Goal: Information Seeking & Learning: Check status

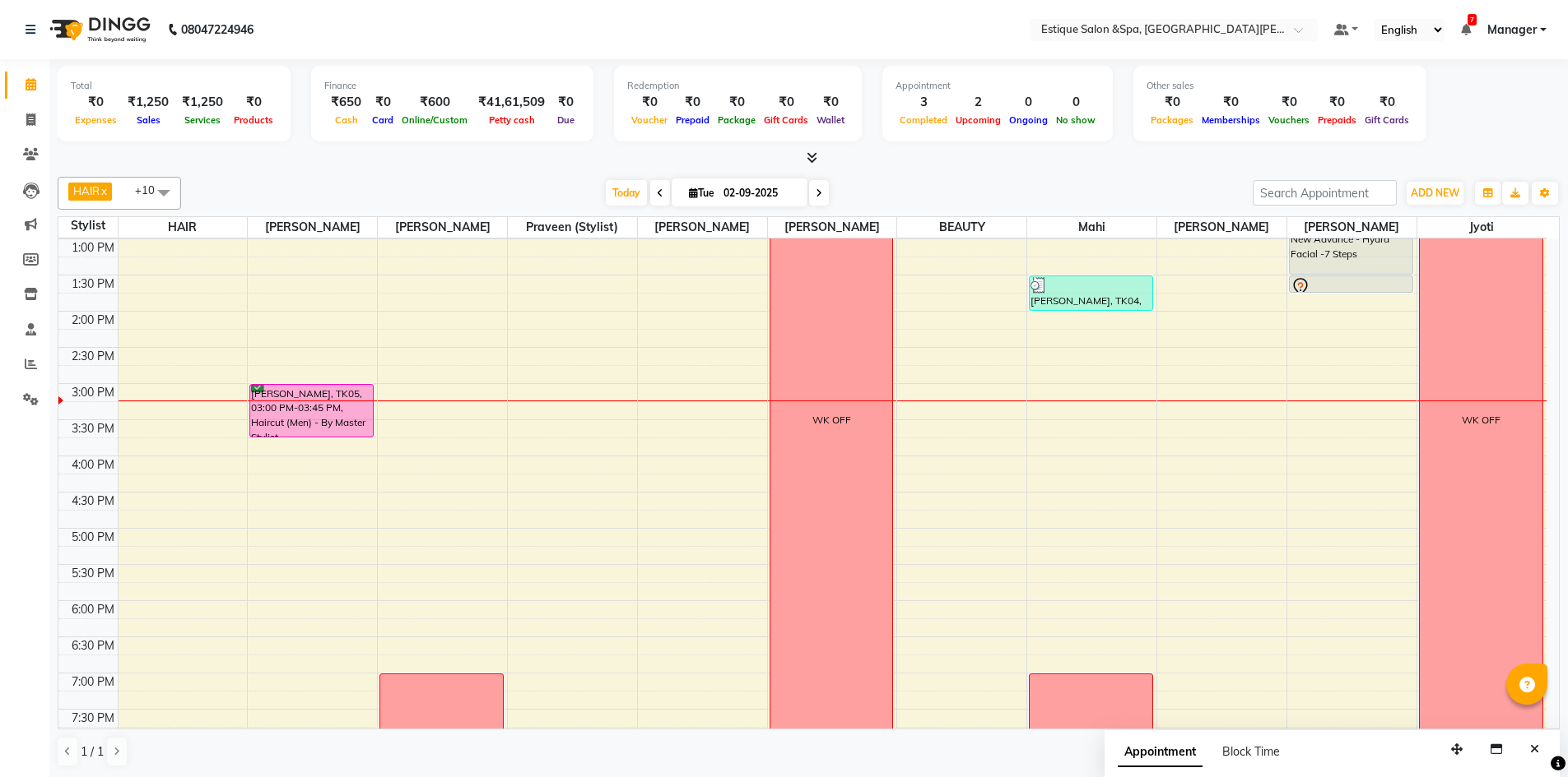
scroll to position [285, 0]
click at [858, 307] on div "WK OFF" at bounding box center [832, 423] width 123 height 794
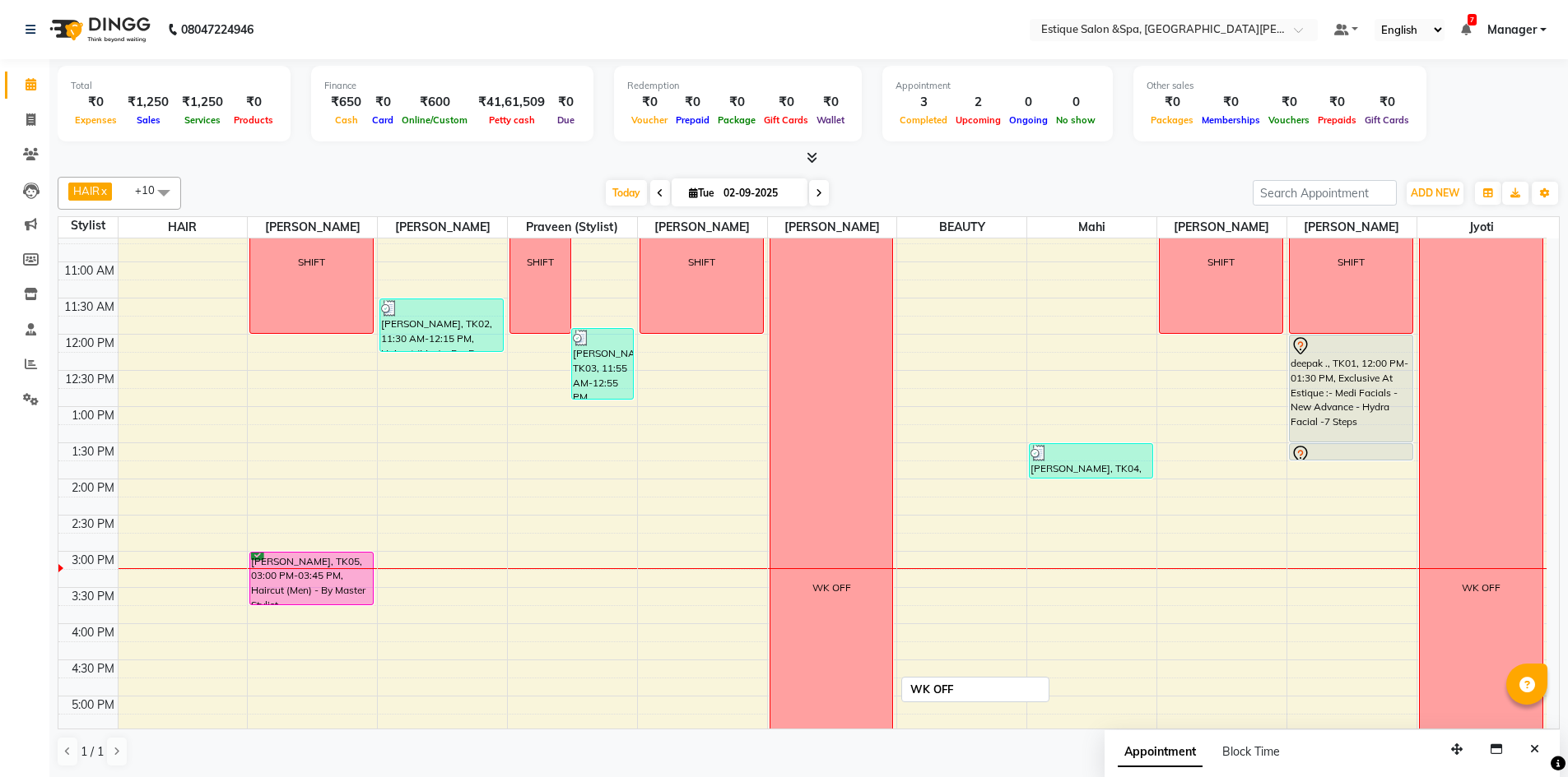
scroll to position [0, 0]
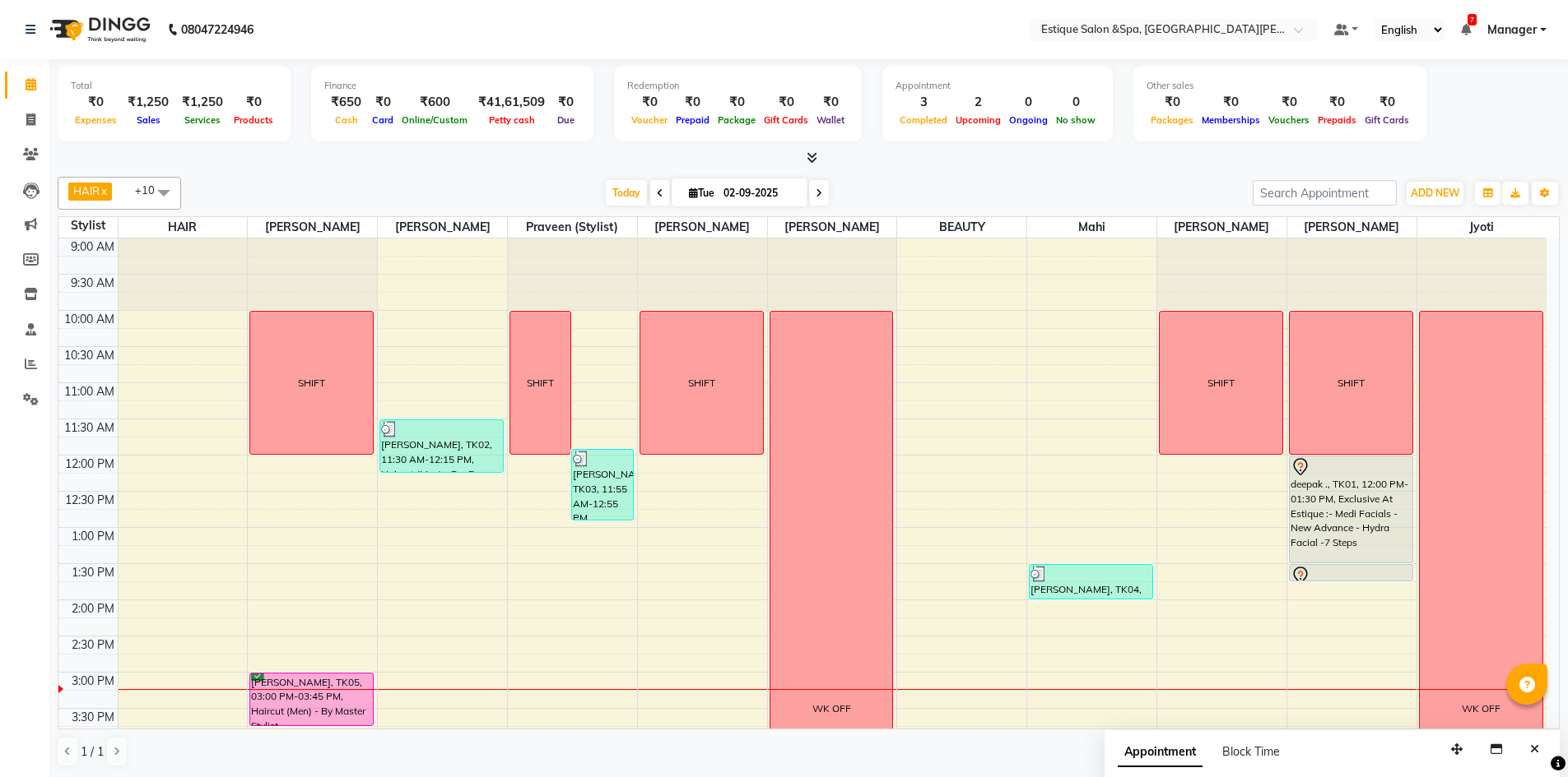
click at [161, 192] on span at bounding box center [163, 193] width 33 height 32
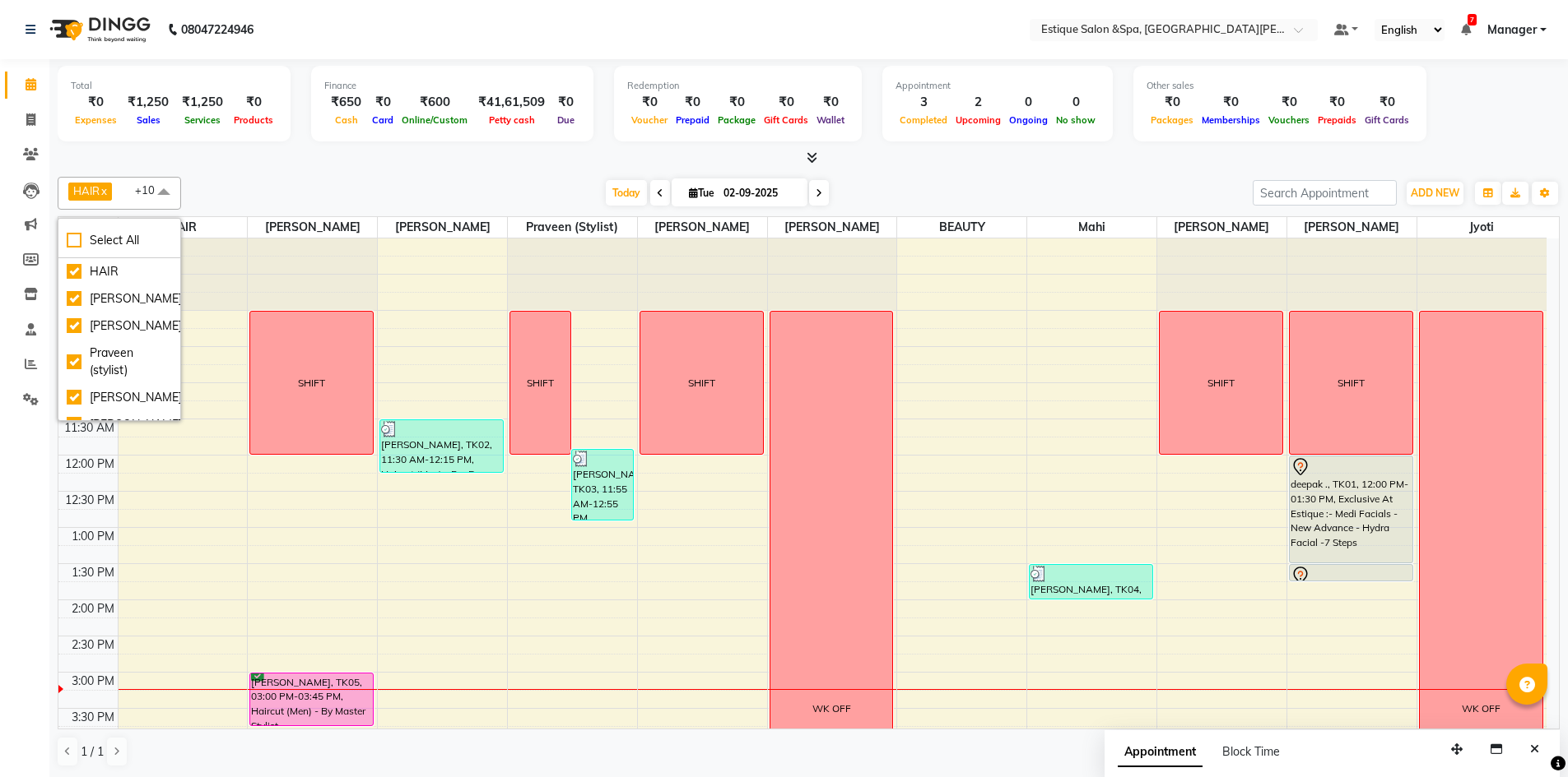
click at [323, 171] on div "HAIR x Suhail salmani x Saif Salmani x Savez salmani x BEAUTY x Mahi x Preeti P…" at bounding box center [808, 472] width 1502 height 604
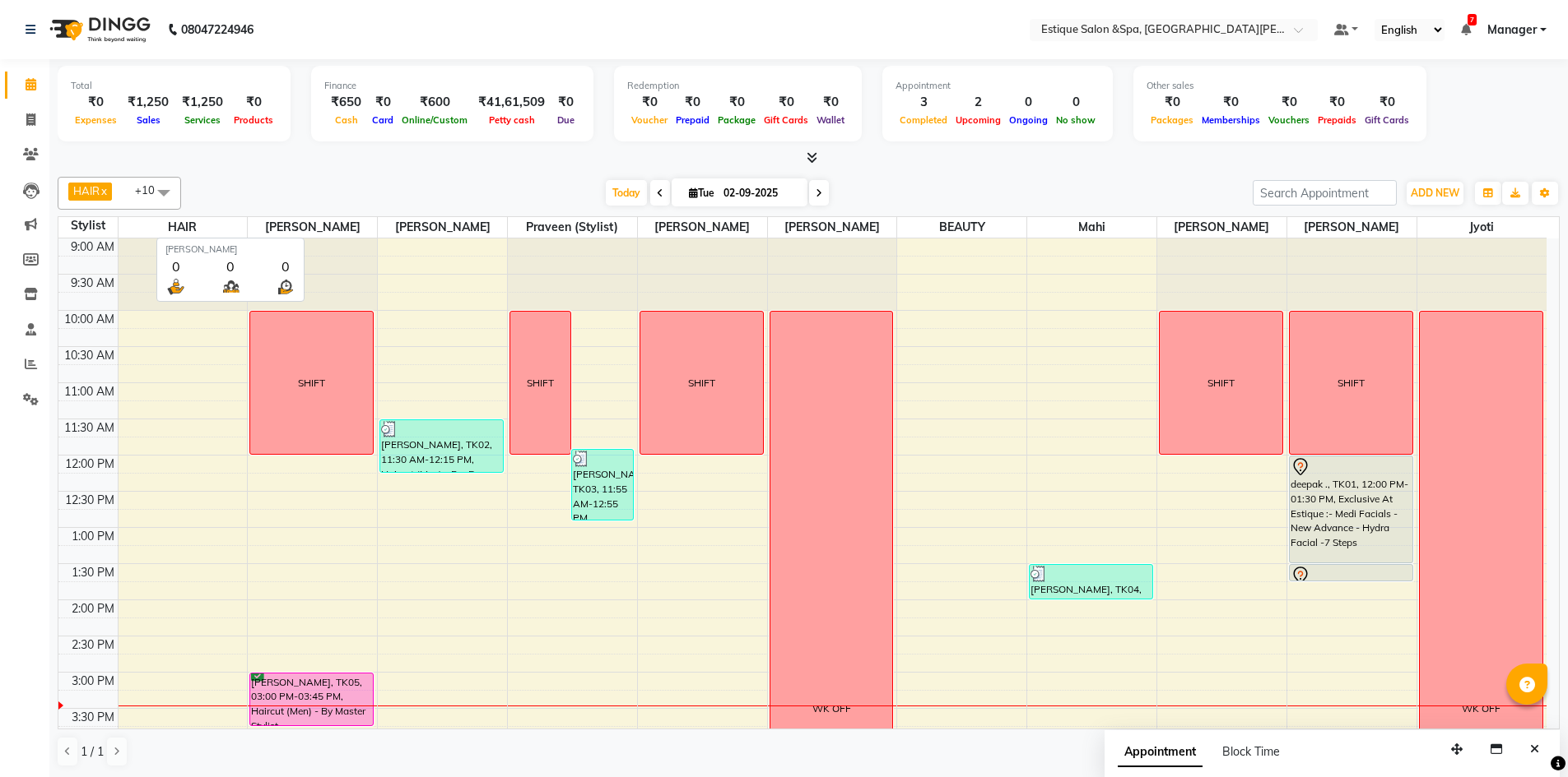
drag, startPoint x: 272, startPoint y: 216, endPoint x: 356, endPoint y: 230, distance: 85.2
click at [356, 230] on span "[PERSON_NAME]" at bounding box center [312, 227] width 130 height 20
click at [354, 194] on div "Today Tue 02-09-2025" at bounding box center [717, 193] width 1055 height 24
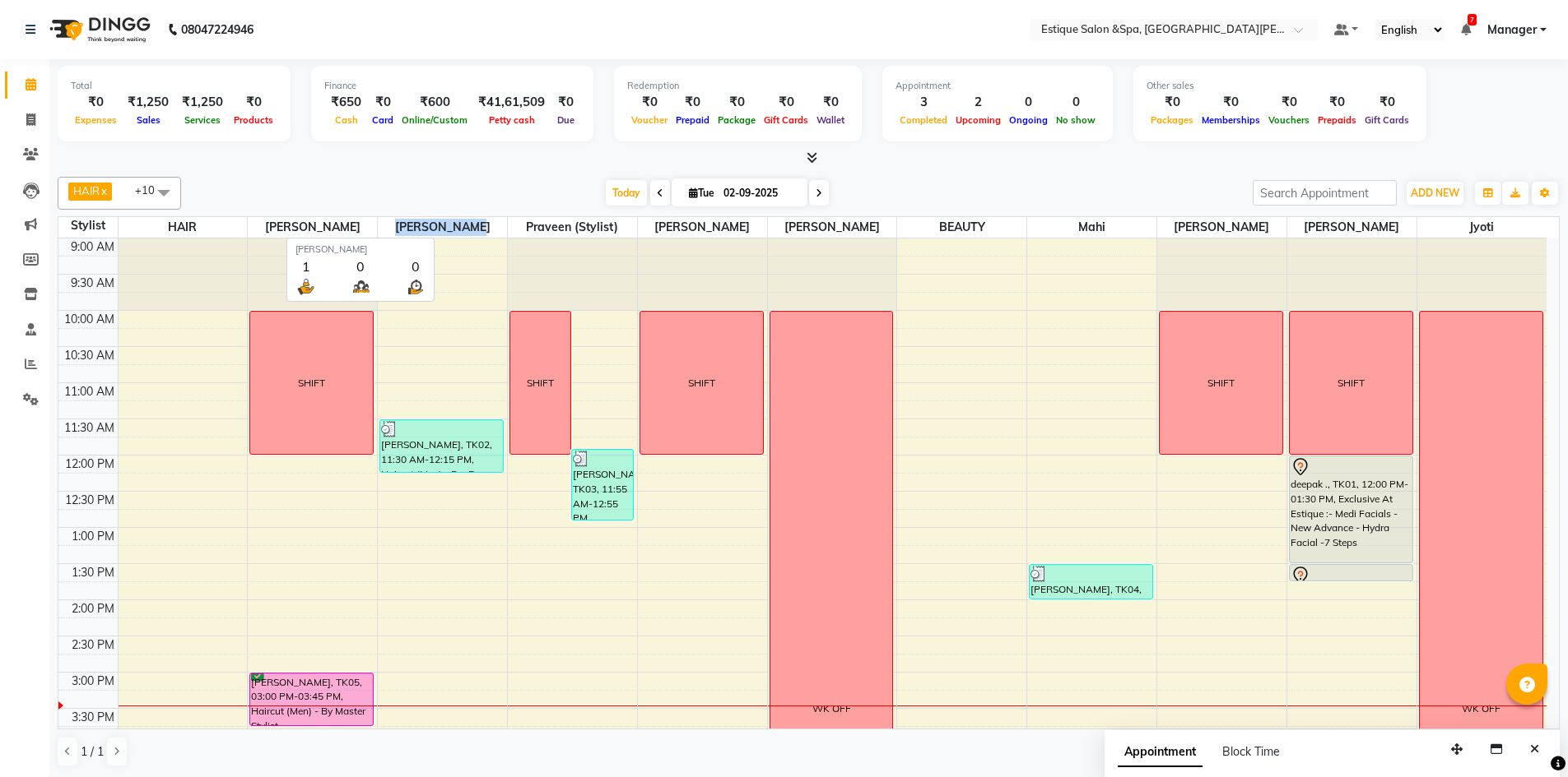
drag, startPoint x: 405, startPoint y: 229, endPoint x: 503, endPoint y: 229, distance: 98.0
click at [502, 230] on span "[PERSON_NAME]" at bounding box center [442, 227] width 130 height 20
click at [505, 179] on div "HAIR x Suhail salmani x Saif Salmani x Savez salmani x BEAUTY x Mahi x Preeti P…" at bounding box center [808, 193] width 1502 height 33
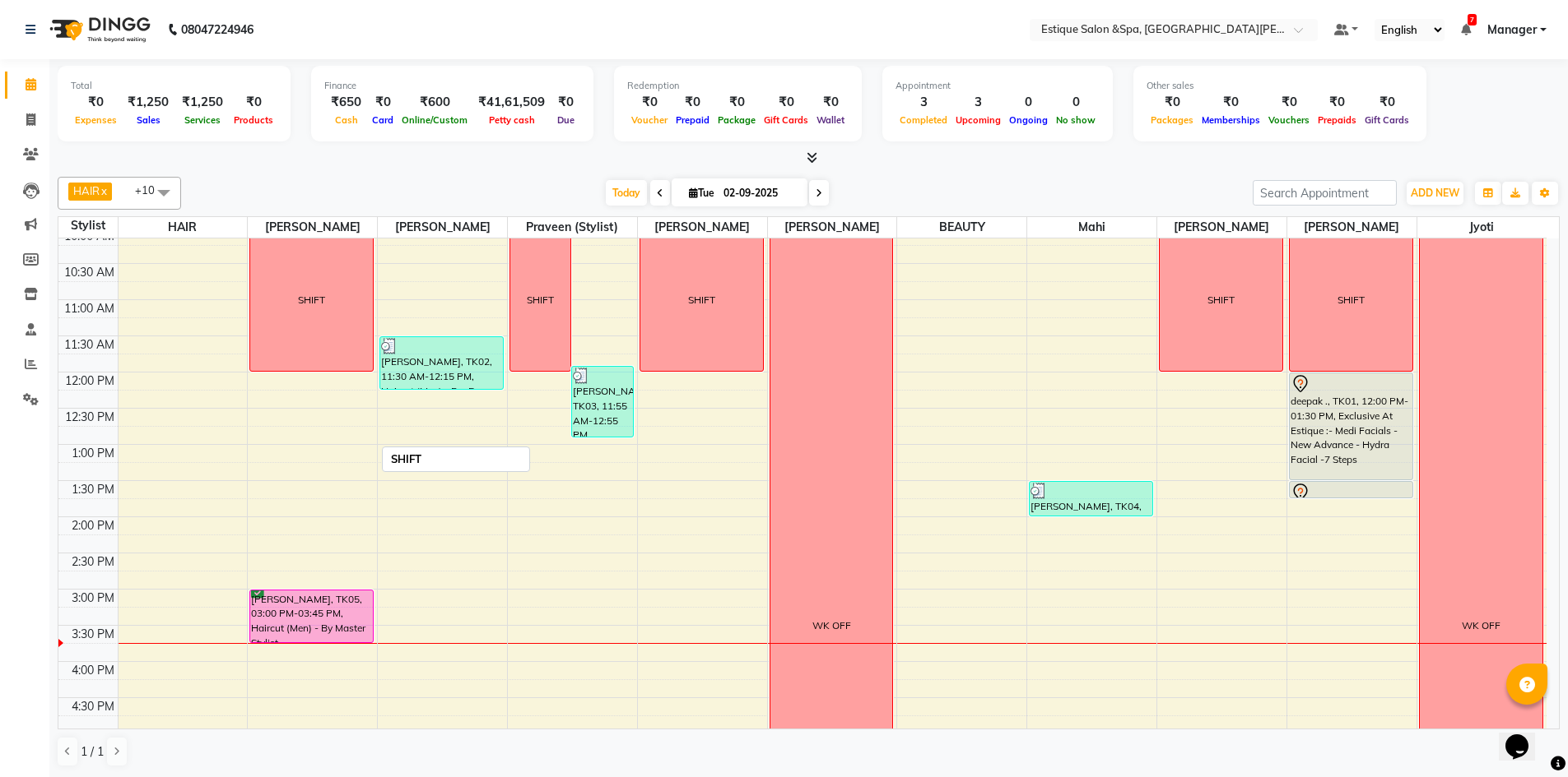
scroll to position [247, 0]
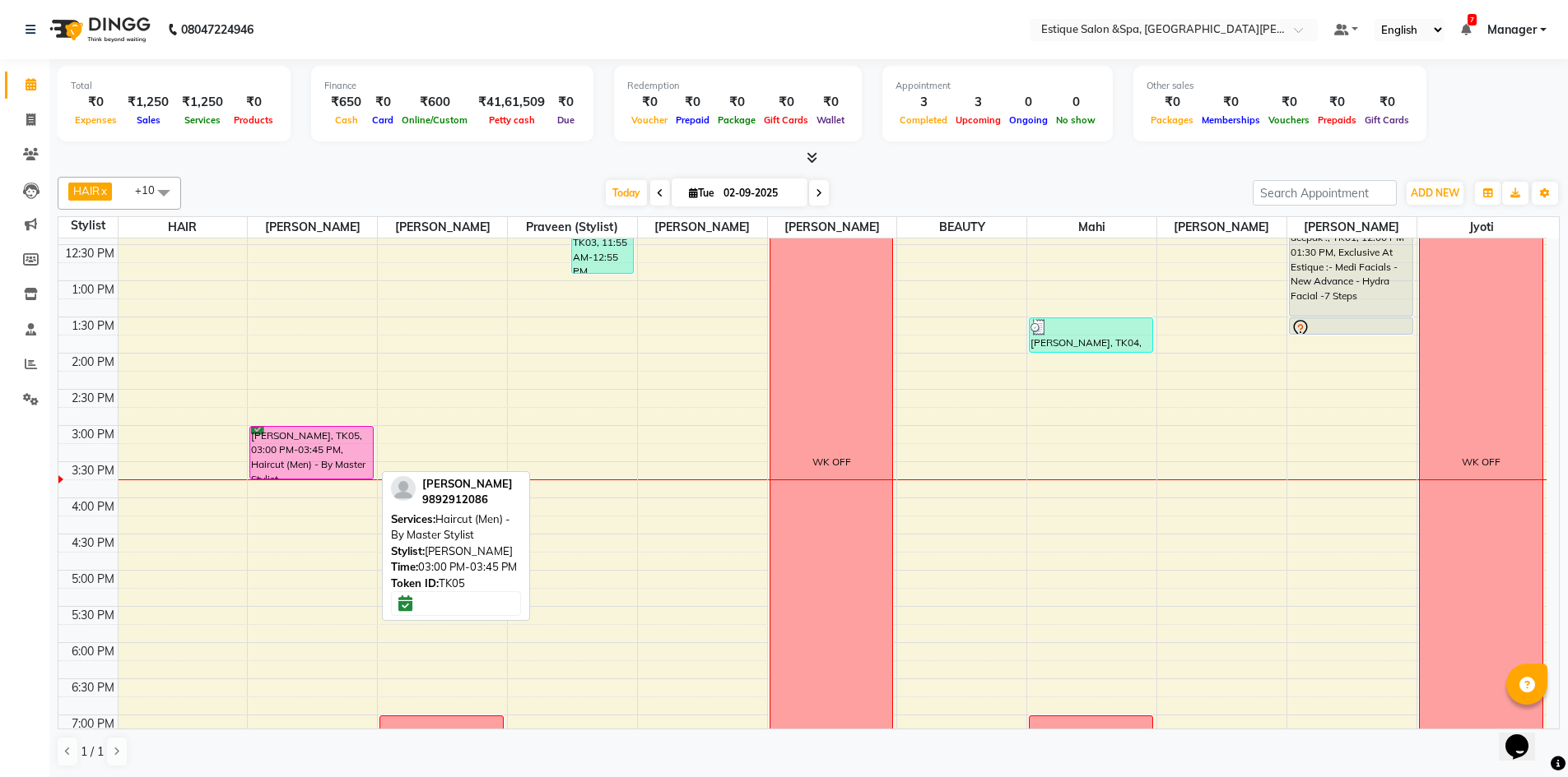
click at [320, 445] on div "[PERSON_NAME], TK05, 03:00 PM-03:45 PM, Haircut (Men) - By Master Stylist" at bounding box center [311, 453] width 123 height 52
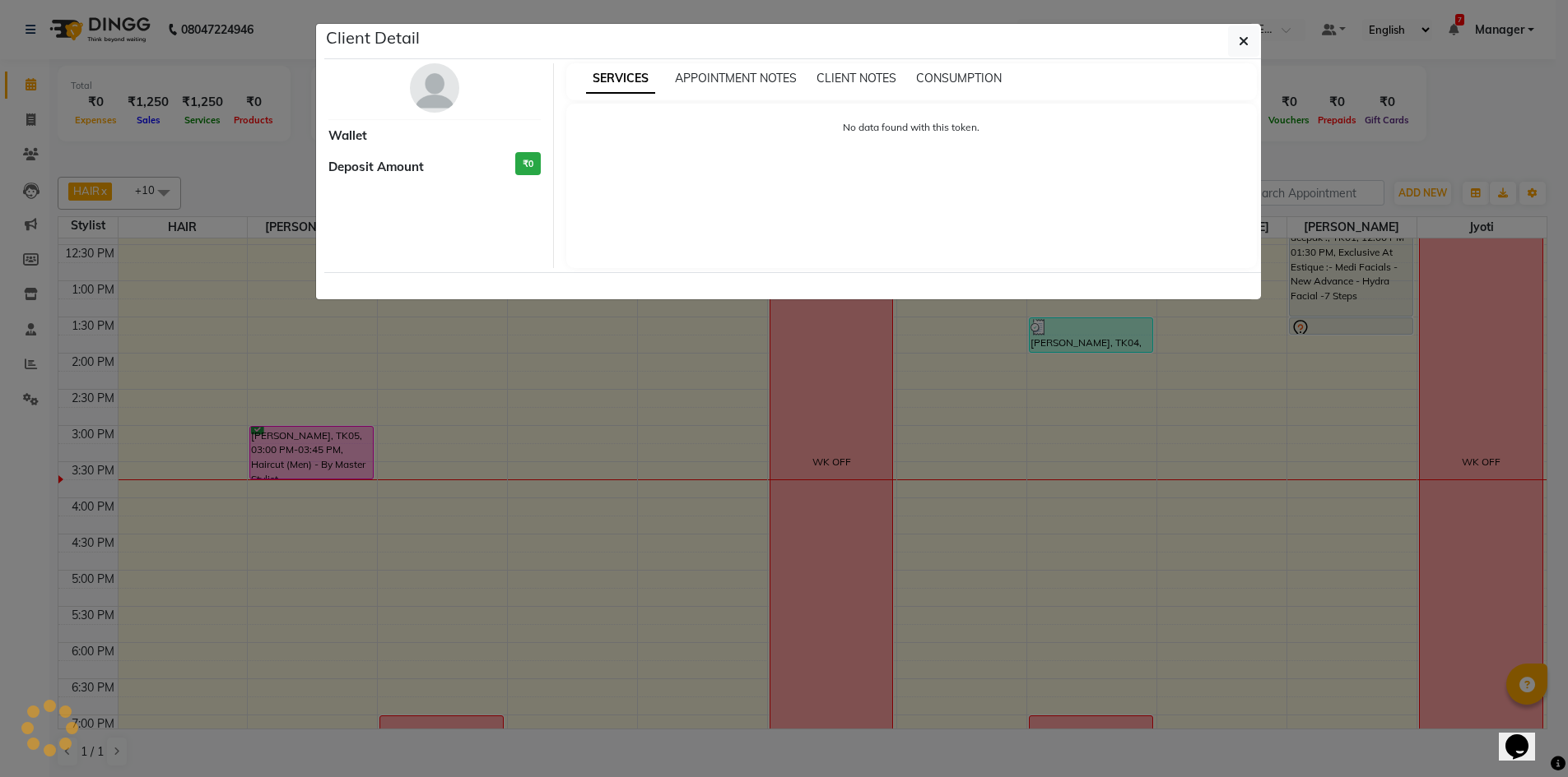
select select "6"
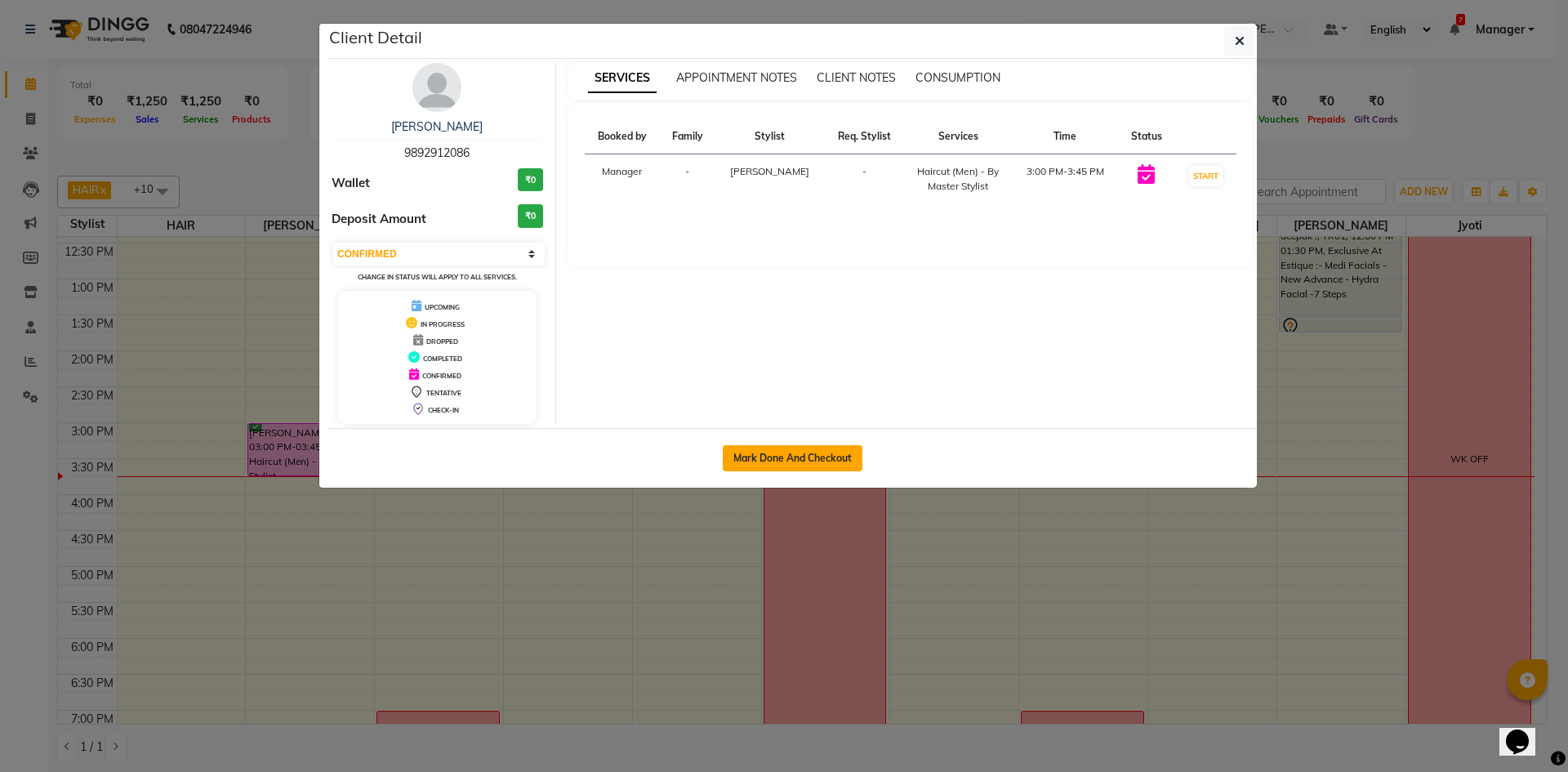
click at [796, 451] on button "Mark Done And Checkout" at bounding box center [792, 458] width 140 height 26
select select "service"
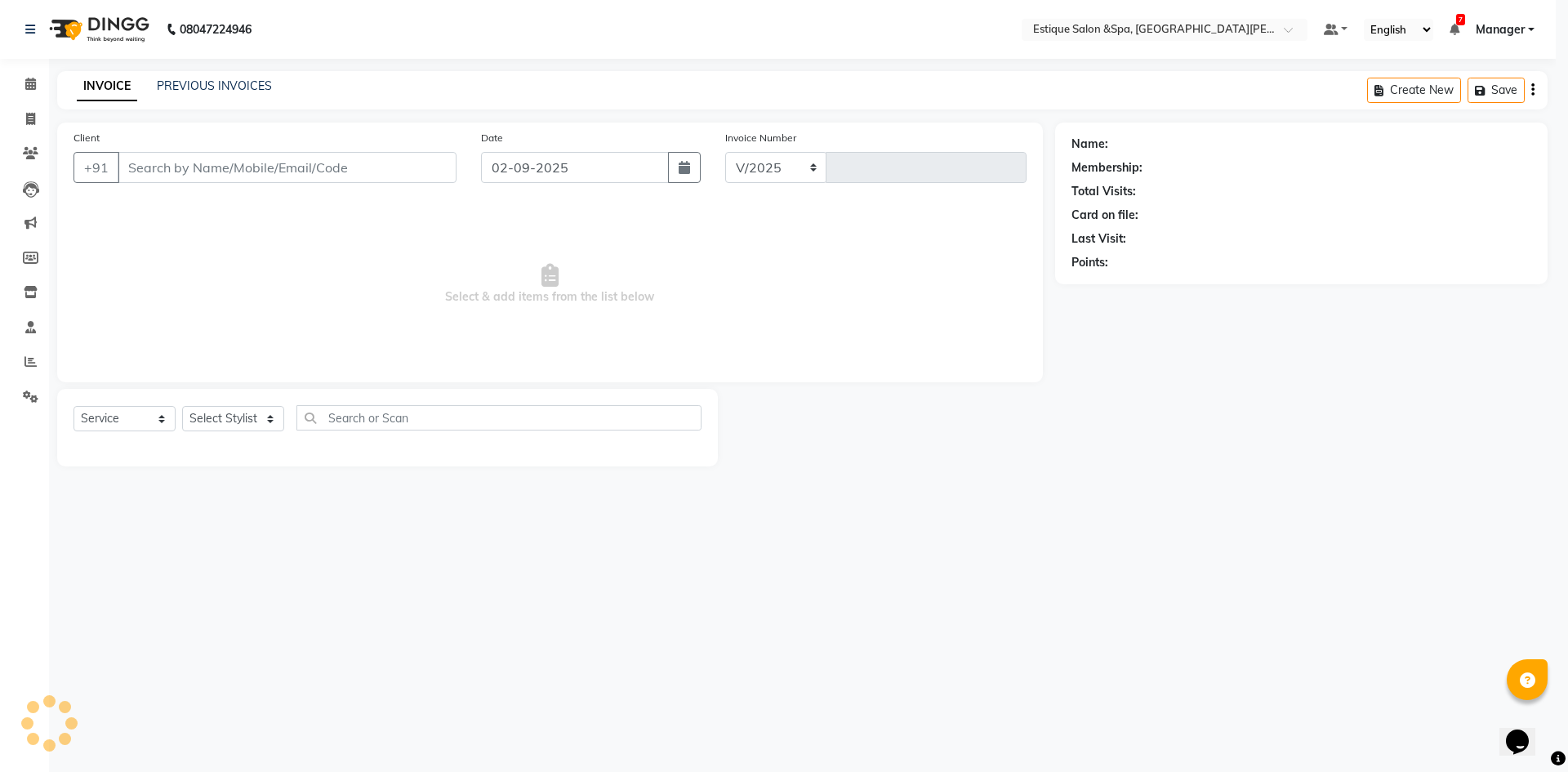
select select "3928"
type input "2455"
type input "9892912086"
select select "67100"
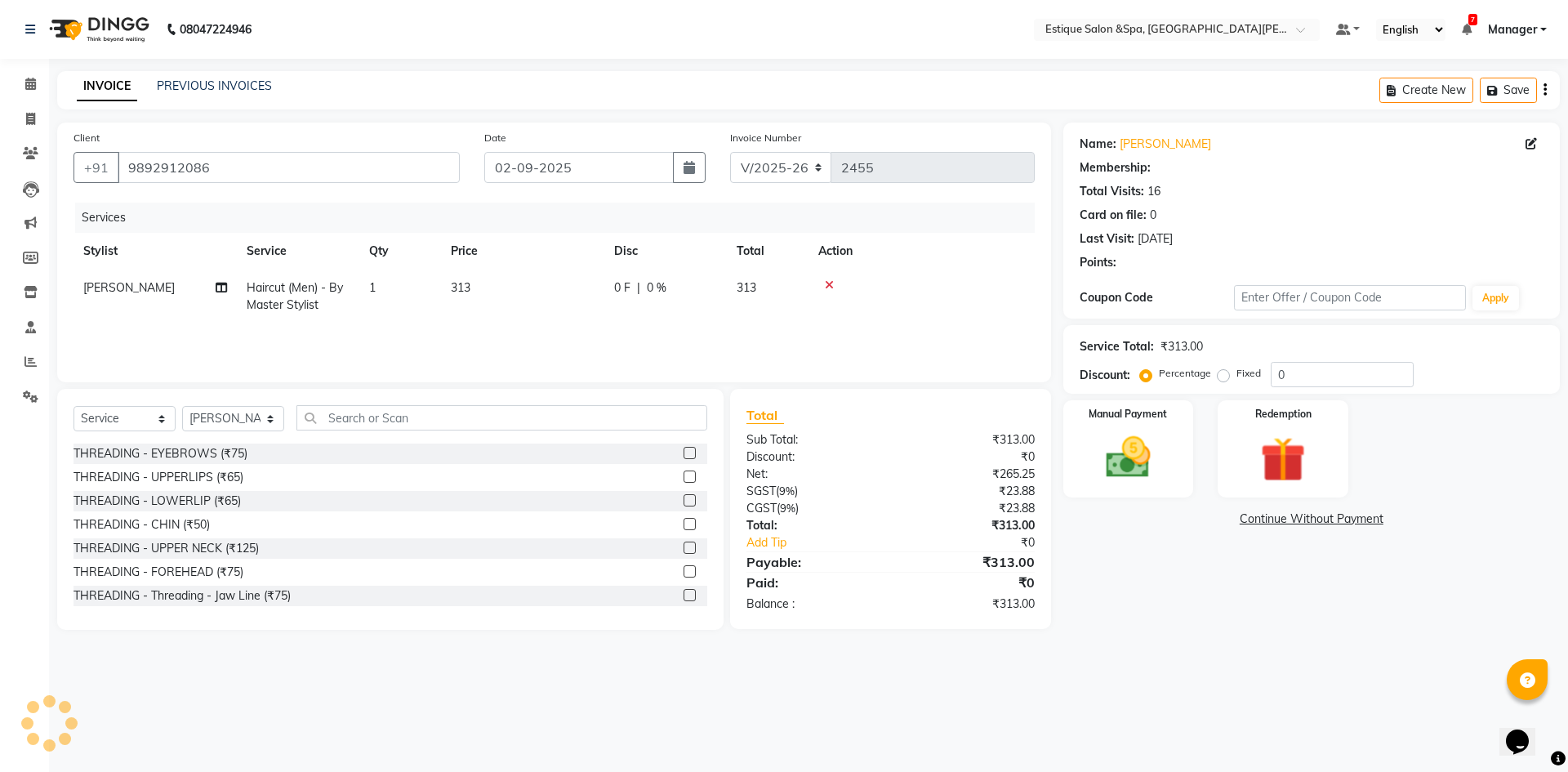
select select "1: Object"
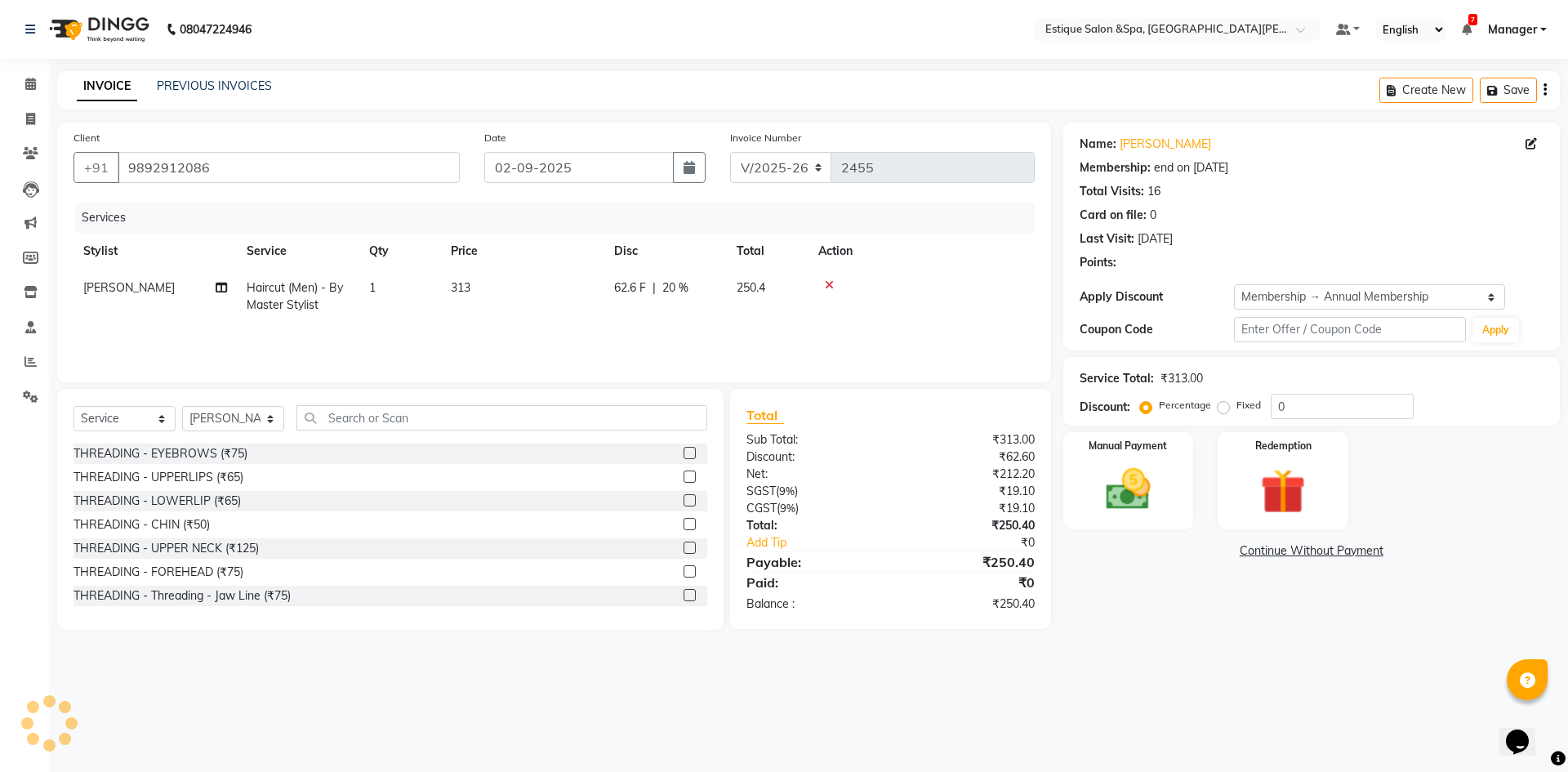
type input "20"
click at [35, 87] on icon at bounding box center [30, 83] width 10 height 12
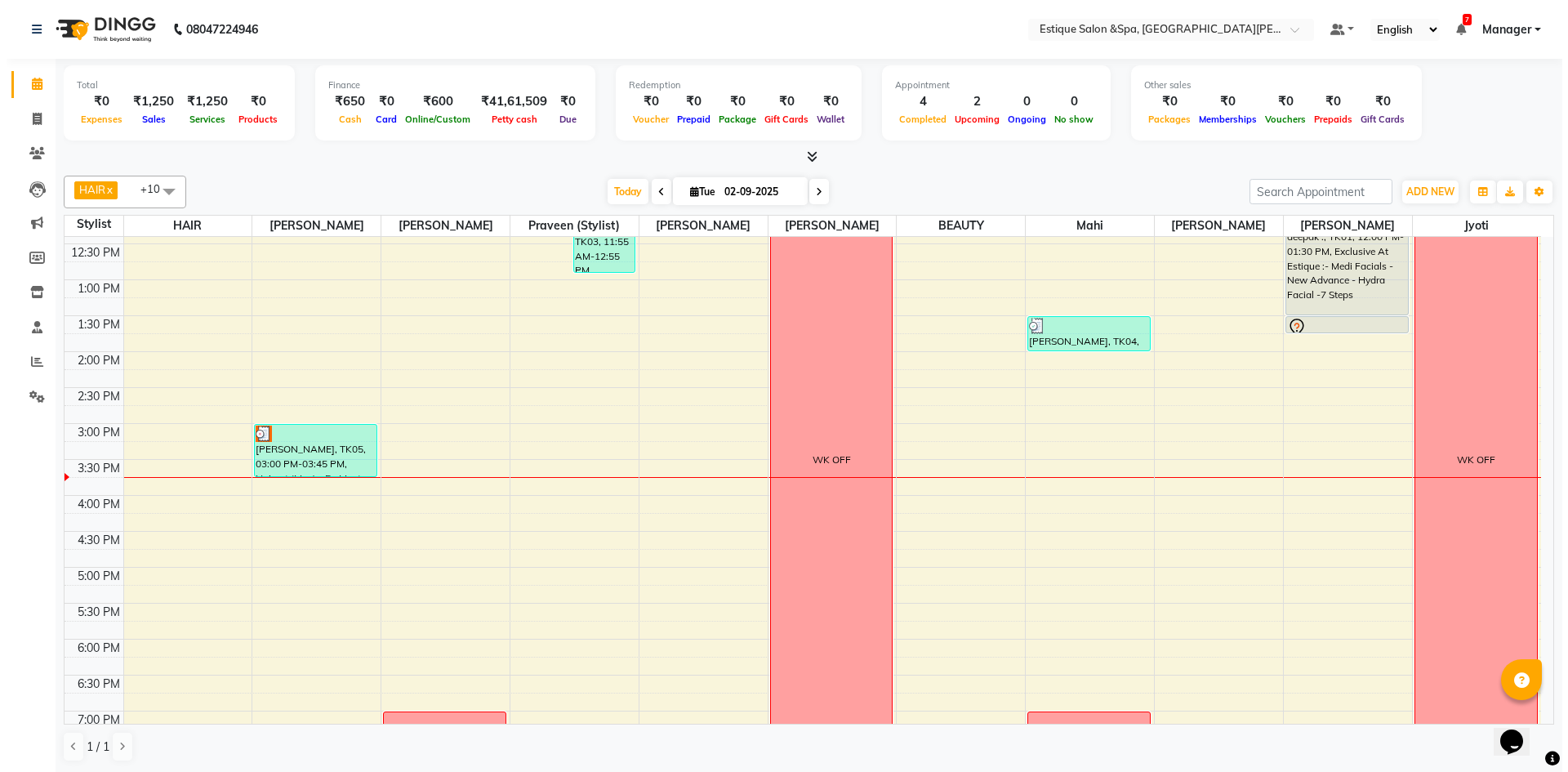
scroll to position [245, 0]
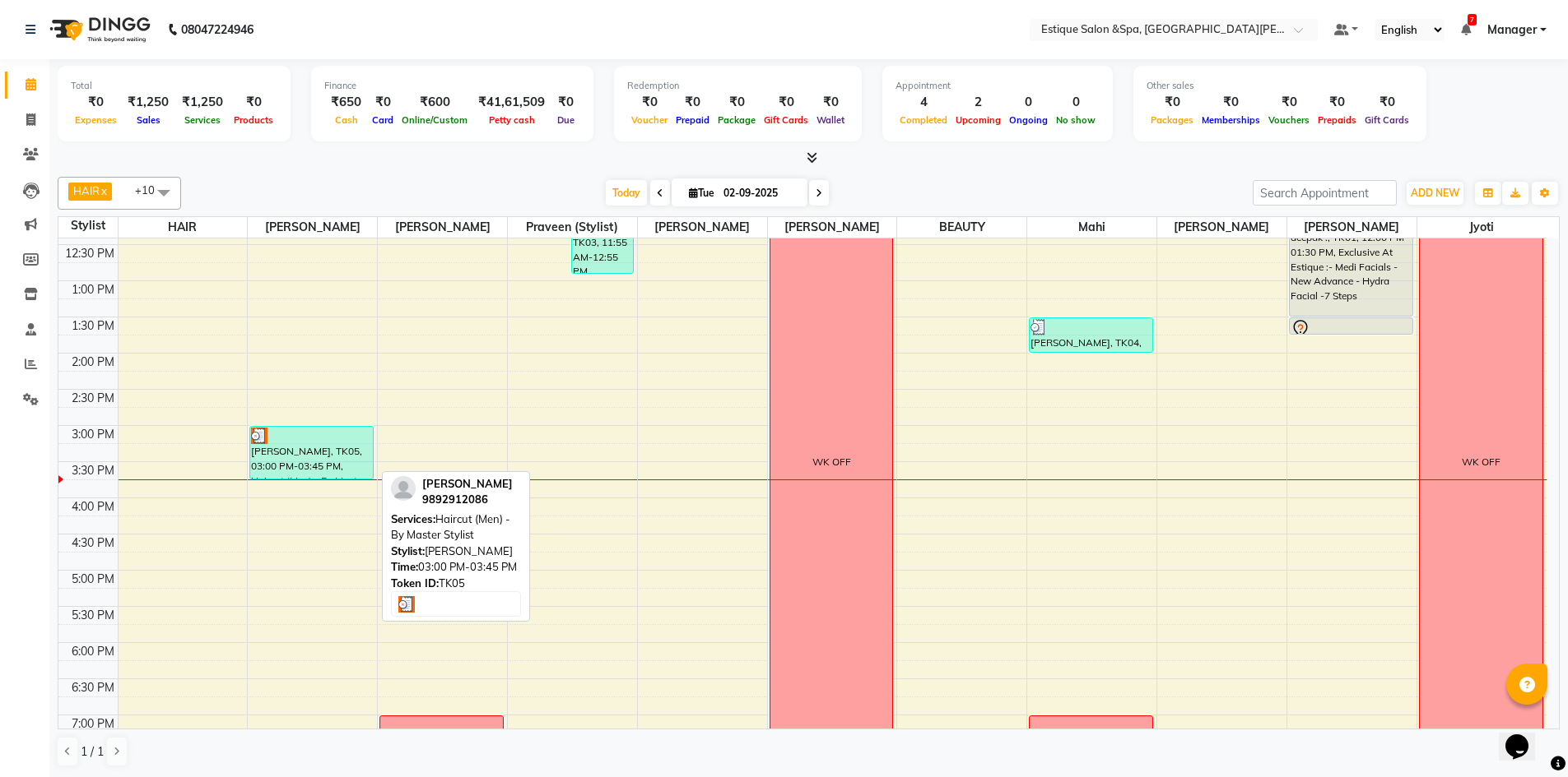
click at [285, 446] on div "[PERSON_NAME], TK05, 03:00 PM-03:45 PM, Haircut (Men) - By Master Stylist" at bounding box center [311, 453] width 123 height 52
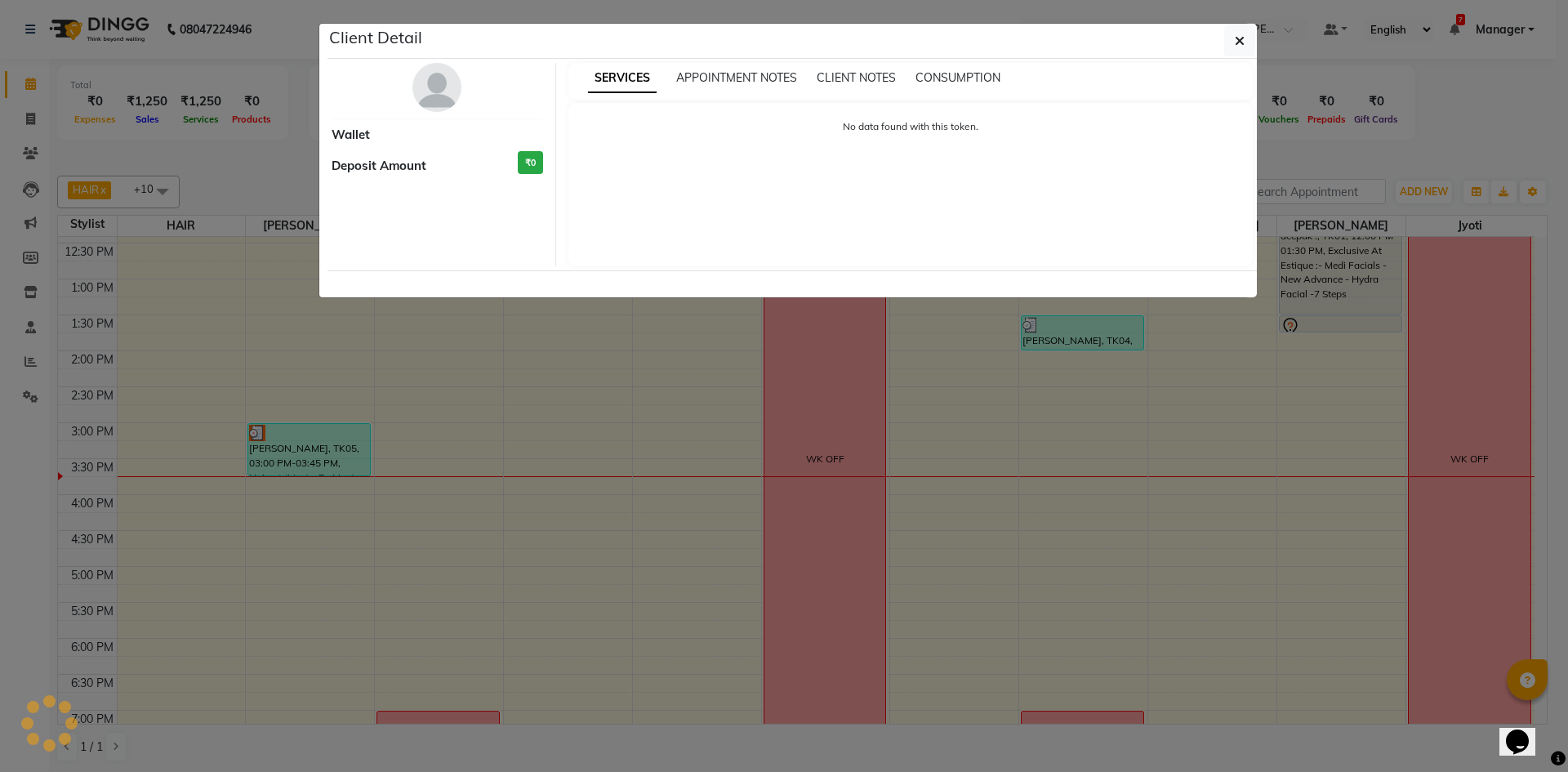
select select "3"
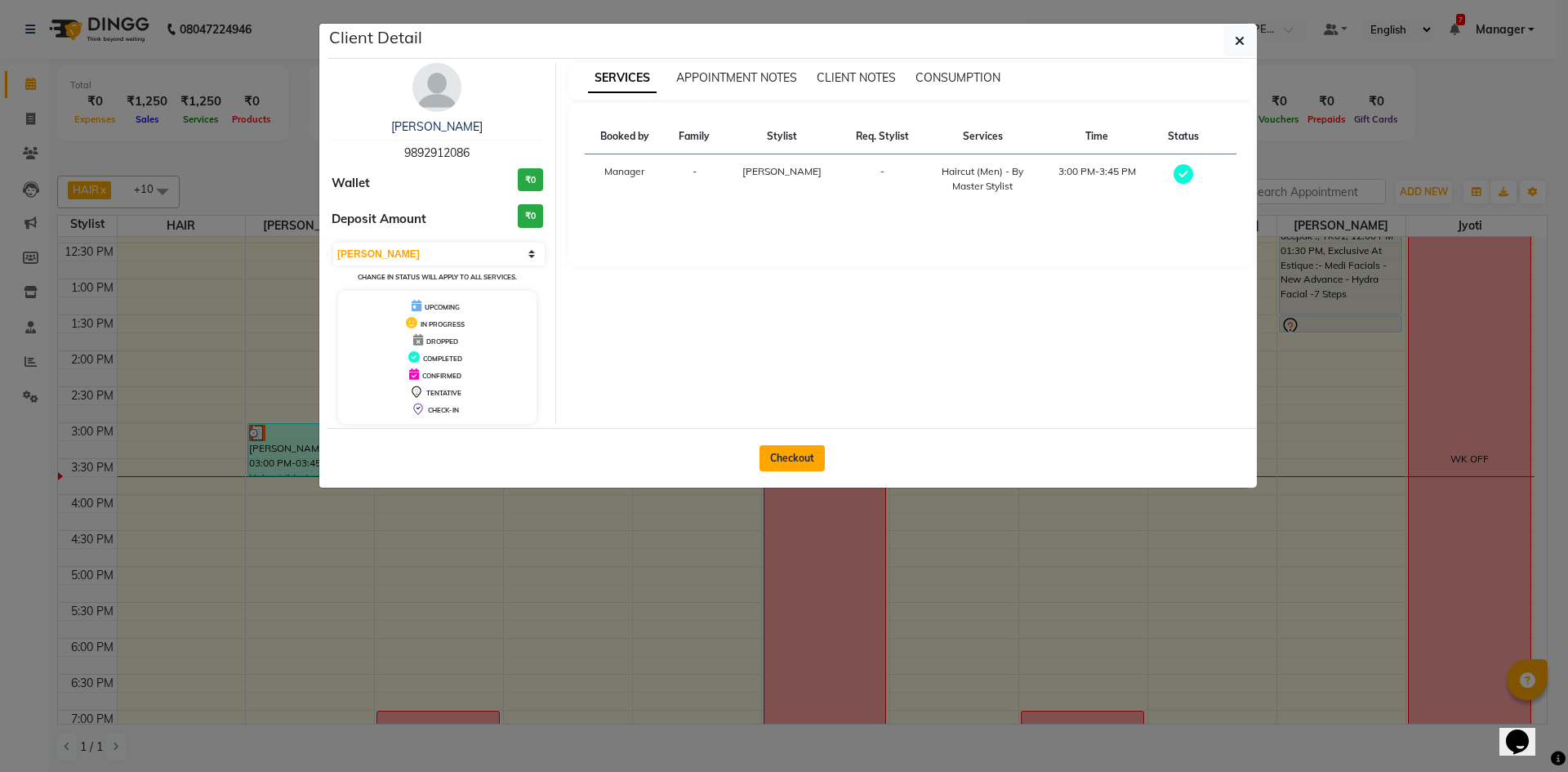
click at [807, 456] on button "Checkout" at bounding box center [792, 458] width 66 height 26
select select "service"
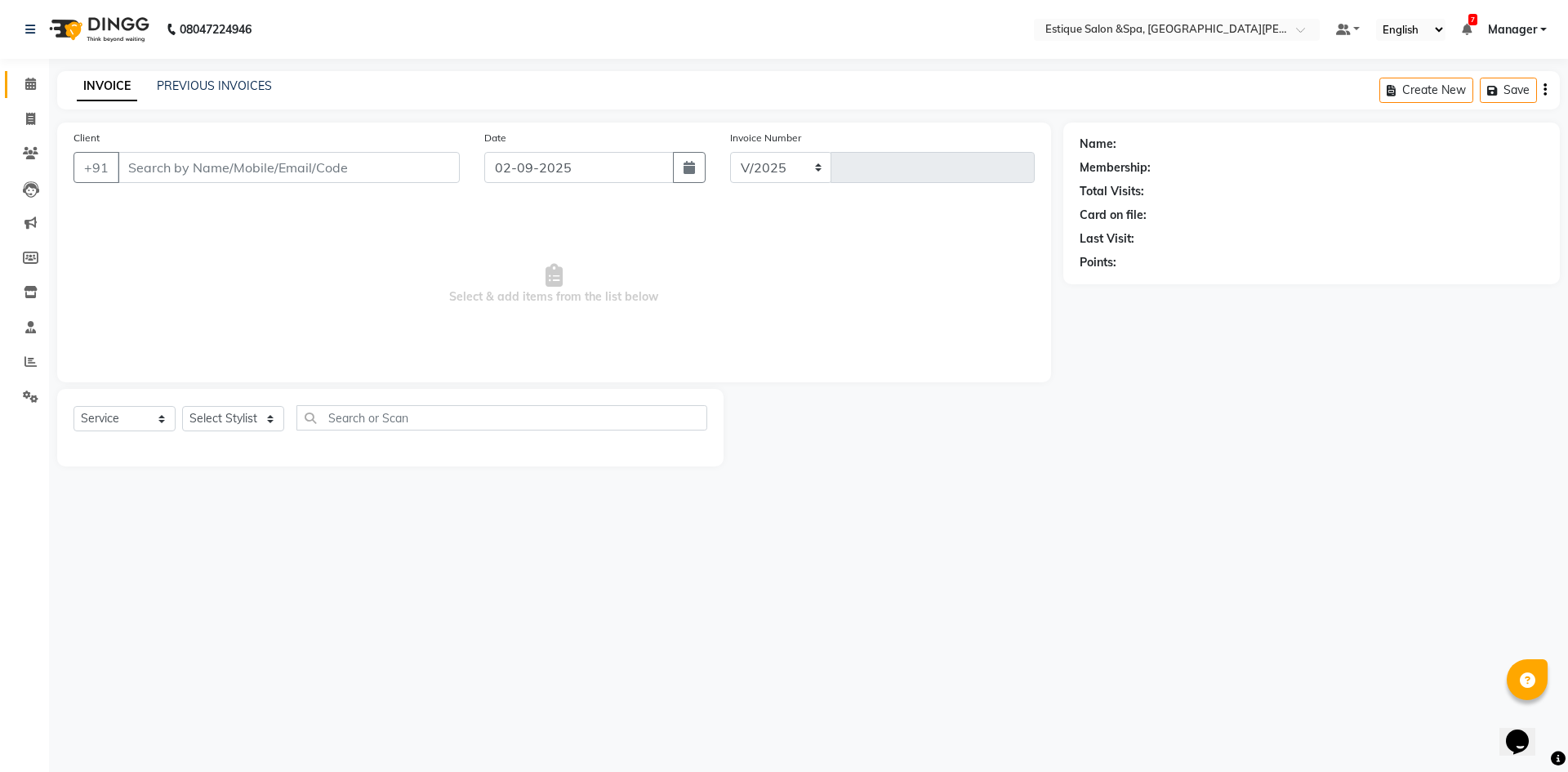
select select "3928"
type input "2455"
type input "9892912086"
select select "67100"
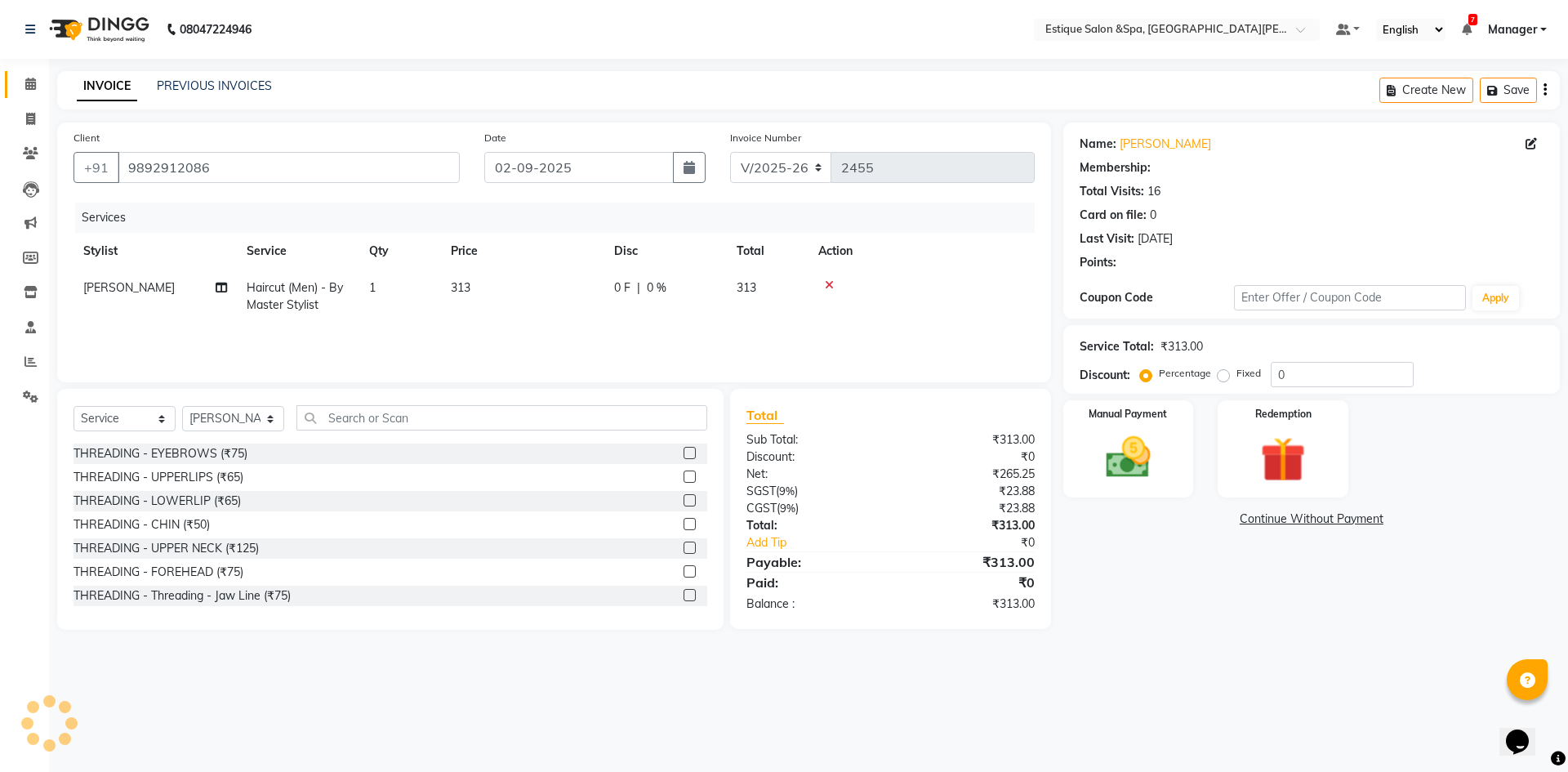
select select "1: Object"
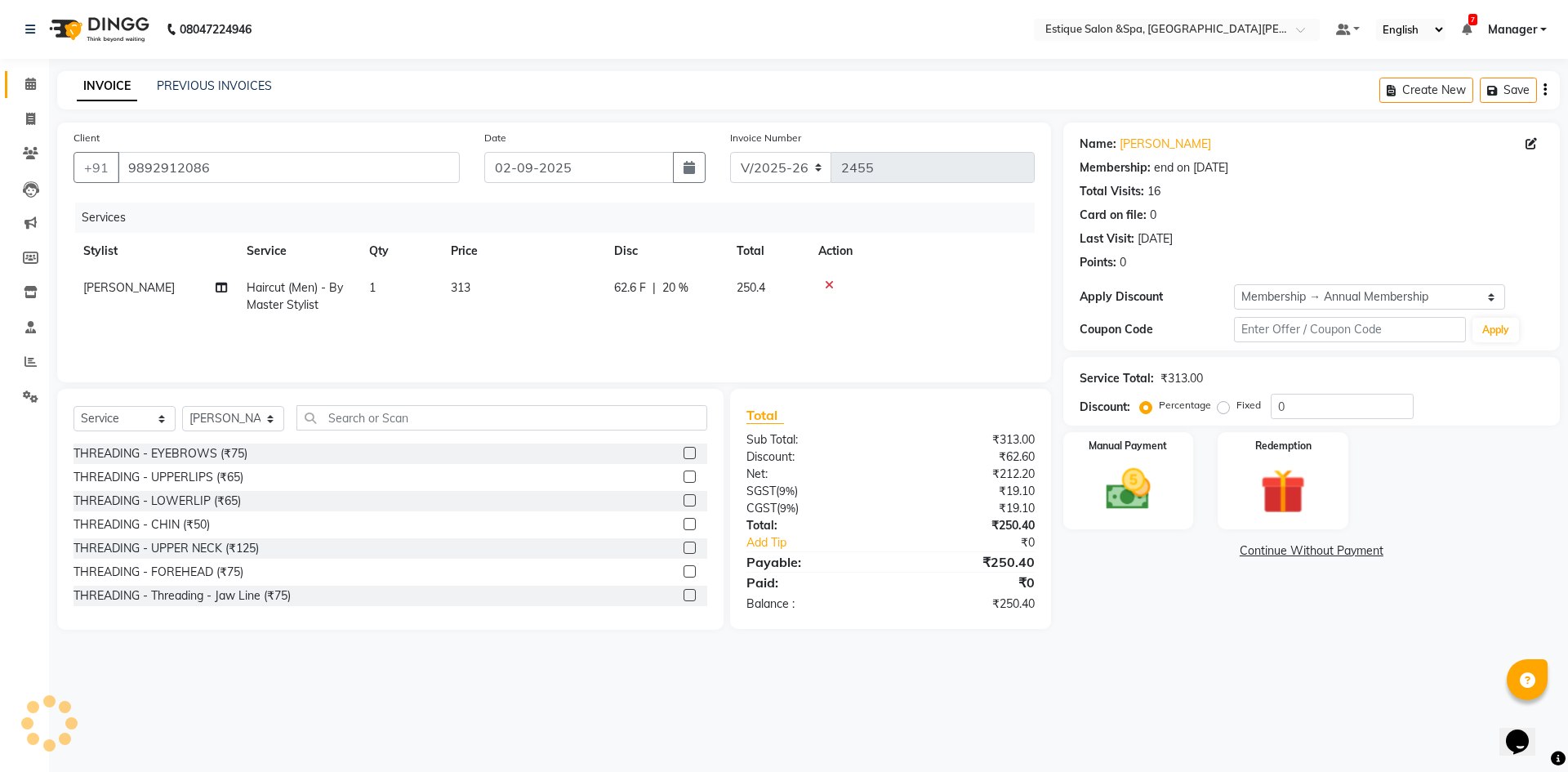
type input "20"
click at [1123, 493] on img at bounding box center [1128, 490] width 76 height 54
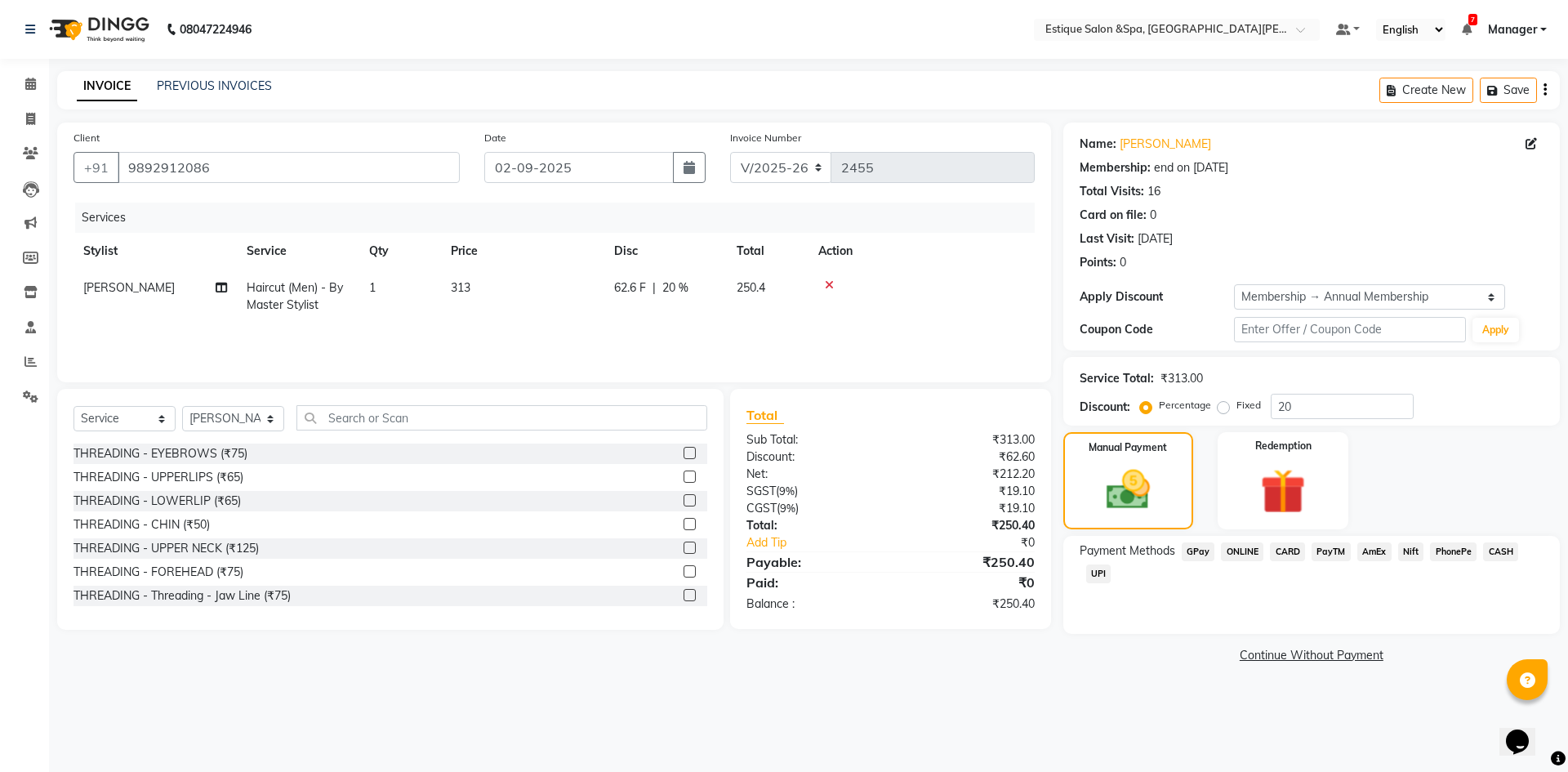
click at [110, 299] on td "[PERSON_NAME]" at bounding box center [154, 296] width 164 height 54
select select "67100"
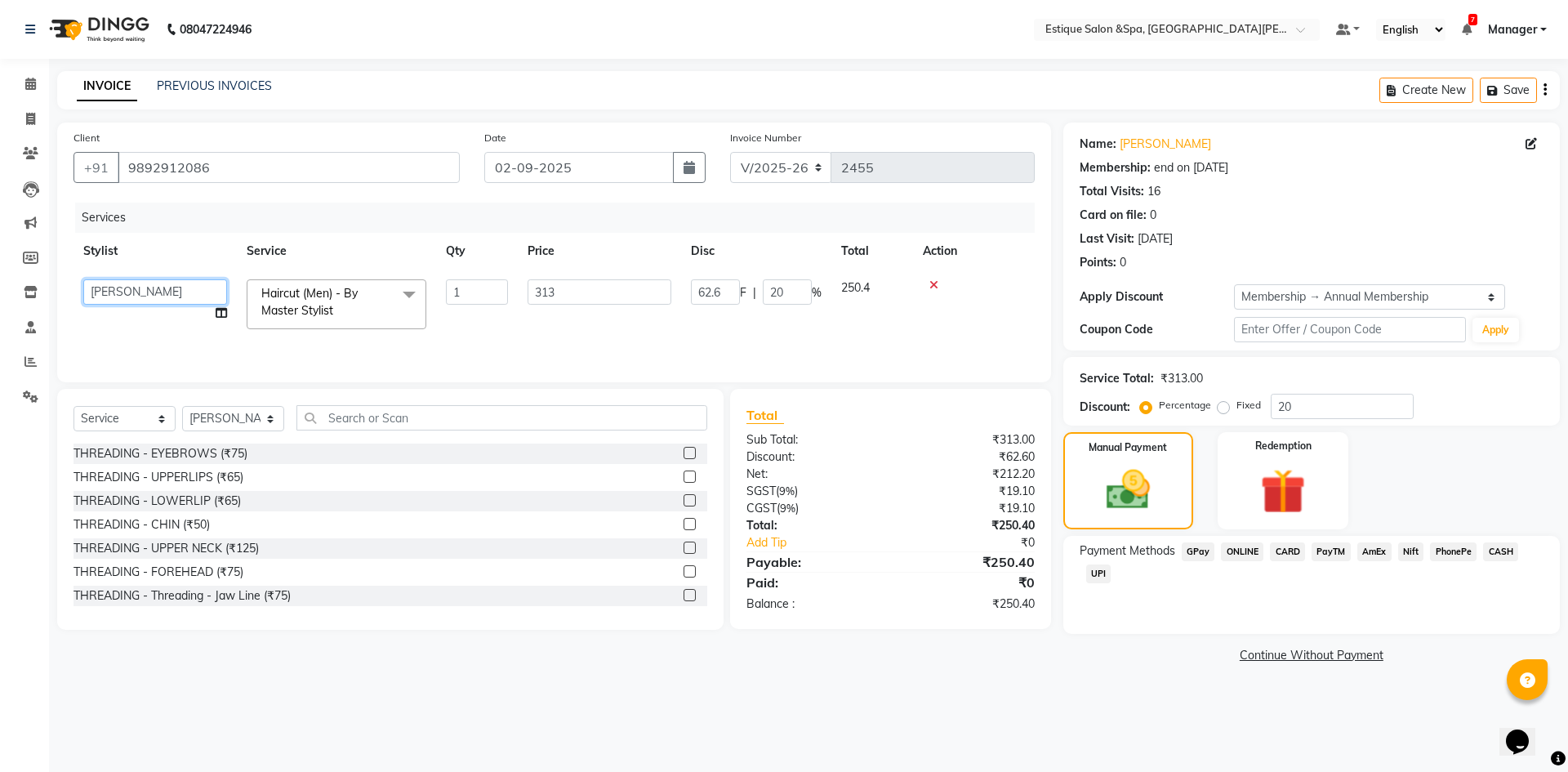
click at [120, 292] on select "aaves Asmi BEAUTY HAIR [PERSON_NAME] [PERSON_NAME] pp [PERSON_NAME] pp Mahi Man…" at bounding box center [154, 292] width 143 height 25
select select "20112"
click at [1496, 552] on span "CASH" at bounding box center [1500, 552] width 35 height 19
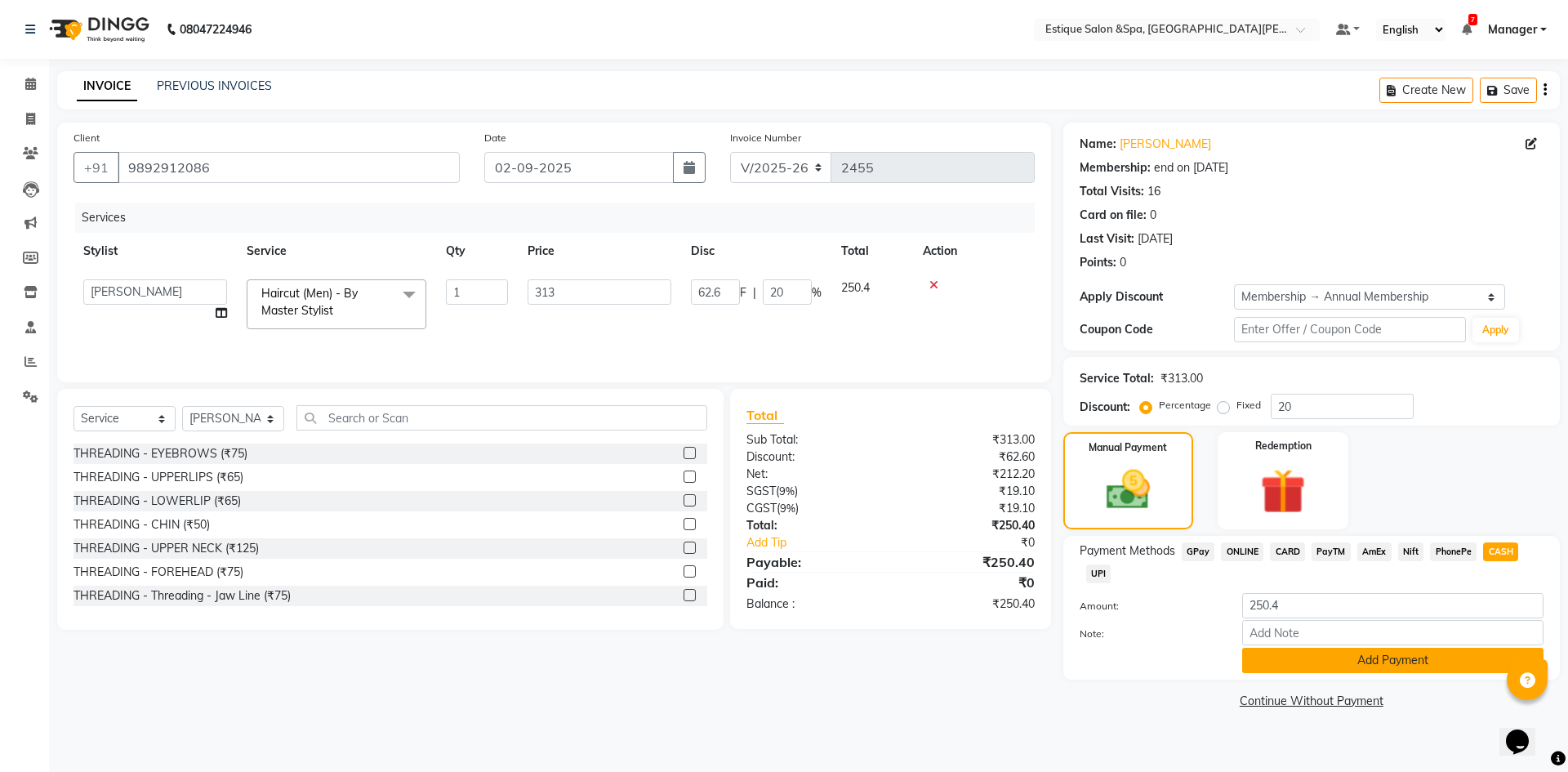
click at [1400, 657] on button "Add Payment" at bounding box center [1393, 660] width 302 height 25
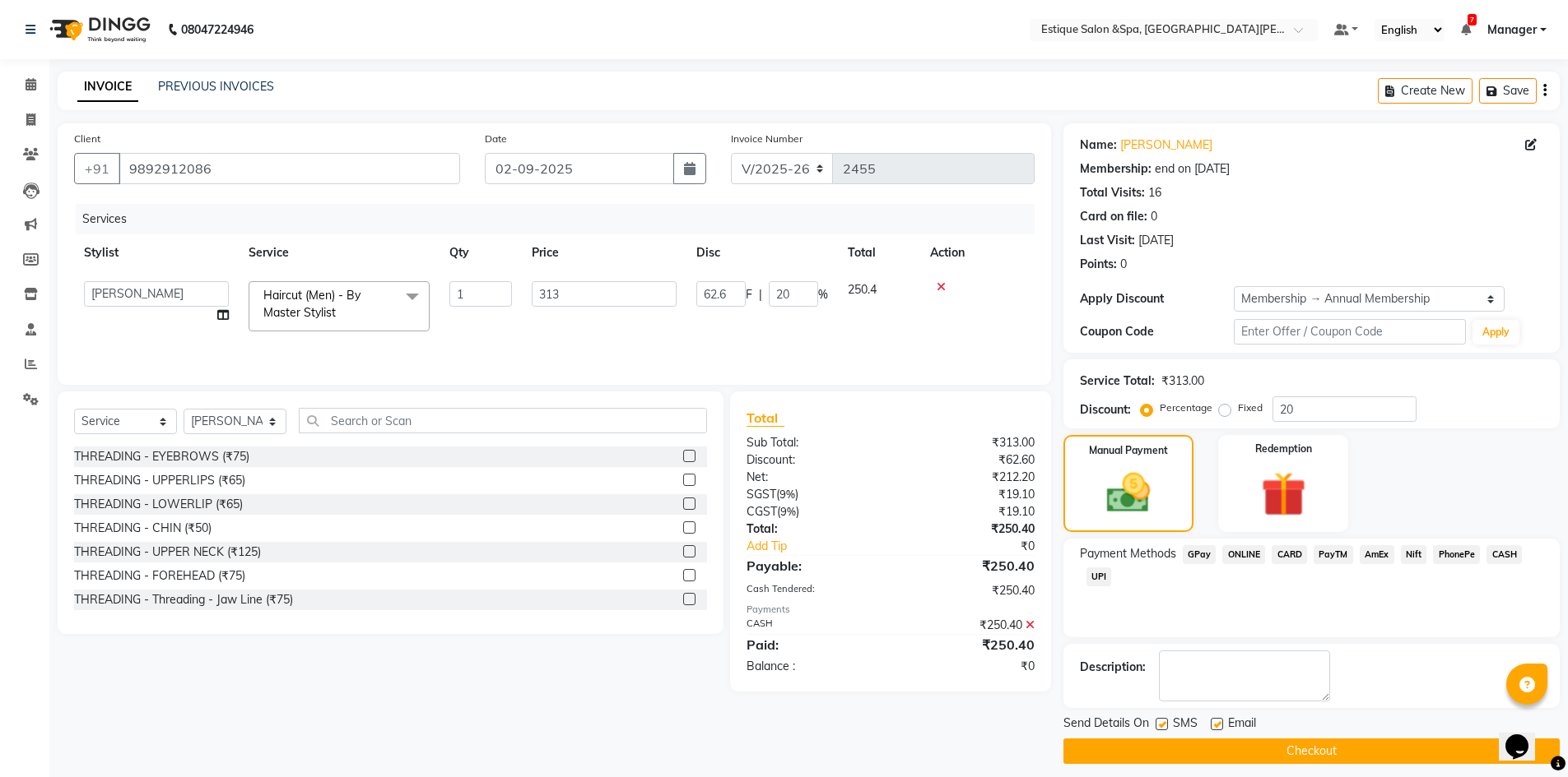
click at [1355, 742] on button "Checkout" at bounding box center [1312, 751] width 496 height 25
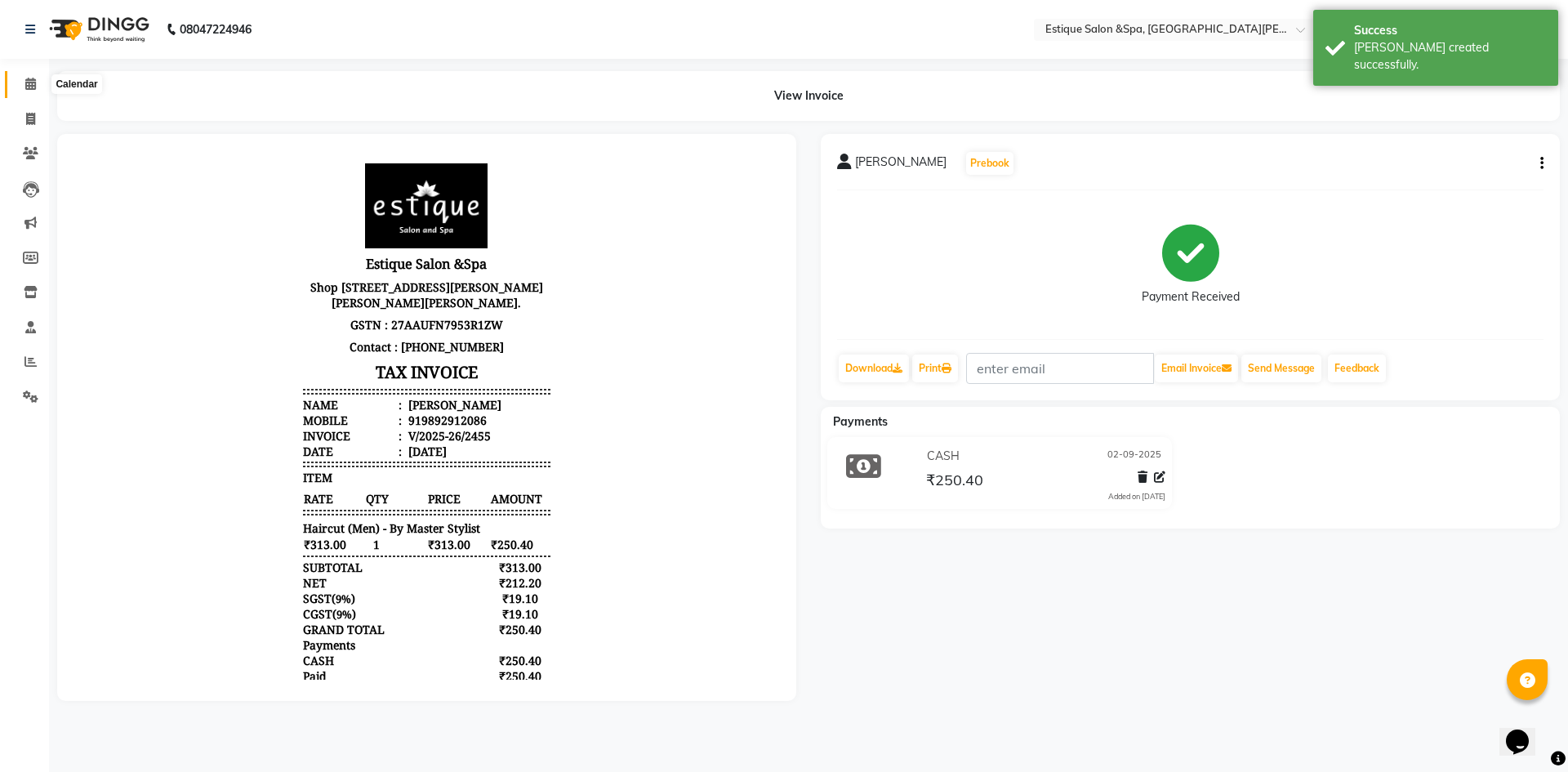
click at [31, 81] on icon at bounding box center [30, 83] width 10 height 12
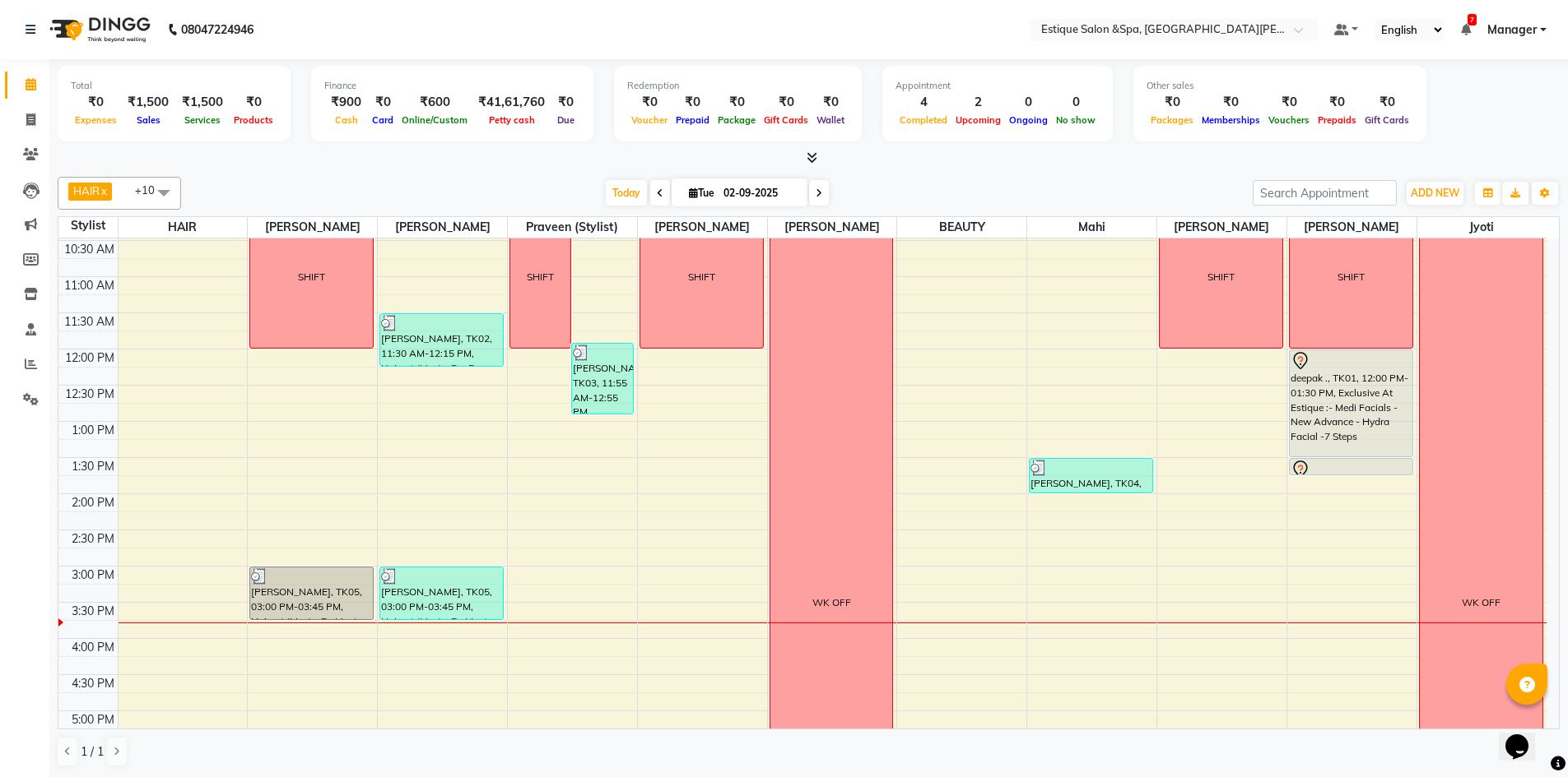
scroll to position [247, 0]
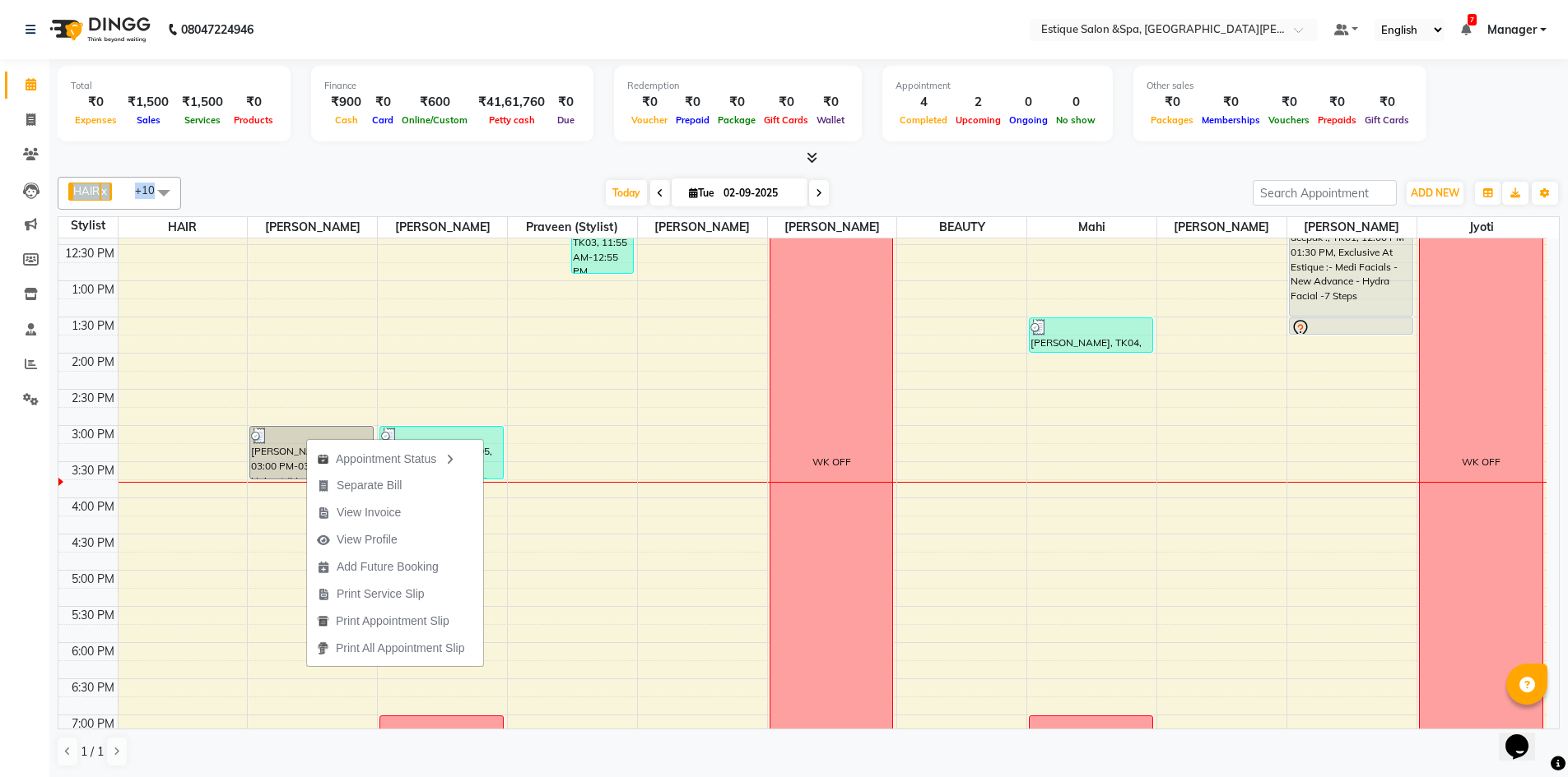
click at [327, 171] on div "Total ₹0 Expenses ₹1,500 Sales ₹1,500 Services ₹0 Products Finance ₹900 Cash ₹0…" at bounding box center [808, 419] width 1519 height 719
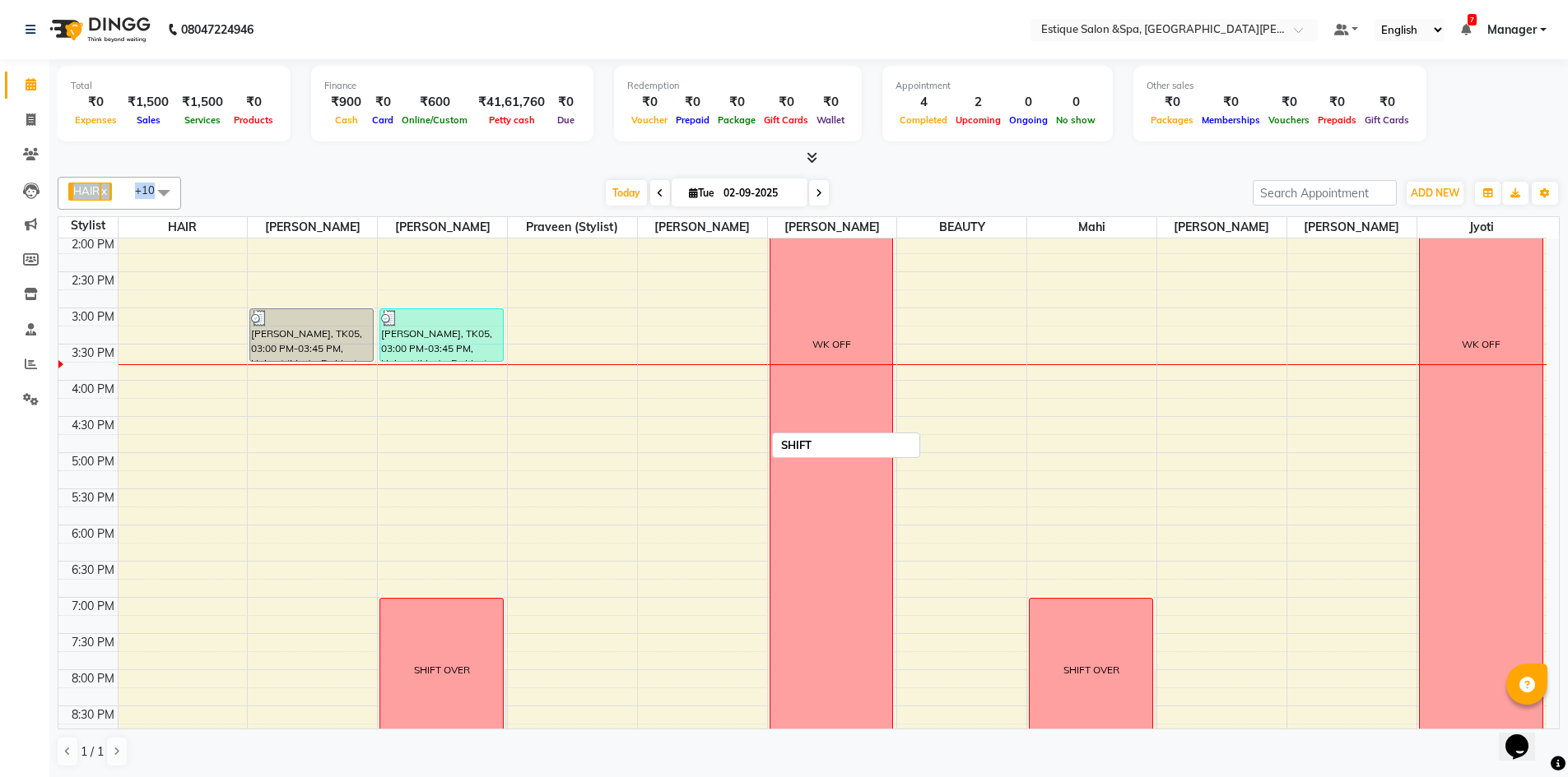
scroll to position [450, 0]
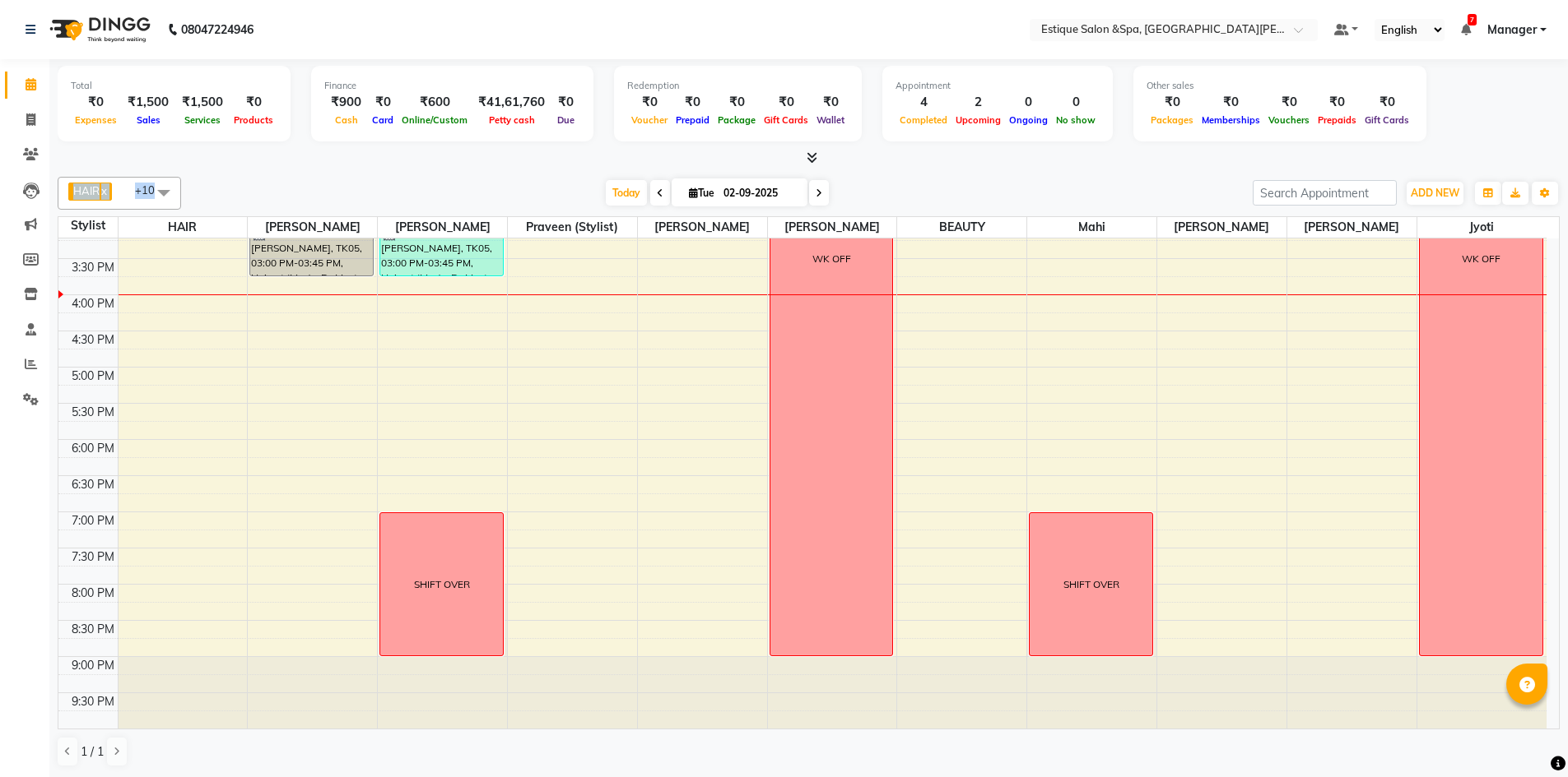
drag, startPoint x: 107, startPoint y: 305, endPoint x: 542, endPoint y: 160, distance: 458.5
click at [542, 160] on div at bounding box center [808, 158] width 1502 height 18
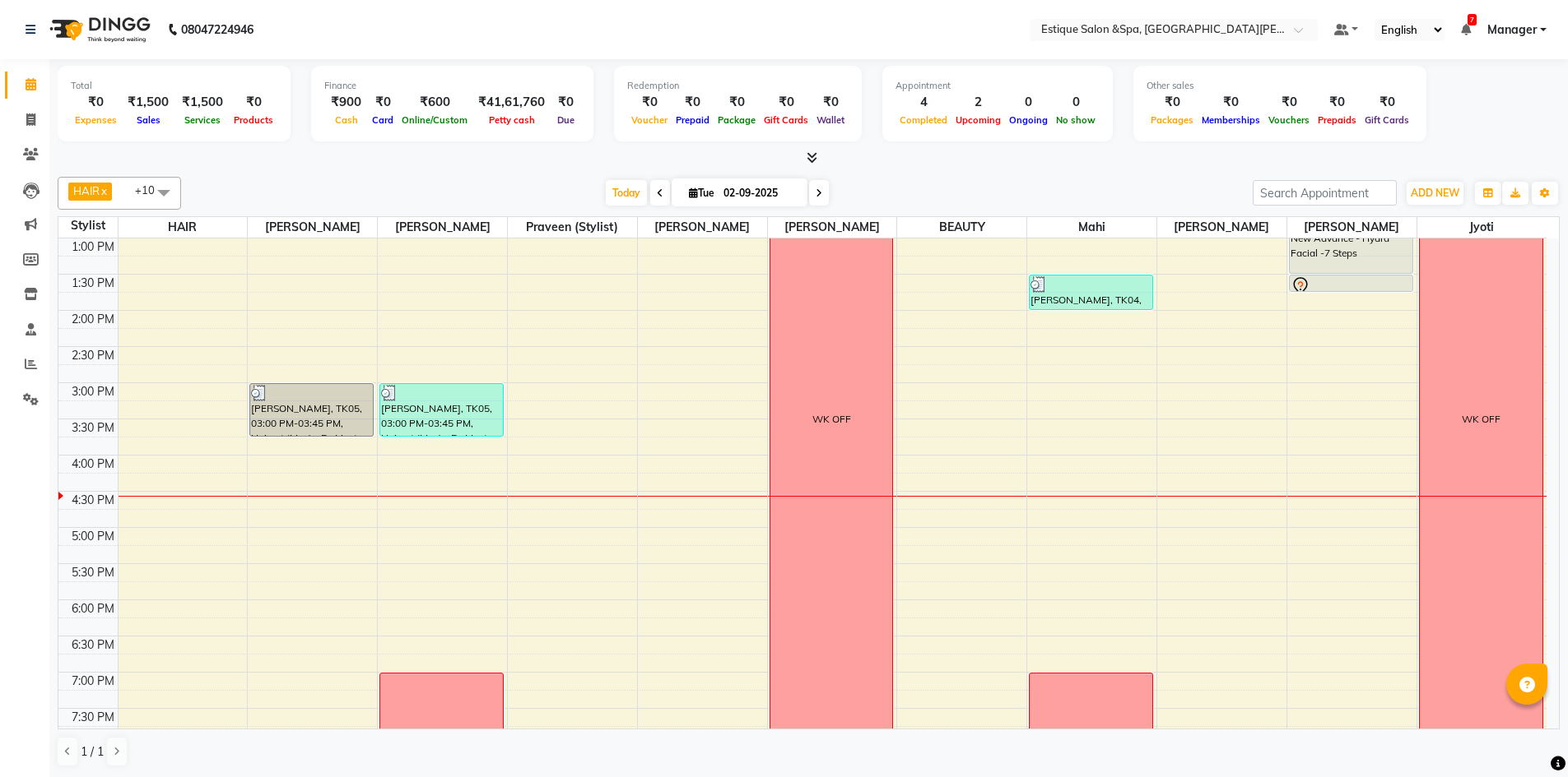
scroll to position [38, 0]
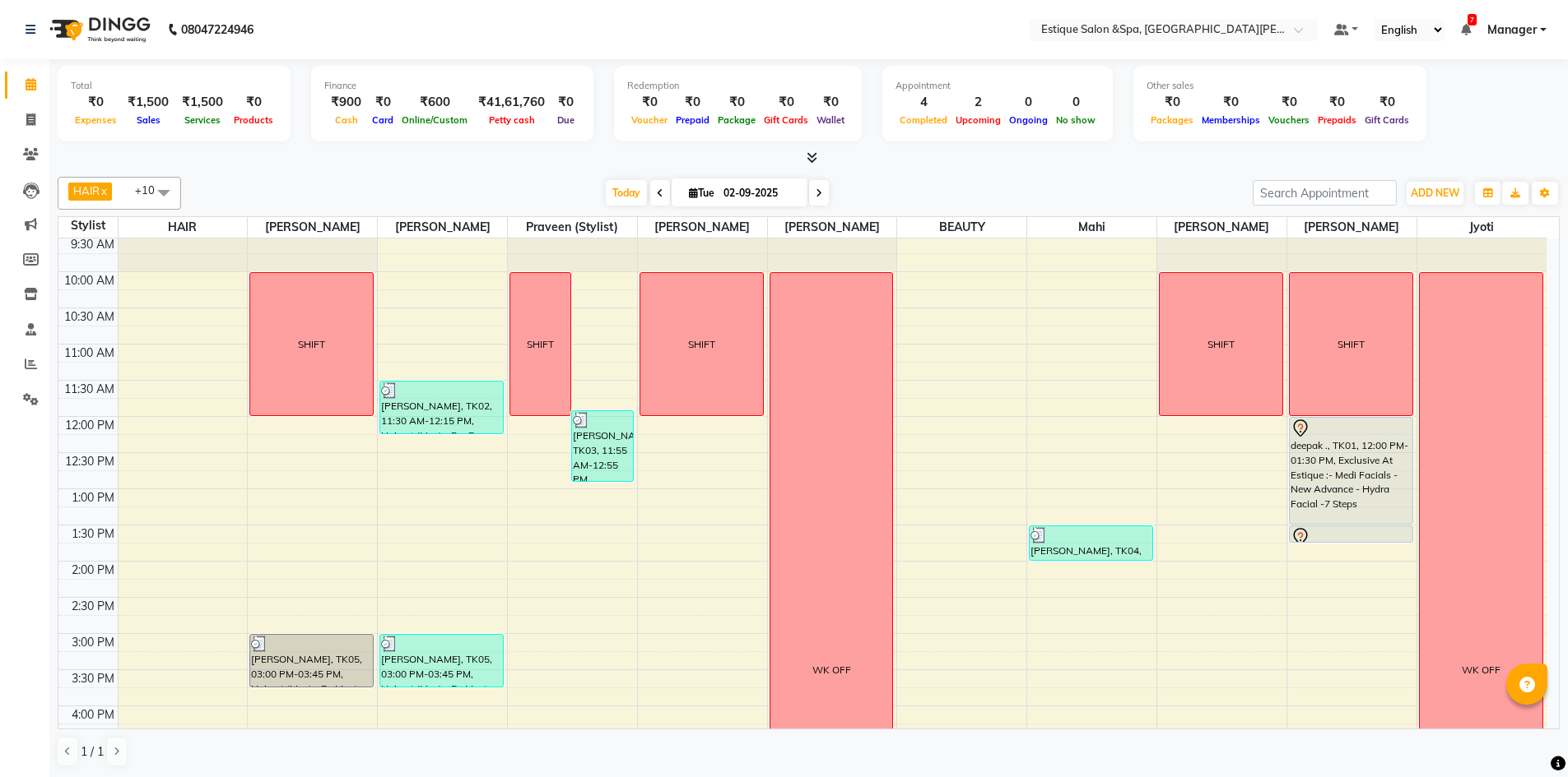
click at [693, 193] on span "Tue" at bounding box center [701, 192] width 34 height 12
select select "9"
select select "2025"
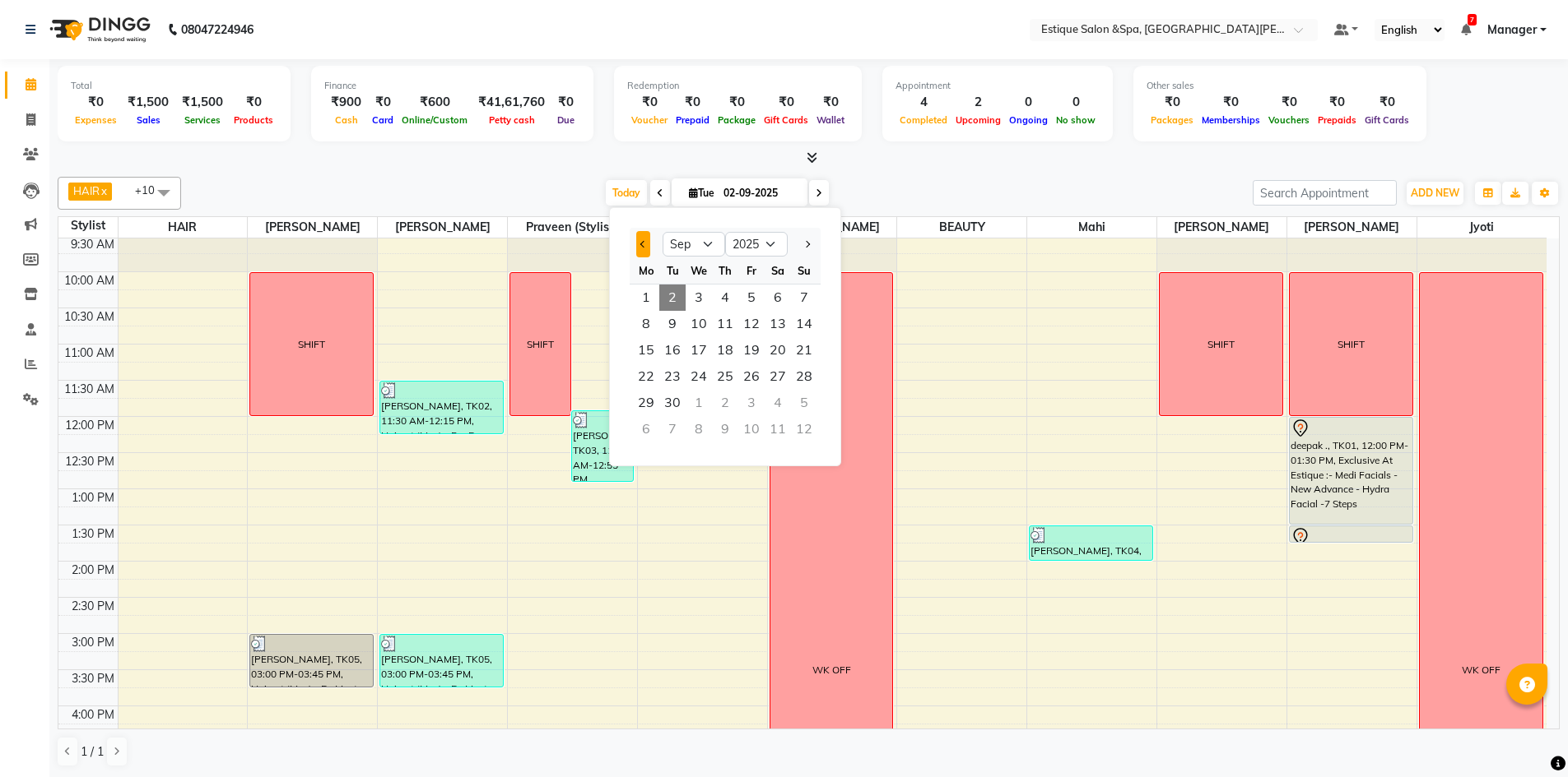
click at [647, 242] on button "Previous month" at bounding box center [642, 244] width 14 height 26
select select "8"
click at [790, 290] on span "2" at bounding box center [777, 297] width 26 height 26
type input "[DATE]"
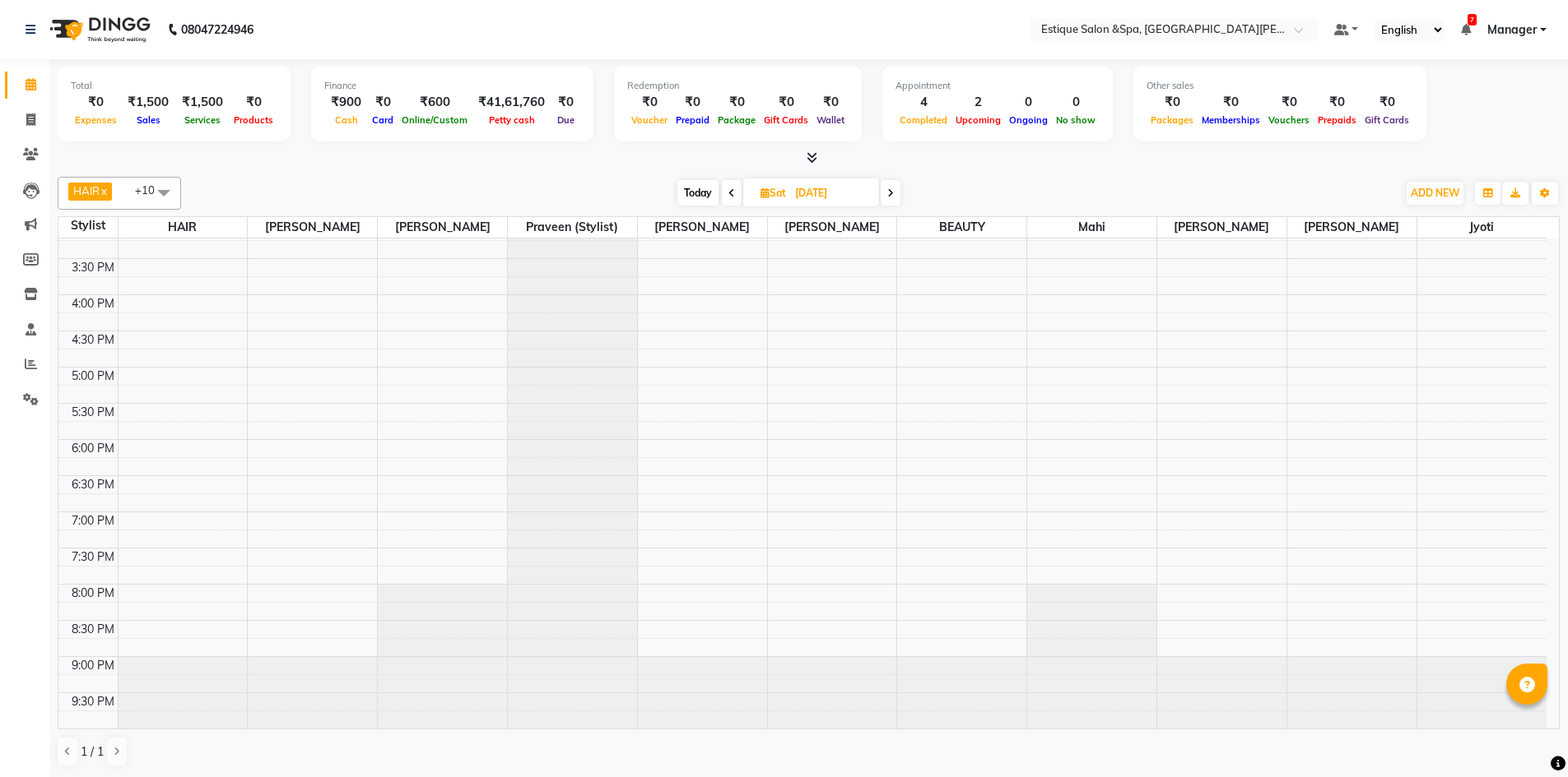
scroll to position [0, 0]
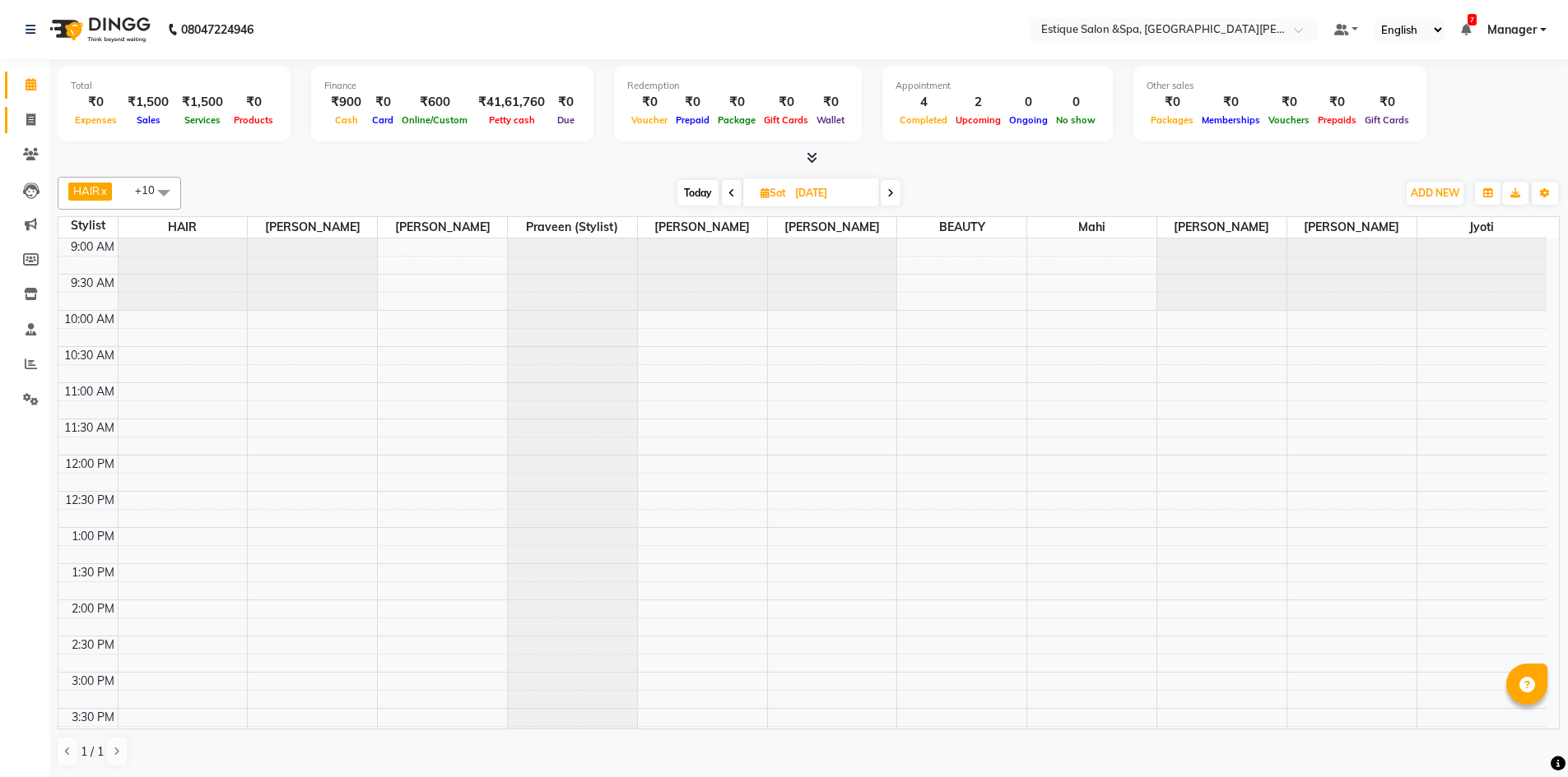
drag, startPoint x: 32, startPoint y: 130, endPoint x: 32, endPoint y: 119, distance: 11.0
click at [32, 130] on link "Invoice" at bounding box center [24, 120] width 39 height 27
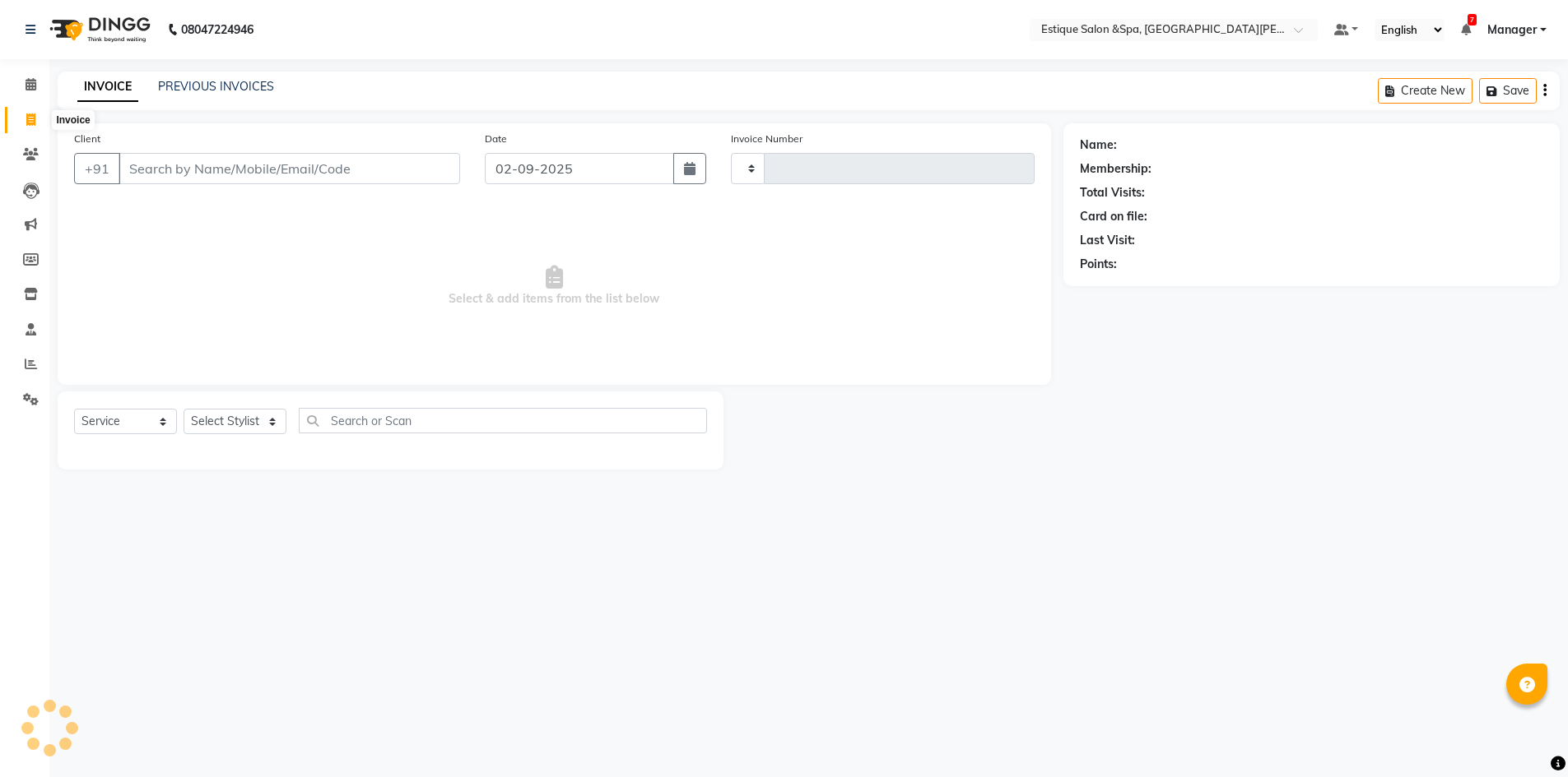
click at [32, 119] on icon at bounding box center [31, 119] width 9 height 12
select select "service"
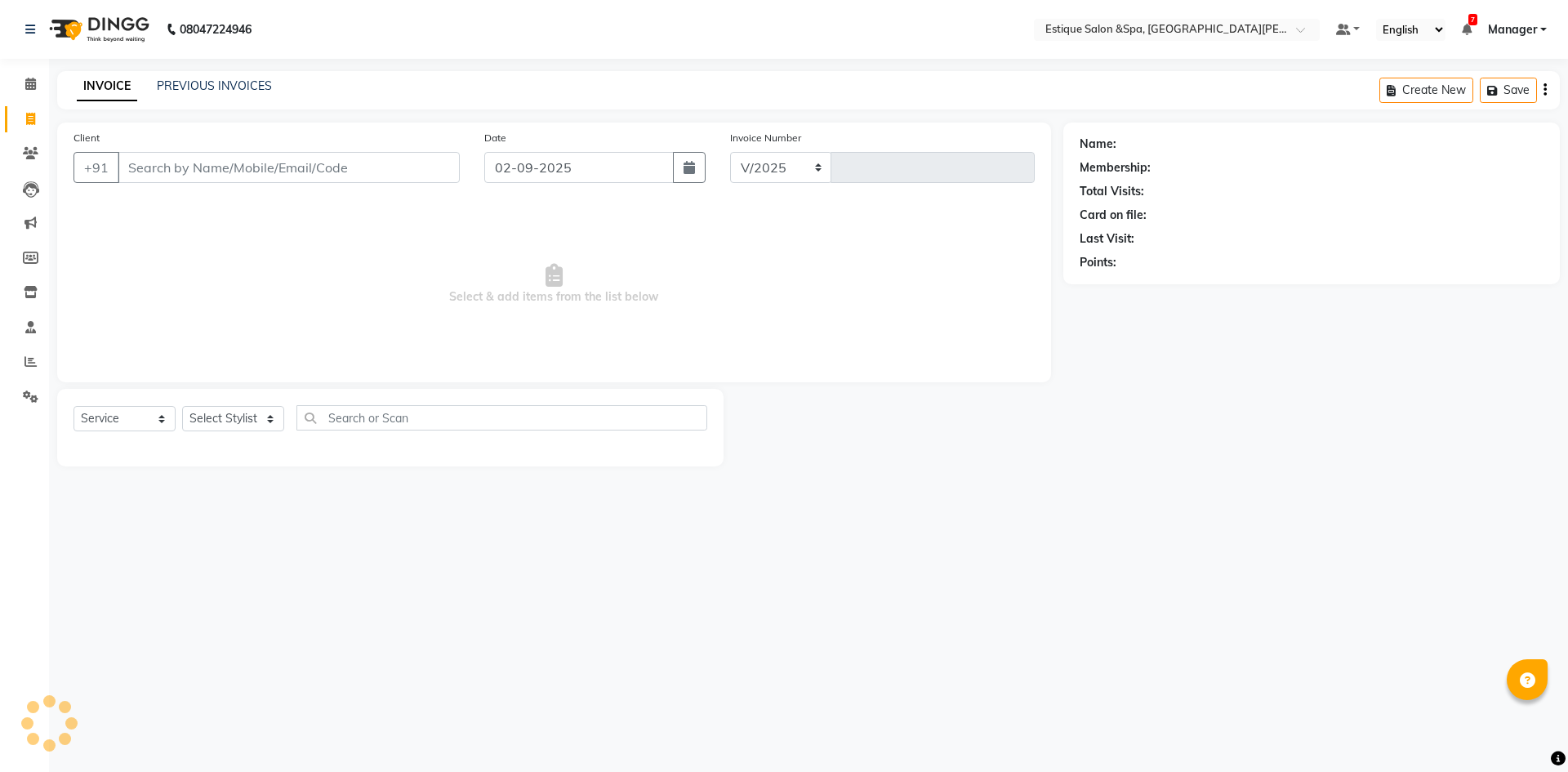
select select "3928"
type input "2456"
click at [277, 177] on input "Client" at bounding box center [289, 168] width 342 height 31
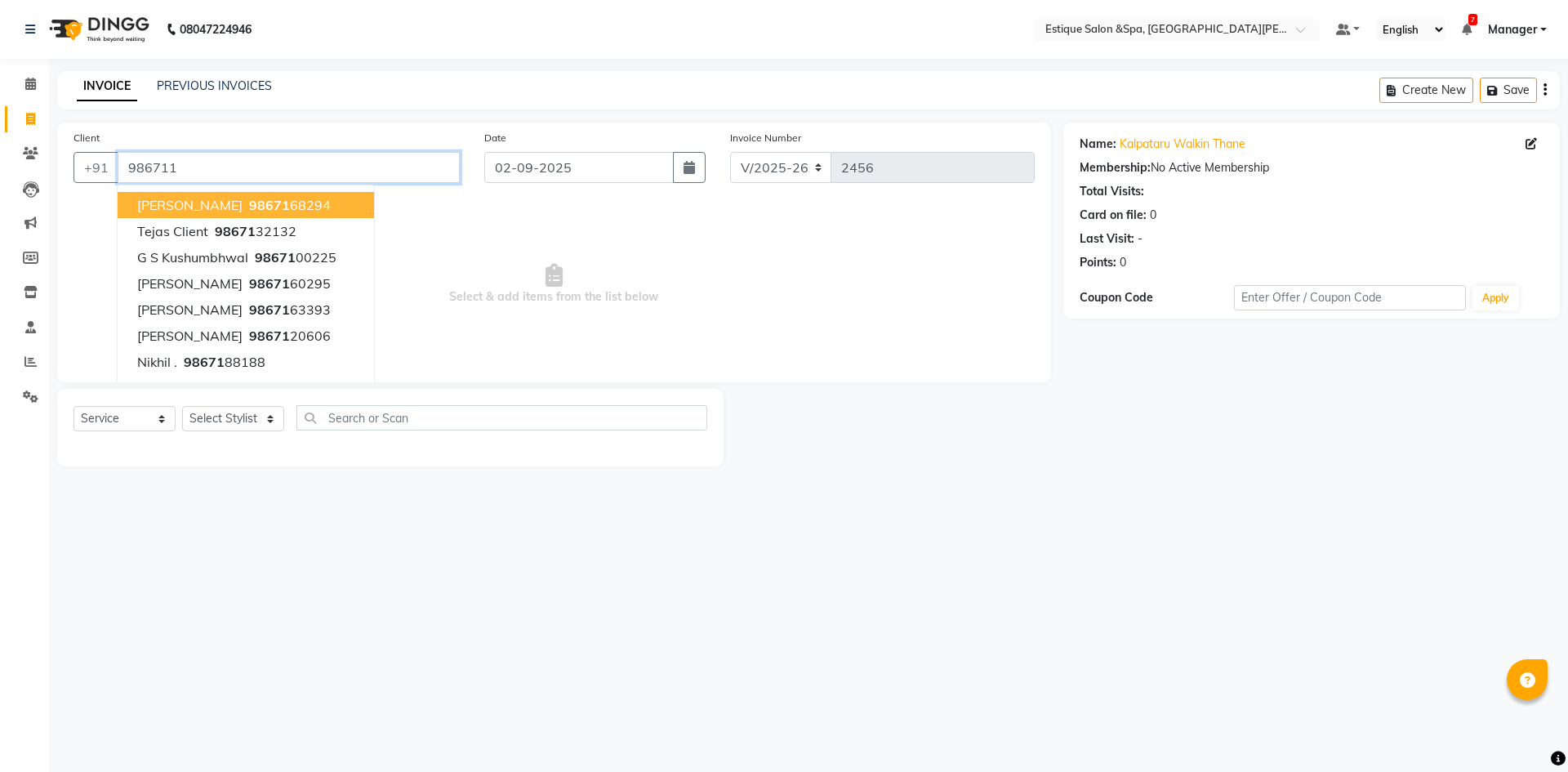
click at [293, 174] on input "986711" at bounding box center [289, 168] width 342 height 31
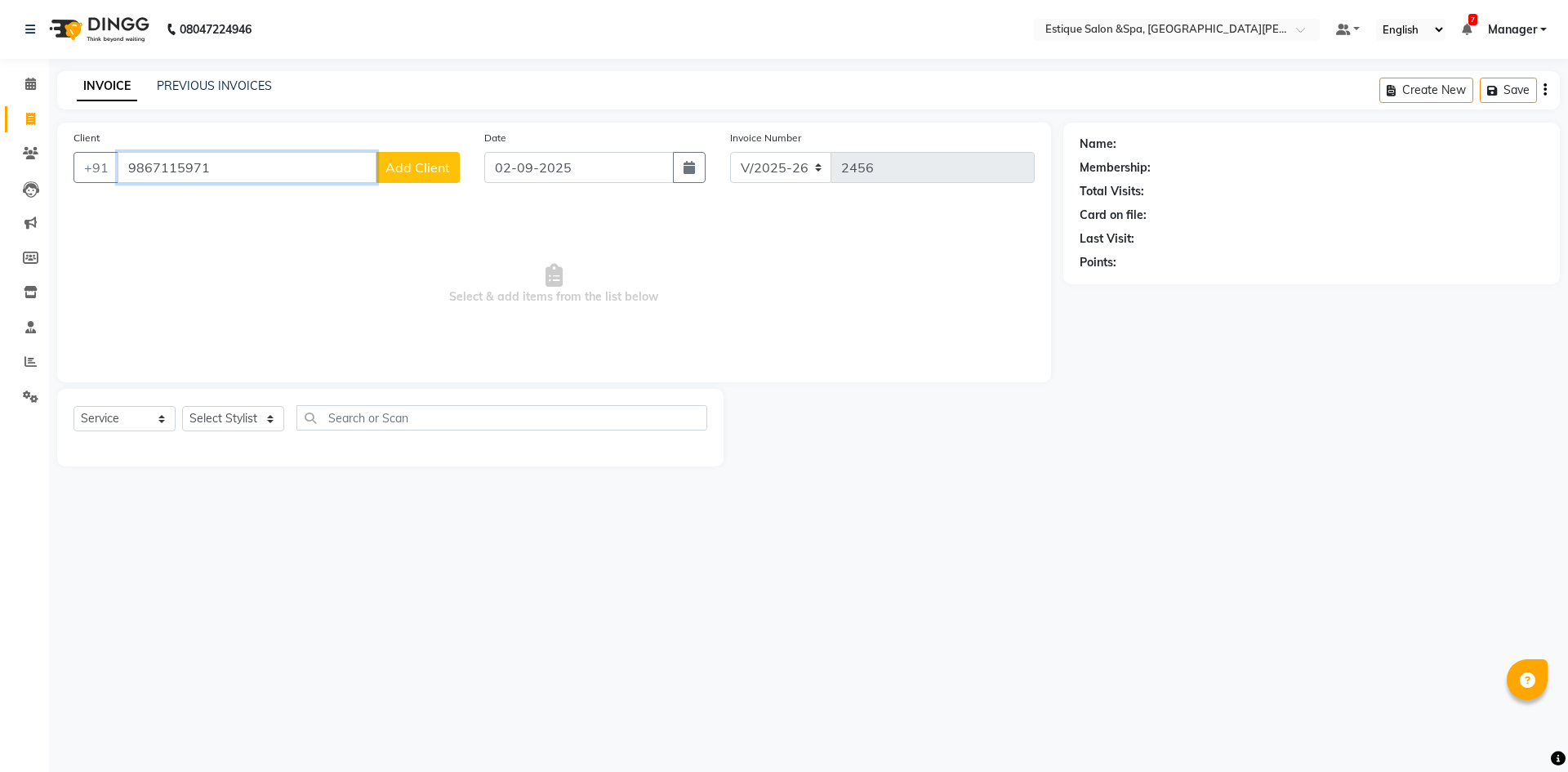
type input "9867115971"
click at [434, 177] on button "Add Client" at bounding box center [417, 168] width 84 height 31
select select "22"
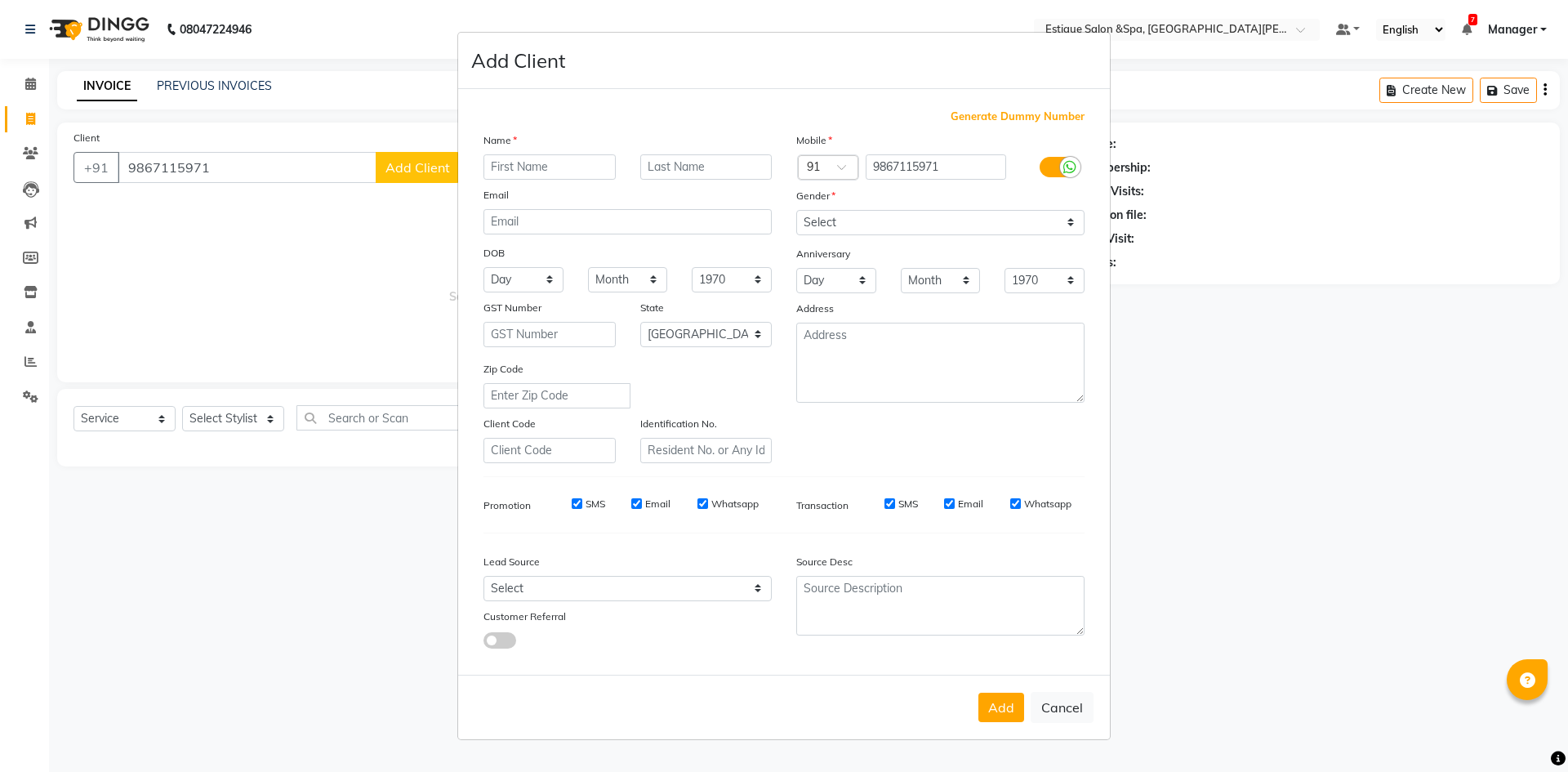
click at [533, 177] on input "text" at bounding box center [549, 167] width 132 height 25
type input "[PERSON_NAME]"
click at [1024, 223] on select "Select [DEMOGRAPHIC_DATA] [DEMOGRAPHIC_DATA] Other Prefer Not To Say" at bounding box center [941, 222] width 289 height 25
select select "[DEMOGRAPHIC_DATA]"
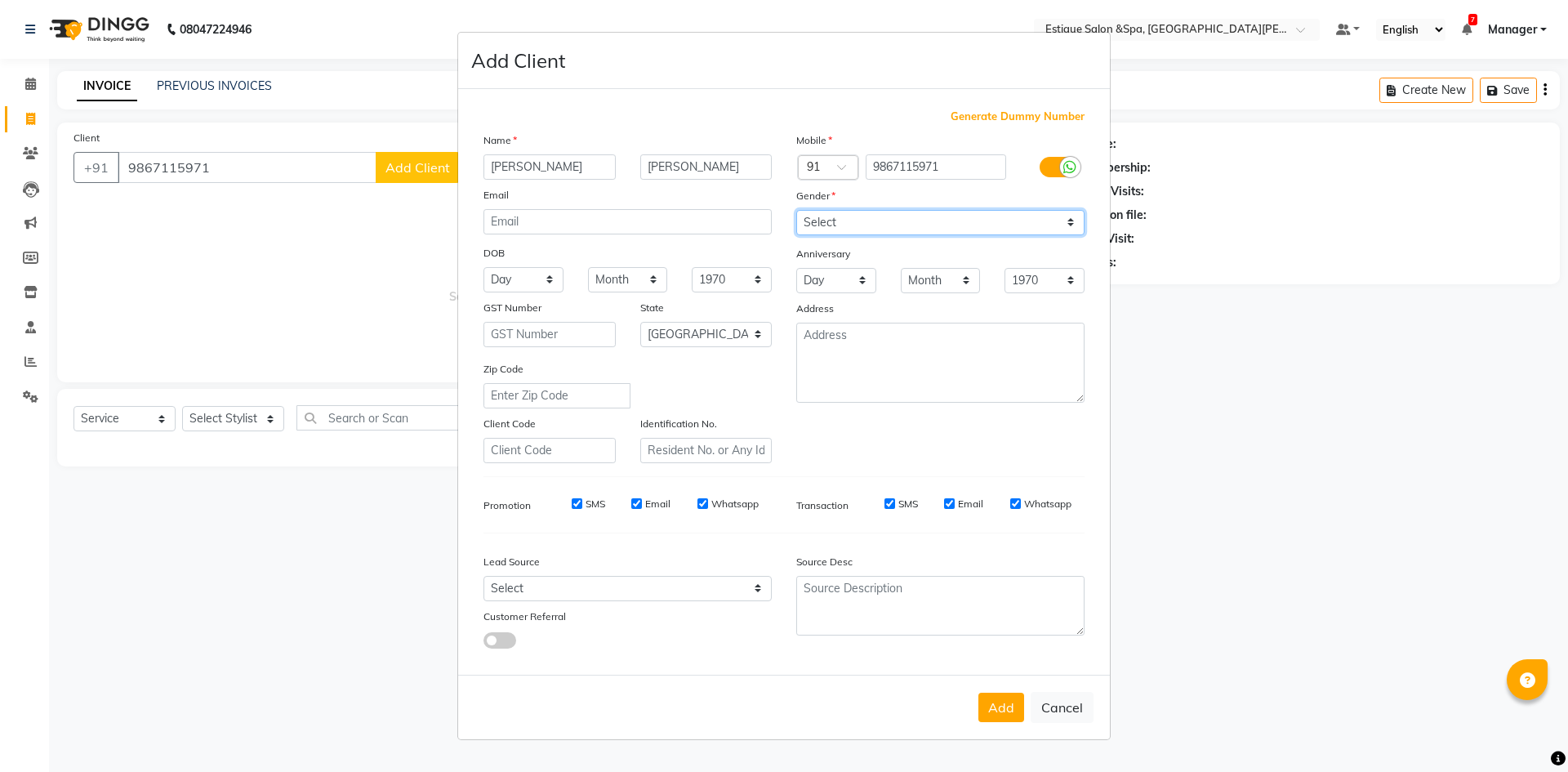
click at [796, 210] on select "Select [DEMOGRAPHIC_DATA] [DEMOGRAPHIC_DATA] Other Prefer Not To Say" at bounding box center [941, 222] width 289 height 25
click at [998, 708] on button "Add" at bounding box center [1001, 708] width 45 height 30
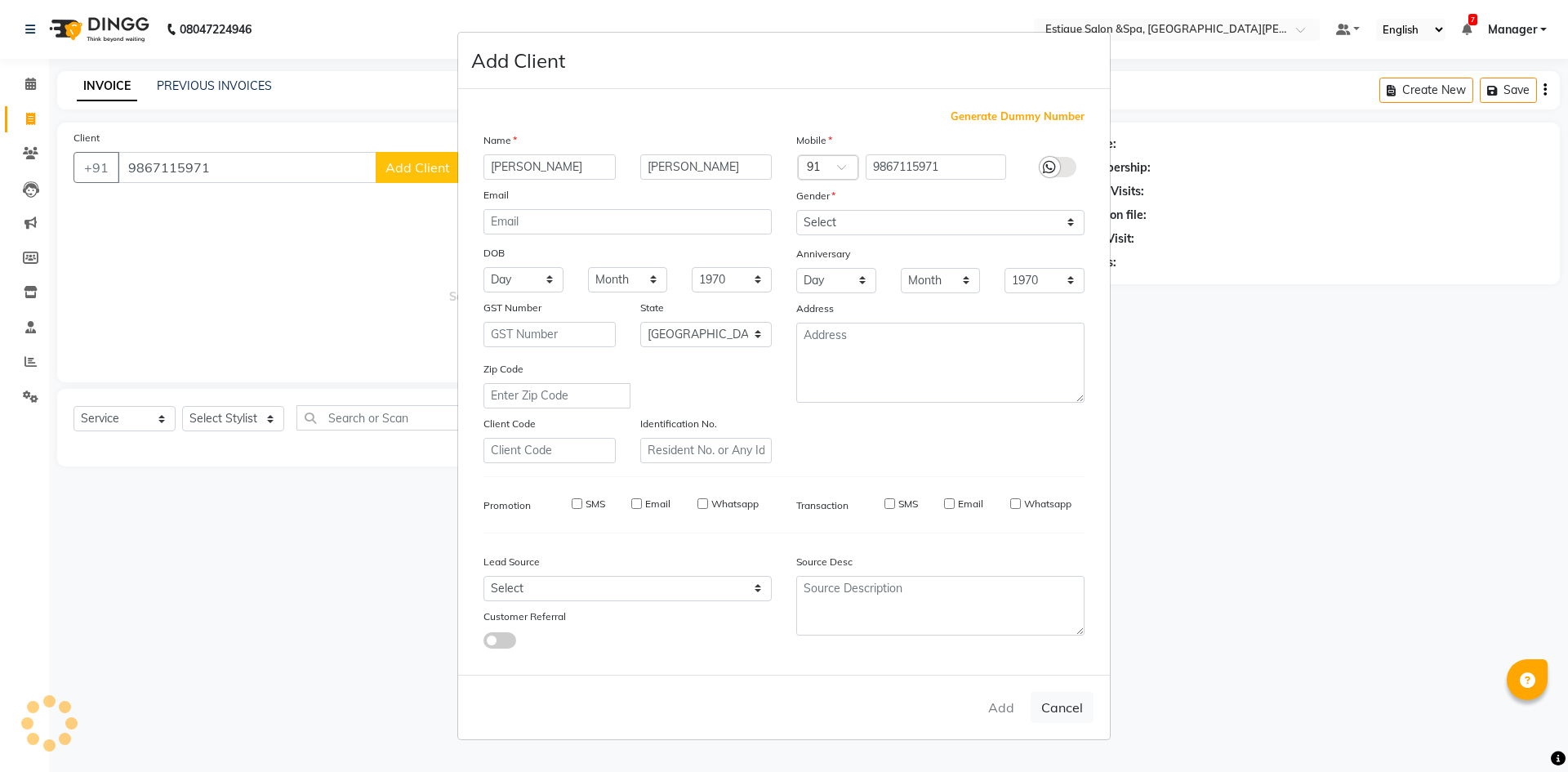
select select
select select "null"
select select
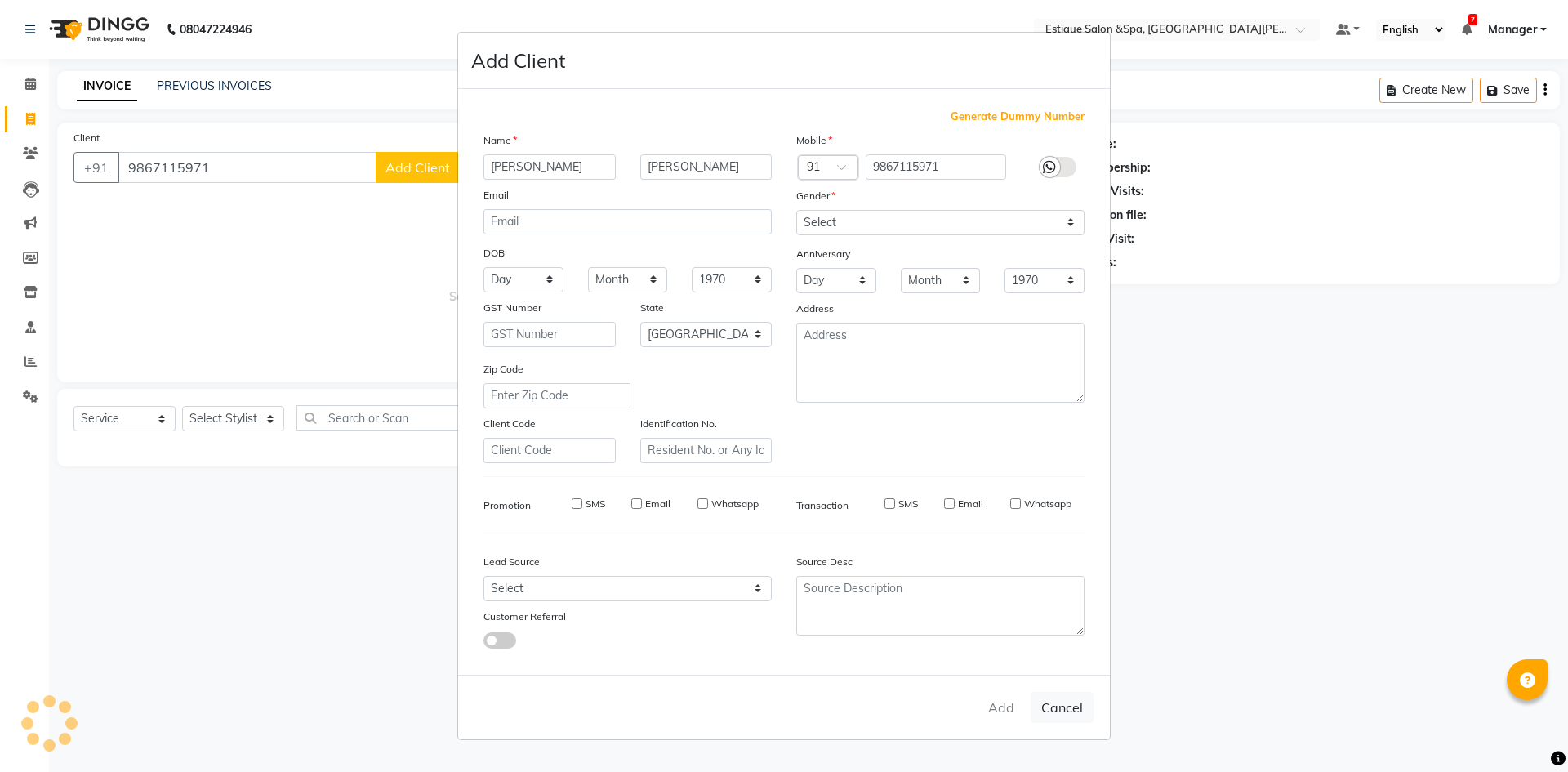
select select
checkbox input "false"
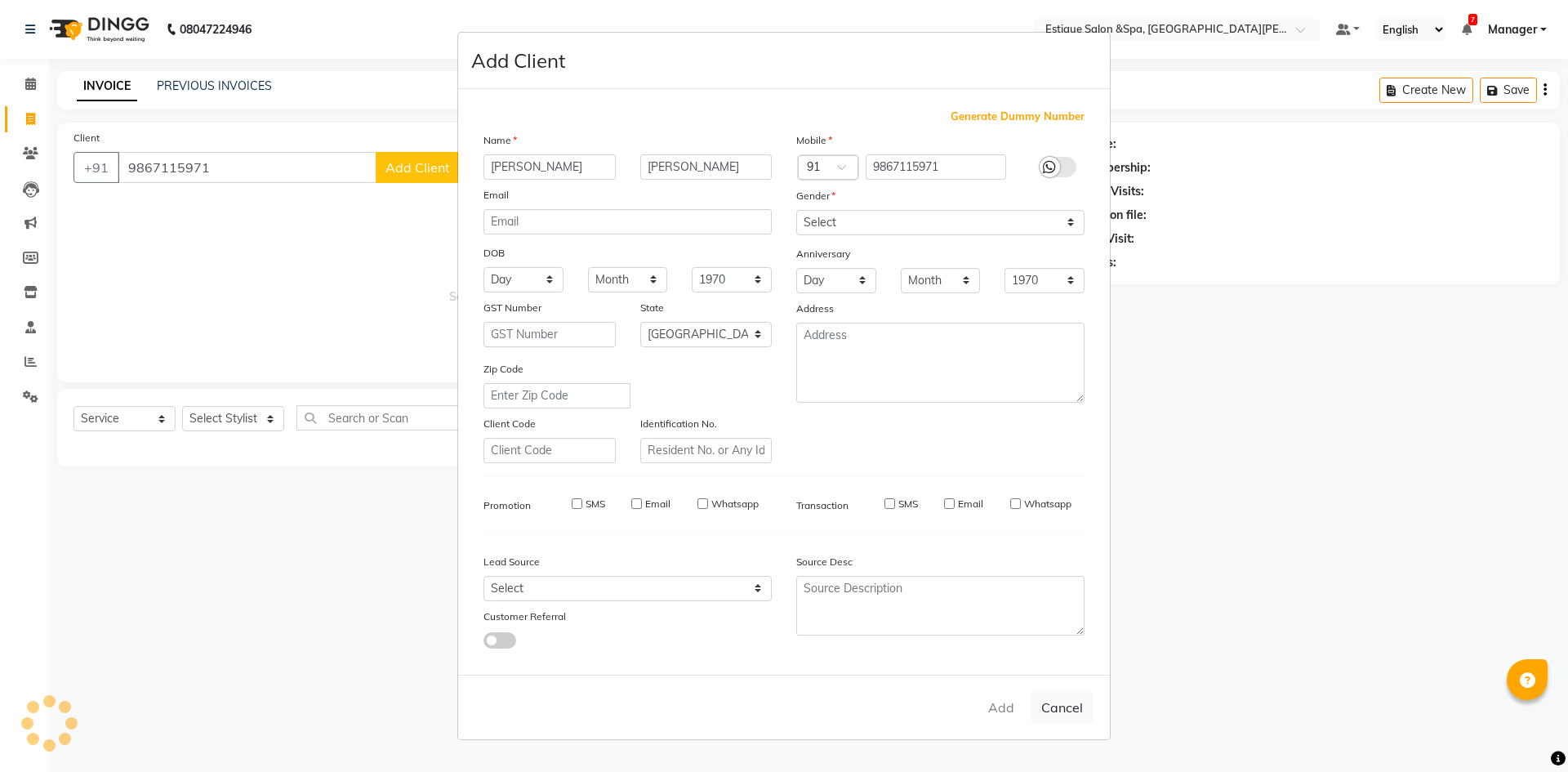
checkbox input "false"
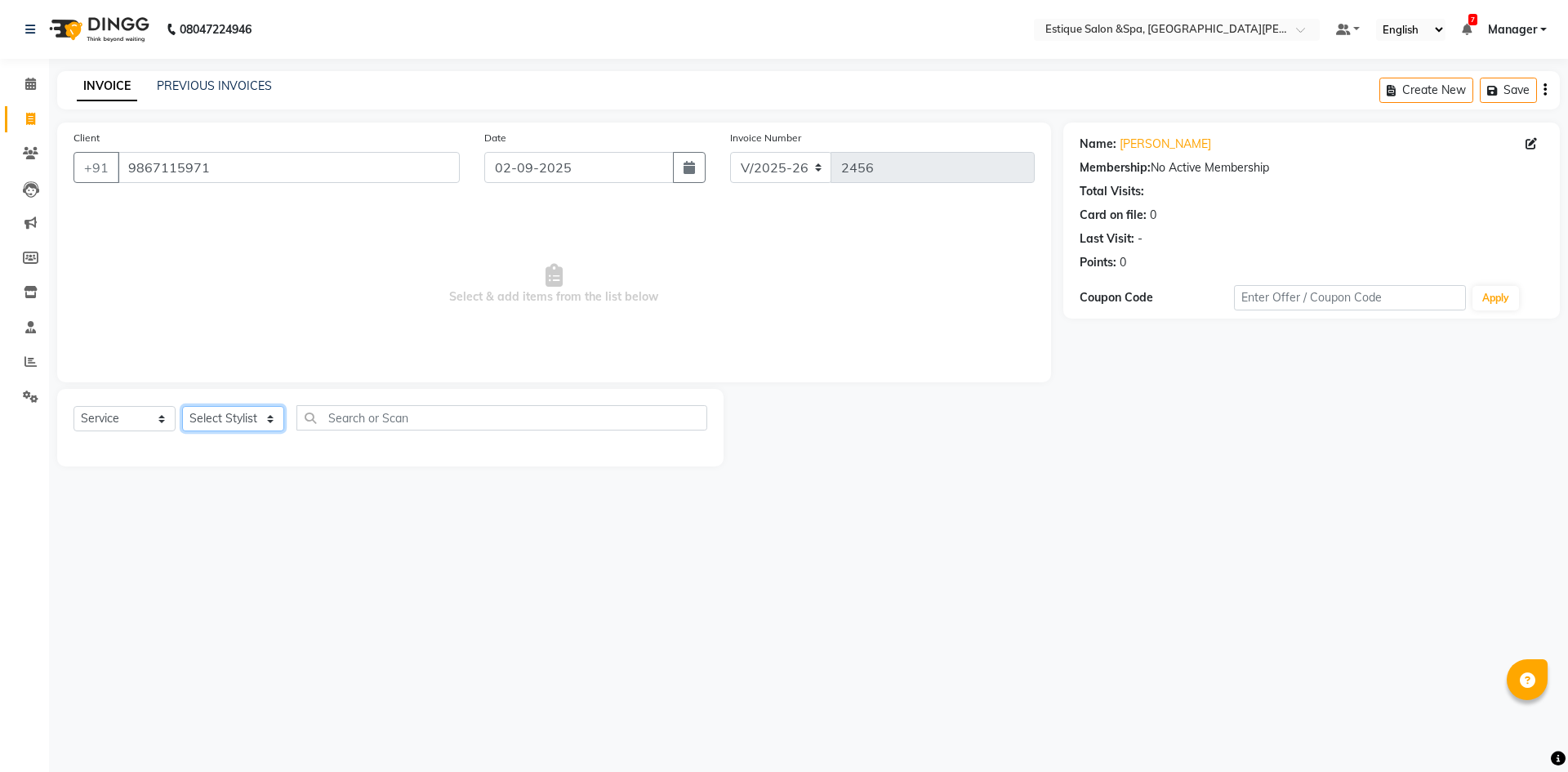
click at [226, 415] on select "Select Stylist aaves Asmi BEAUTY HAIR [PERSON_NAME] [PERSON_NAME] pp [PERSON_NA…" at bounding box center [233, 418] width 102 height 25
click at [182, 406] on select "Select Stylist aaves Asmi BEAUTY HAIR [PERSON_NAME] [PERSON_NAME] pp [PERSON_NA…" at bounding box center [233, 418] width 102 height 25
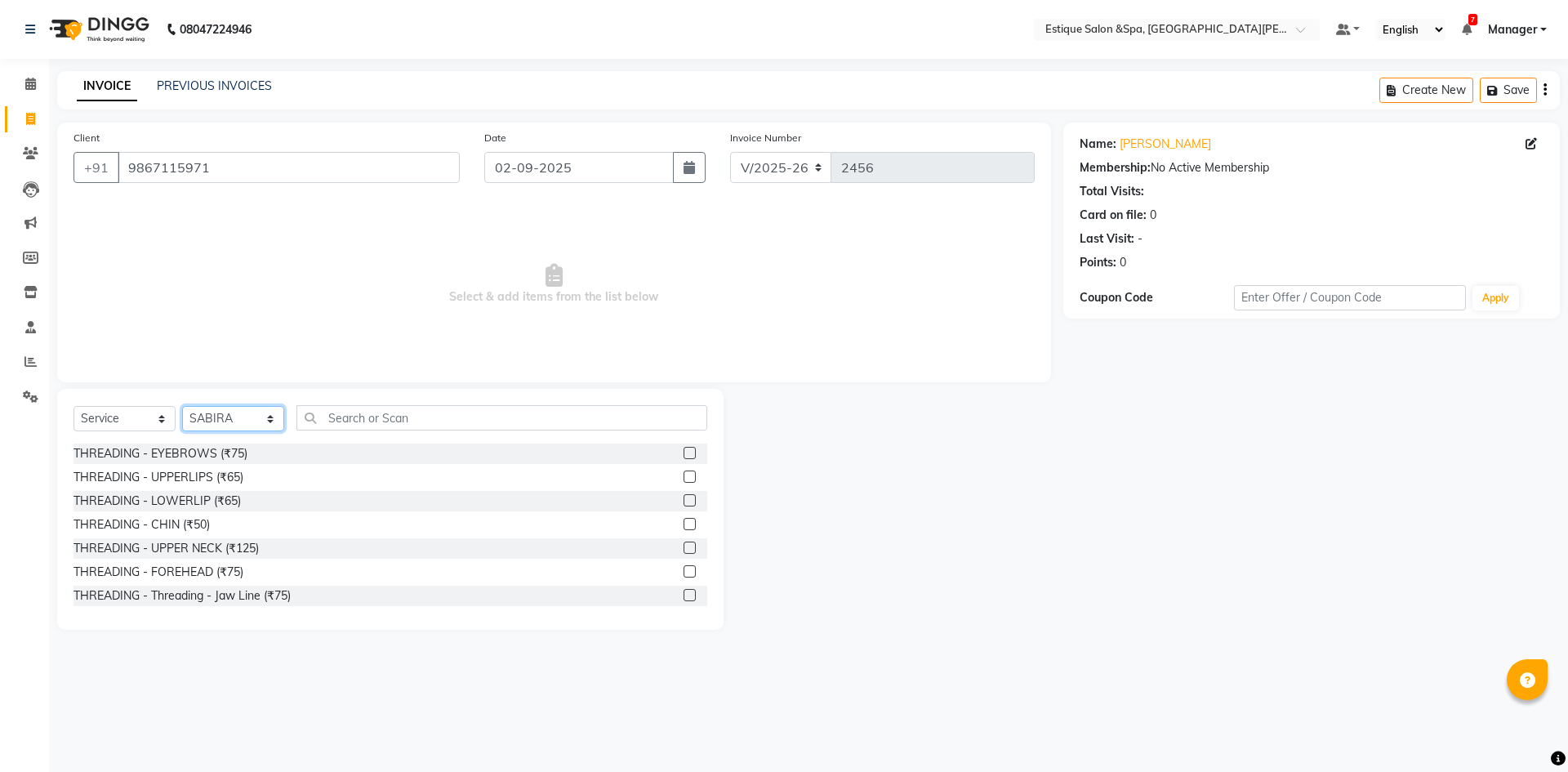
select select "80462"
click at [386, 409] on input "text" at bounding box center [501, 417] width 411 height 25
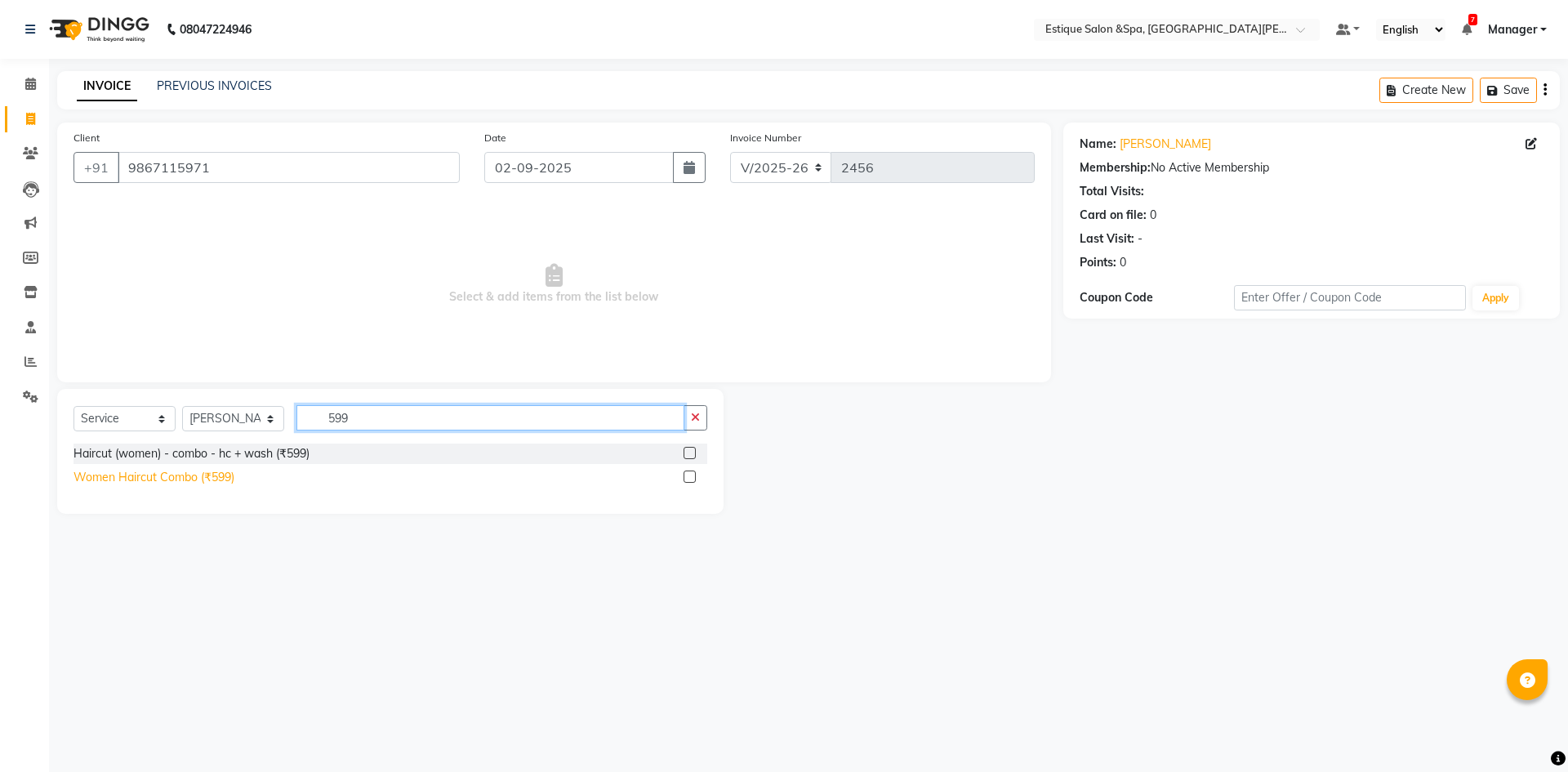
type input "599"
click at [234, 477] on div "Women Haircut Combo (₹599)" at bounding box center [154, 478] width 161 height 18
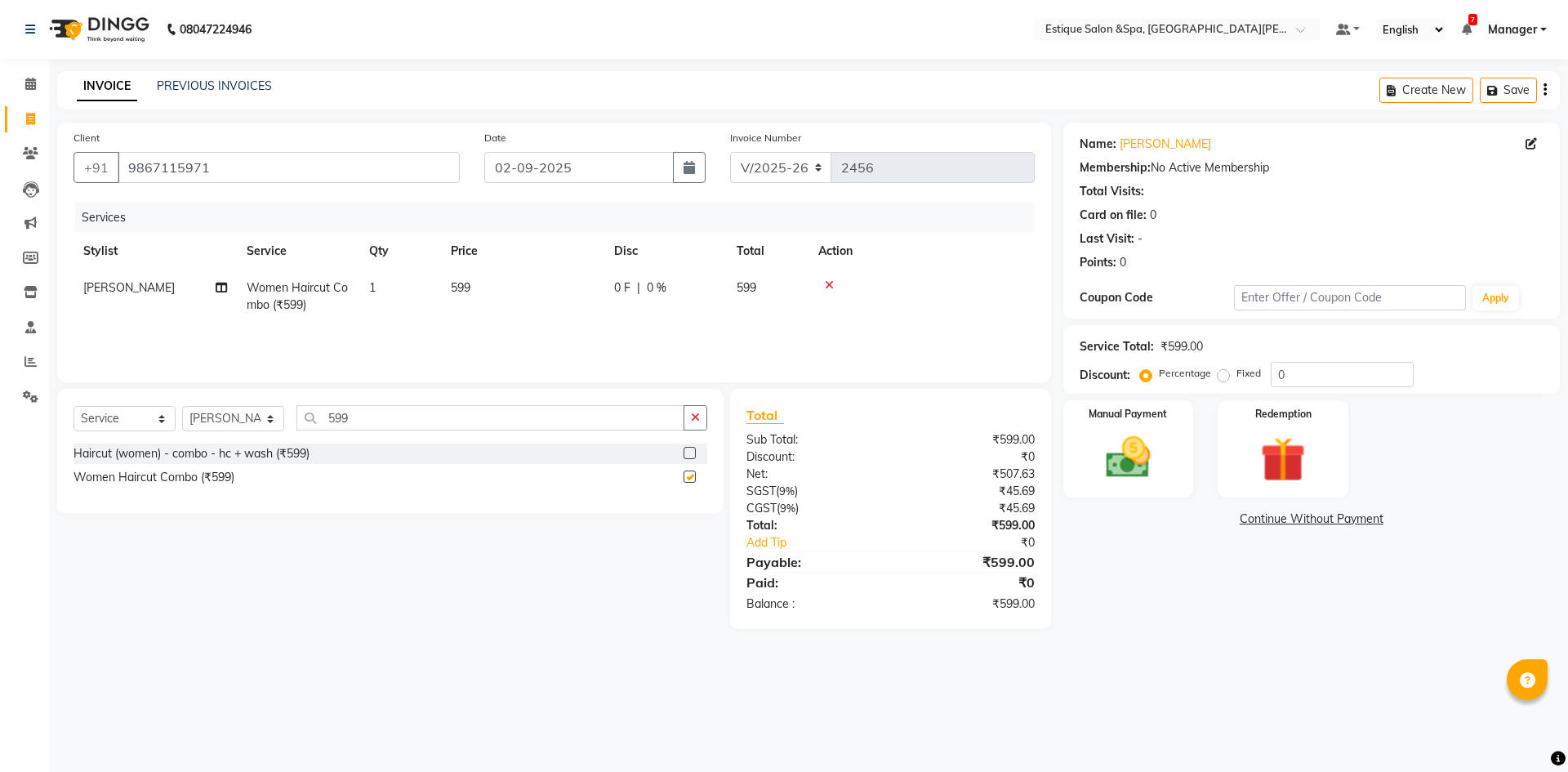
checkbox input "false"
click at [1160, 423] on div "Manual Payment" at bounding box center [1128, 449] width 136 height 101
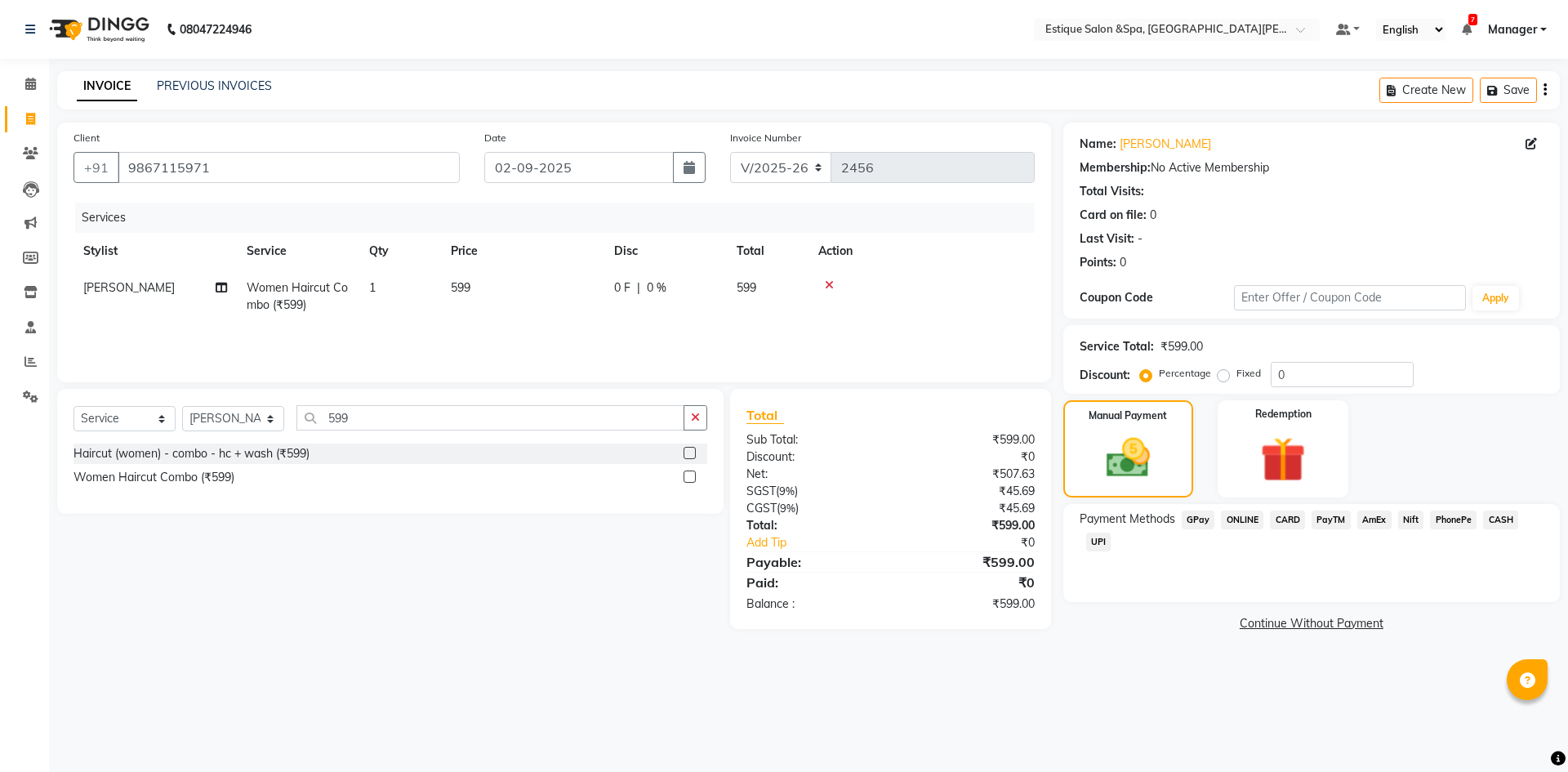
click at [1193, 521] on span "GPay" at bounding box center [1198, 520] width 33 height 19
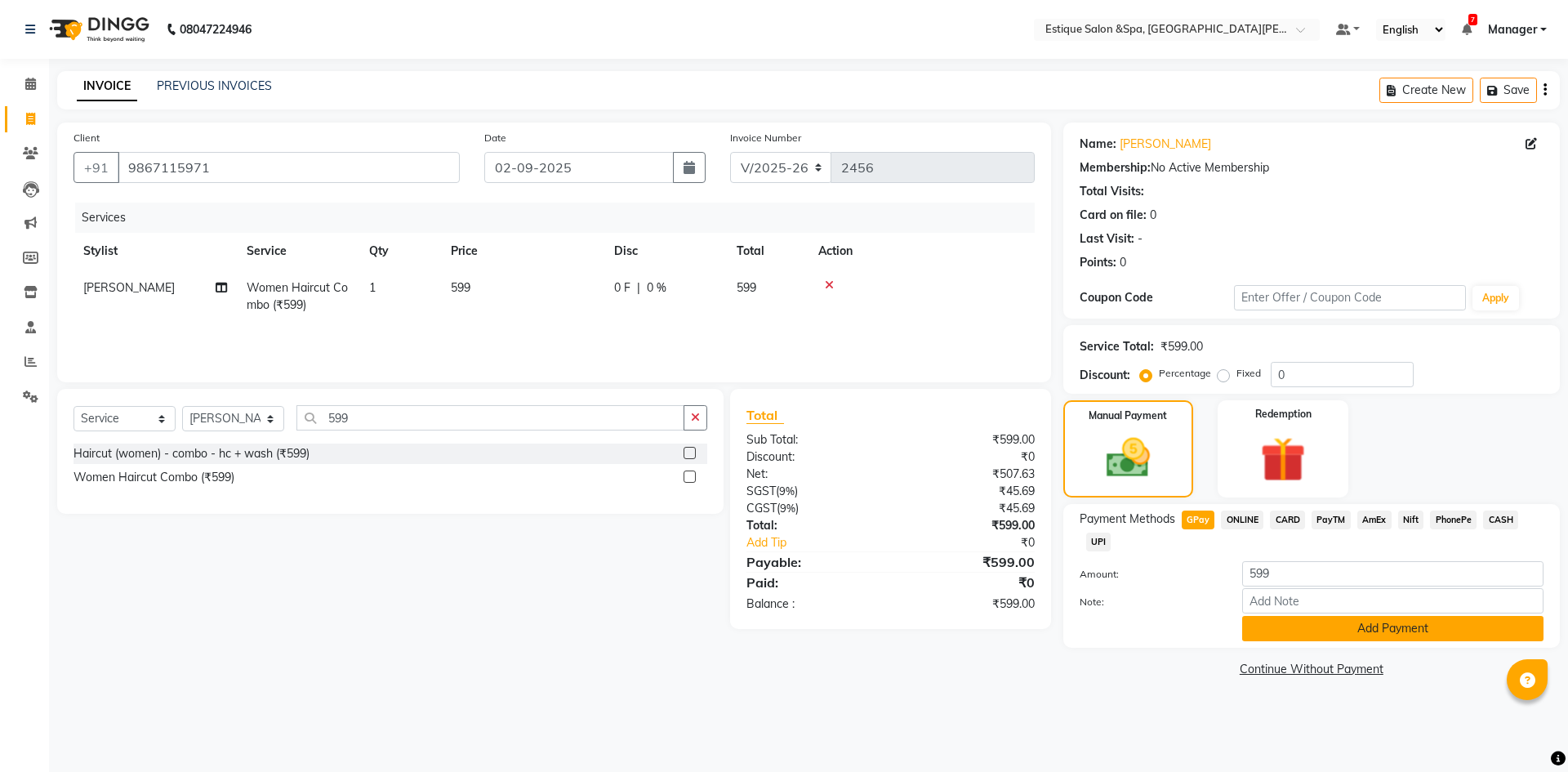
click at [1285, 635] on button "Add Payment" at bounding box center [1393, 629] width 302 height 25
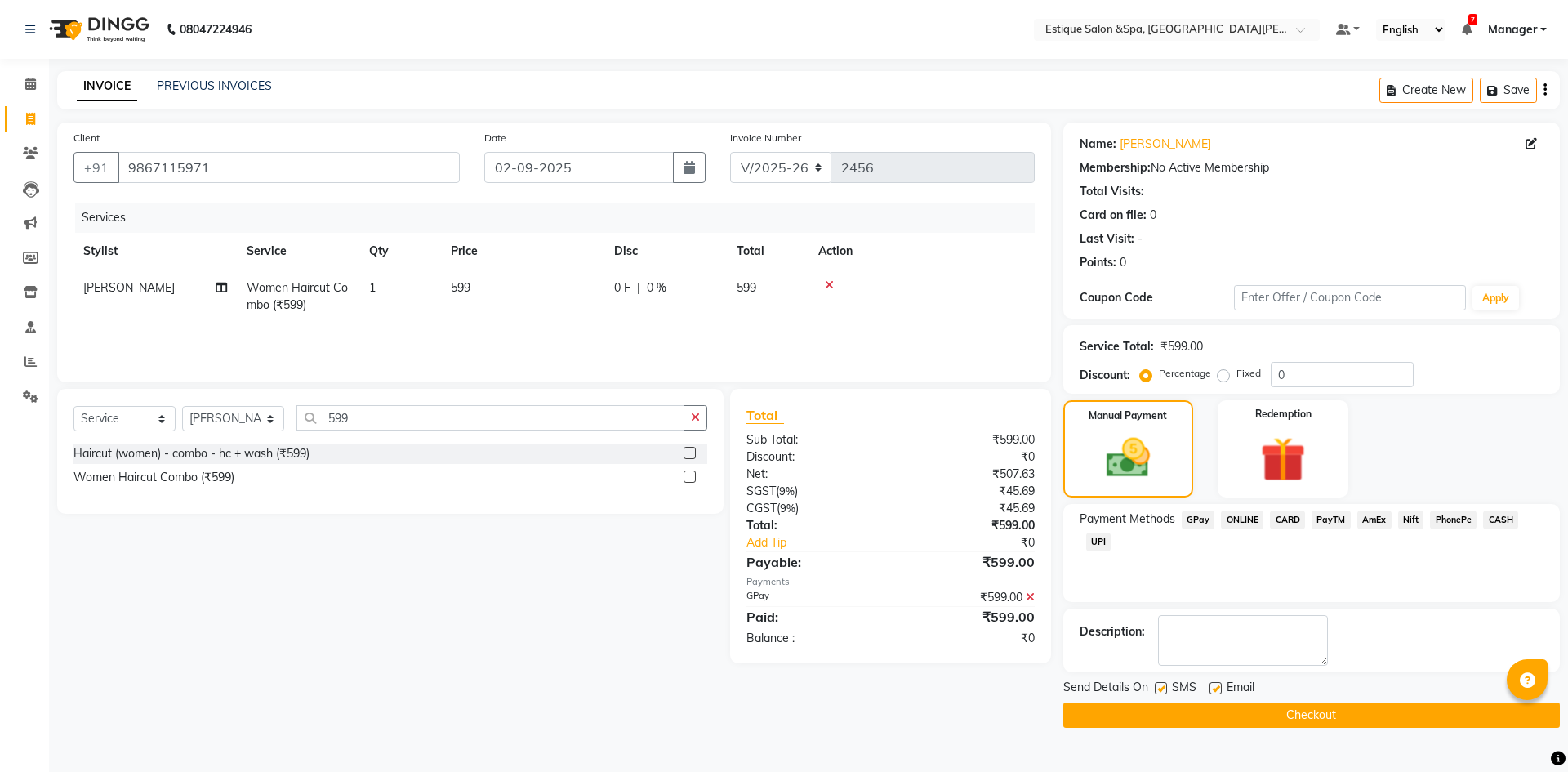
click at [1342, 715] on button "Checkout" at bounding box center [1311, 715] width 497 height 25
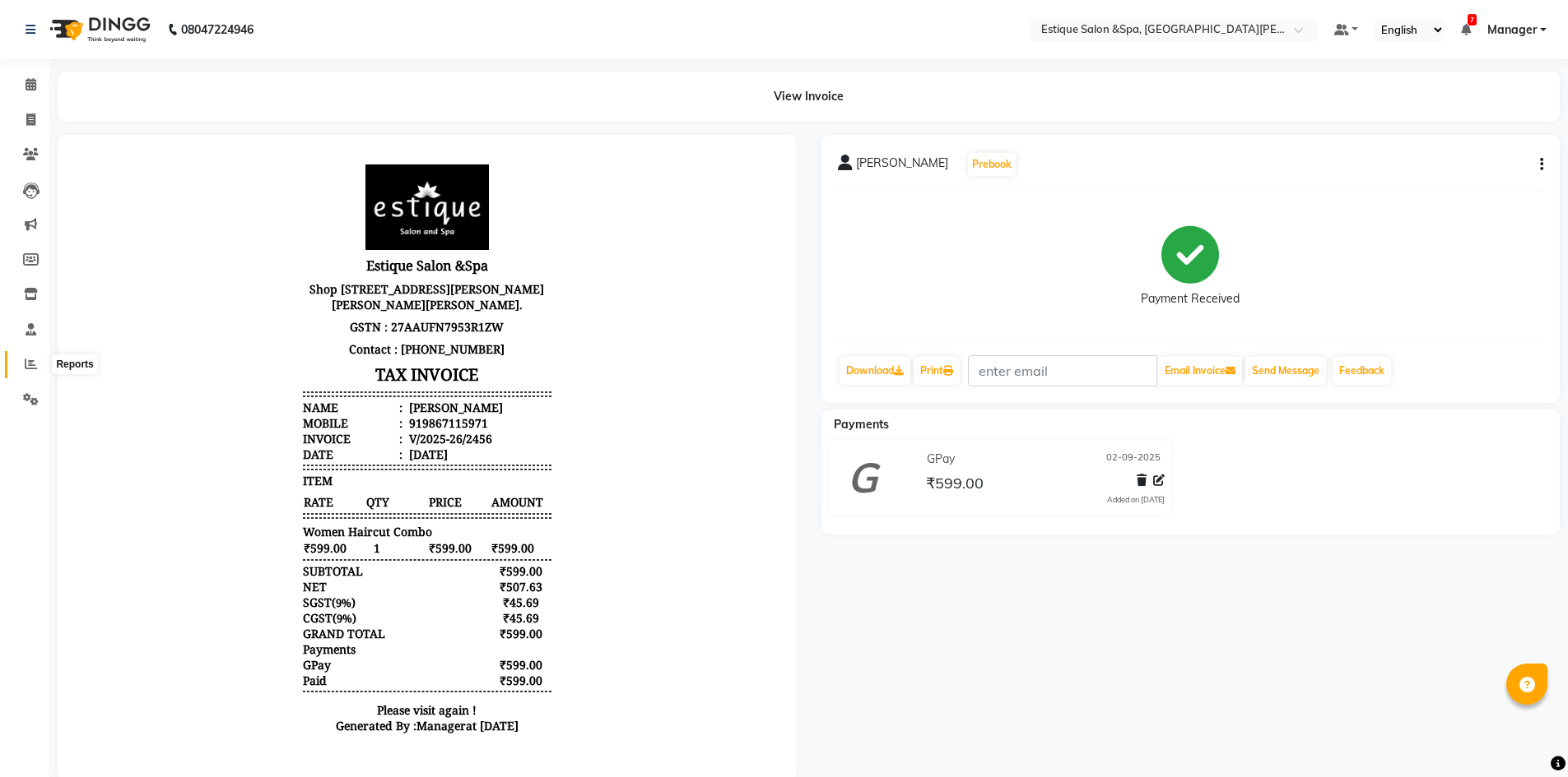
click at [29, 368] on icon at bounding box center [30, 363] width 12 height 12
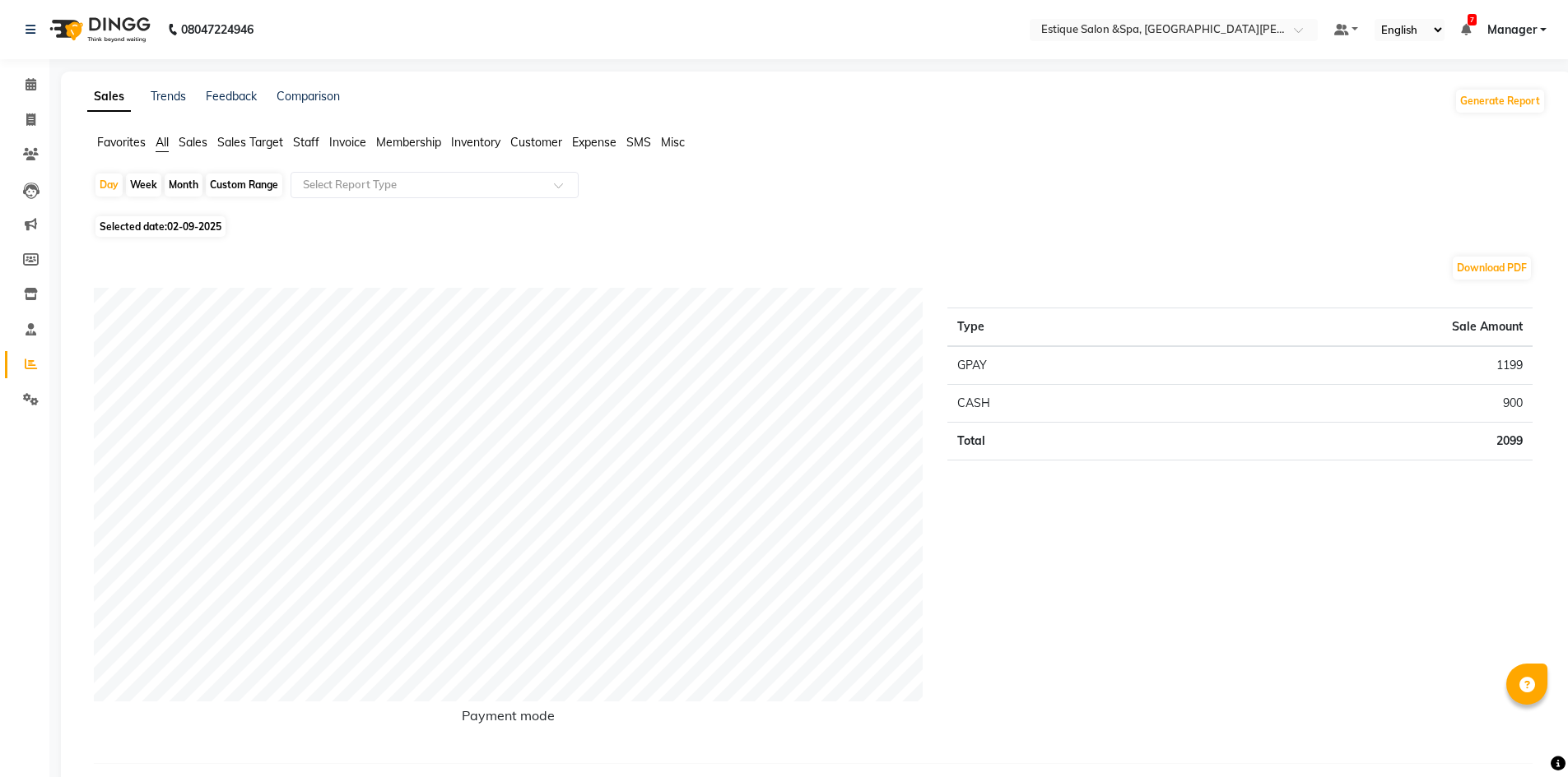
click at [190, 181] on div "Month" at bounding box center [184, 184] width 38 height 23
select select "9"
select select "2025"
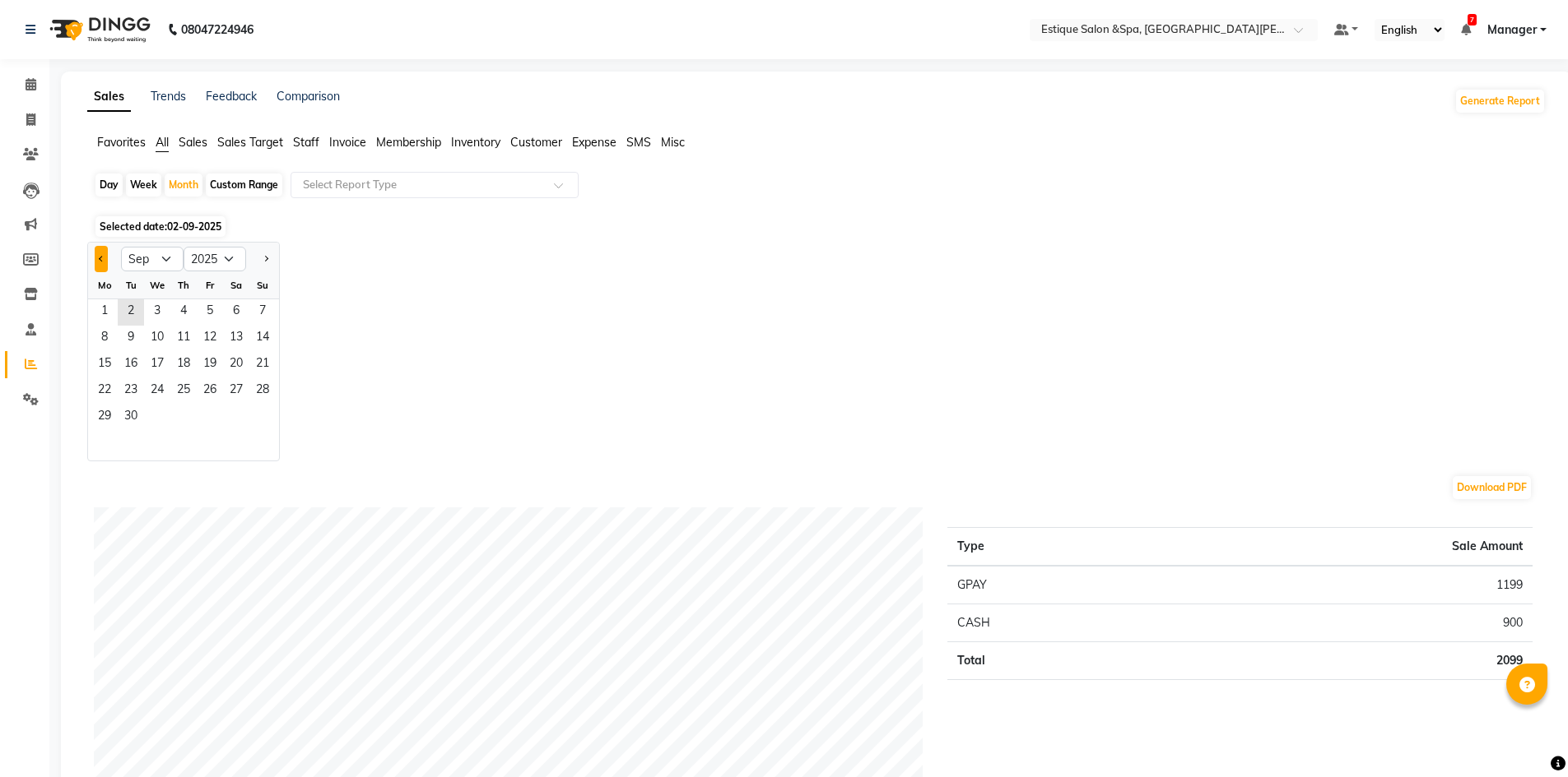
click at [102, 256] on span "Previous month" at bounding box center [102, 258] width 6 height 6
select select "7"
click at [132, 305] on span "1" at bounding box center [131, 312] width 26 height 26
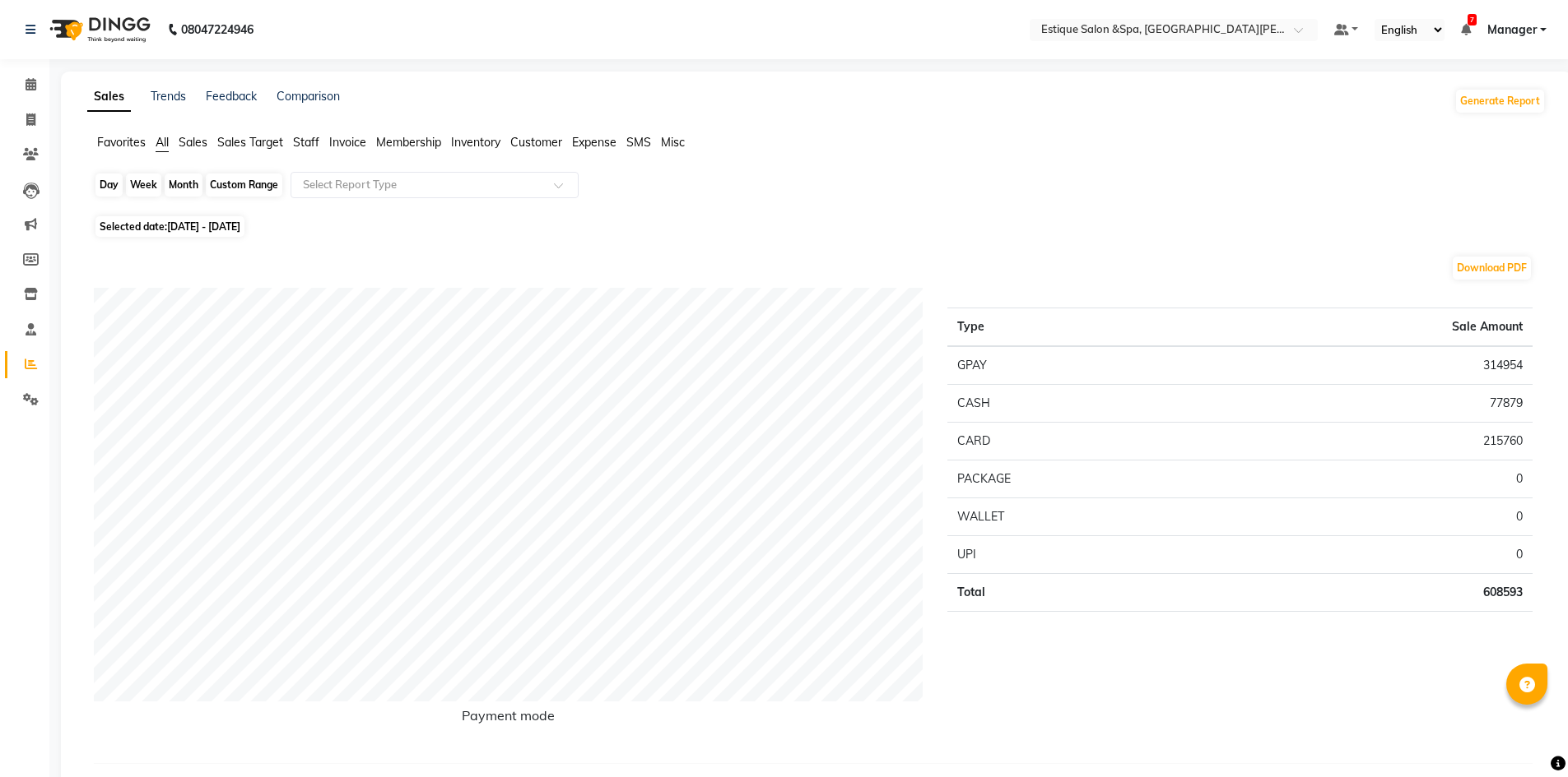
click at [186, 188] on div "Month" at bounding box center [184, 184] width 38 height 23
select select "7"
select select "2025"
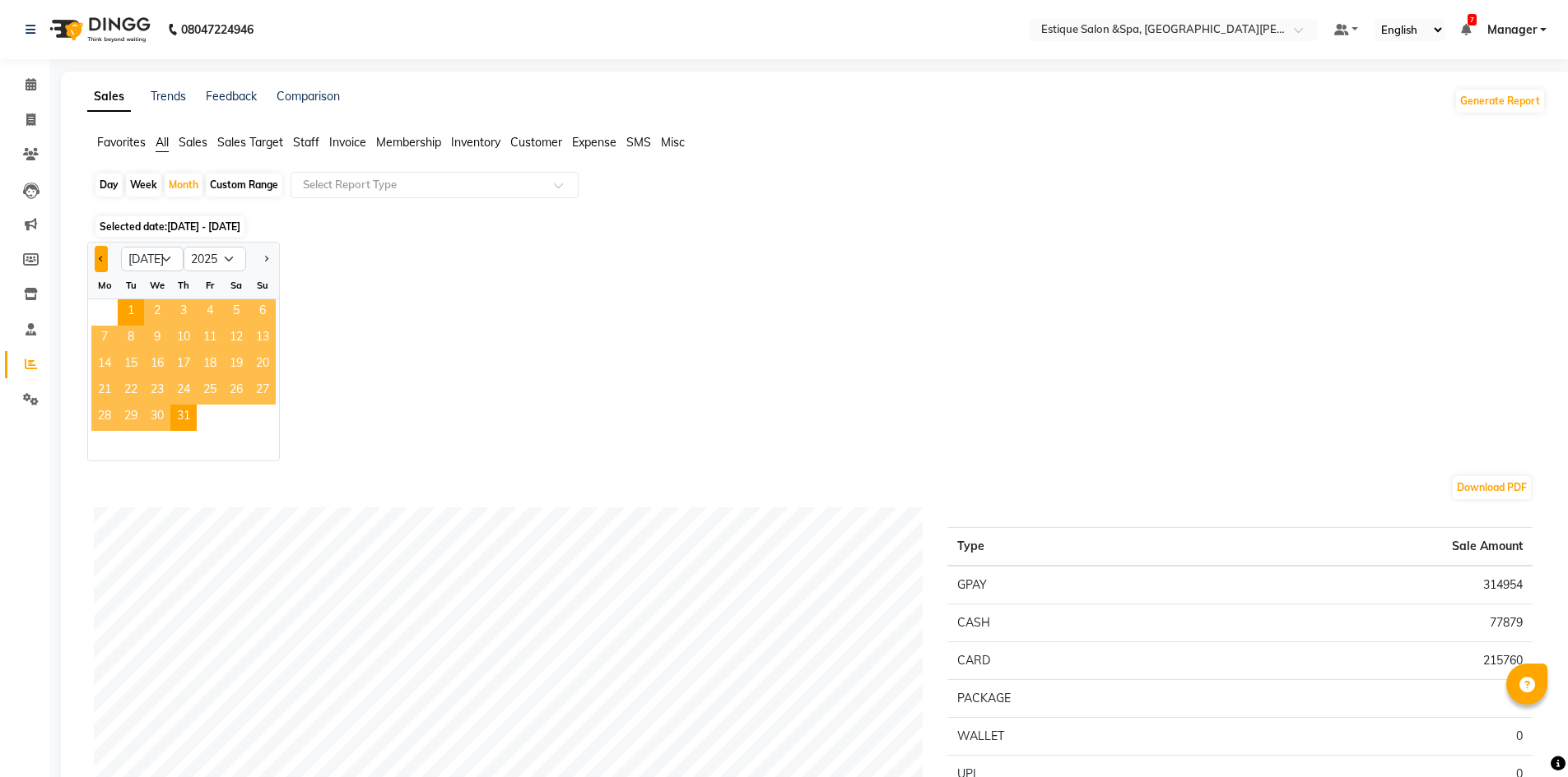
click at [100, 256] on button "Previous month" at bounding box center [102, 259] width 13 height 26
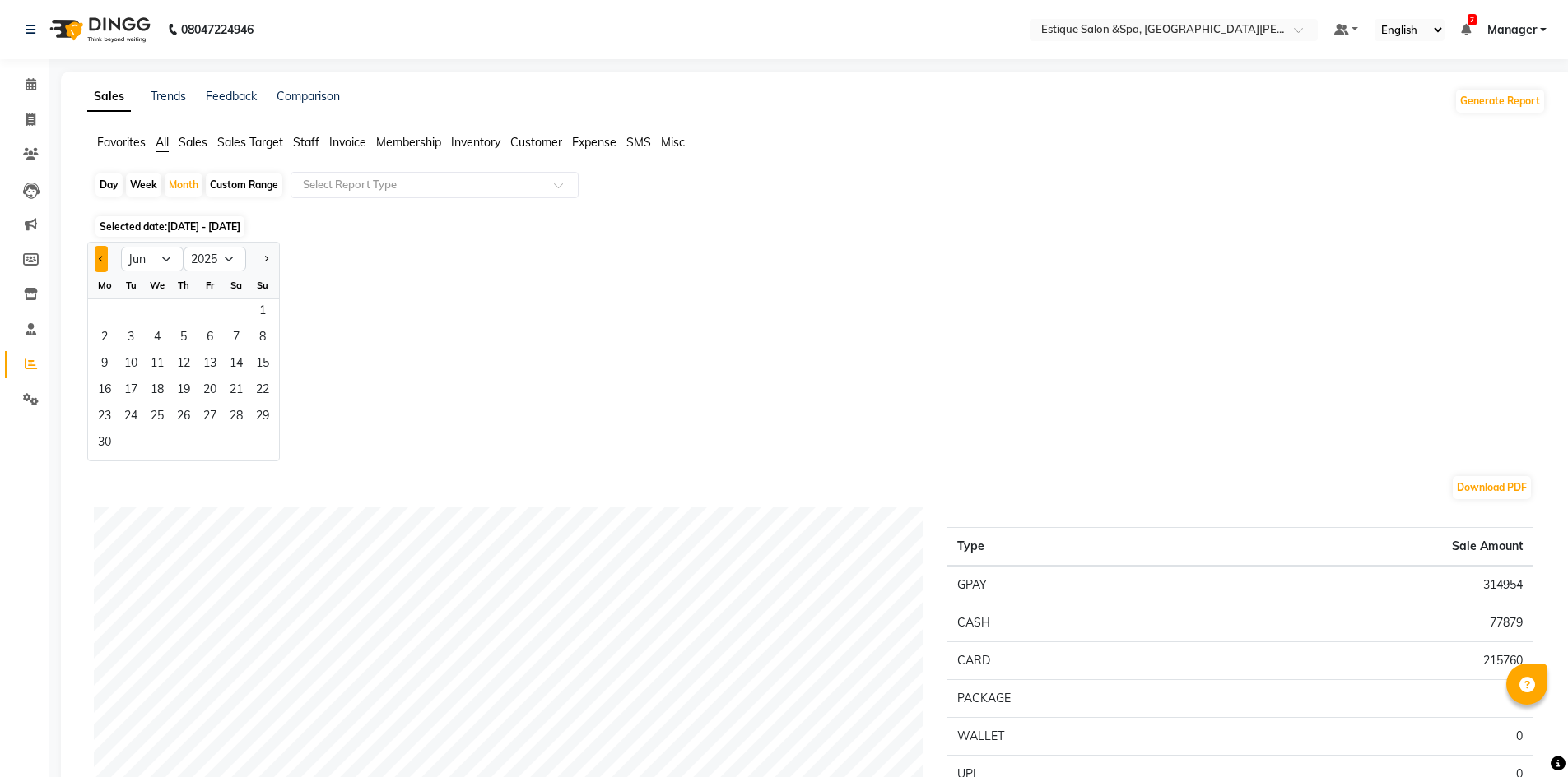
click at [104, 258] on span "Previous month" at bounding box center [102, 258] width 6 height 6
click at [182, 310] on span "1" at bounding box center [184, 312] width 26 height 26
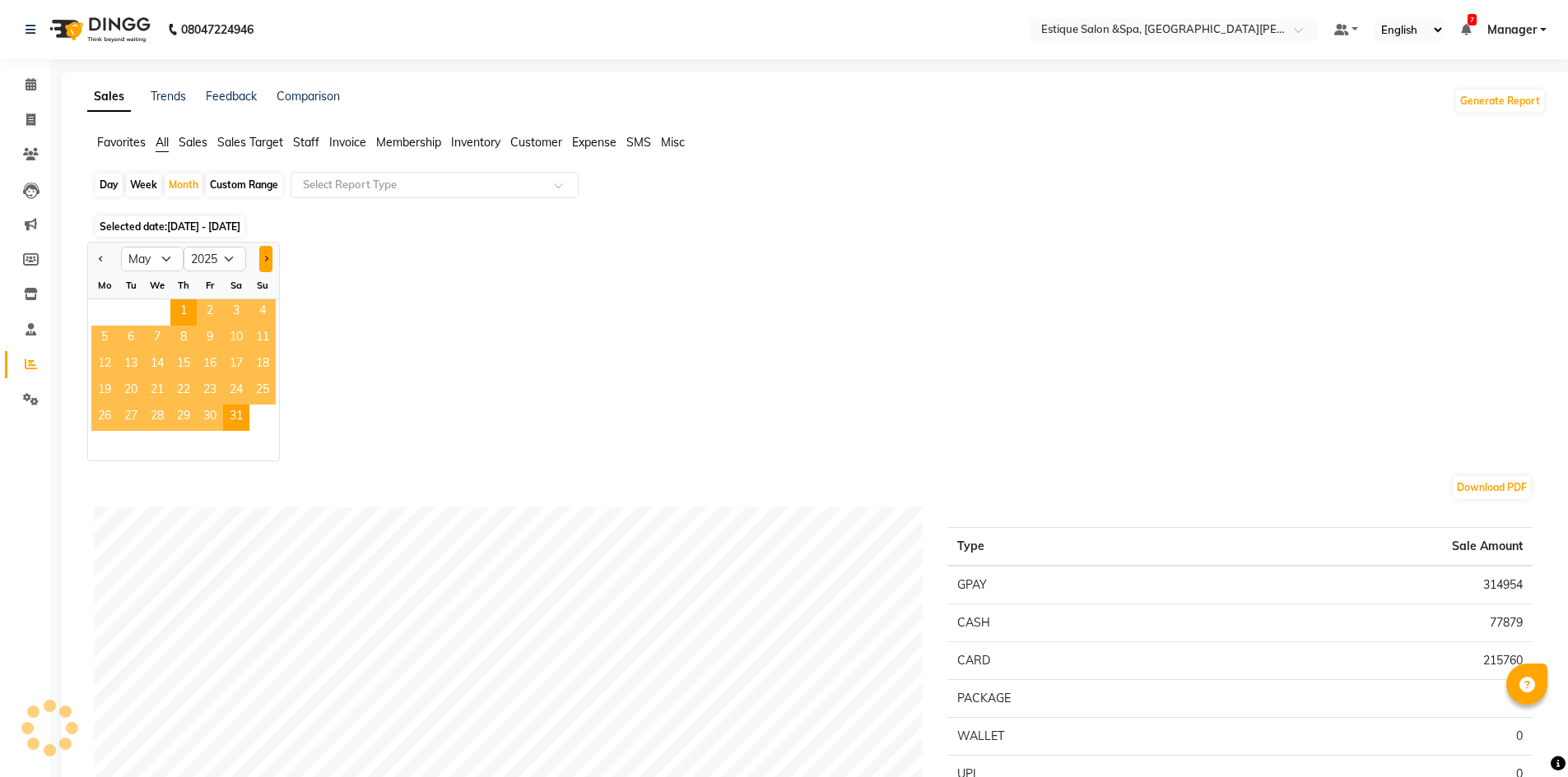
click at [266, 256] on span "Next month" at bounding box center [266, 258] width 6 height 6
select select "6"
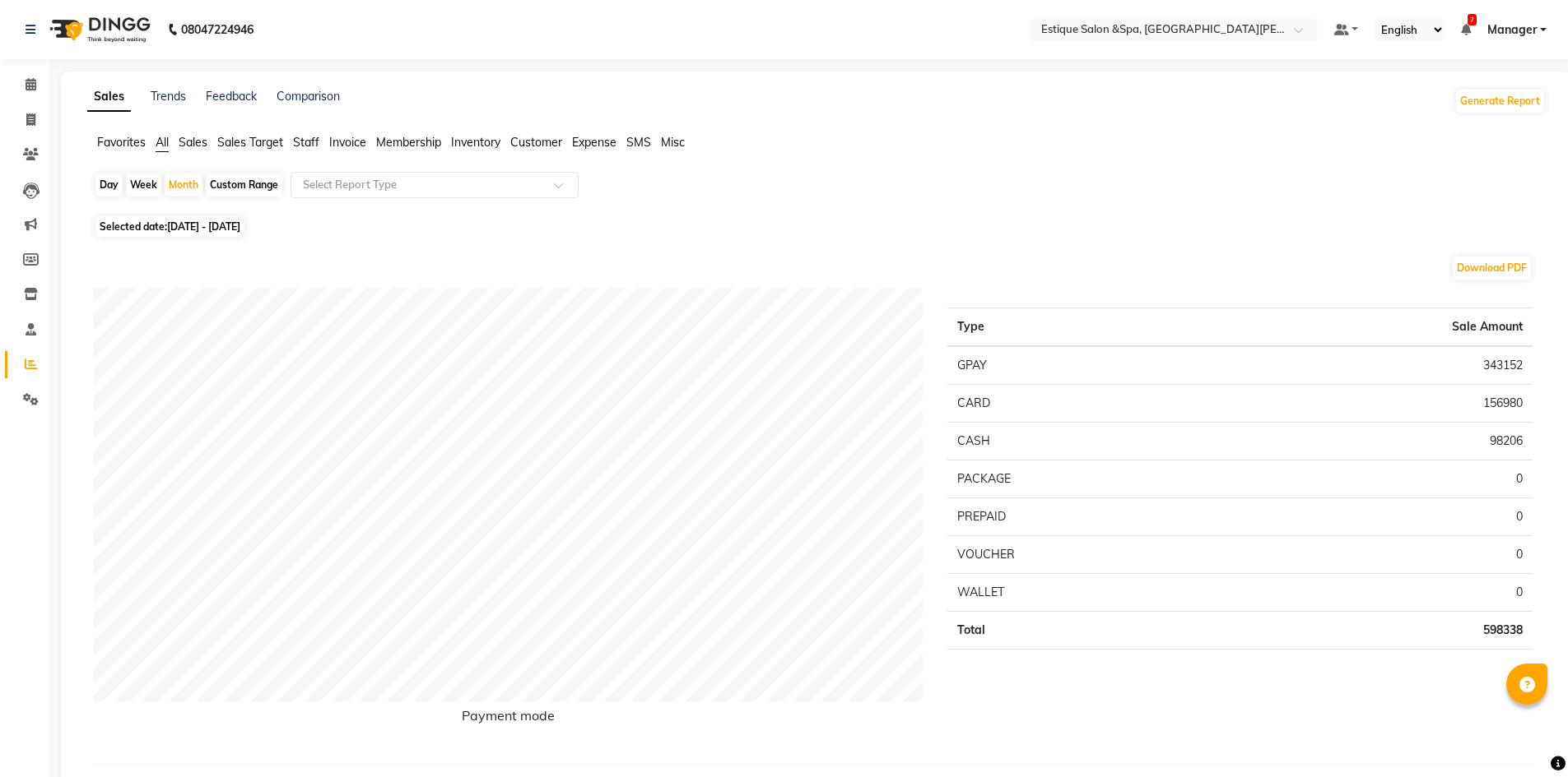
click at [248, 186] on div "Custom Range" at bounding box center [244, 184] width 76 height 23
select select "5"
select select "2025"
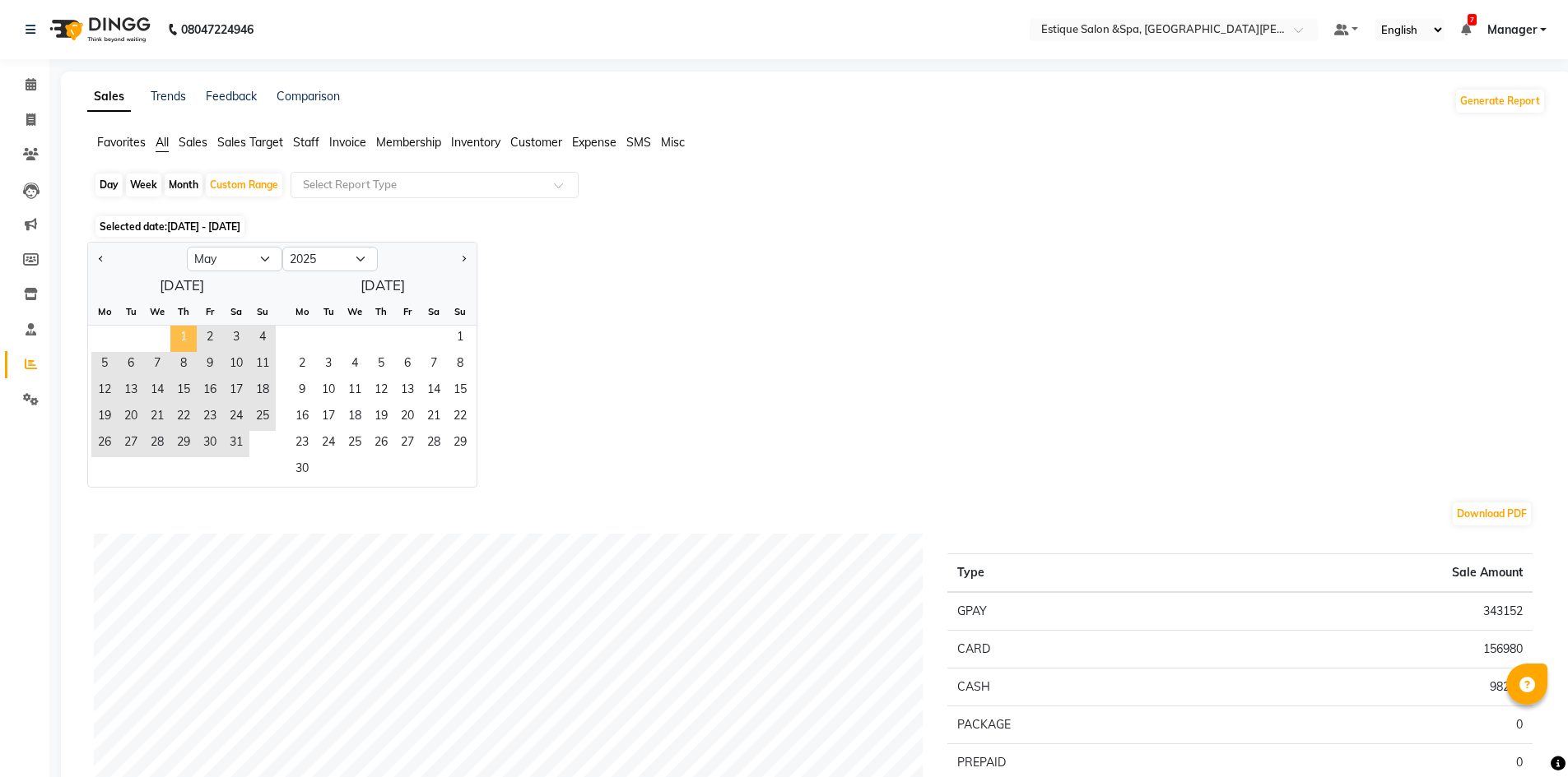
click at [185, 333] on span "1" at bounding box center [184, 339] width 26 height 26
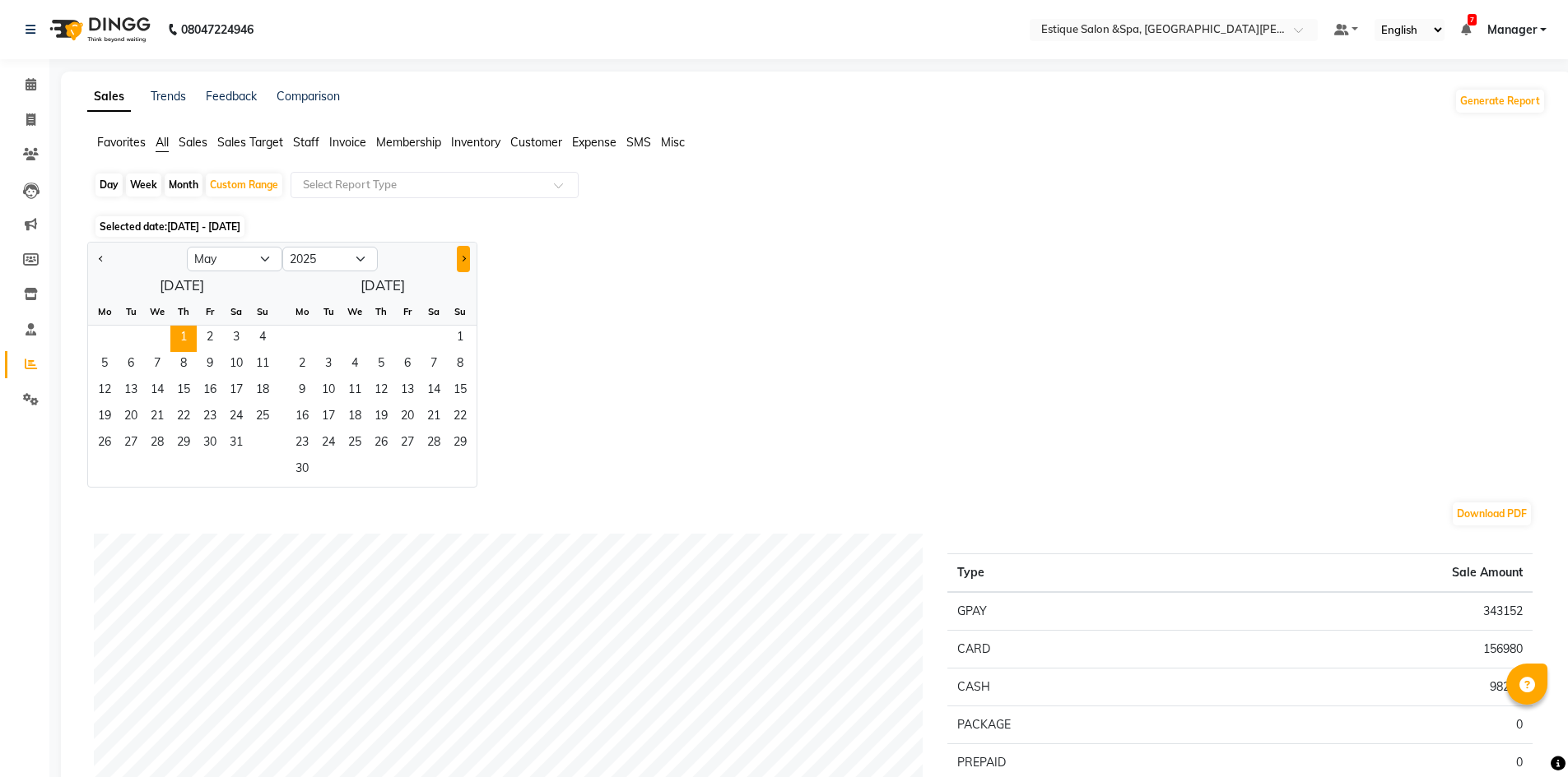
click at [468, 257] on button "Next month" at bounding box center [463, 259] width 13 height 26
select select "6"
click at [392, 439] on span "31" at bounding box center [381, 444] width 26 height 26
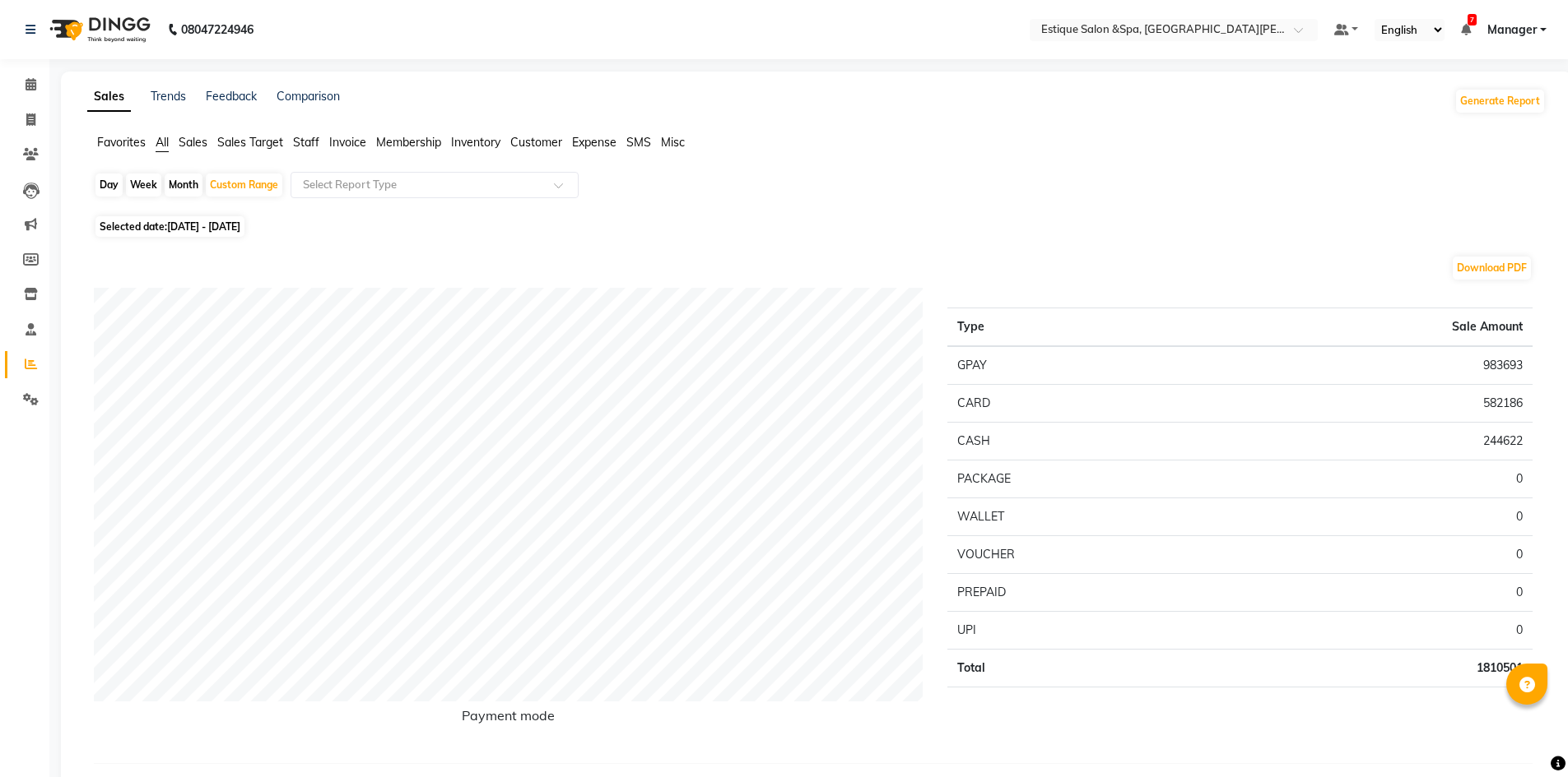
click at [311, 143] on span "Staff" at bounding box center [306, 143] width 26 height 15
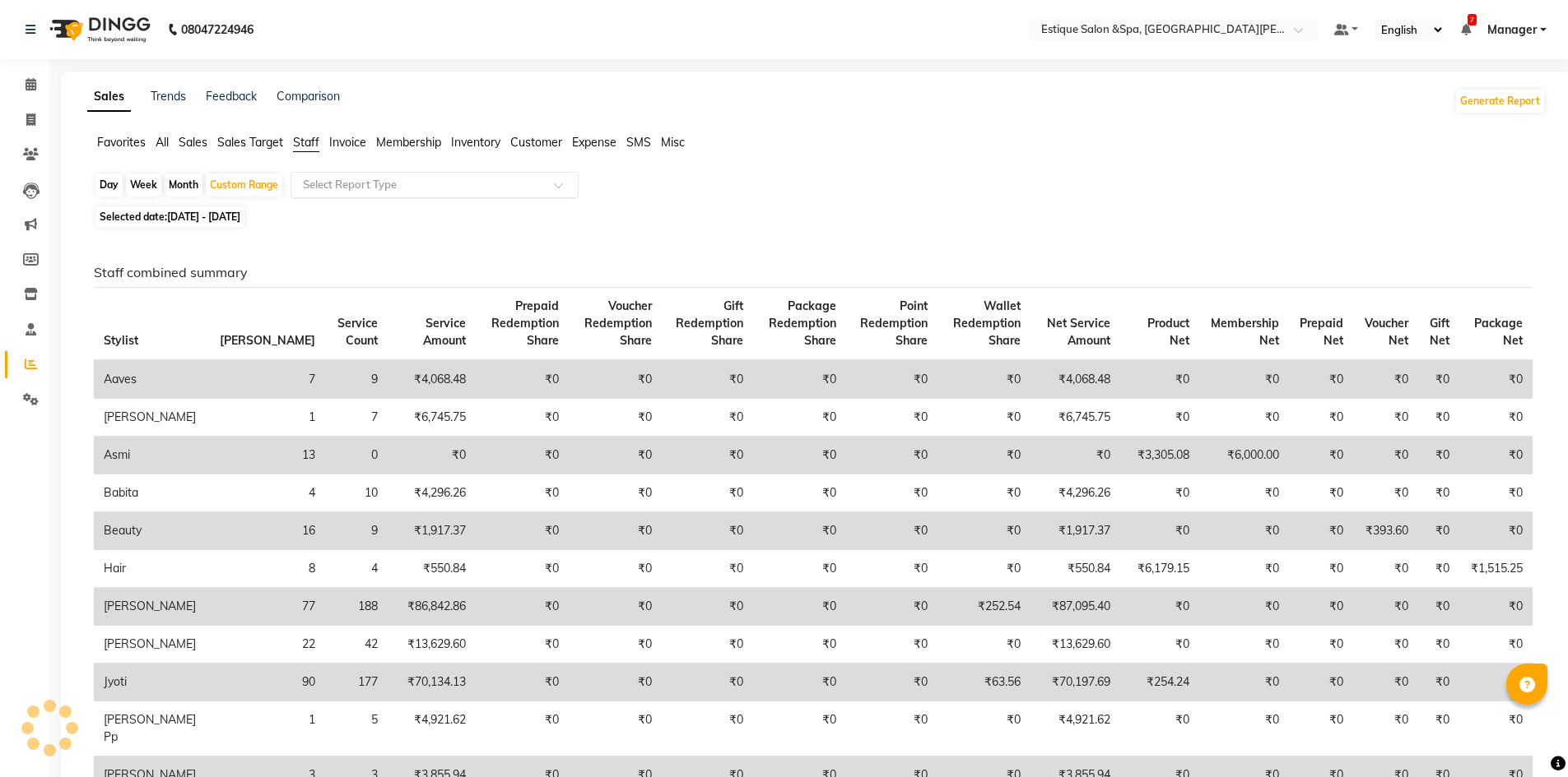
click at [364, 185] on input "text" at bounding box center [418, 185] width 237 height 17
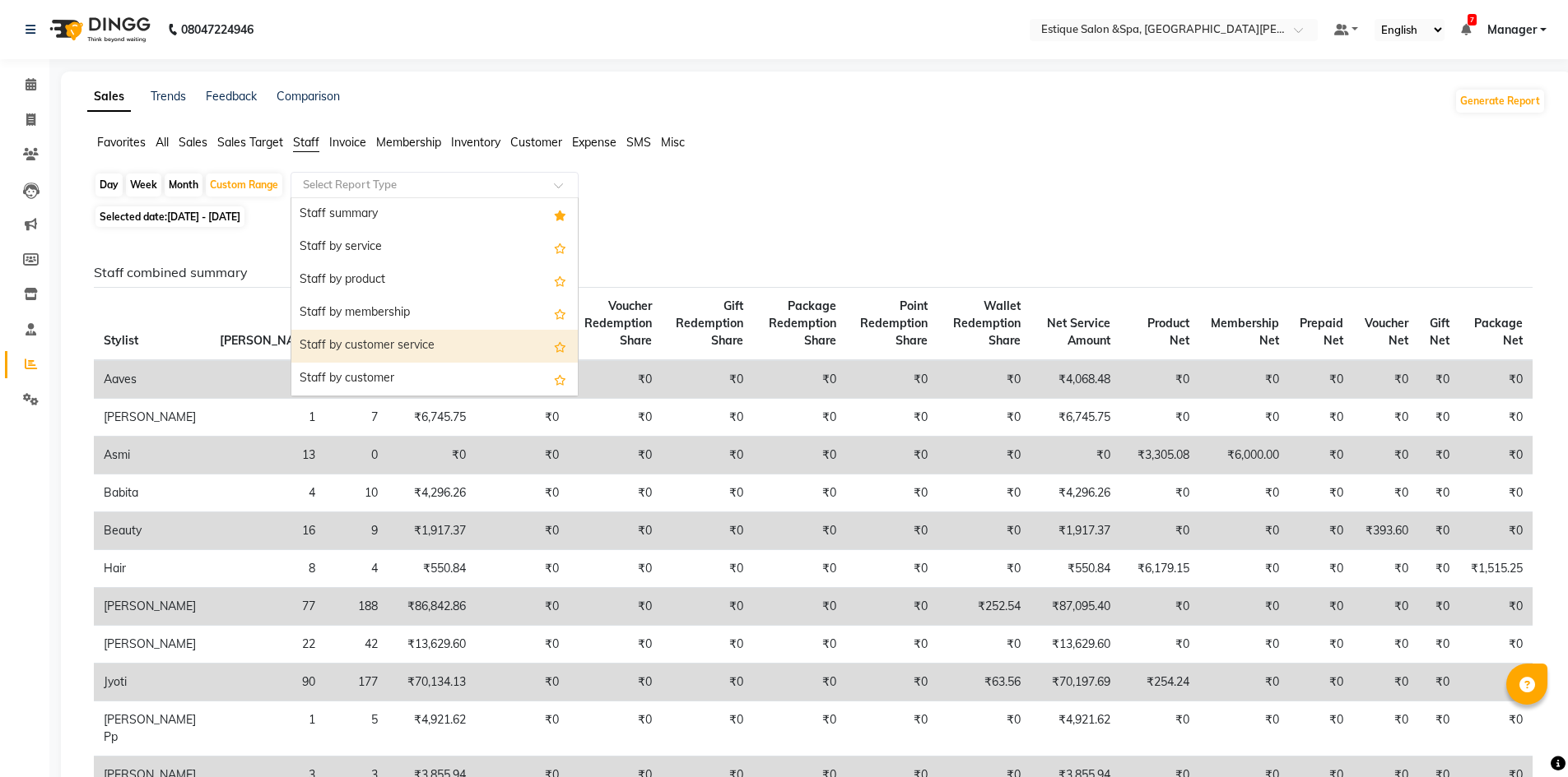
click at [421, 337] on div "Staff by customer service" at bounding box center [433, 346] width 286 height 33
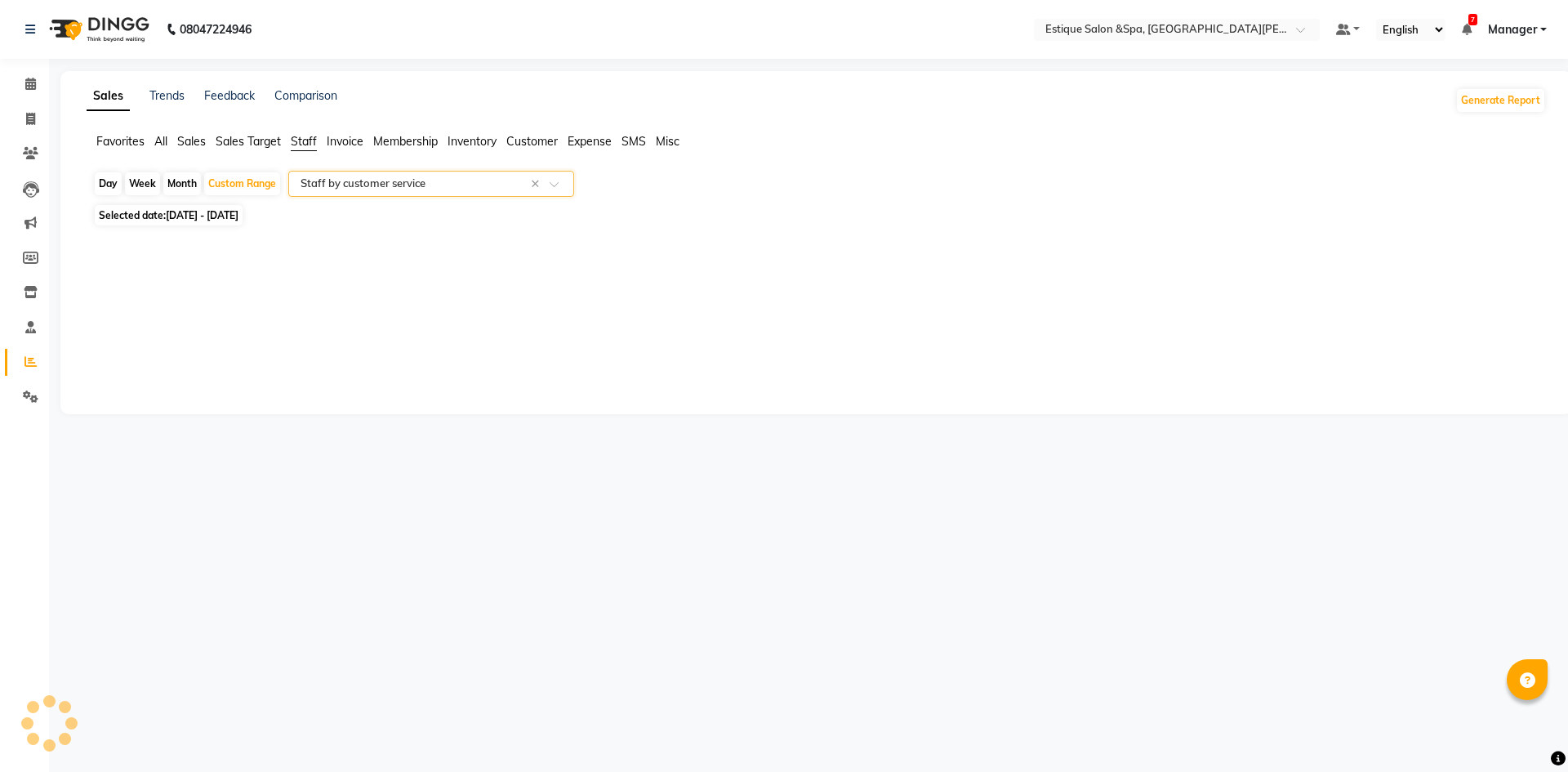
select select "full_report"
select select "csv"
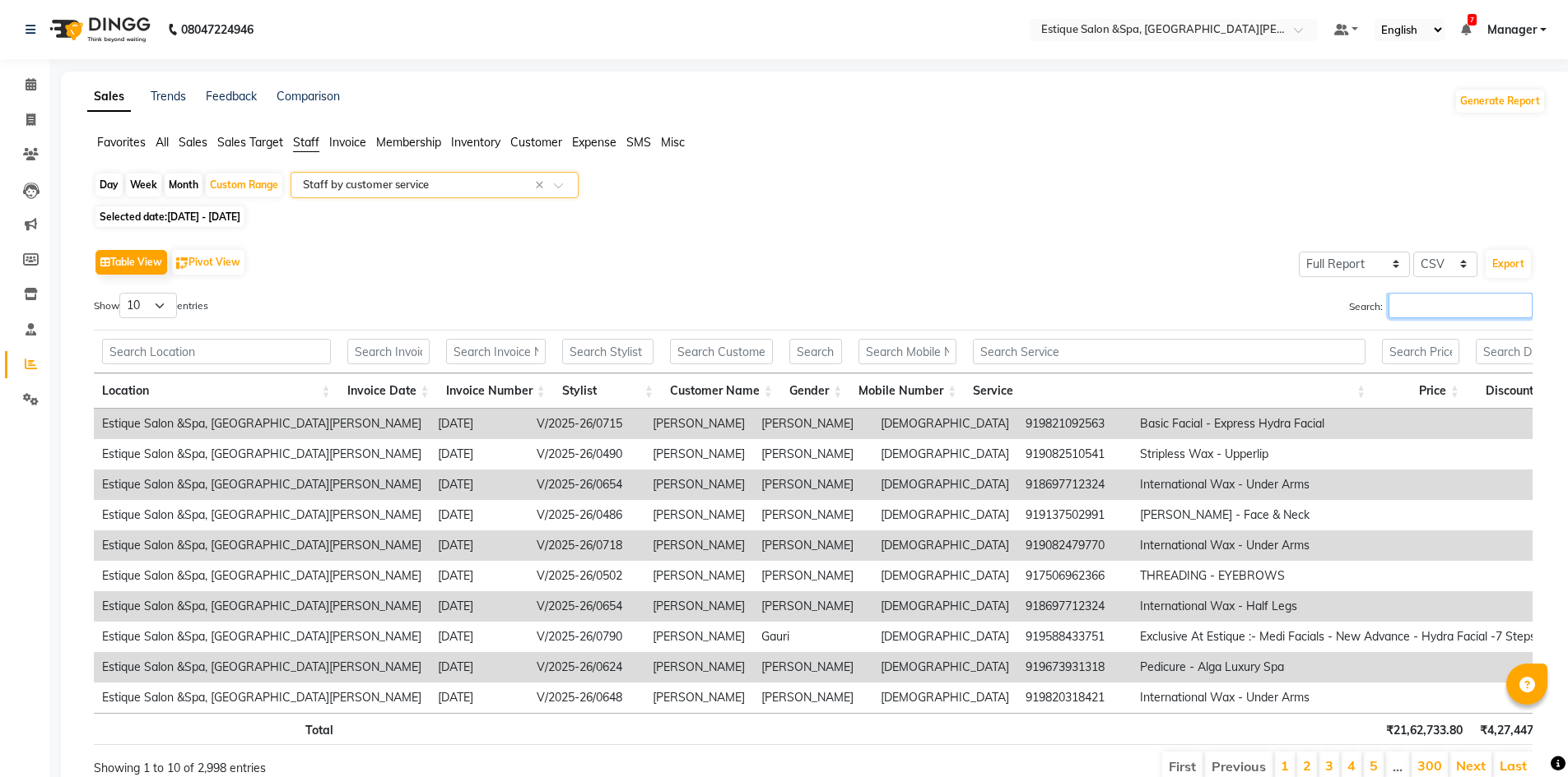
click at [1470, 313] on input "Search:" at bounding box center [1460, 305] width 144 height 25
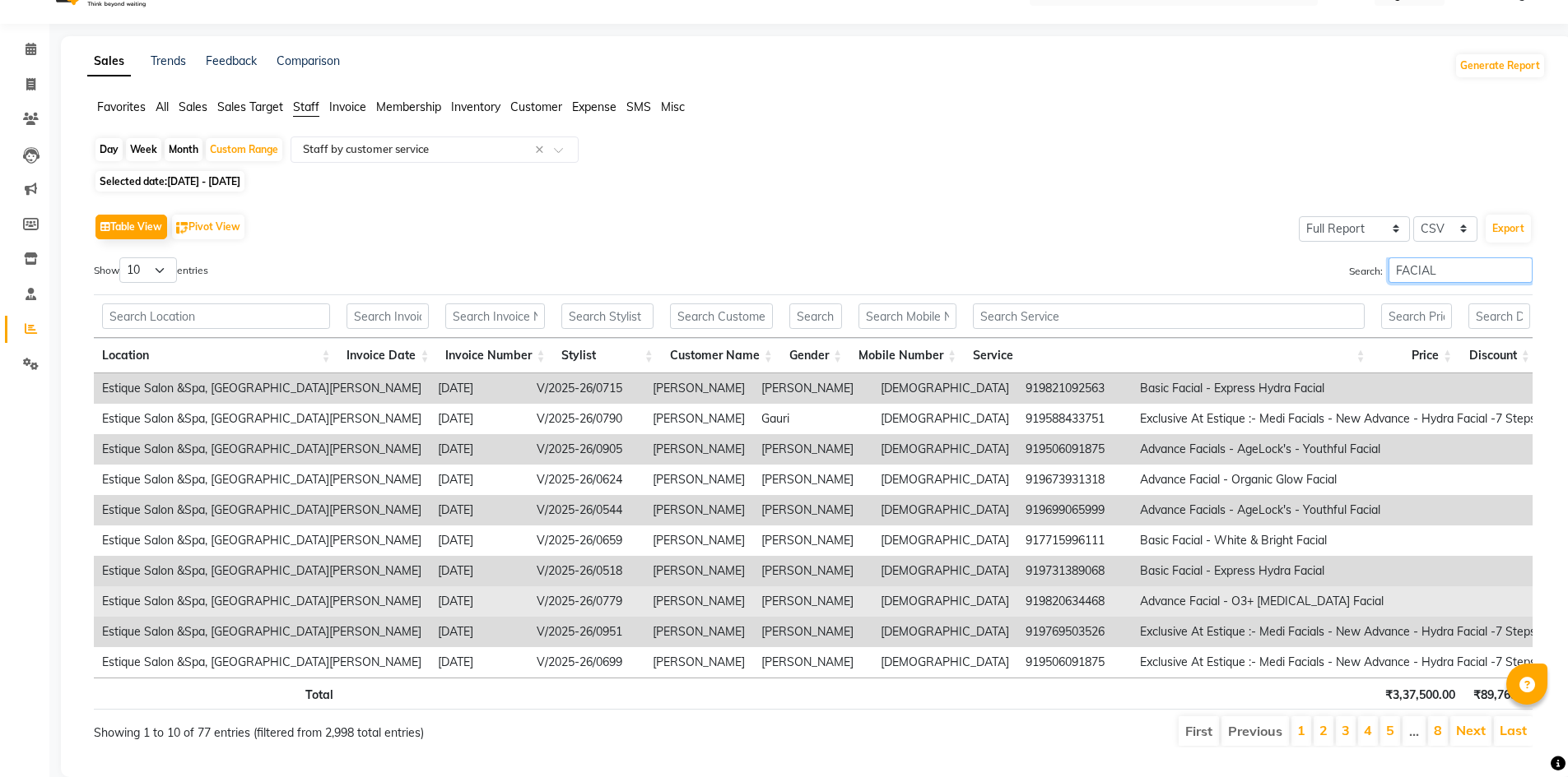
scroll to position [85, 0]
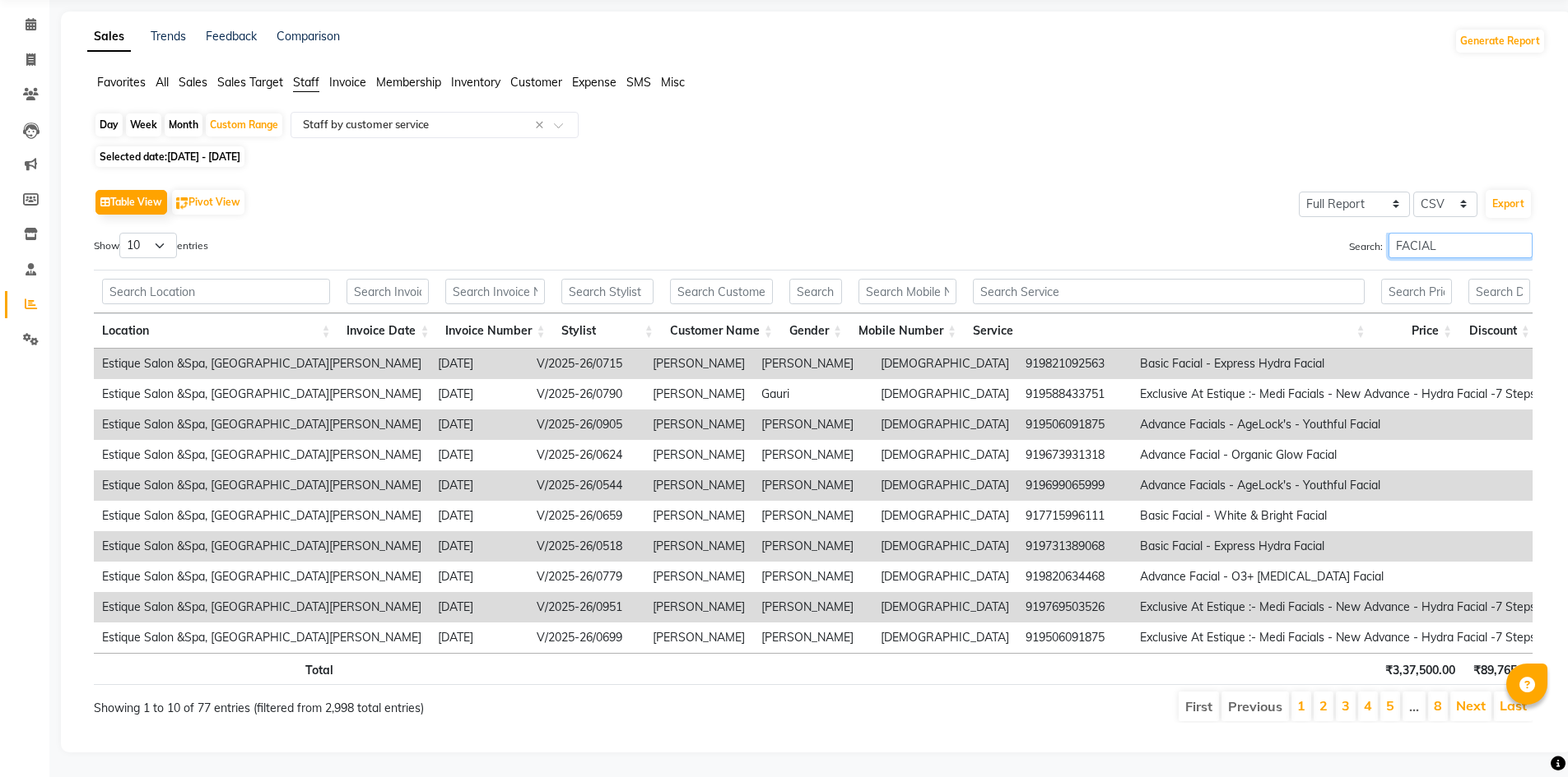
type input "FACIAL"
click at [160, 233] on select "10 25 50 100" at bounding box center [148, 245] width 58 height 25
select select "100"
click at [122, 233] on select "10 25 50 100" at bounding box center [148, 245] width 58 height 25
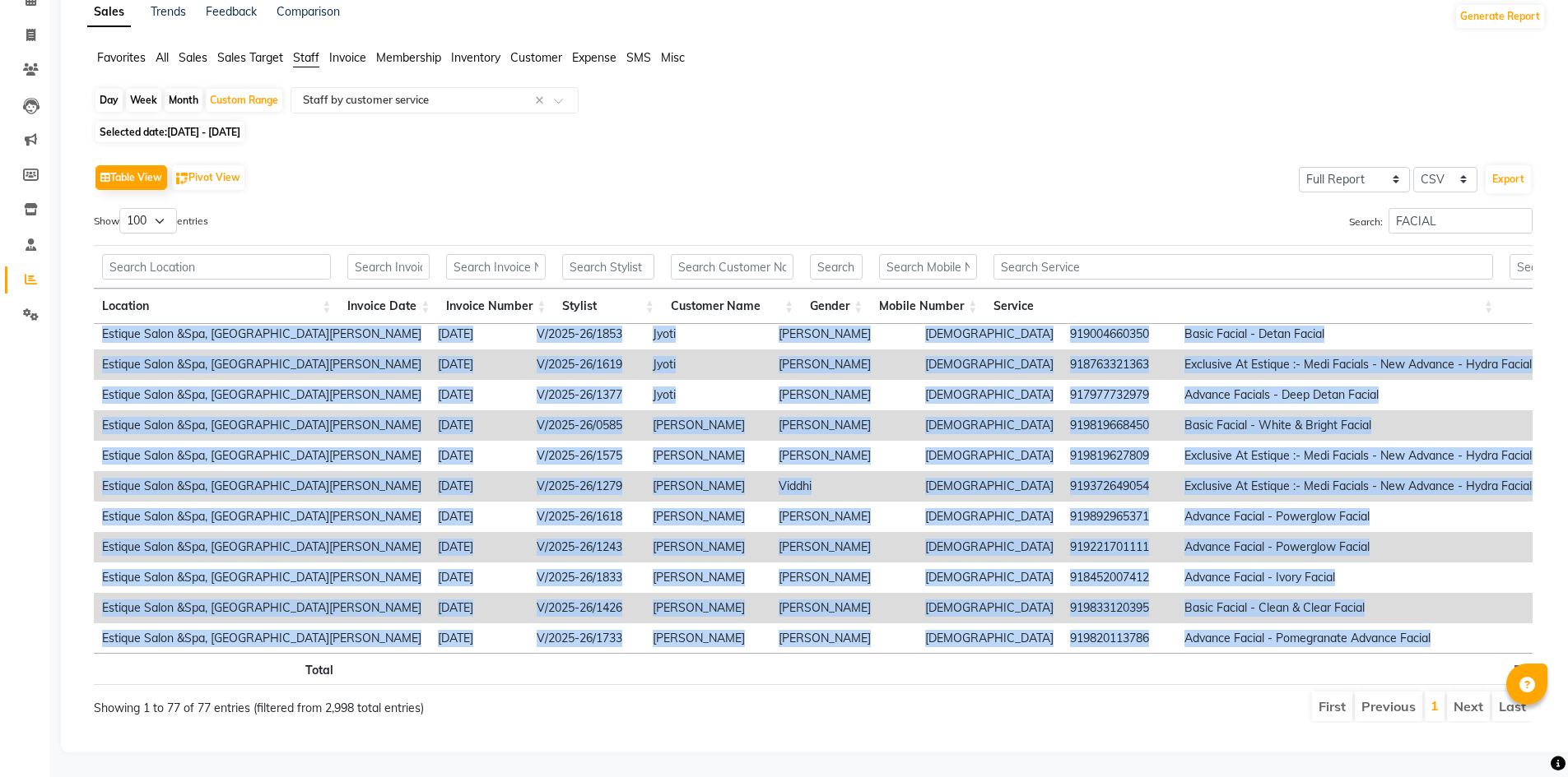
scroll to position [2026, 0]
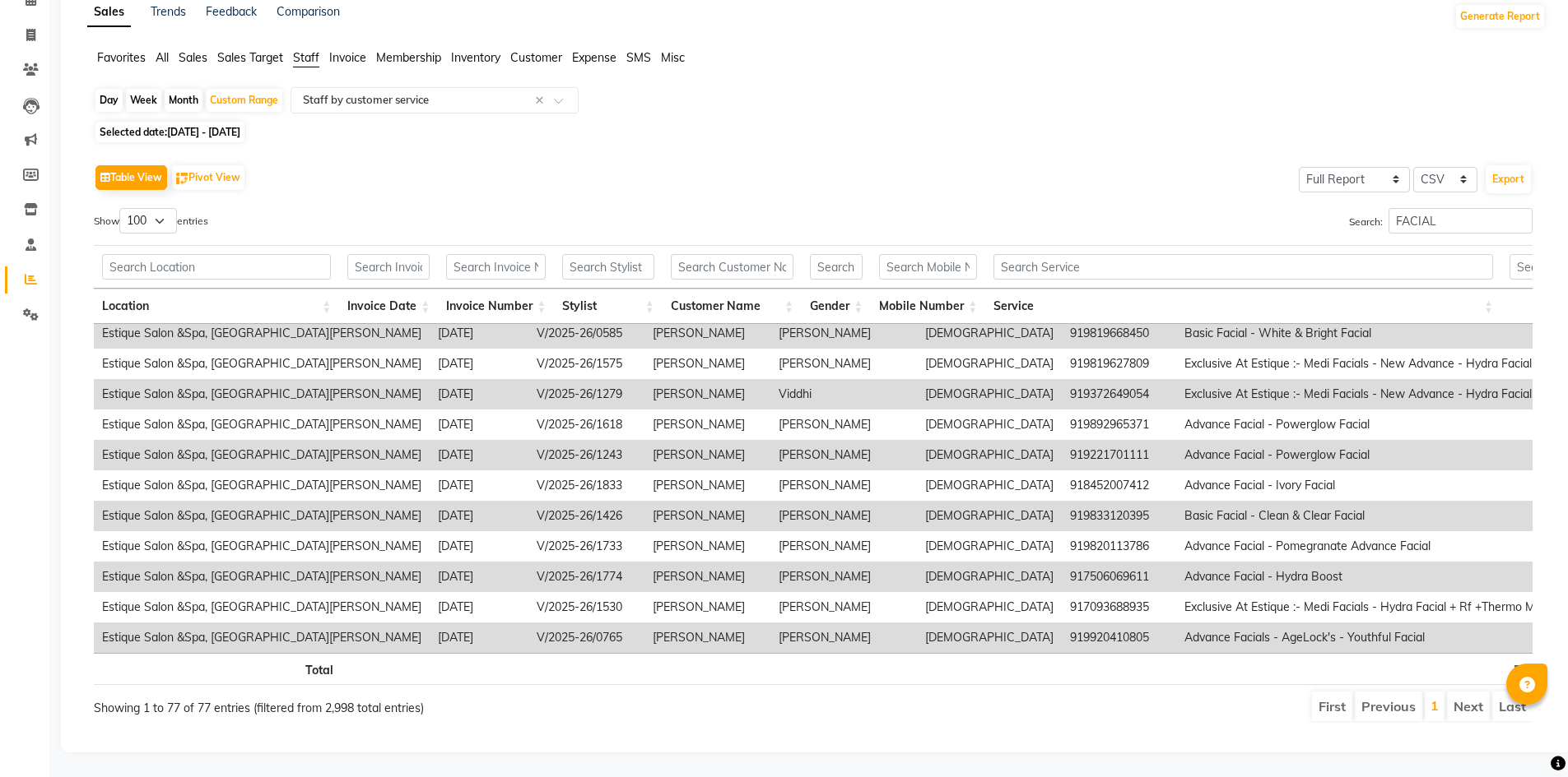
drag, startPoint x: 103, startPoint y: 349, endPoint x: 1337, endPoint y: 647, distance: 1269.5
click at [1337, 647] on div "Location Invoice Date Invoice Number Stylist Customer Name Gender Mobile Number…" at bounding box center [813, 488] width 1438 height 329
copy table "Loremips Dolorsi Amet Consect Adipis Elitsed Doeiusmo Temp Incidi Utlabo Etdolo…"
click at [1469, 708] on li "Next" at bounding box center [1468, 706] width 43 height 30
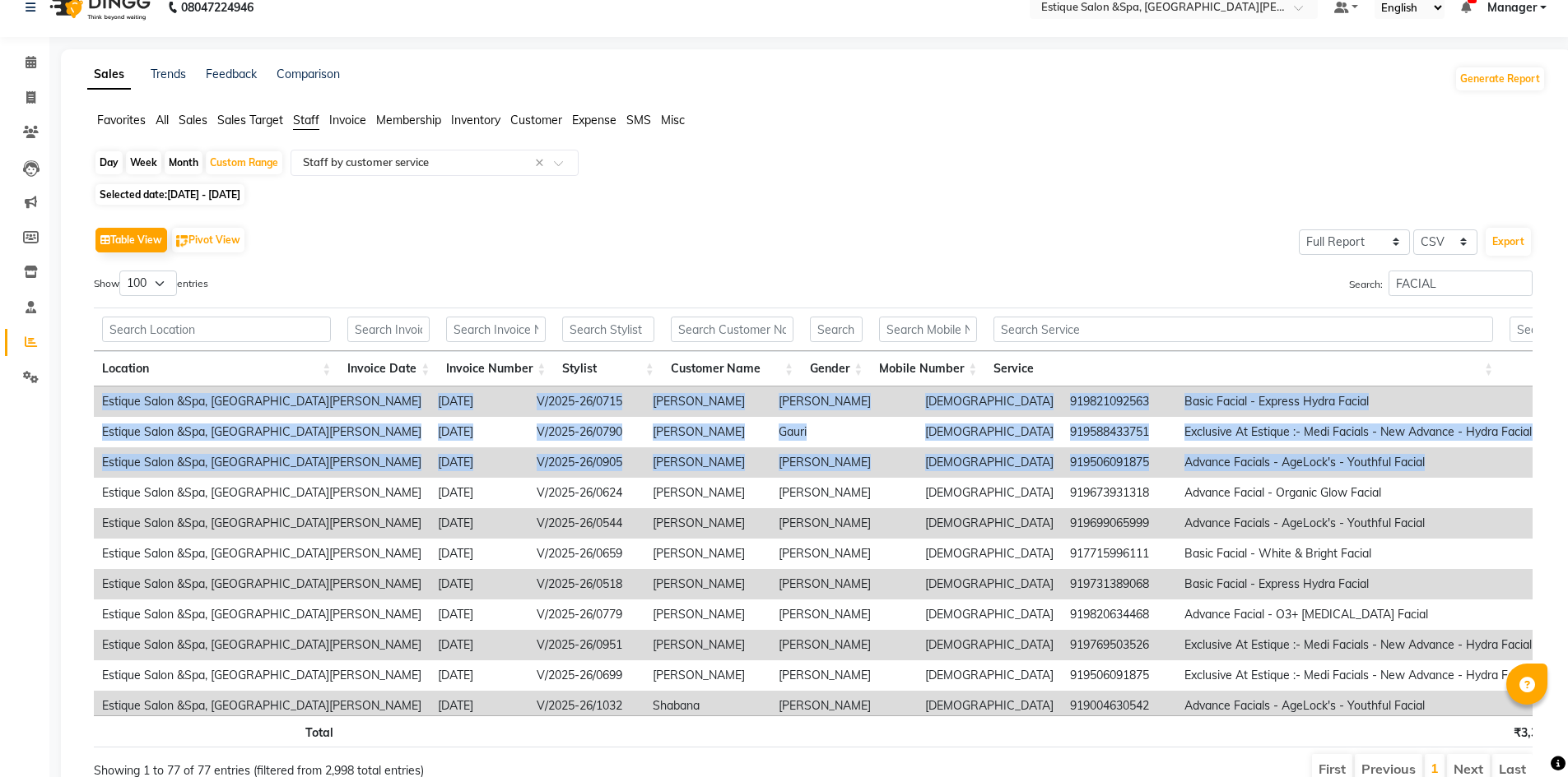
scroll to position [15, 0]
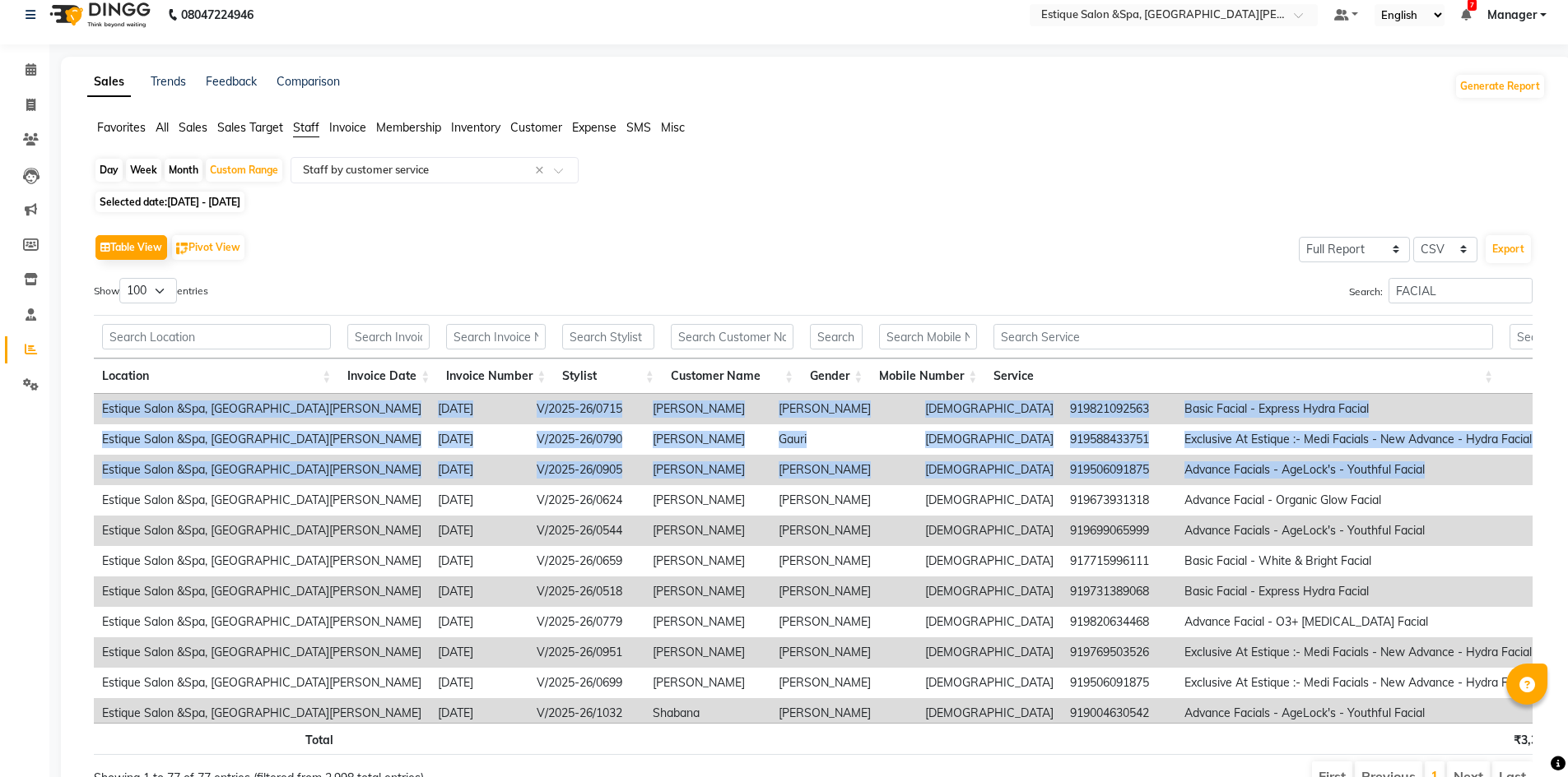
drag, startPoint x: 104, startPoint y: 407, endPoint x: 1253, endPoint y: 472, distance: 1150.8
copy tbody "Estique Salon &Spa, [GEOGRAPHIC_DATA][PERSON_NAME] [DATE] V/2025-26/0715 [PERSO…"
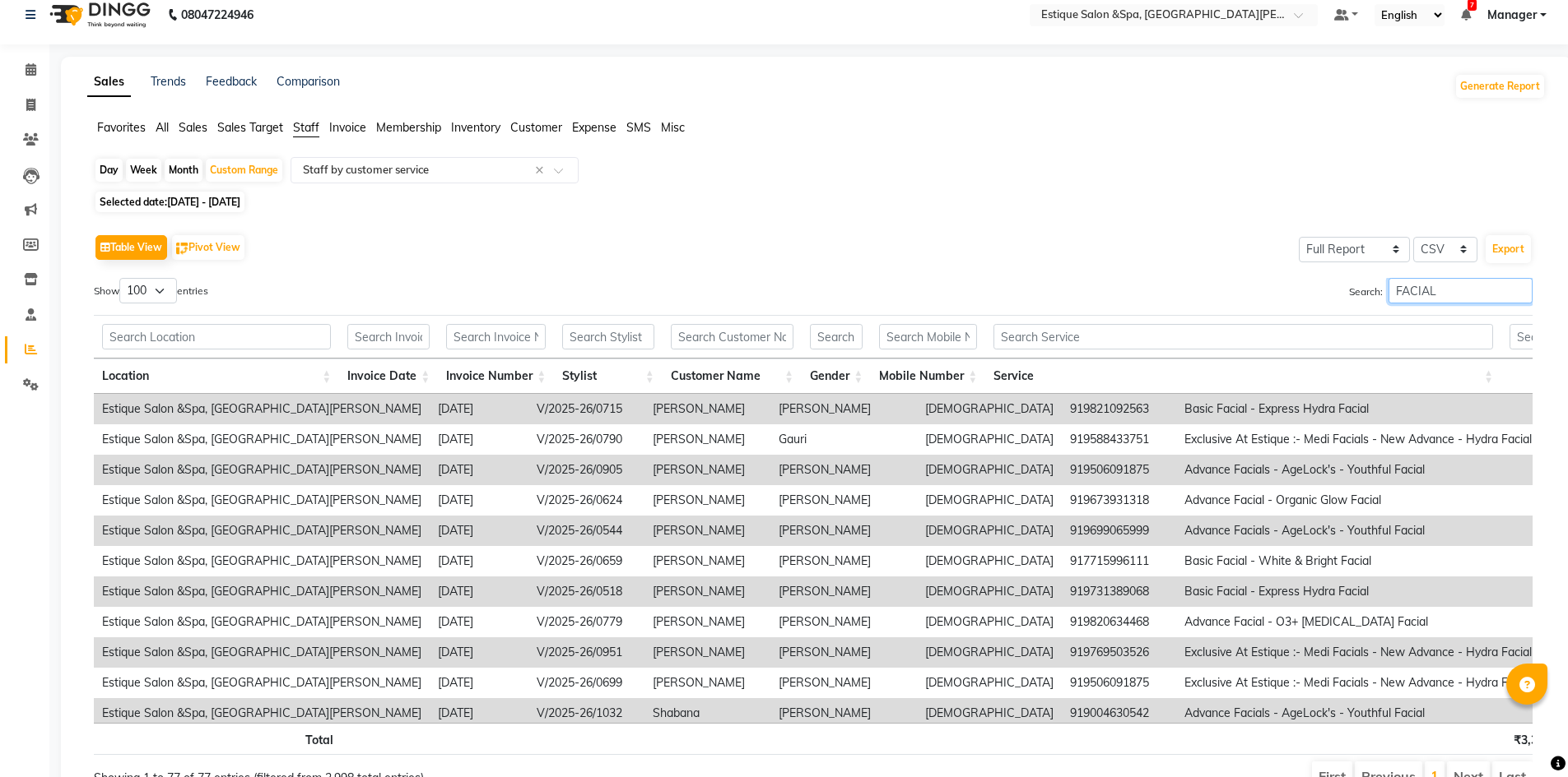
drag, startPoint x: 1444, startPoint y: 287, endPoint x: 1256, endPoint y: 288, distance: 188.0
click at [1256, 288] on div "Search: FACIAL" at bounding box center [1178, 293] width 707 height 32
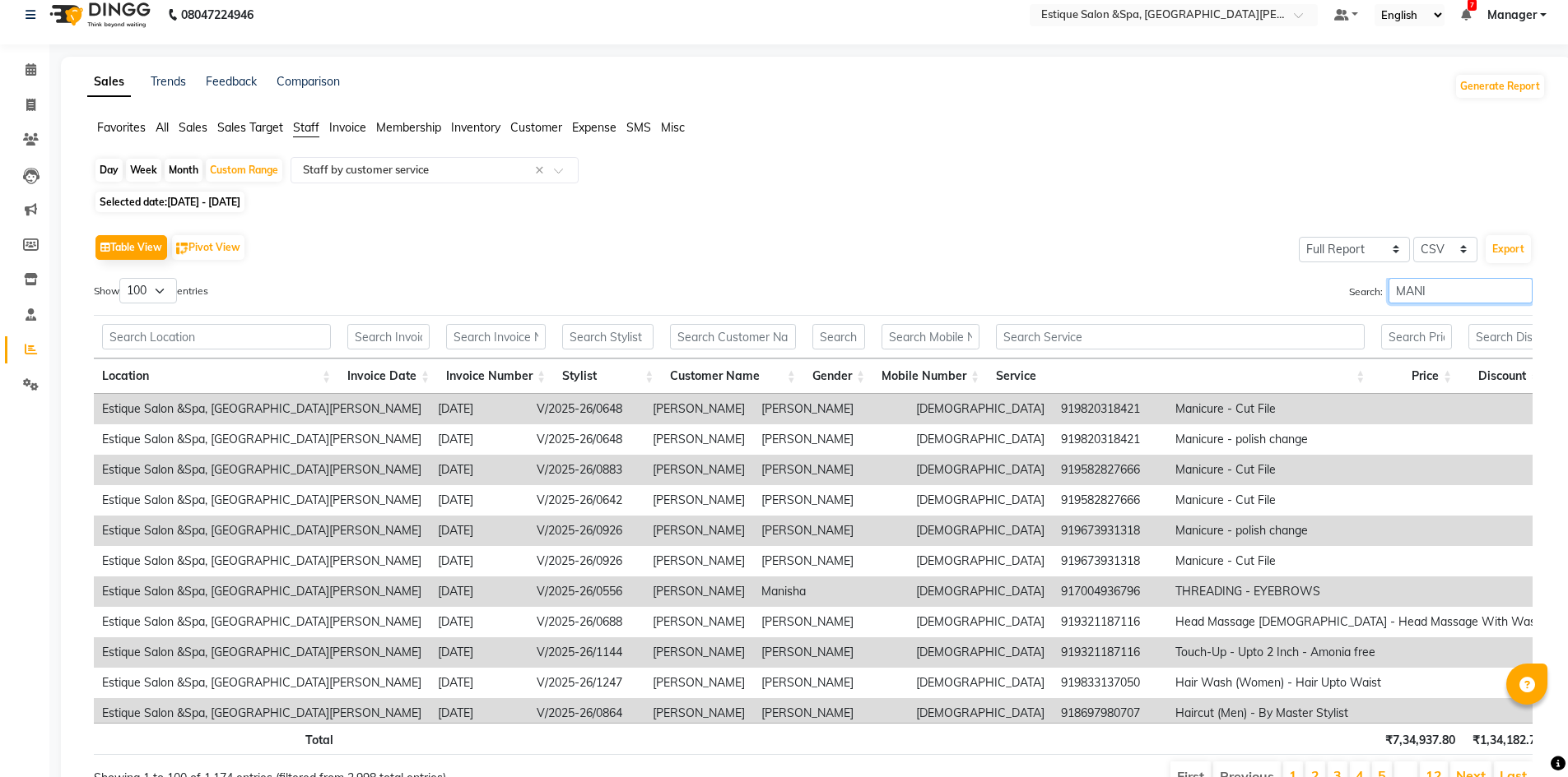
drag, startPoint x: 1434, startPoint y: 289, endPoint x: 1297, endPoint y: 301, distance: 137.5
click at [1298, 301] on div "Search: MANI" at bounding box center [1178, 293] width 707 height 32
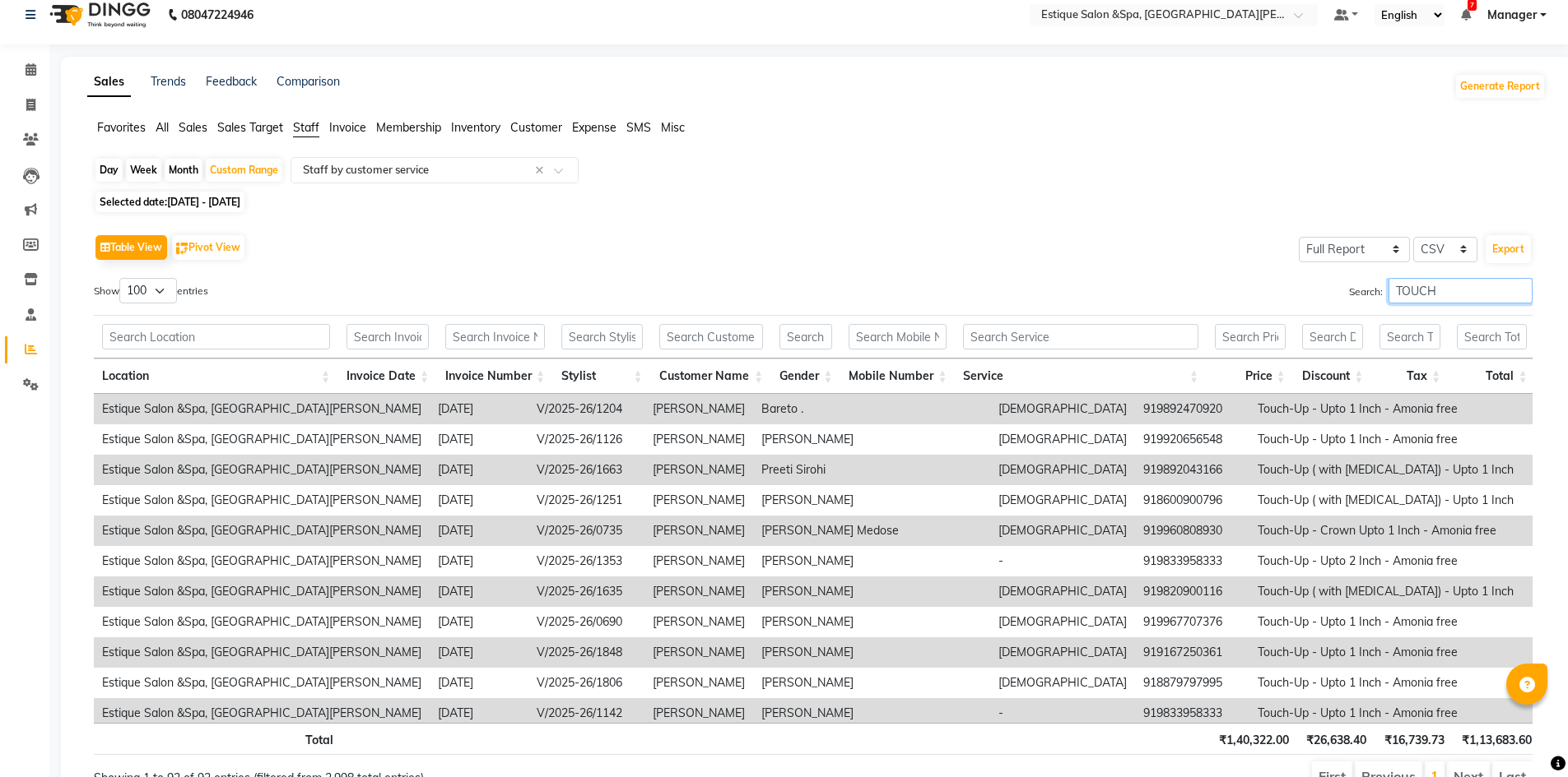
type input "TOUCH"
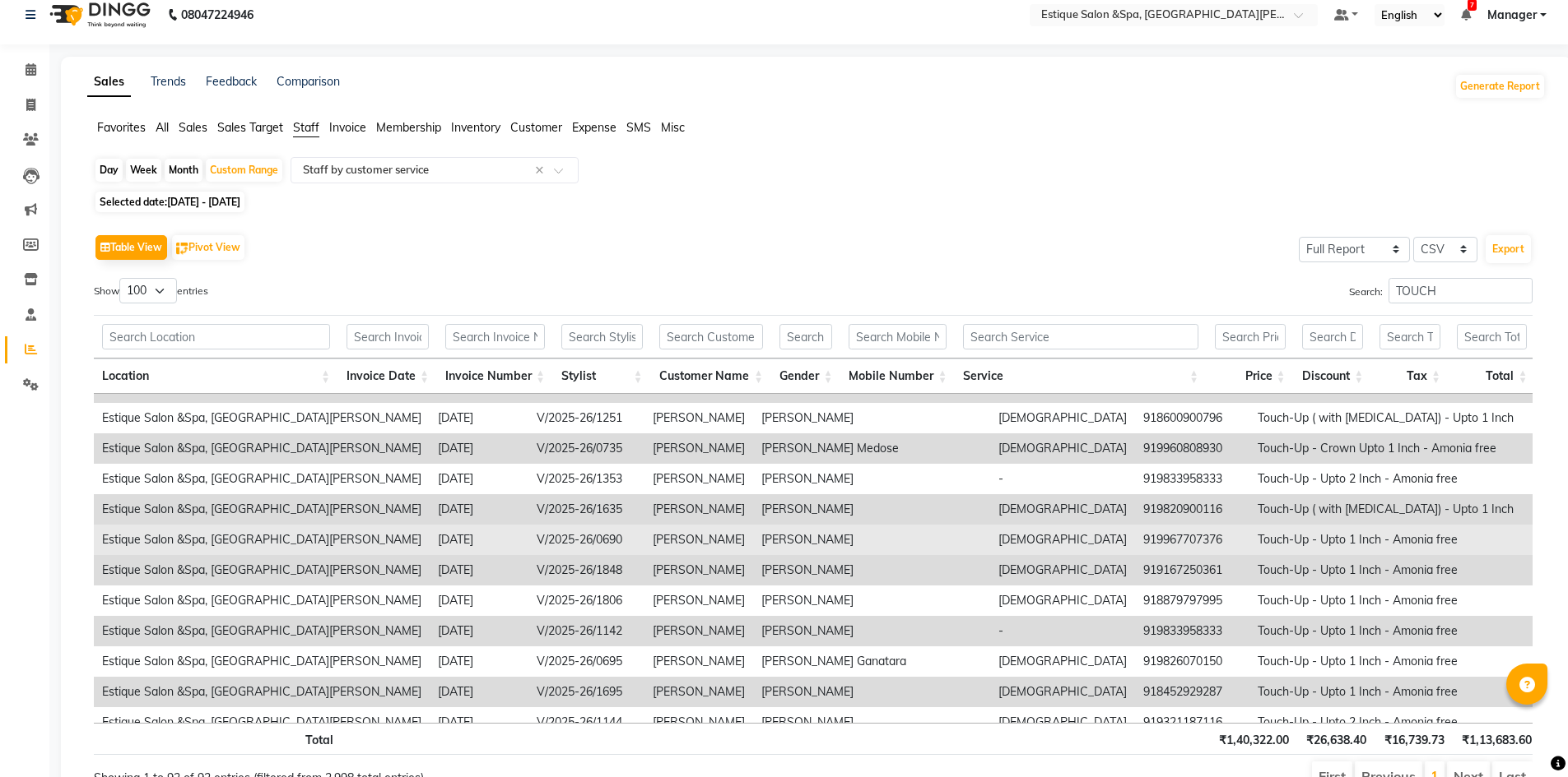
drag, startPoint x: 1163, startPoint y: 537, endPoint x: 1065, endPoint y: 529, distance: 98.3
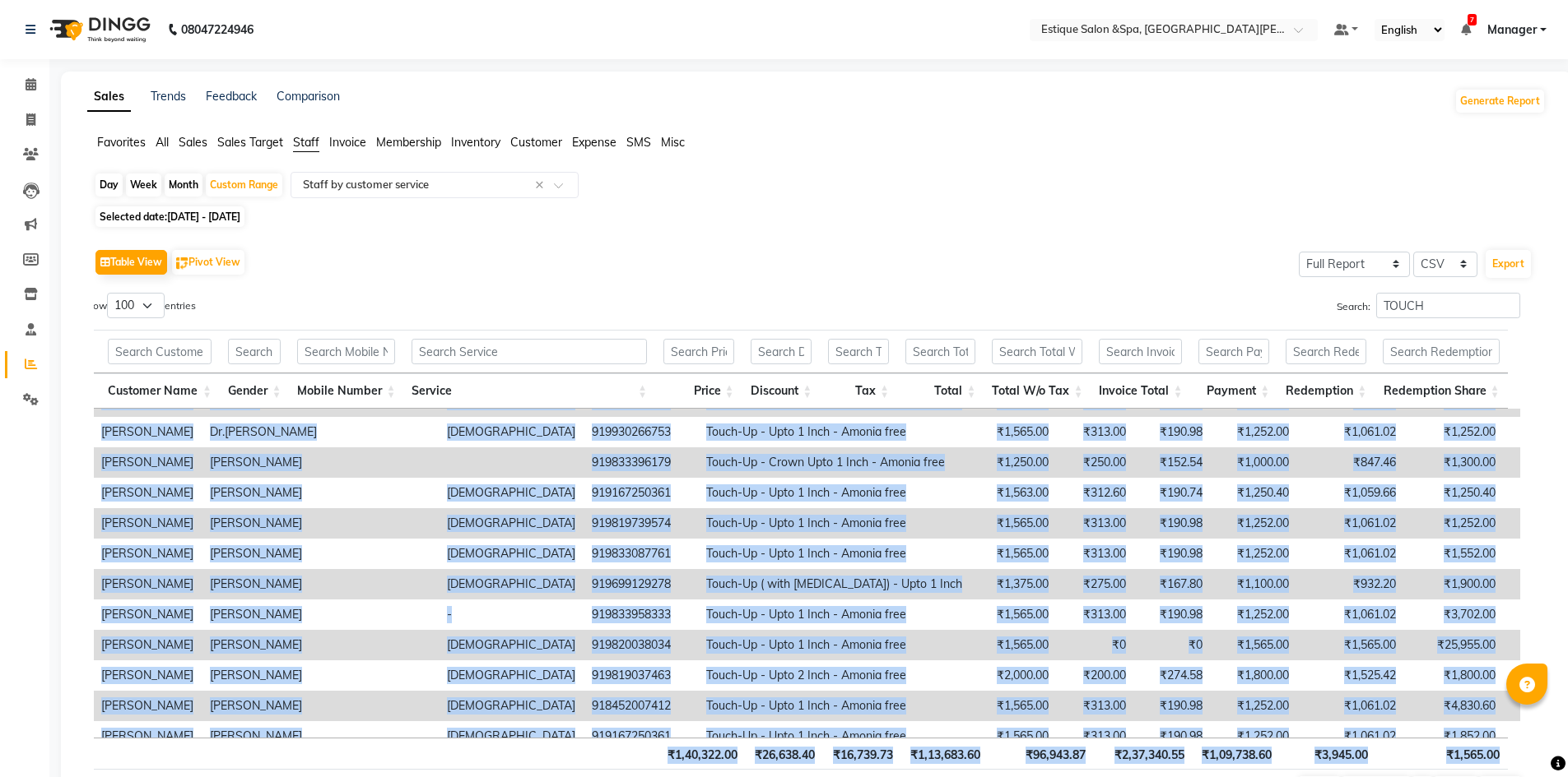
scroll to position [2450, 539]
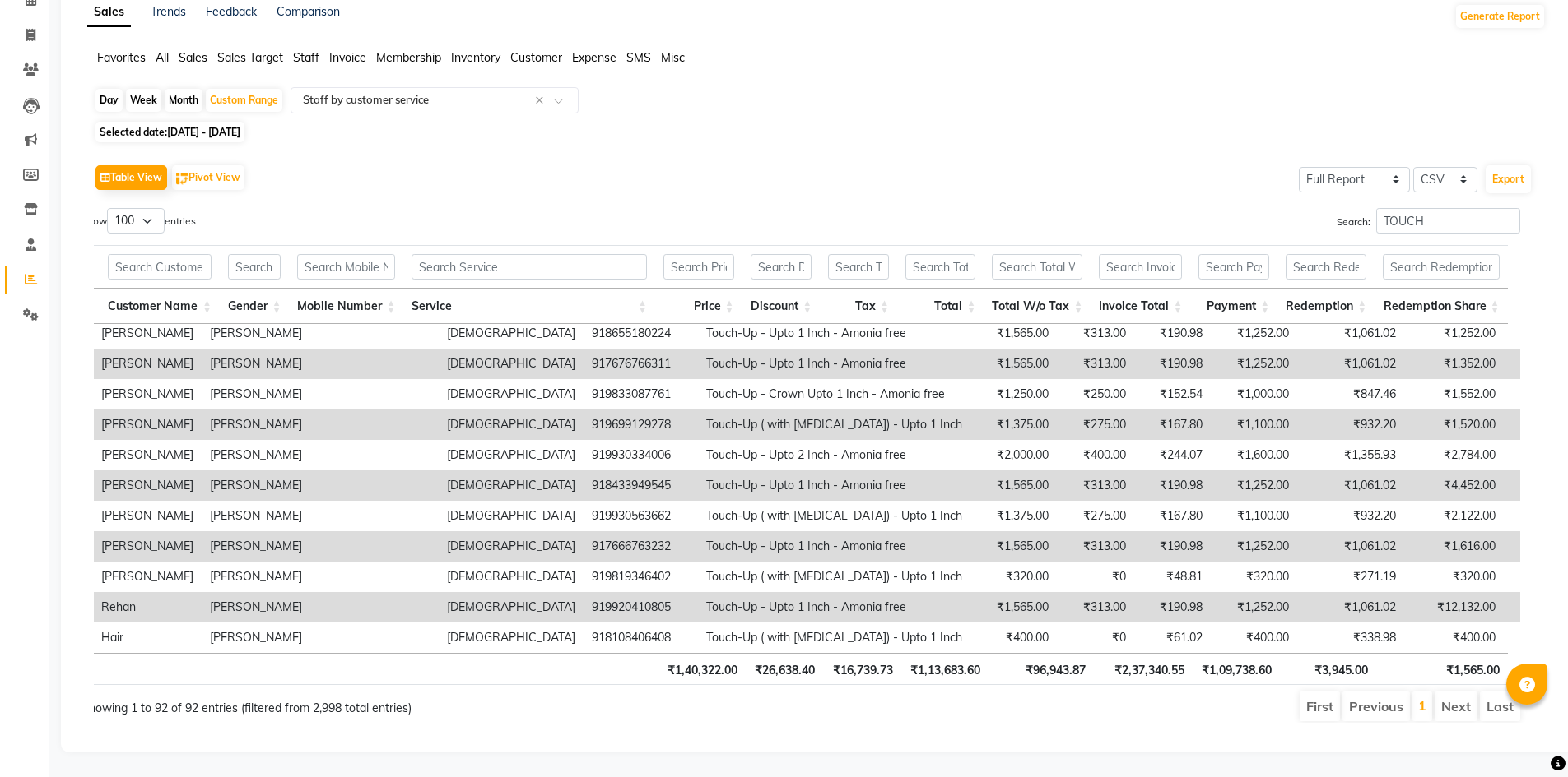
drag, startPoint x: 103, startPoint y: 427, endPoint x: 1525, endPoint y: 624, distance: 1435.6
click at [1525, 624] on div "Location Invoice Date Invoice Number Stylist Customer Name Gender Mobile Number…" at bounding box center [801, 465] width 1464 height 450
copy table "Location Invoice Date Invoice Number Stylist Customer Name Gender Mobile Number…"
drag, startPoint x: 1424, startPoint y: 208, endPoint x: 1230, endPoint y: 217, distance: 194.2
click at [1318, 225] on div "Search: TOUCH" at bounding box center [1166, 224] width 707 height 32
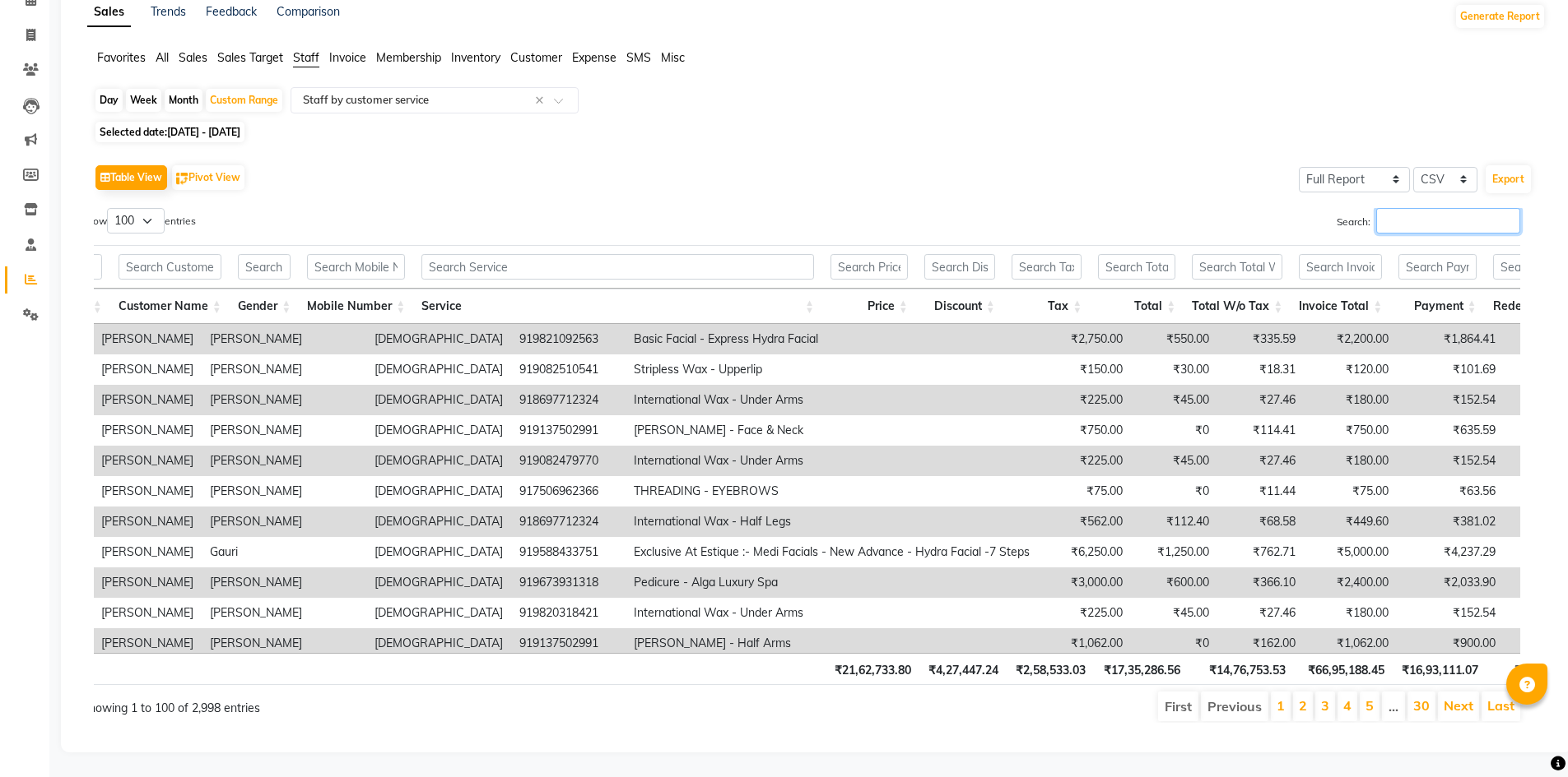
scroll to position [0, 0]
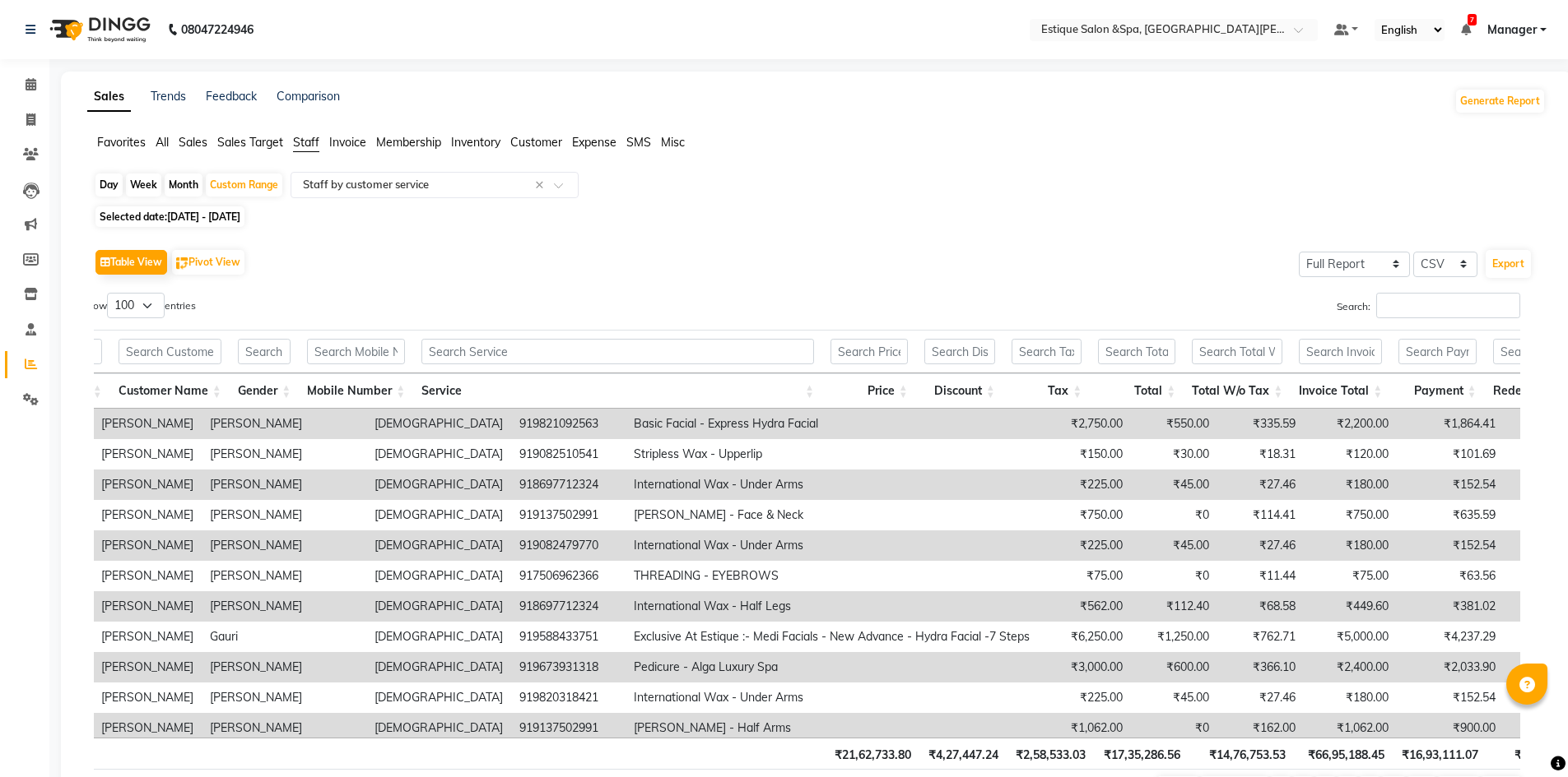
click at [184, 179] on div "Month" at bounding box center [184, 184] width 38 height 23
click at [236, 179] on div "Custom Range" at bounding box center [244, 184] width 76 height 23
click at [186, 184] on div "Month" at bounding box center [184, 184] width 38 height 23
select select "5"
select select "2025"
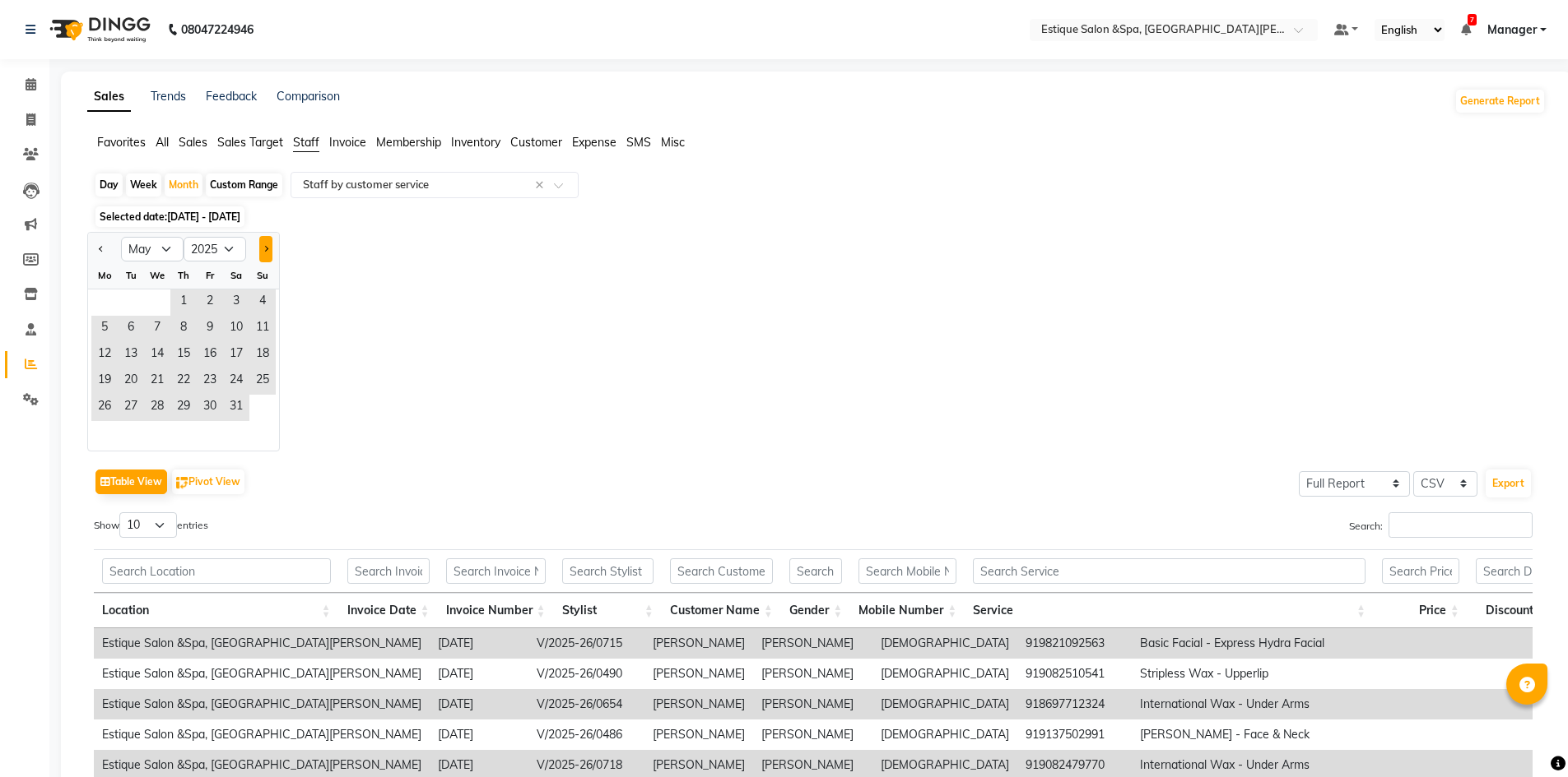
click at [266, 246] on span "Next month" at bounding box center [266, 249] width 6 height 6
click at [268, 246] on button "Next month" at bounding box center [266, 249] width 13 height 26
select select "7"
drag, startPoint x: 638, startPoint y: 367, endPoint x: 623, endPoint y: 359, distance: 17.0
click at [639, 367] on div "Jan Feb Mar Apr May Jun [DATE] Aug Sep Oct Nov [DATE] 2016 2017 2018 2019 2020 …" at bounding box center [817, 342] width 1458 height 220
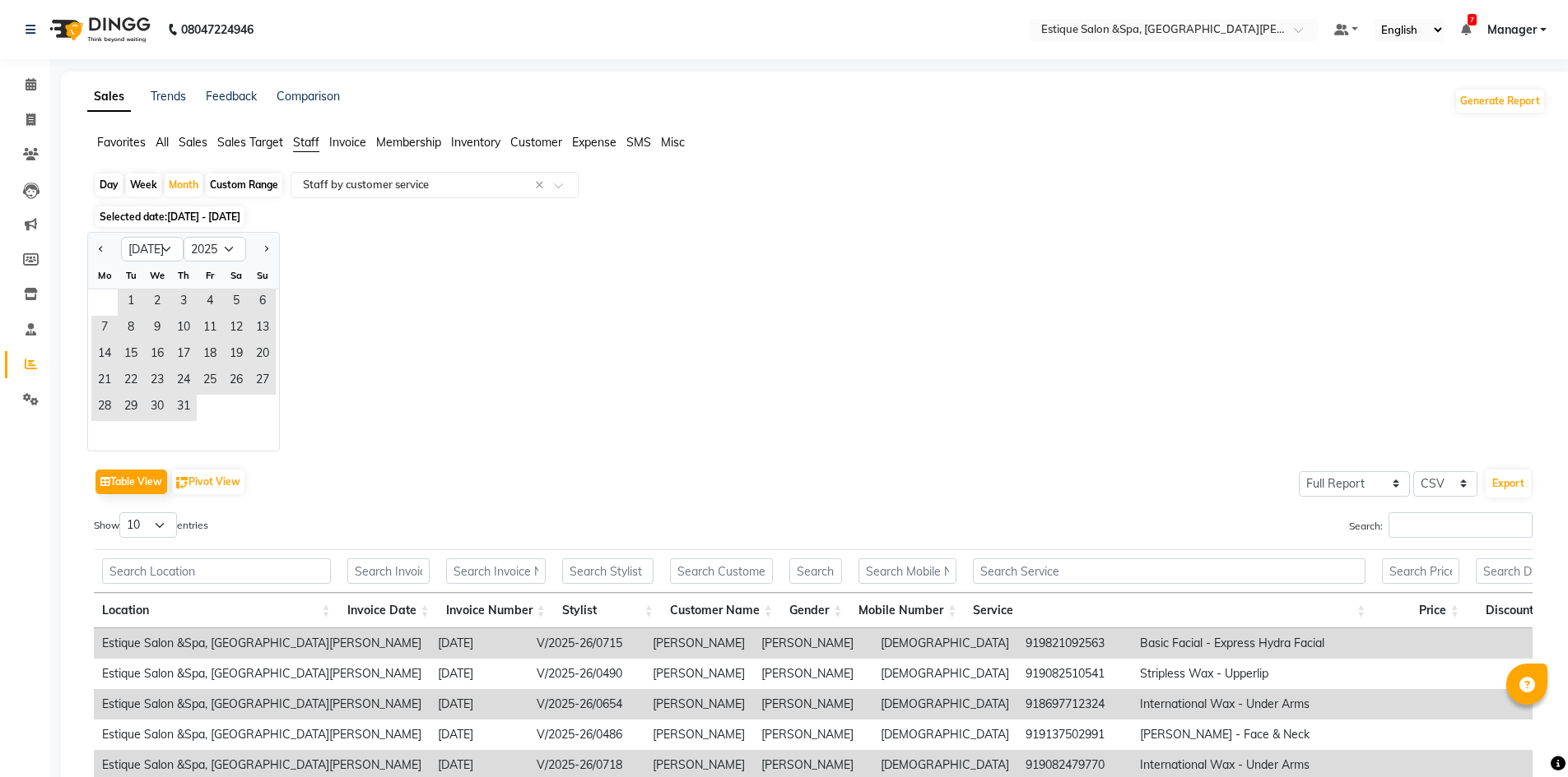
click at [259, 183] on div "Custom Range" at bounding box center [244, 184] width 76 height 23
select select "5"
select select "2025"
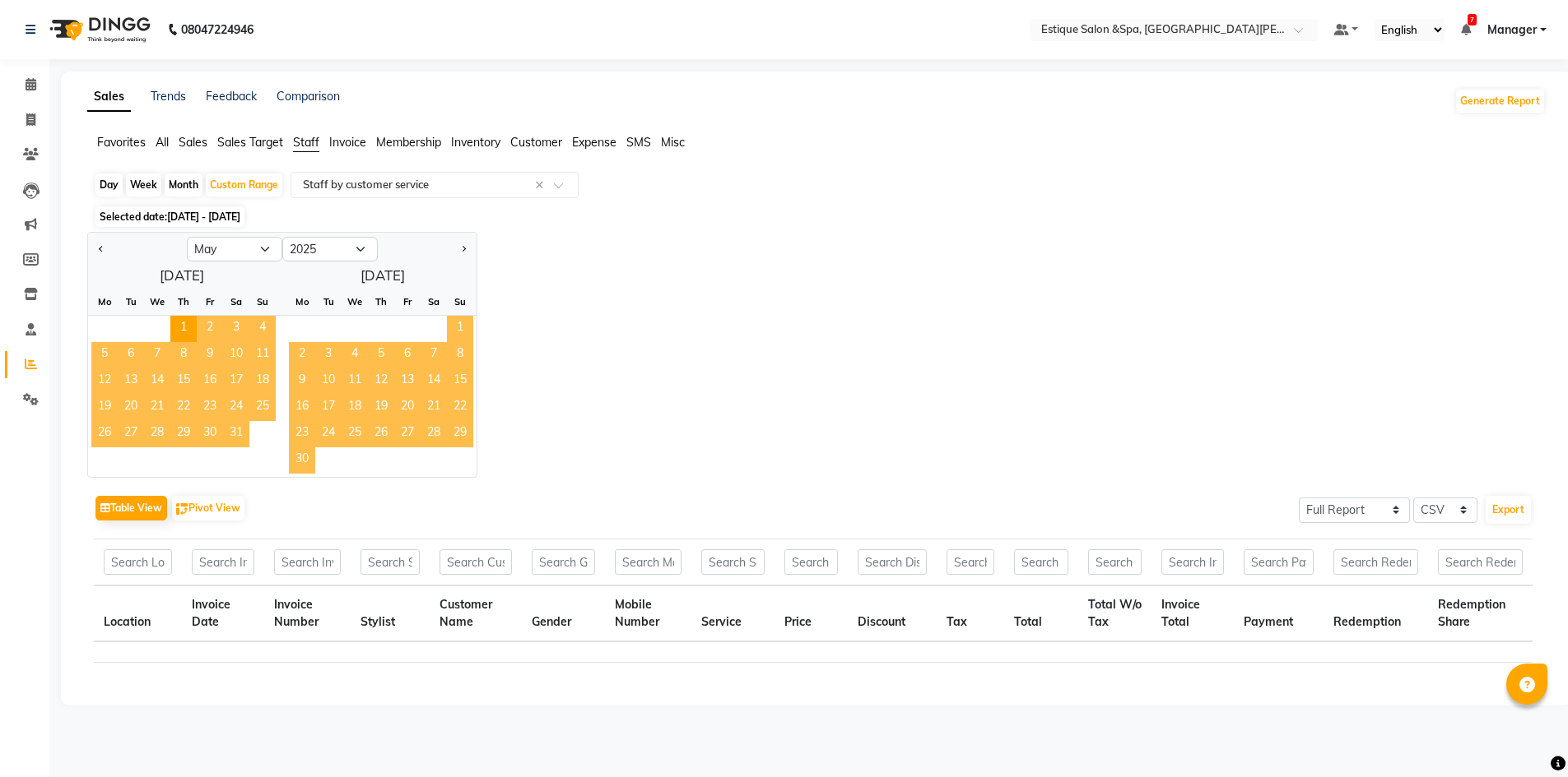
click at [390, 237] on div at bounding box center [427, 249] width 99 height 26
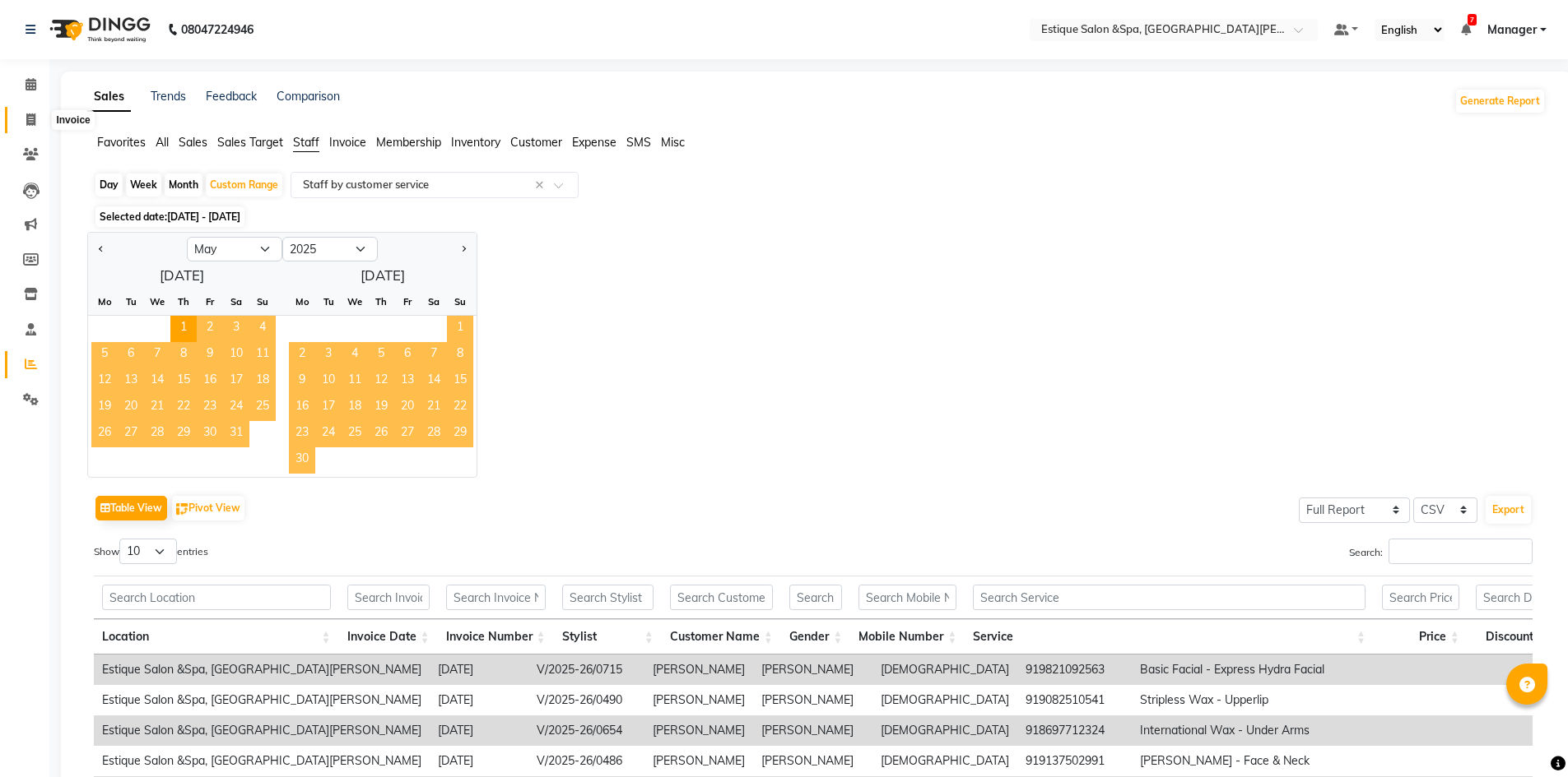
click at [34, 116] on icon at bounding box center [31, 119] width 9 height 12
select select "service"
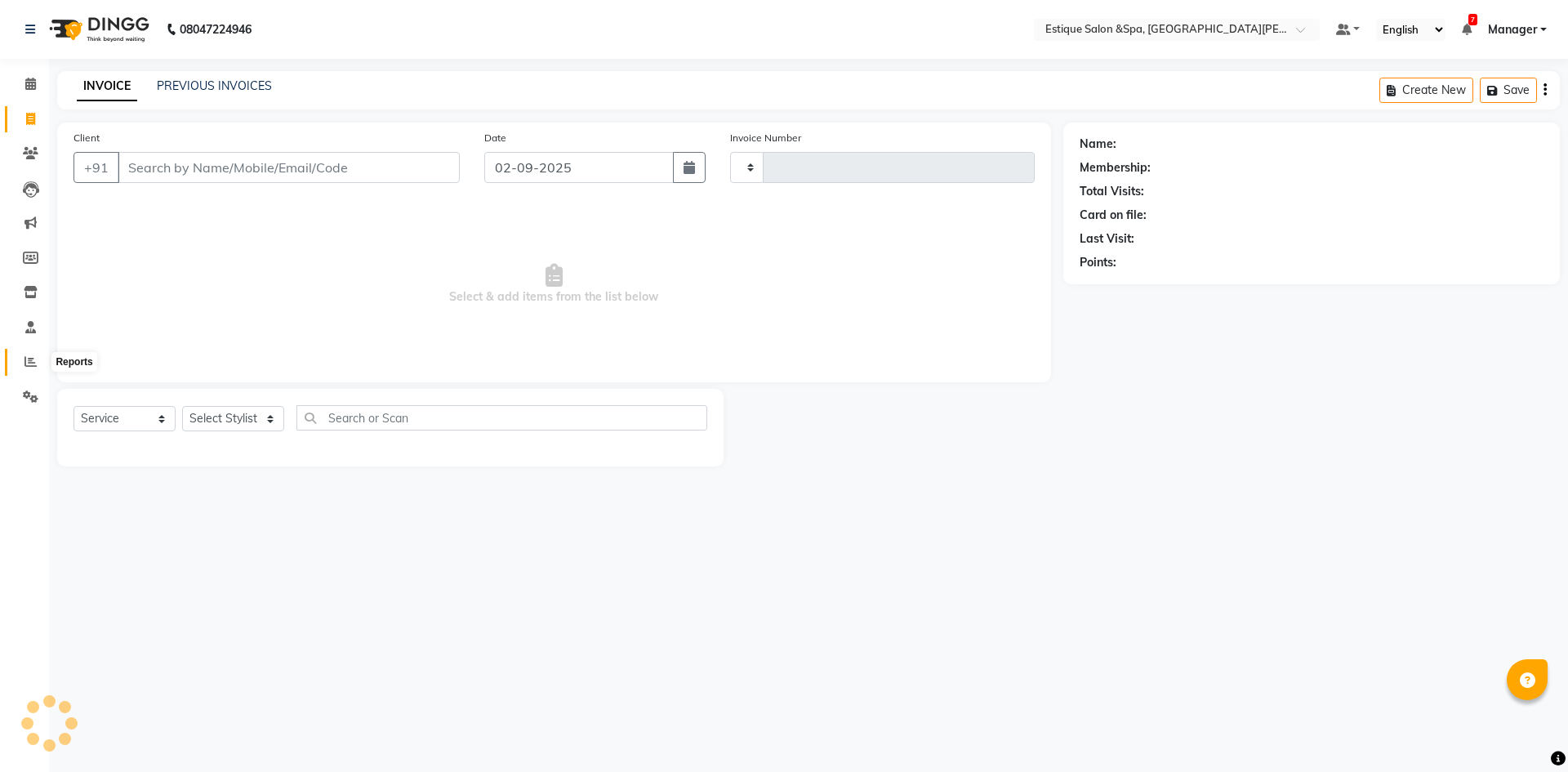
click at [36, 363] on icon at bounding box center [30, 361] width 12 height 12
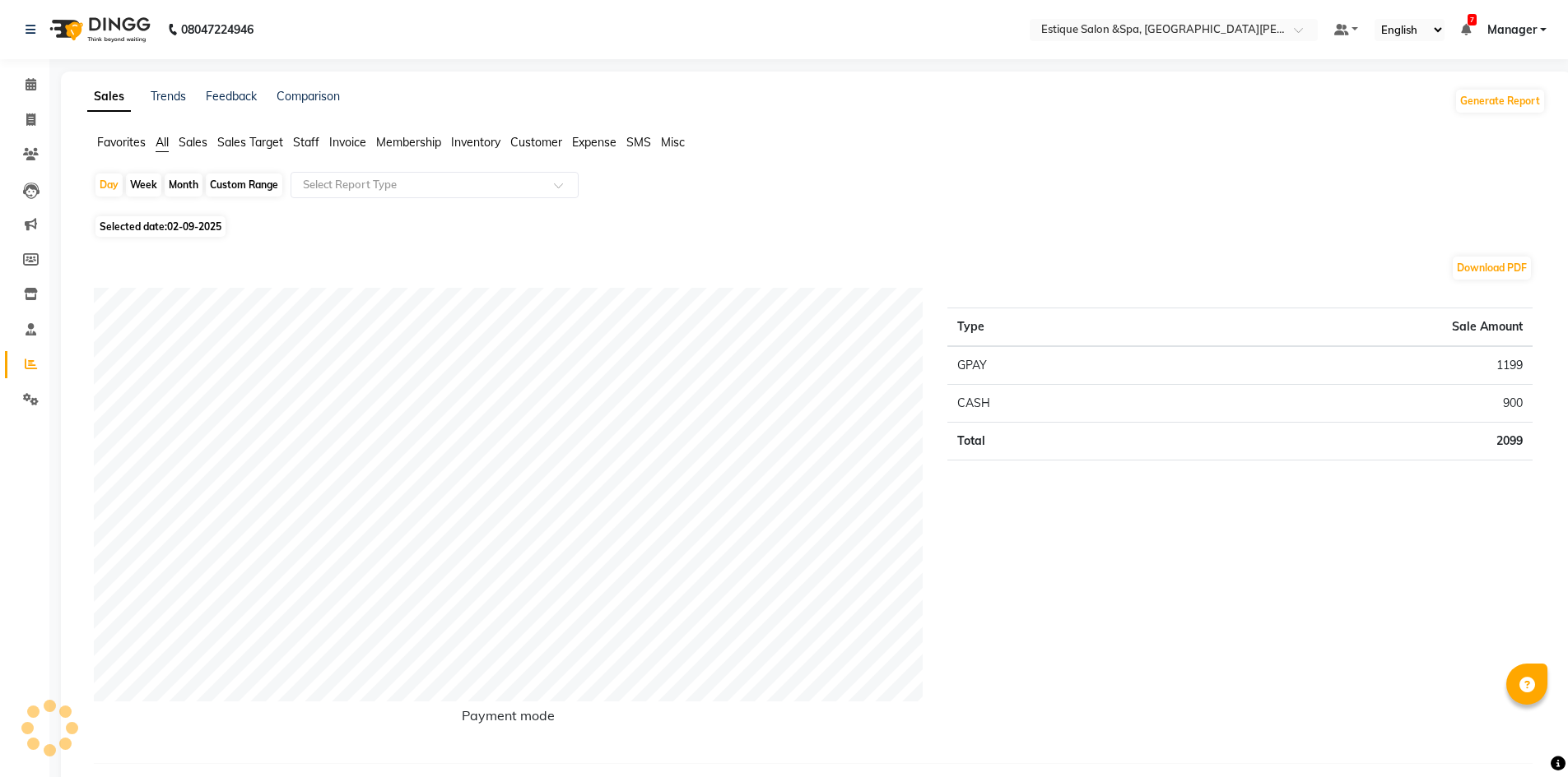
click at [167, 183] on div "Month" at bounding box center [184, 184] width 38 height 23
select select "9"
select select "2025"
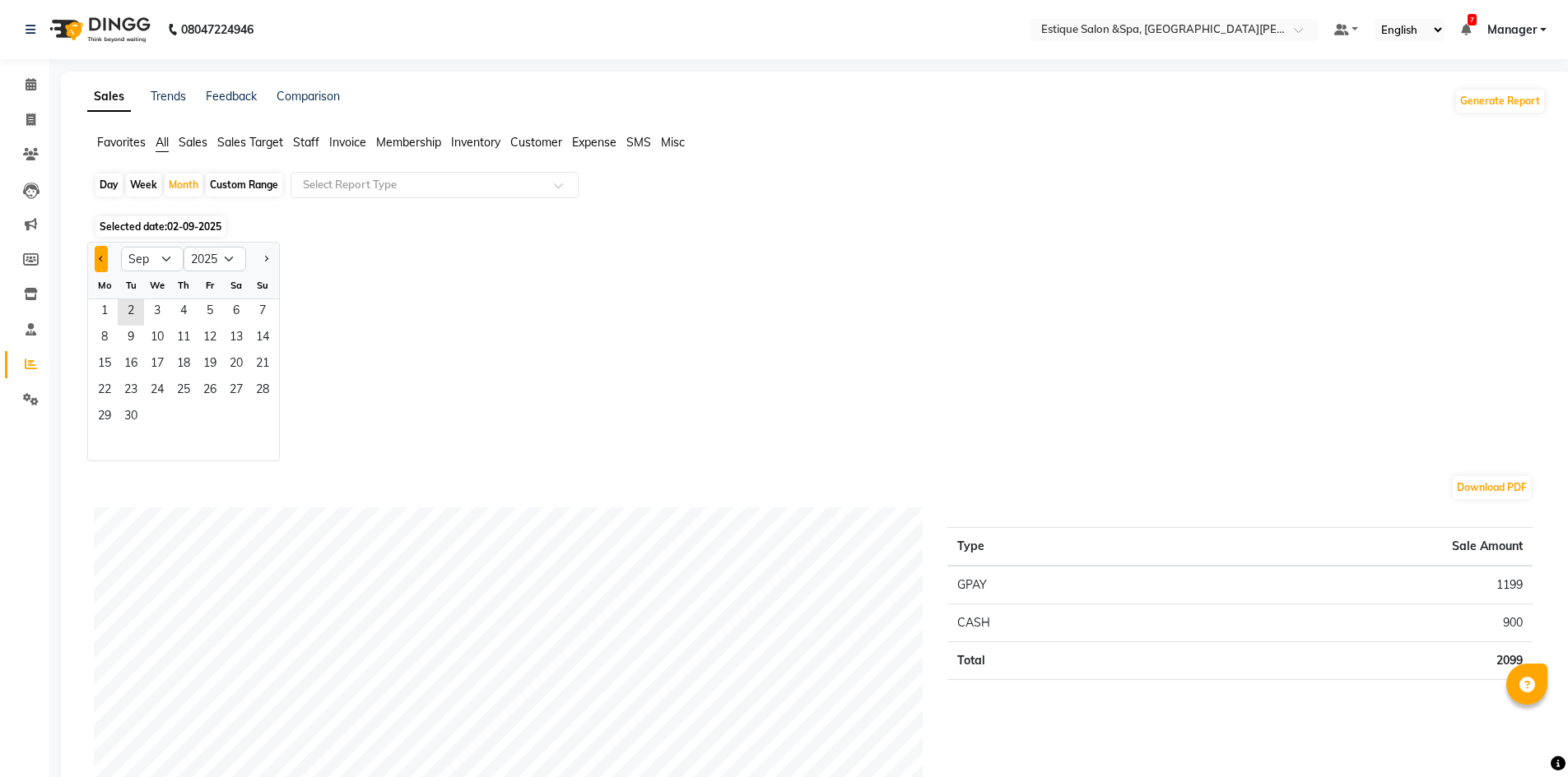
click at [103, 256] on button "Previous month" at bounding box center [102, 259] width 13 height 26
select select "8"
click at [216, 303] on span "1" at bounding box center [210, 312] width 26 height 26
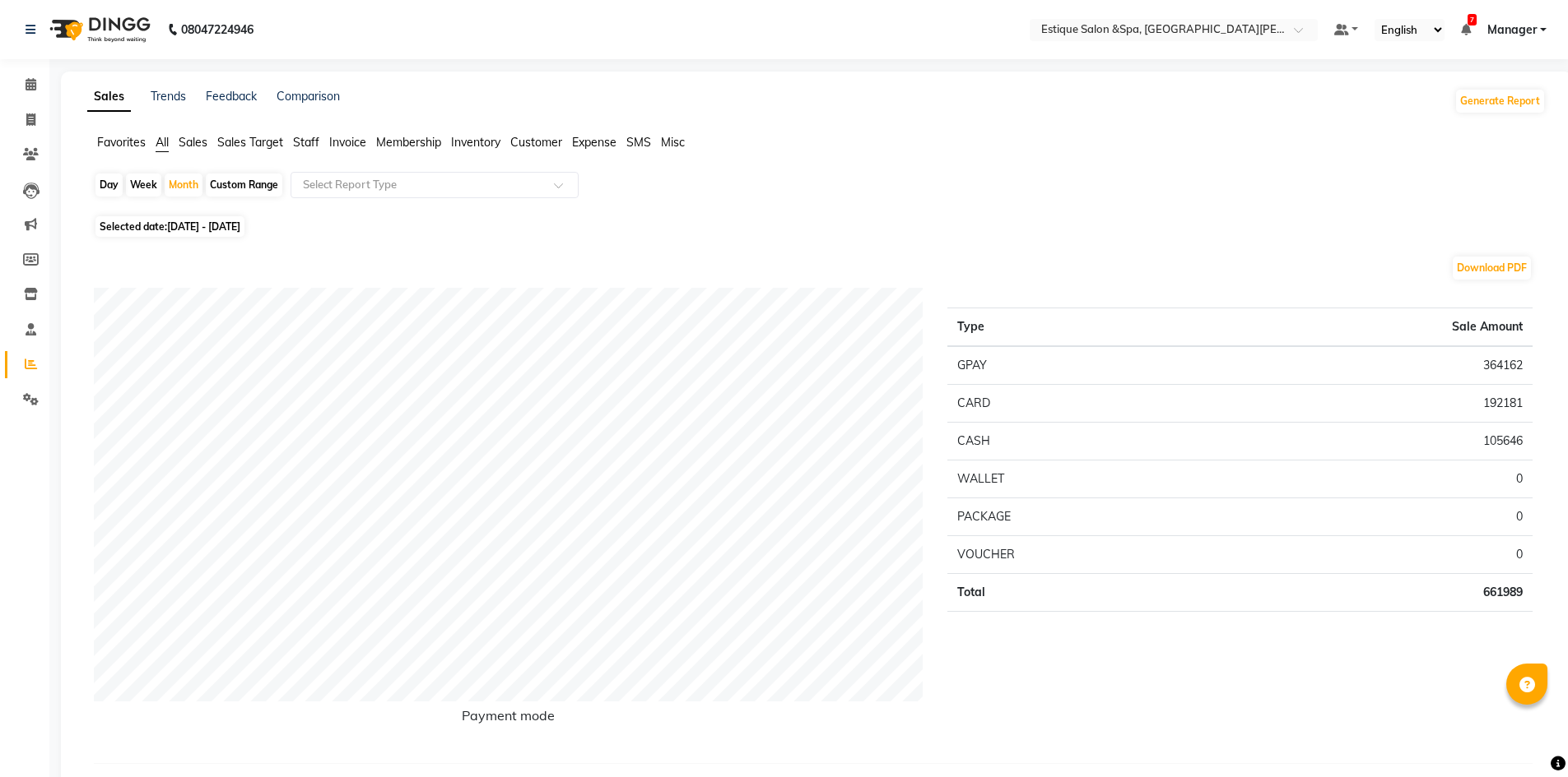
click at [320, 143] on span "Staff" at bounding box center [306, 143] width 26 height 15
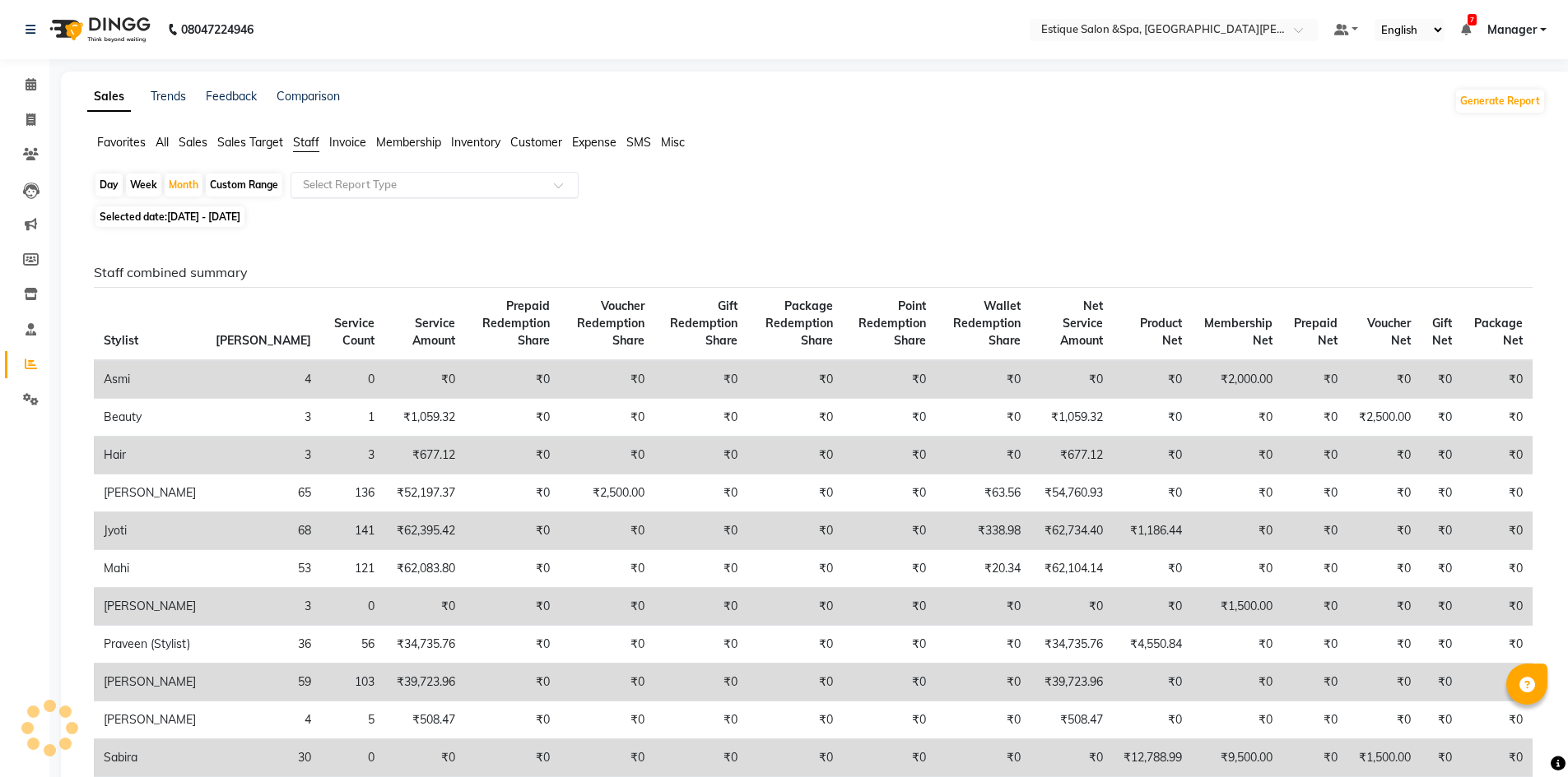
click at [362, 193] on input "text" at bounding box center [418, 185] width 237 height 17
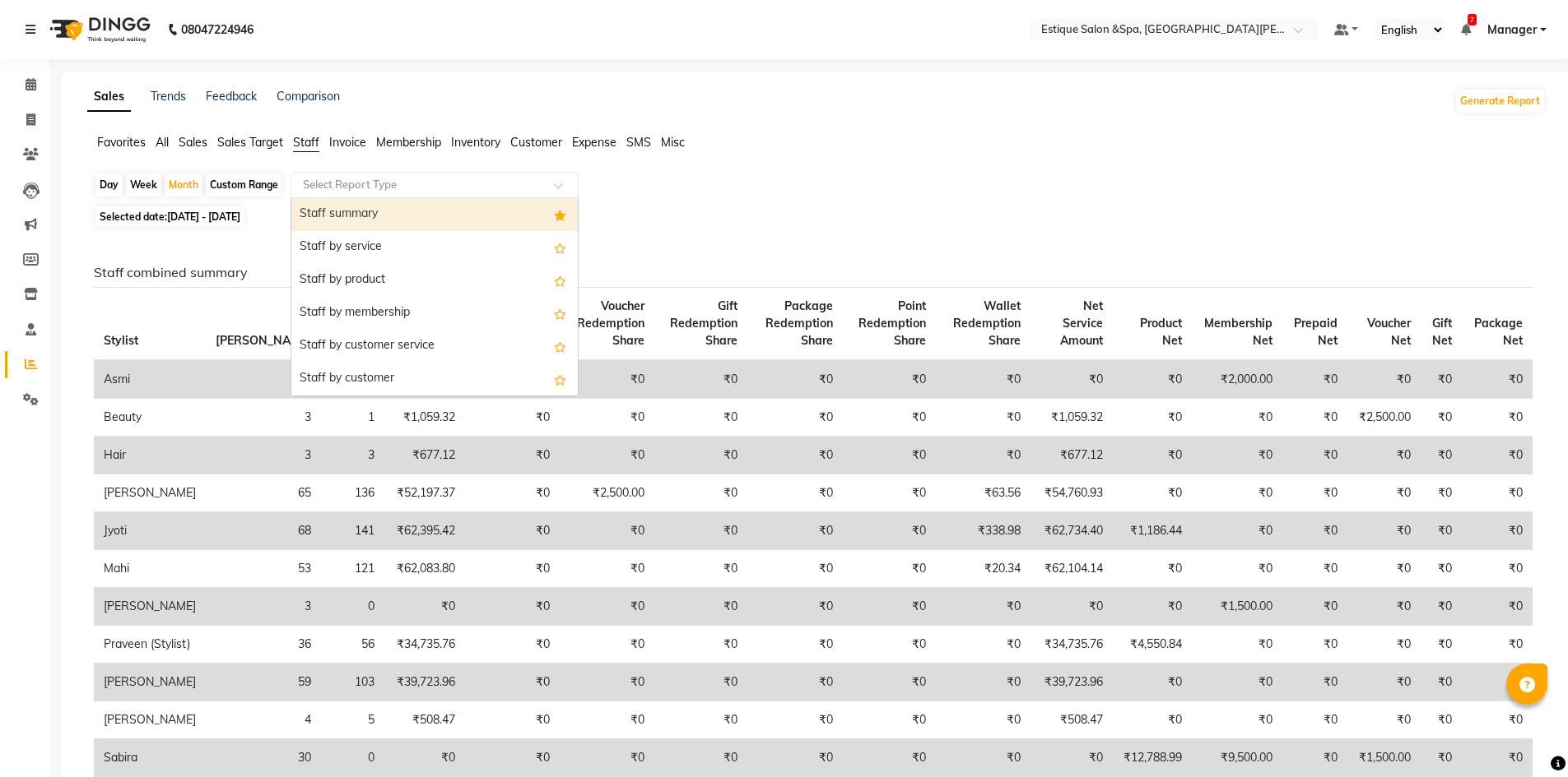
click at [372, 219] on div "Staff summary" at bounding box center [433, 214] width 286 height 33
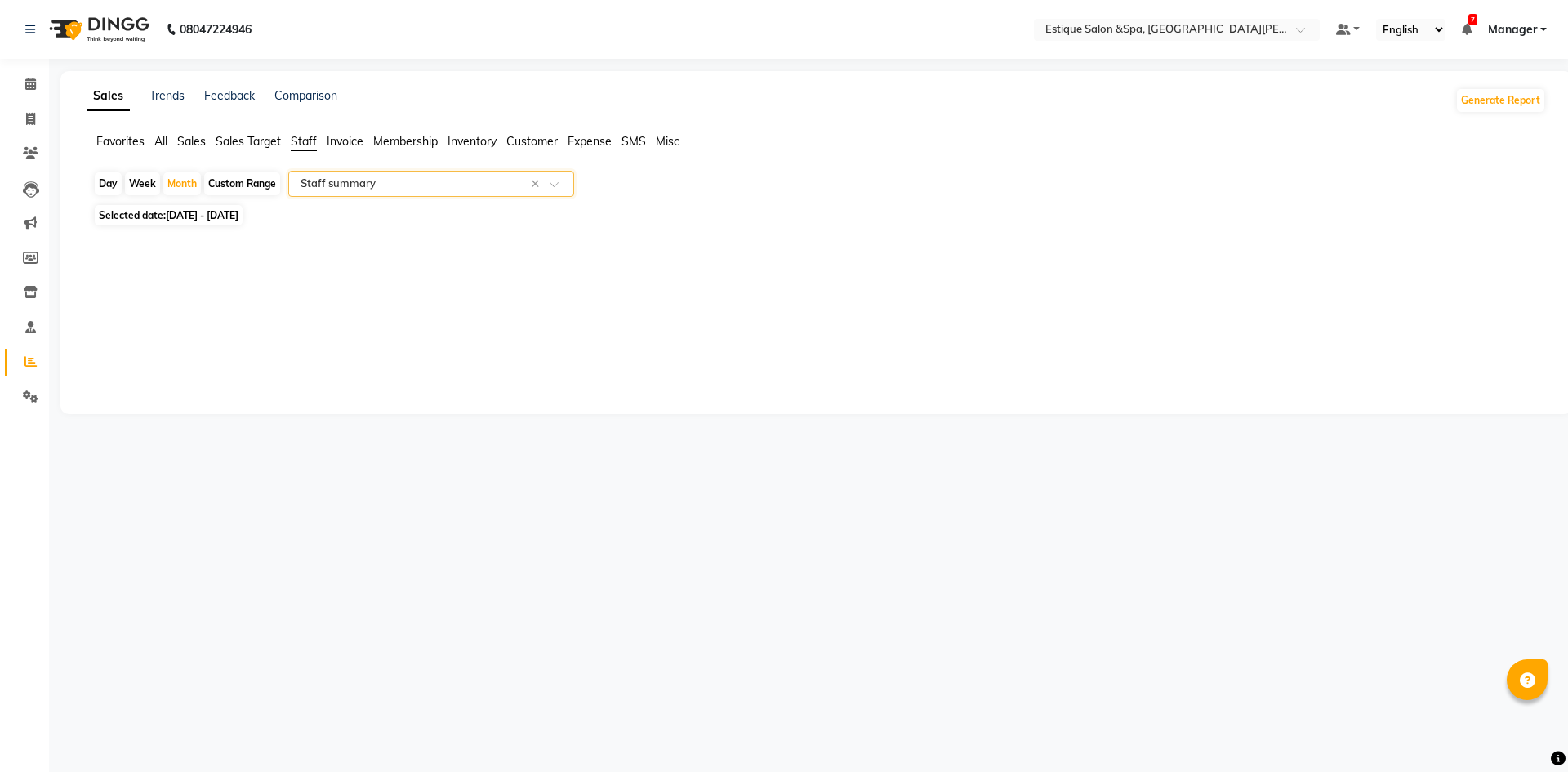
select select "full_report"
select select "csv"
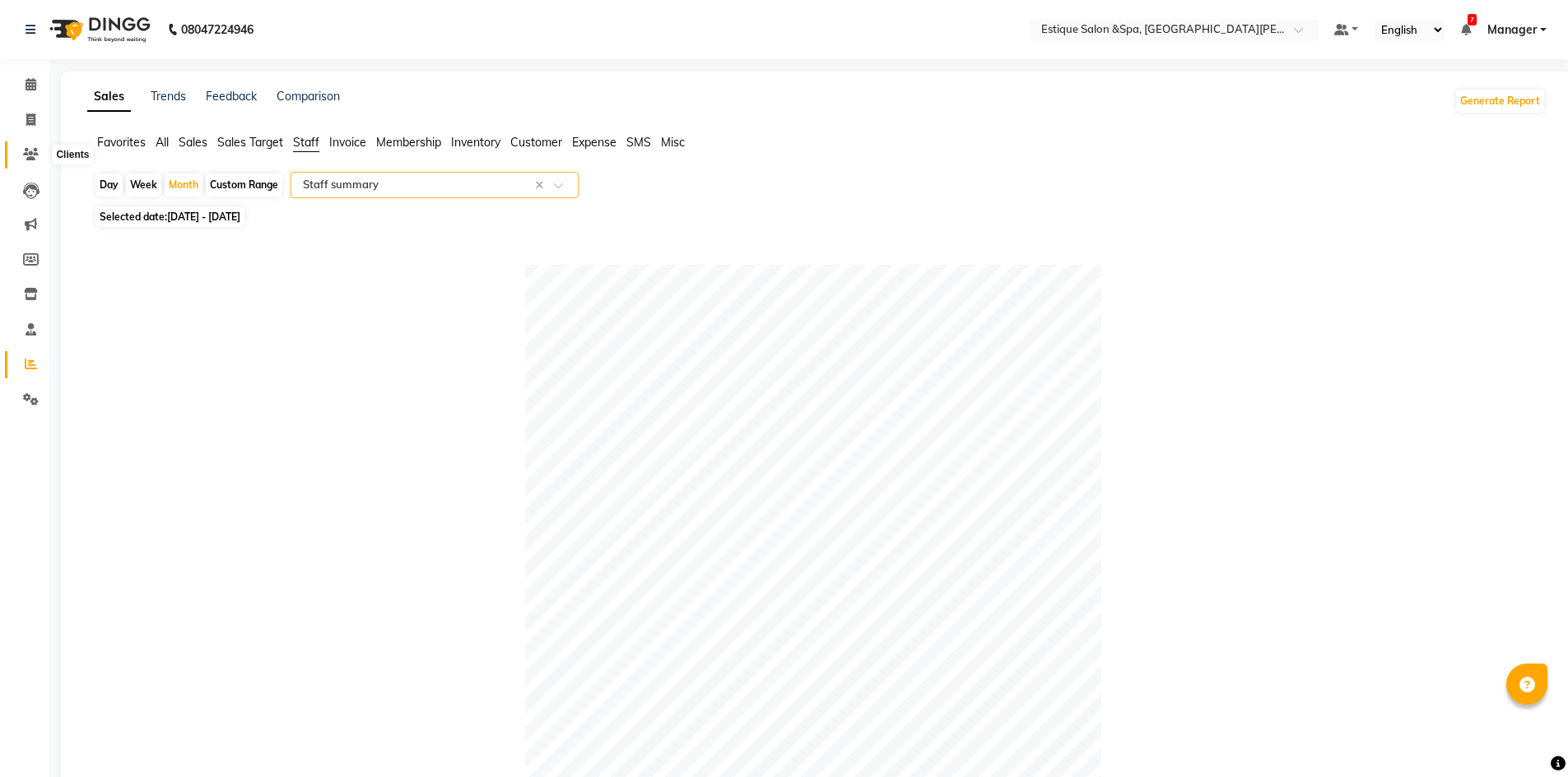
click at [27, 161] on span at bounding box center [31, 155] width 29 height 19
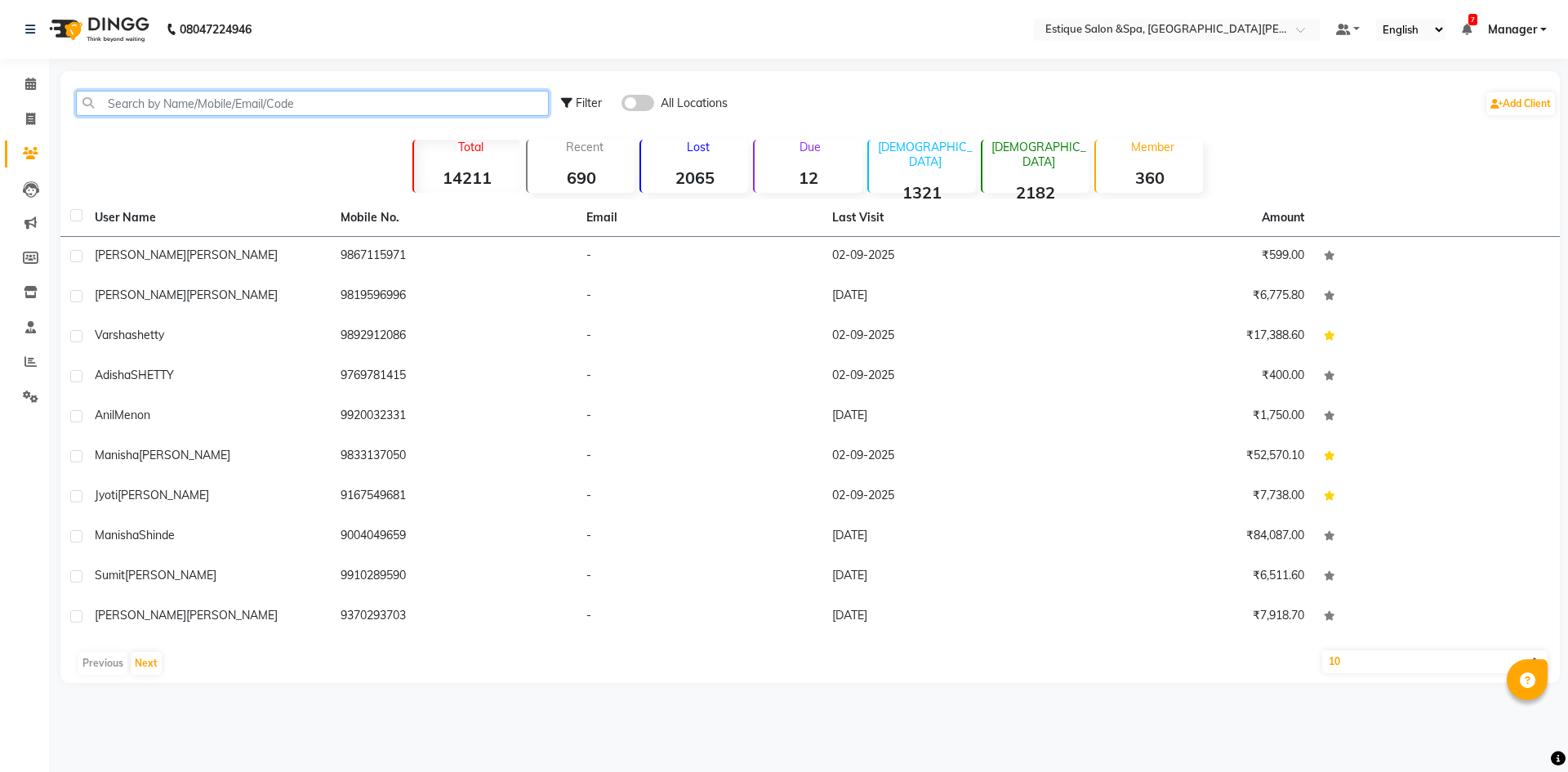
click at [178, 108] on input "text" at bounding box center [312, 103] width 473 height 25
paste input "919673931318"
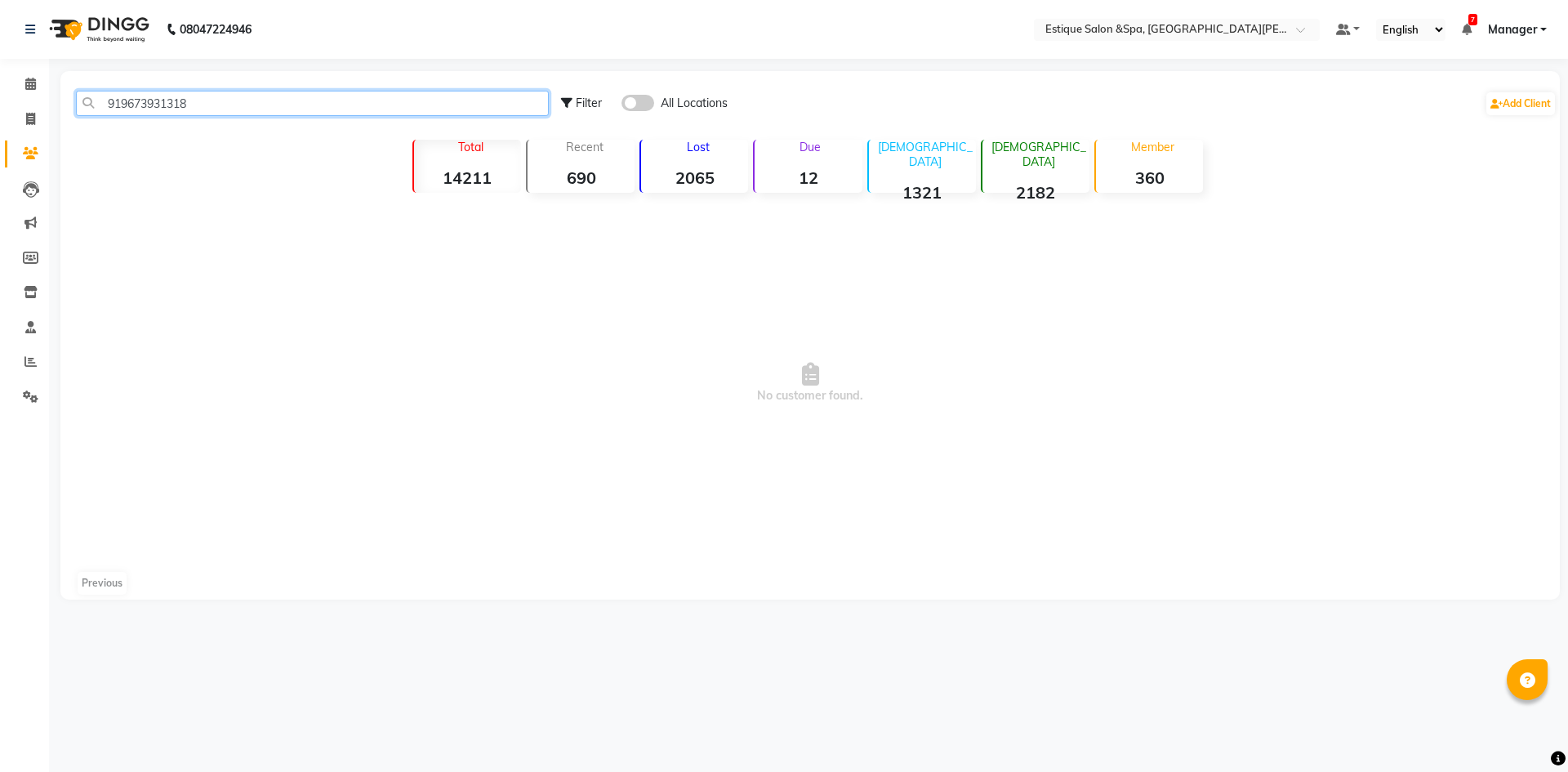
click at [282, 108] on input "919673931318" at bounding box center [312, 103] width 473 height 25
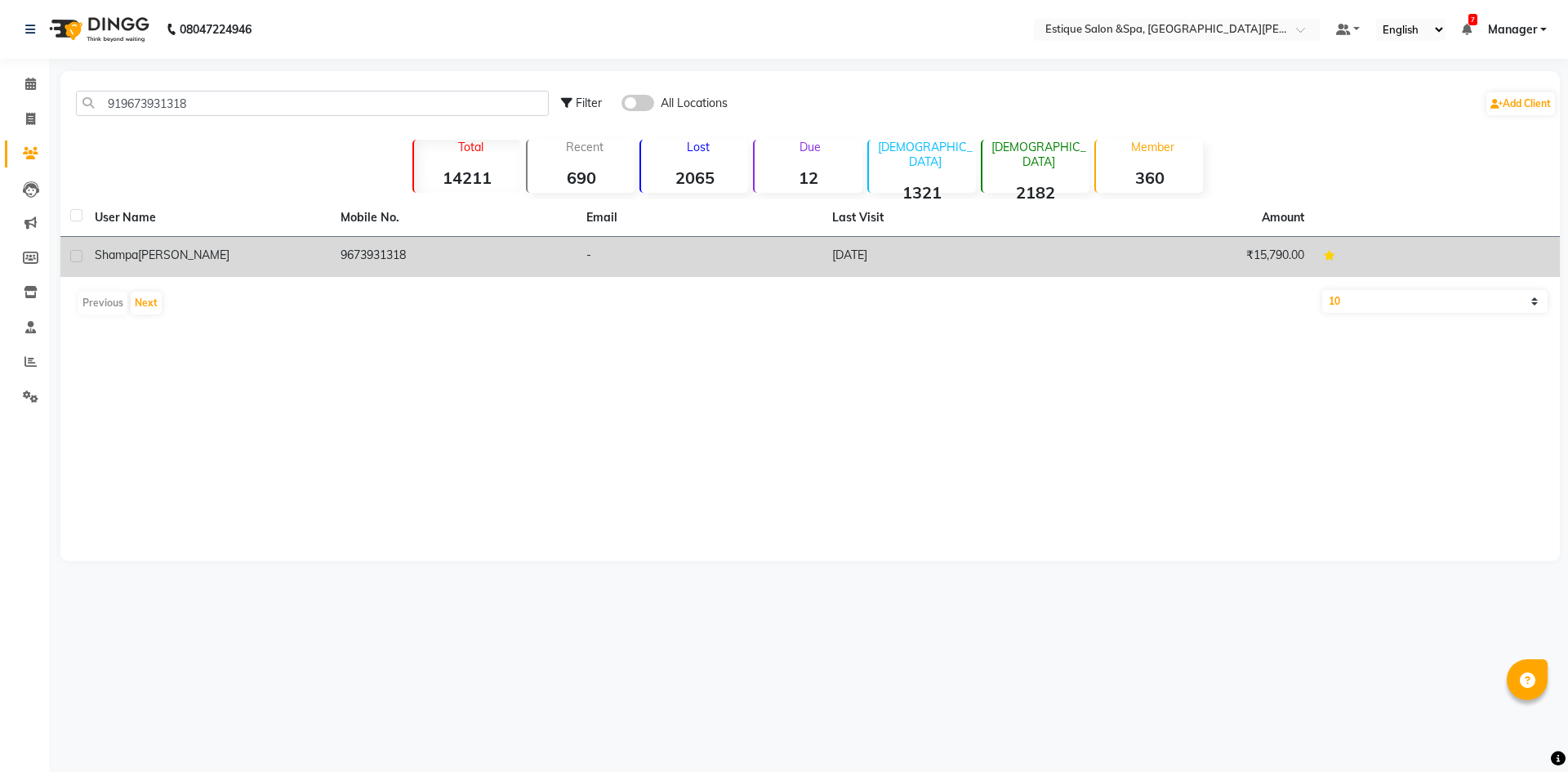
click at [398, 255] on td "9673931318" at bounding box center [454, 256] width 246 height 40
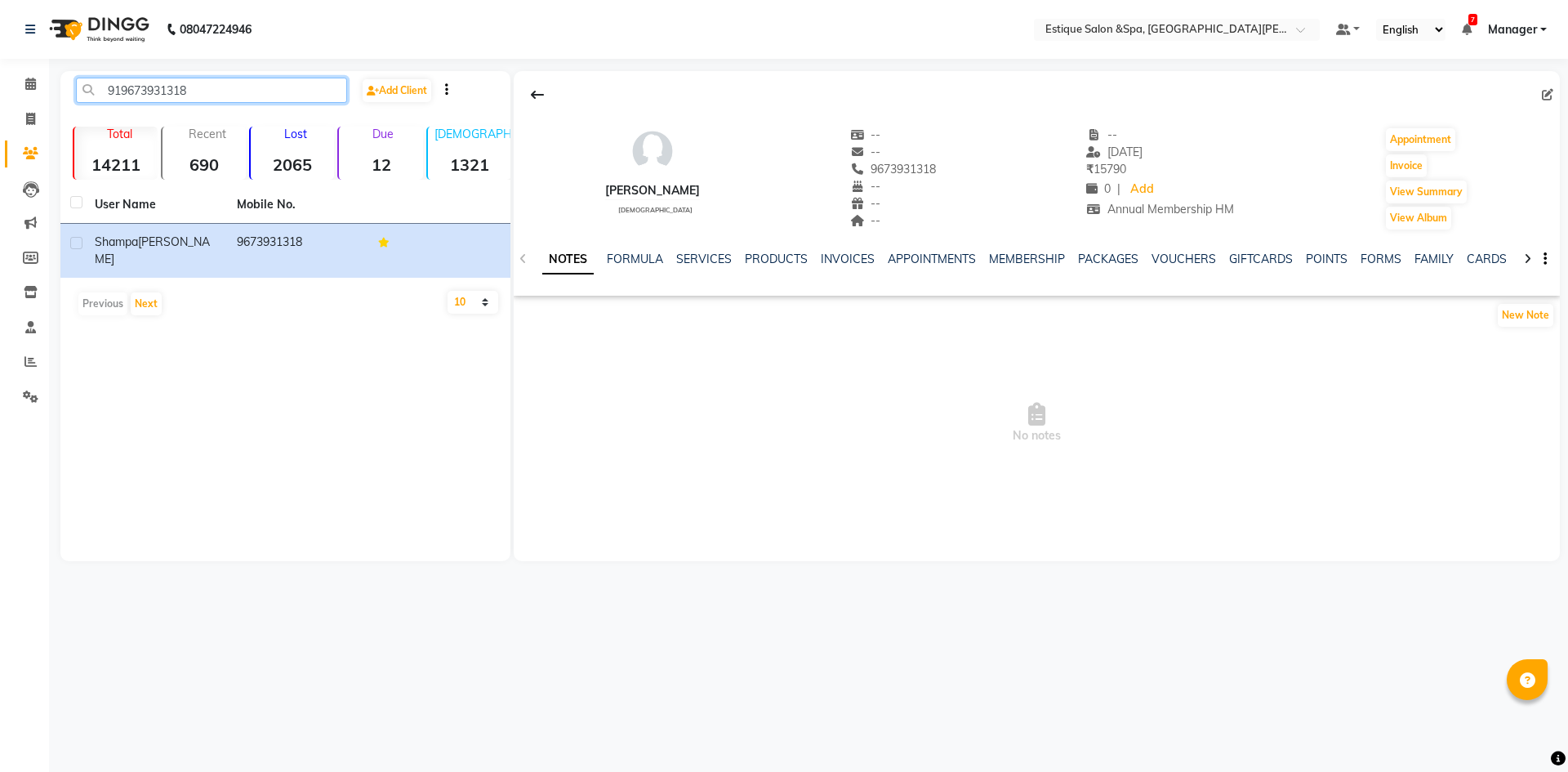
drag, startPoint x: 270, startPoint y: 89, endPoint x: 100, endPoint y: 90, distance: 170.0
click at [100, 90] on input "919673931318" at bounding box center [211, 90] width 271 height 25
paste input "99065999"
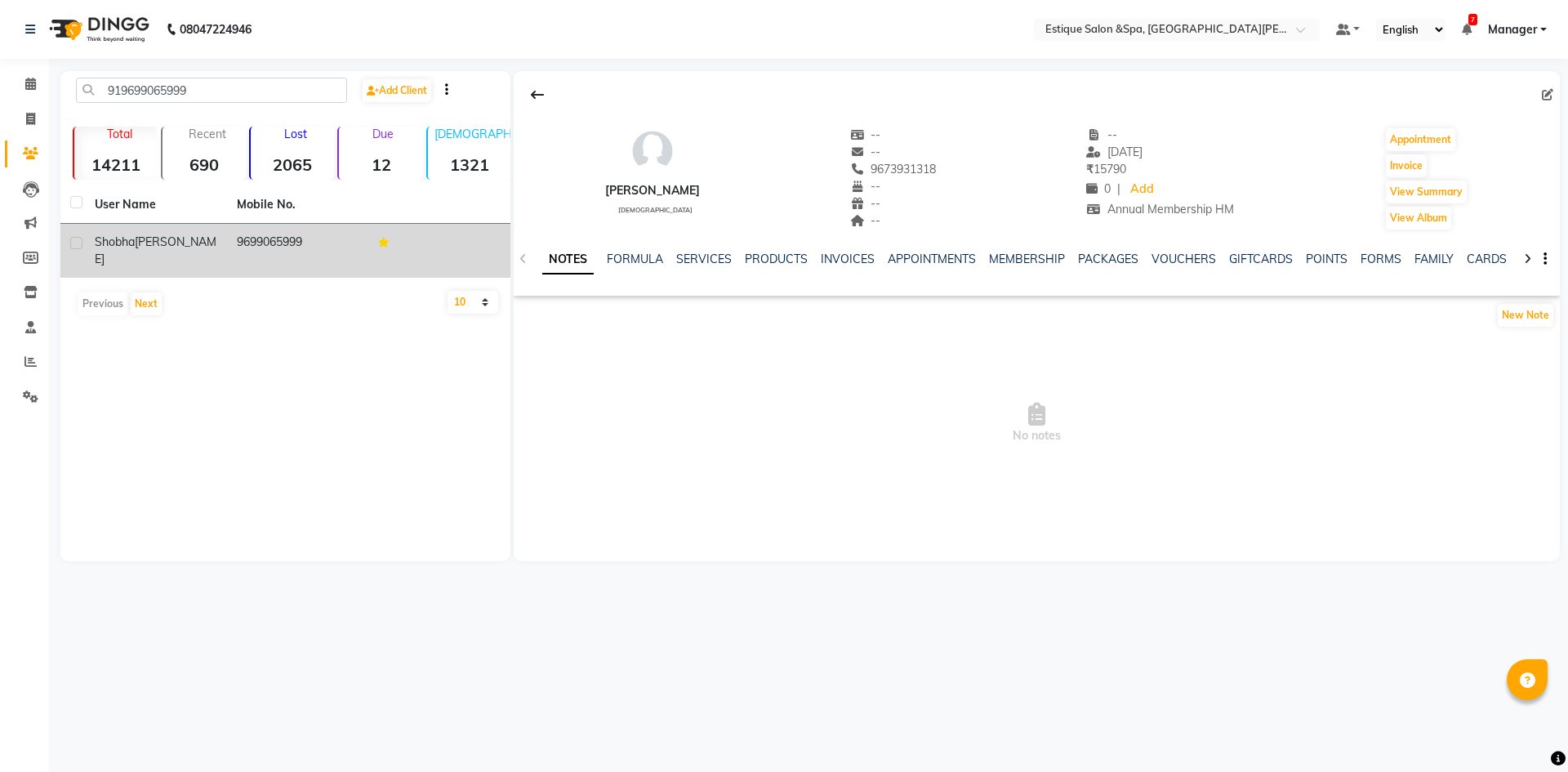
click at [289, 240] on td "9699065999" at bounding box center [298, 251] width 142 height 54
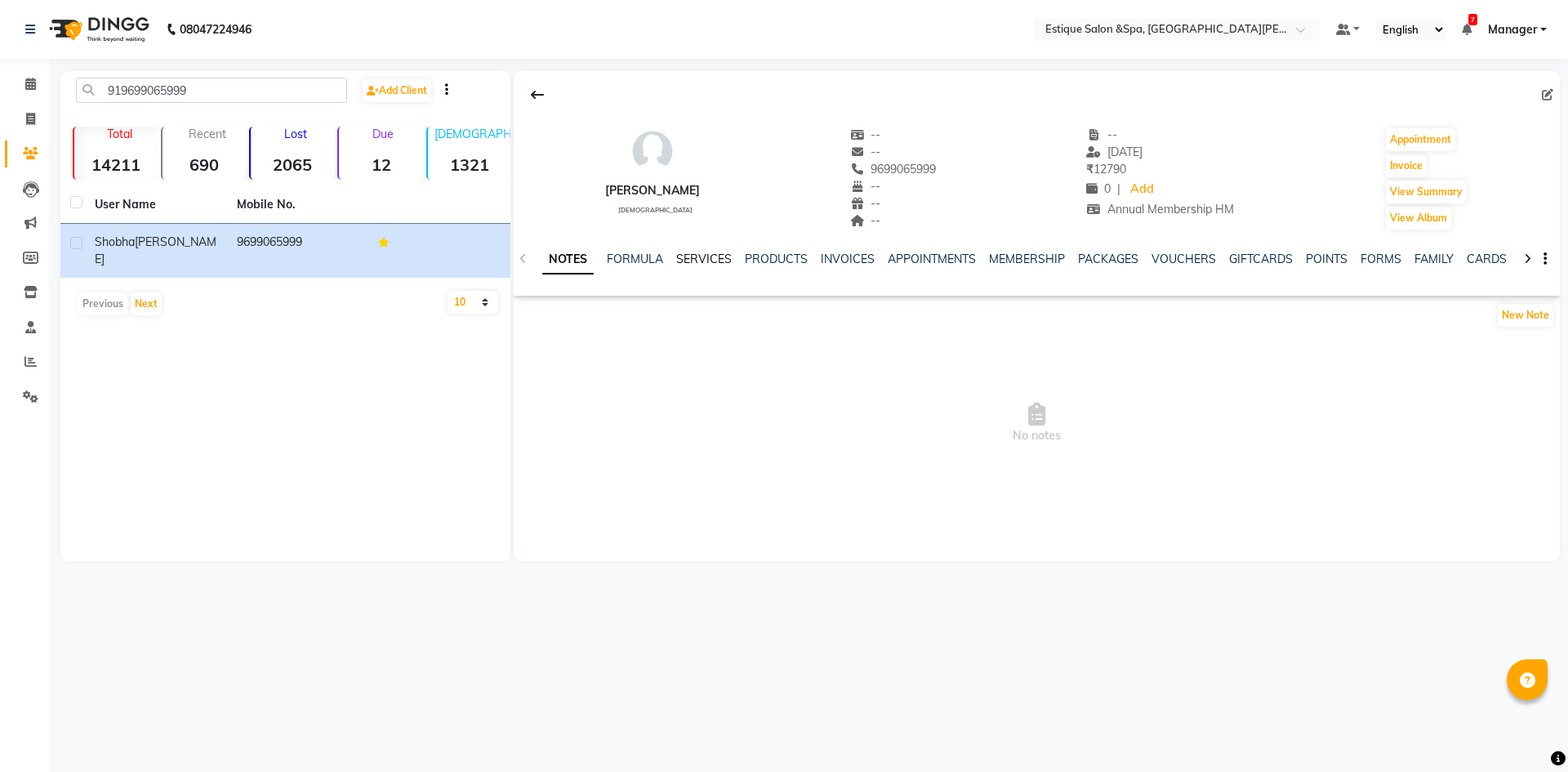
click at [716, 260] on link "SERVICES" at bounding box center [704, 259] width 56 height 15
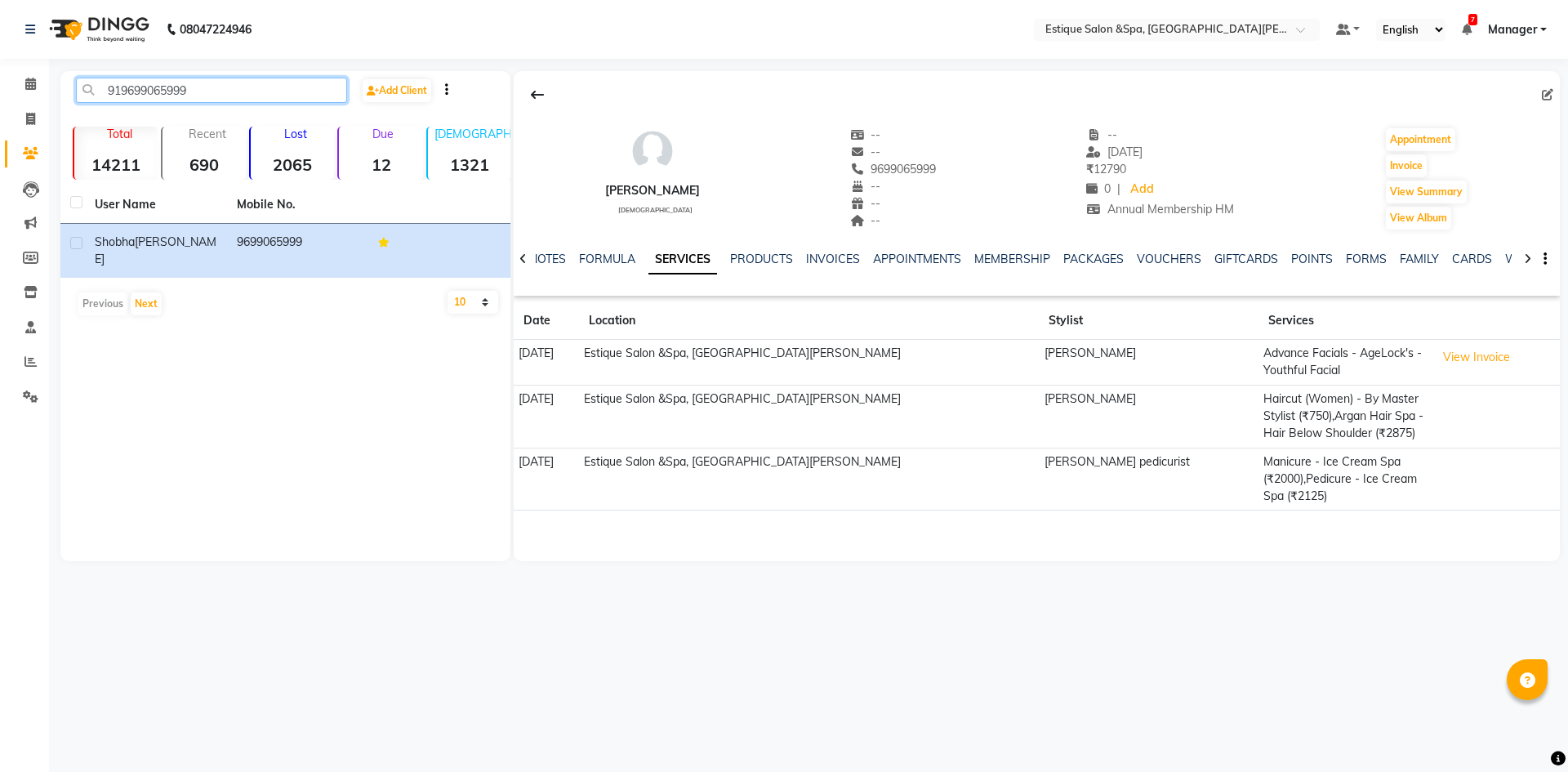
drag, startPoint x: 198, startPoint y: 90, endPoint x: 101, endPoint y: 93, distance: 97.0
click at [101, 93] on input "919699065999" at bounding box center [211, 90] width 271 height 25
paste input "7715996111"
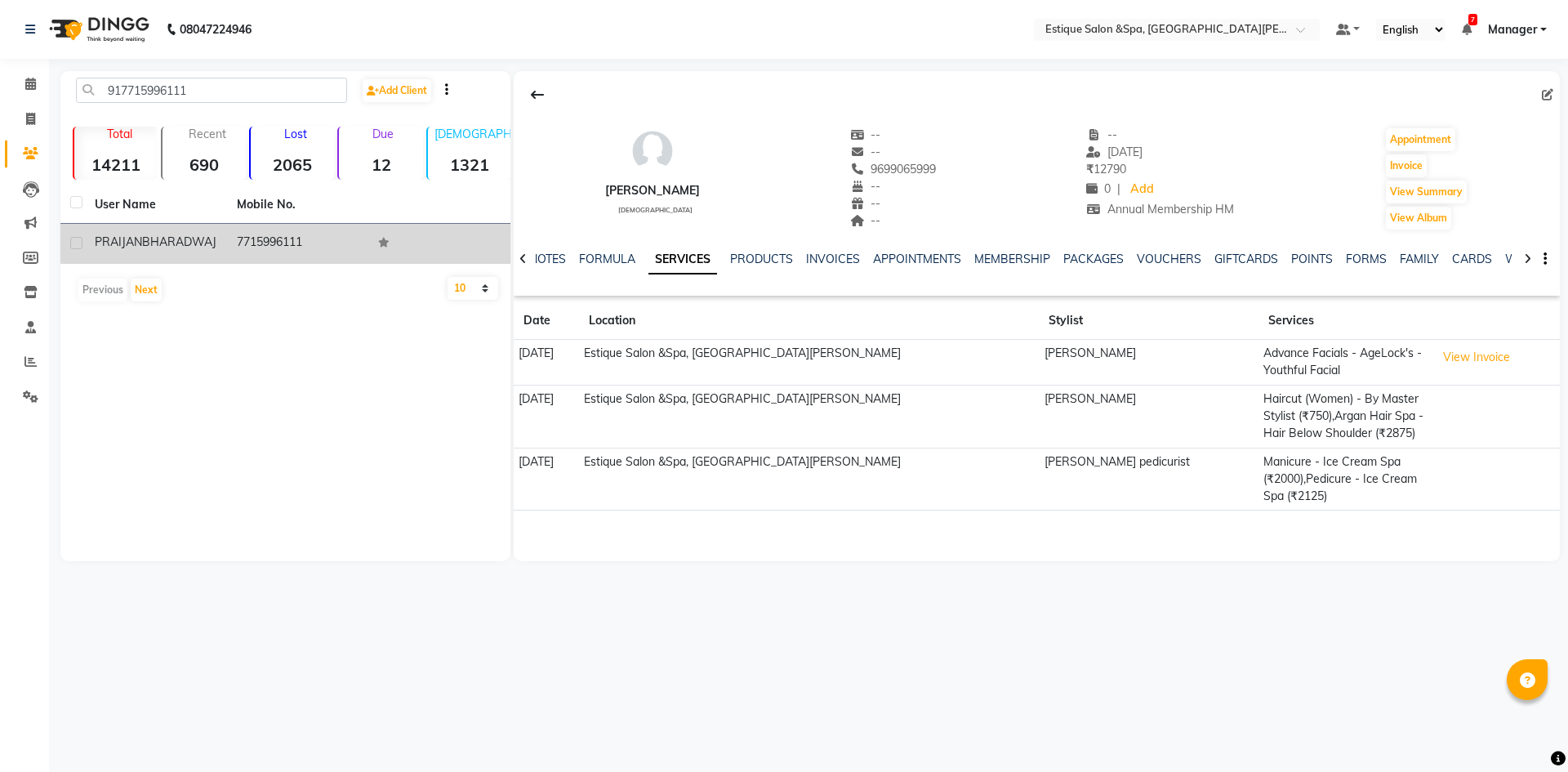
click at [256, 237] on td "7715996111" at bounding box center [298, 243] width 142 height 40
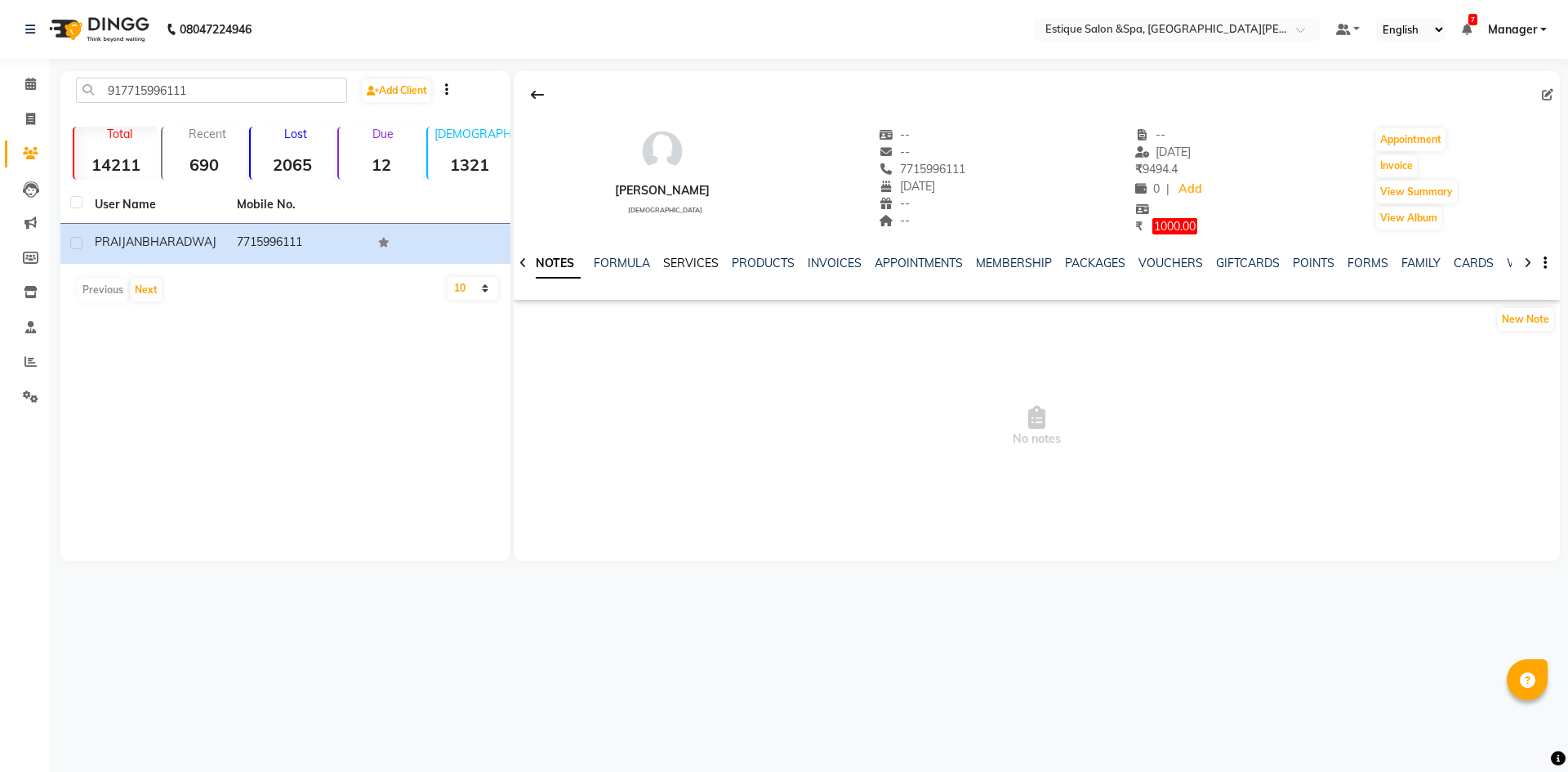
click at [708, 256] on link "SERVICES" at bounding box center [691, 263] width 56 height 15
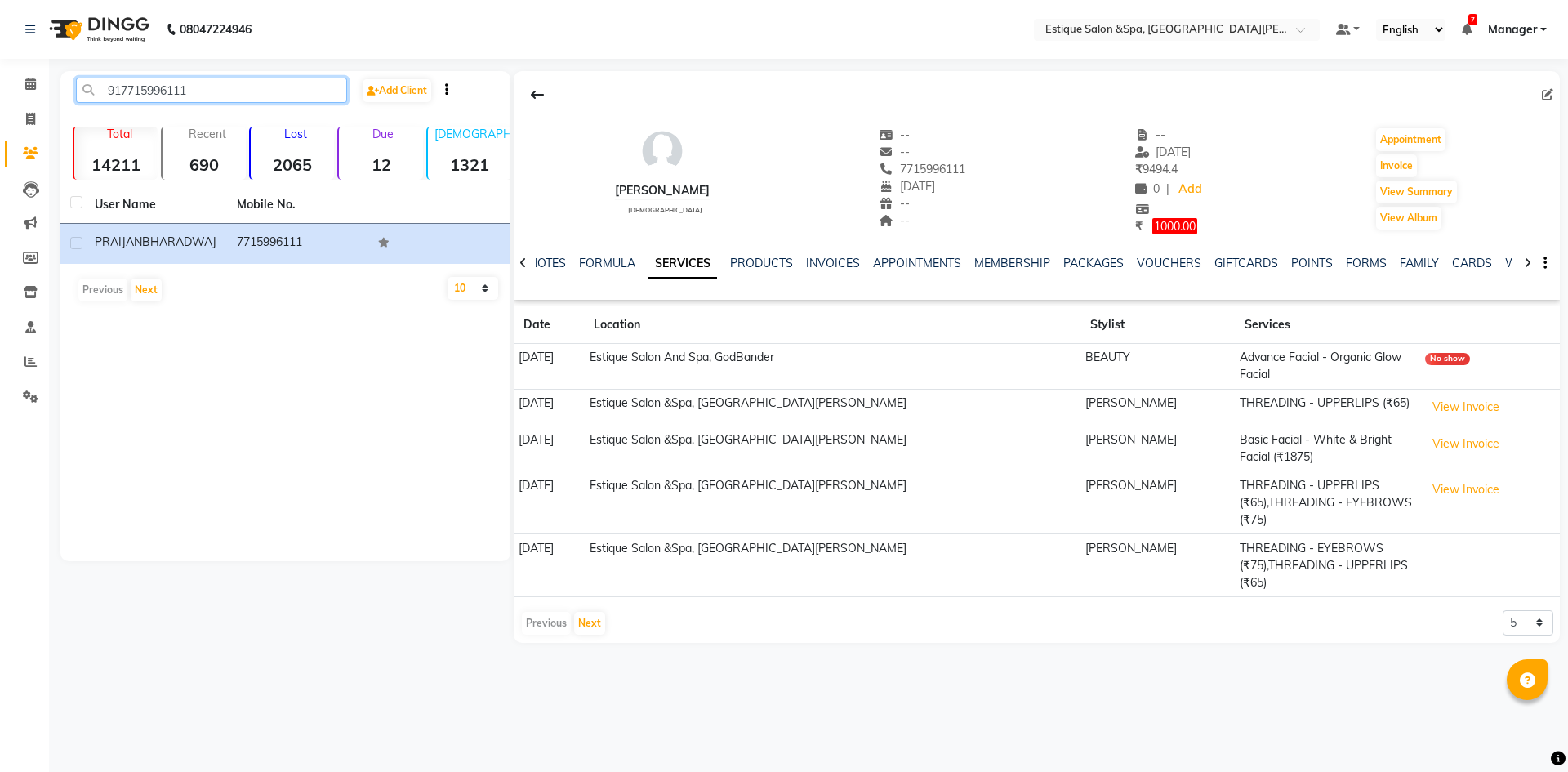
drag, startPoint x: 249, startPoint y: 98, endPoint x: 80, endPoint y: 109, distance: 169.4
click at [81, 109] on div "917715996111 Add Client" at bounding box center [285, 96] width 443 height 38
paste input "9731389068"
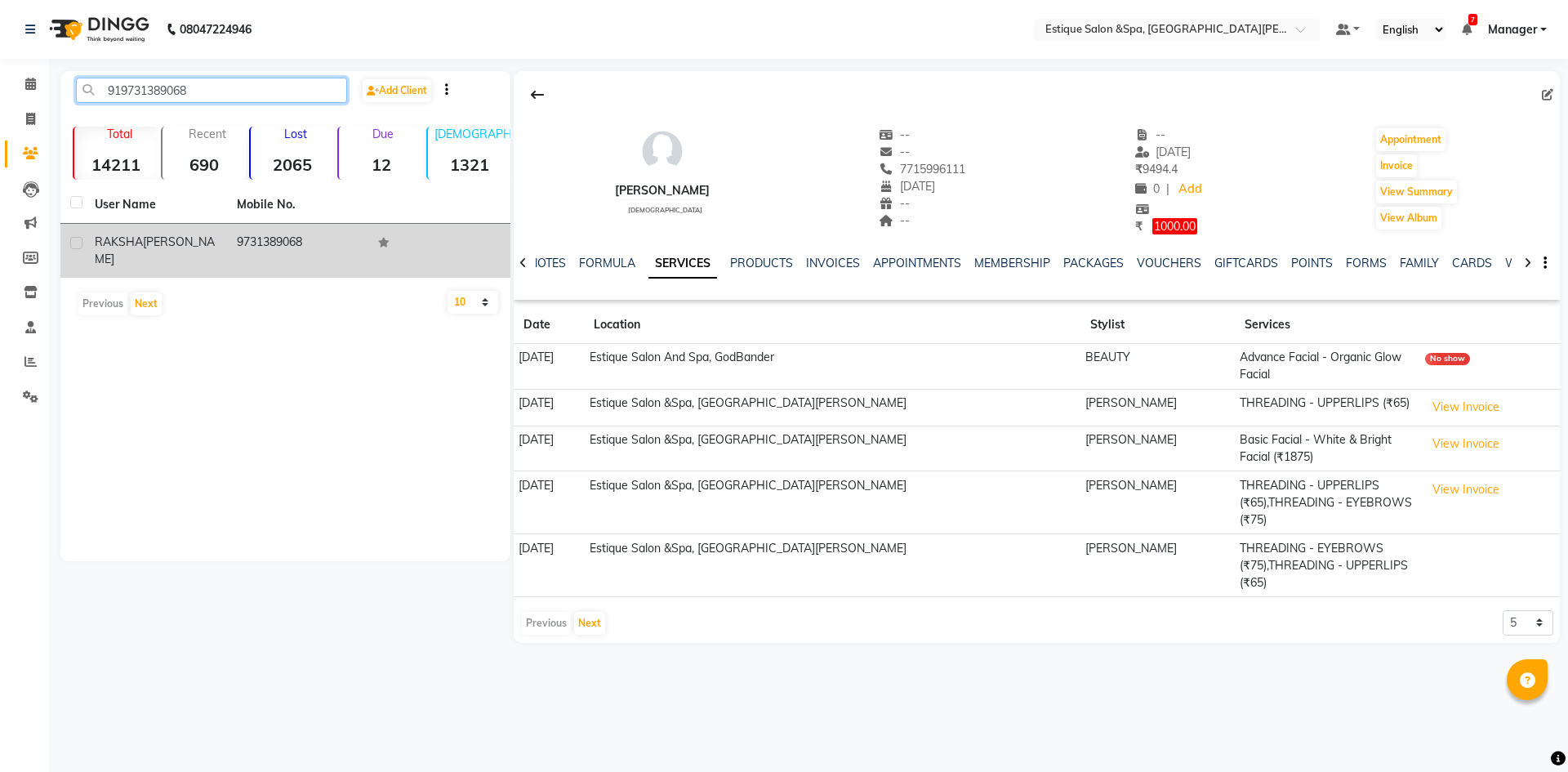
type input "919731389068"
click at [296, 241] on td "9731389068" at bounding box center [298, 251] width 142 height 54
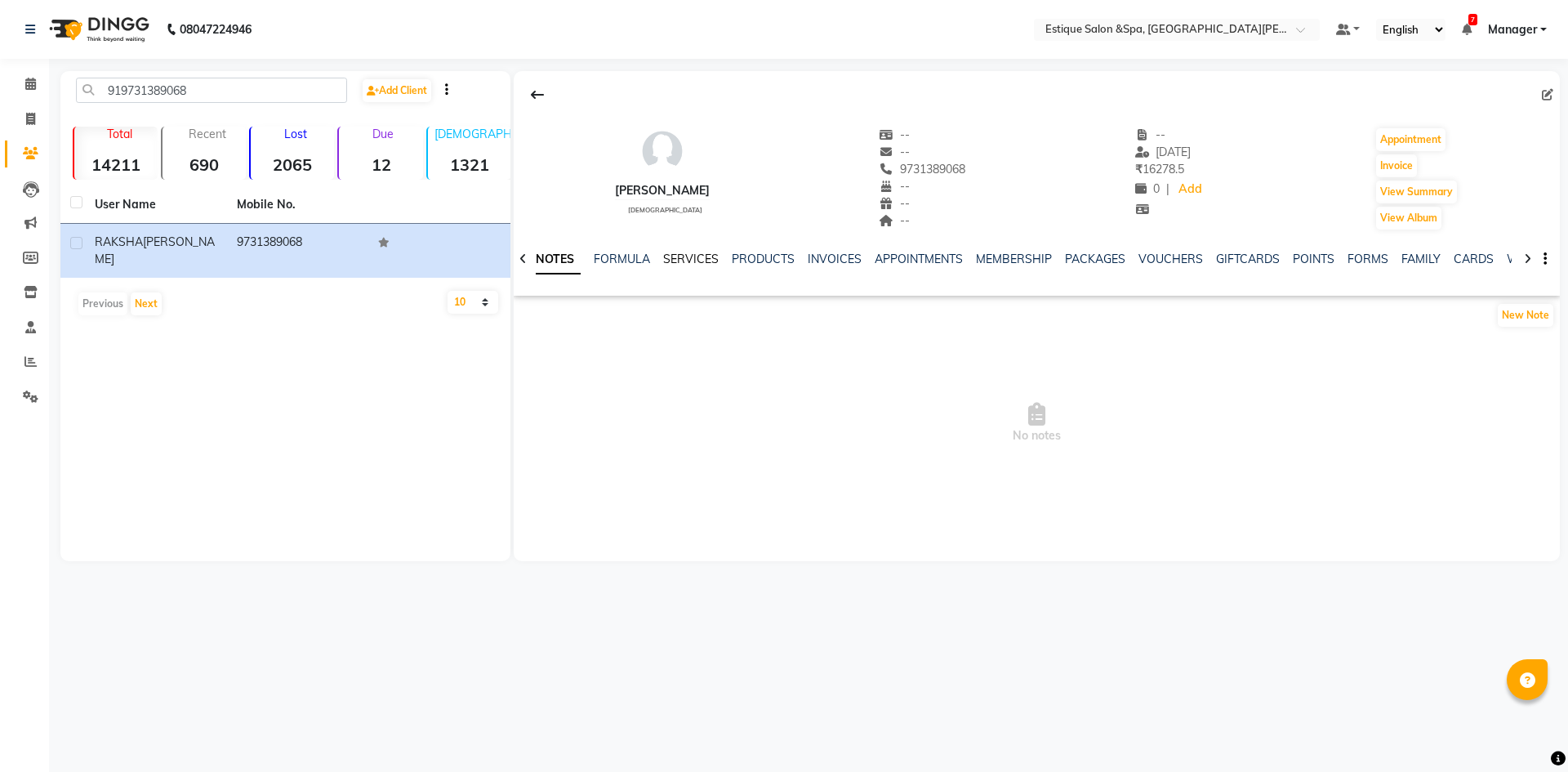
click at [694, 260] on link "SERVICES" at bounding box center [691, 259] width 56 height 15
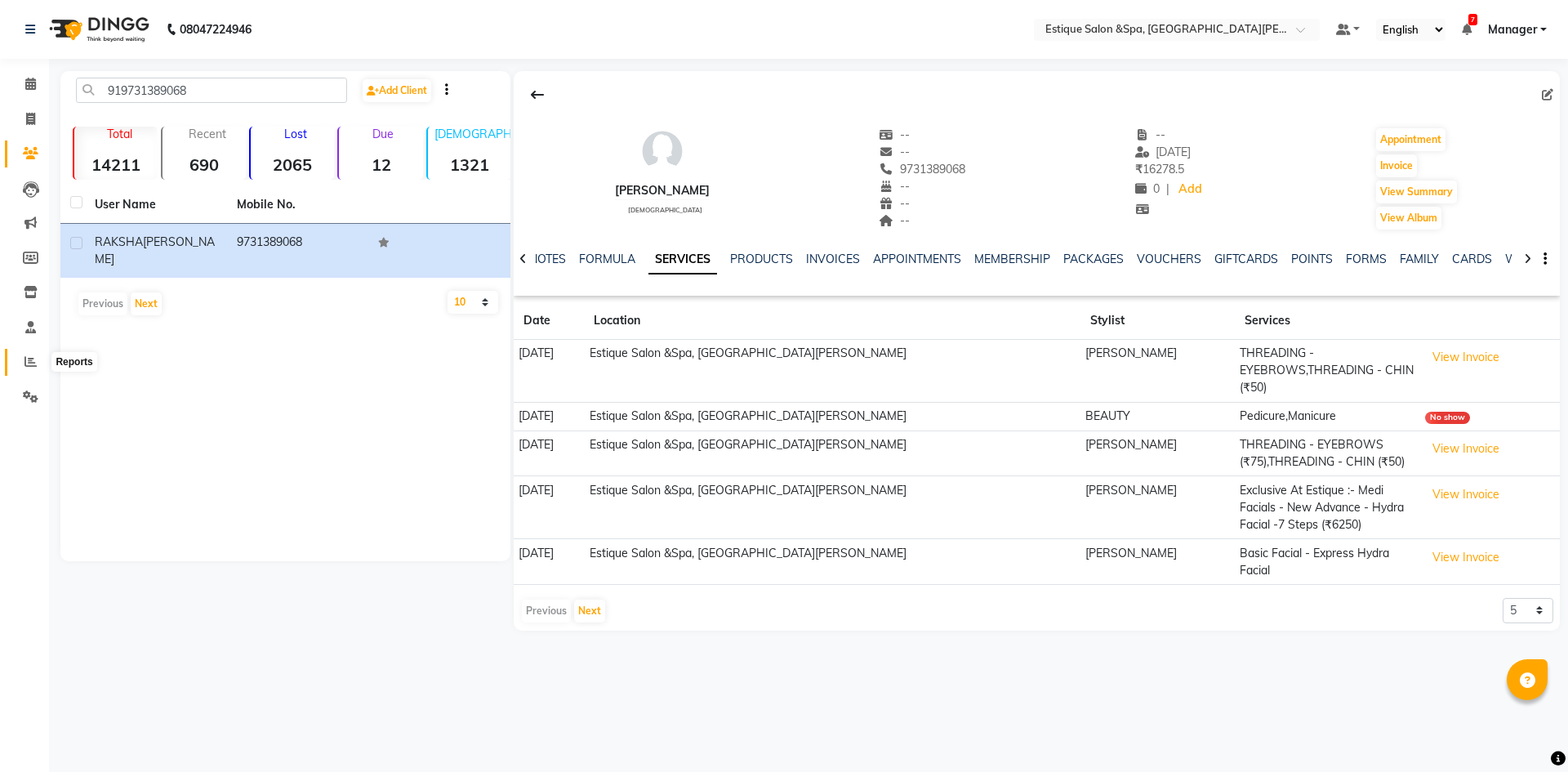
click at [24, 357] on icon at bounding box center [30, 361] width 12 height 12
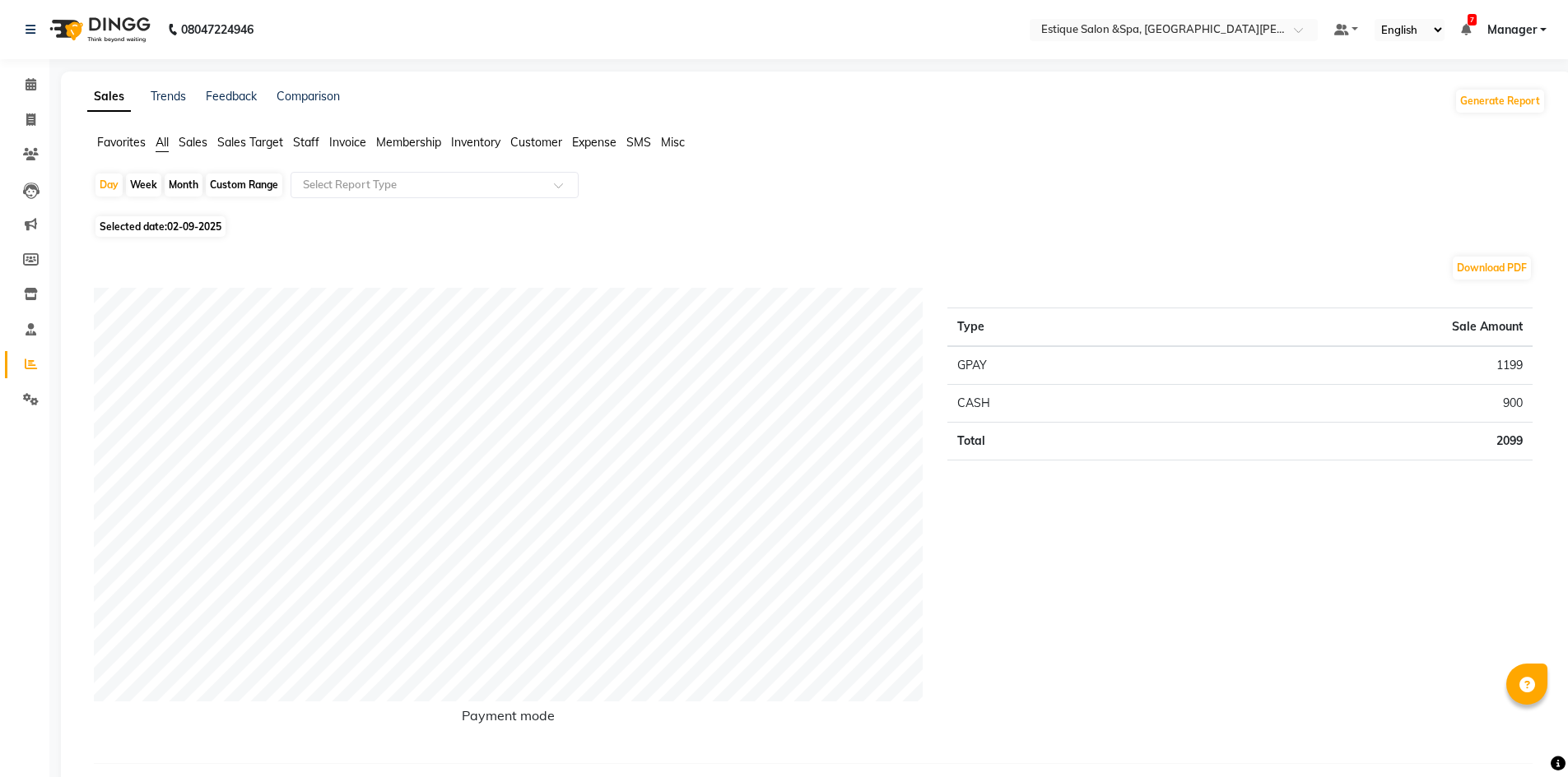
click at [182, 177] on div "Month" at bounding box center [184, 184] width 38 height 23
select select "9"
select select "2025"
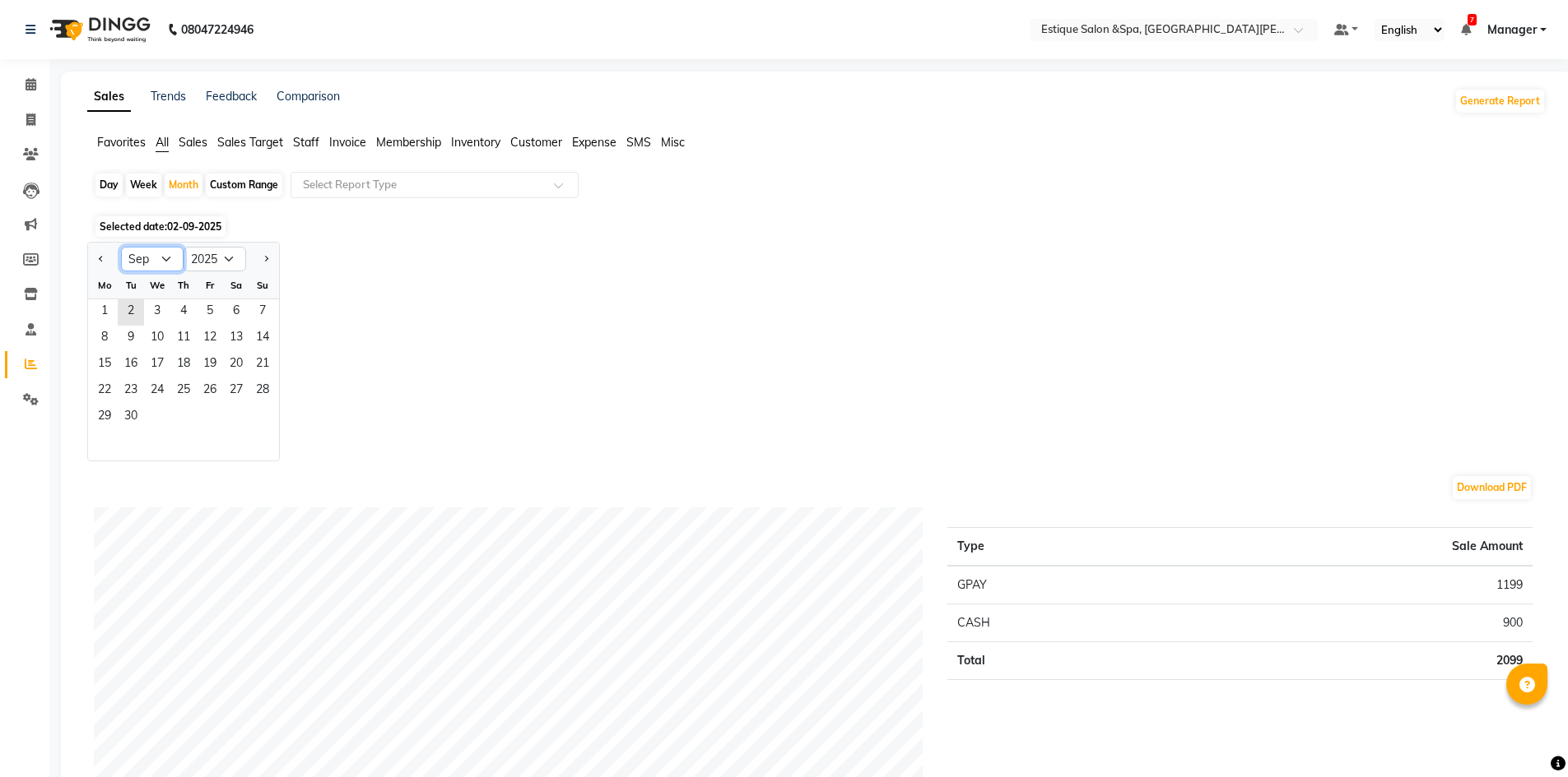
click at [164, 259] on select "Jan Feb Mar Apr May Jun [DATE] Aug Sep Oct Nov Dec" at bounding box center [152, 259] width 62 height 24
select select "8"
click at [121, 247] on select "Jan Feb Mar Apr May Jun [DATE] Aug Sep Oct Nov Dec" at bounding box center [152, 259] width 62 height 24
click at [252, 416] on span "31" at bounding box center [262, 417] width 26 height 26
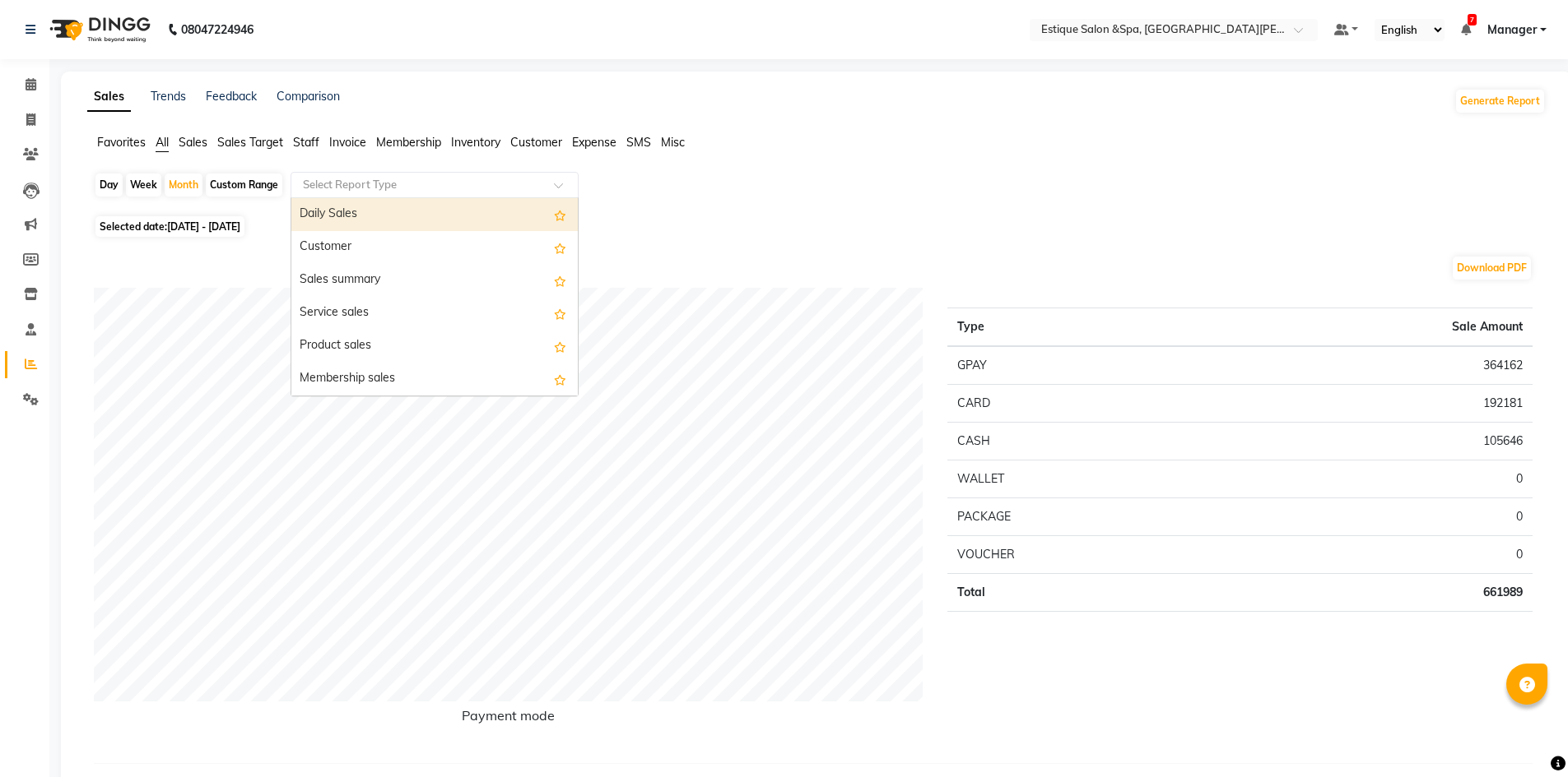
click at [365, 175] on div "Select Report Type" at bounding box center [434, 184] width 288 height 26
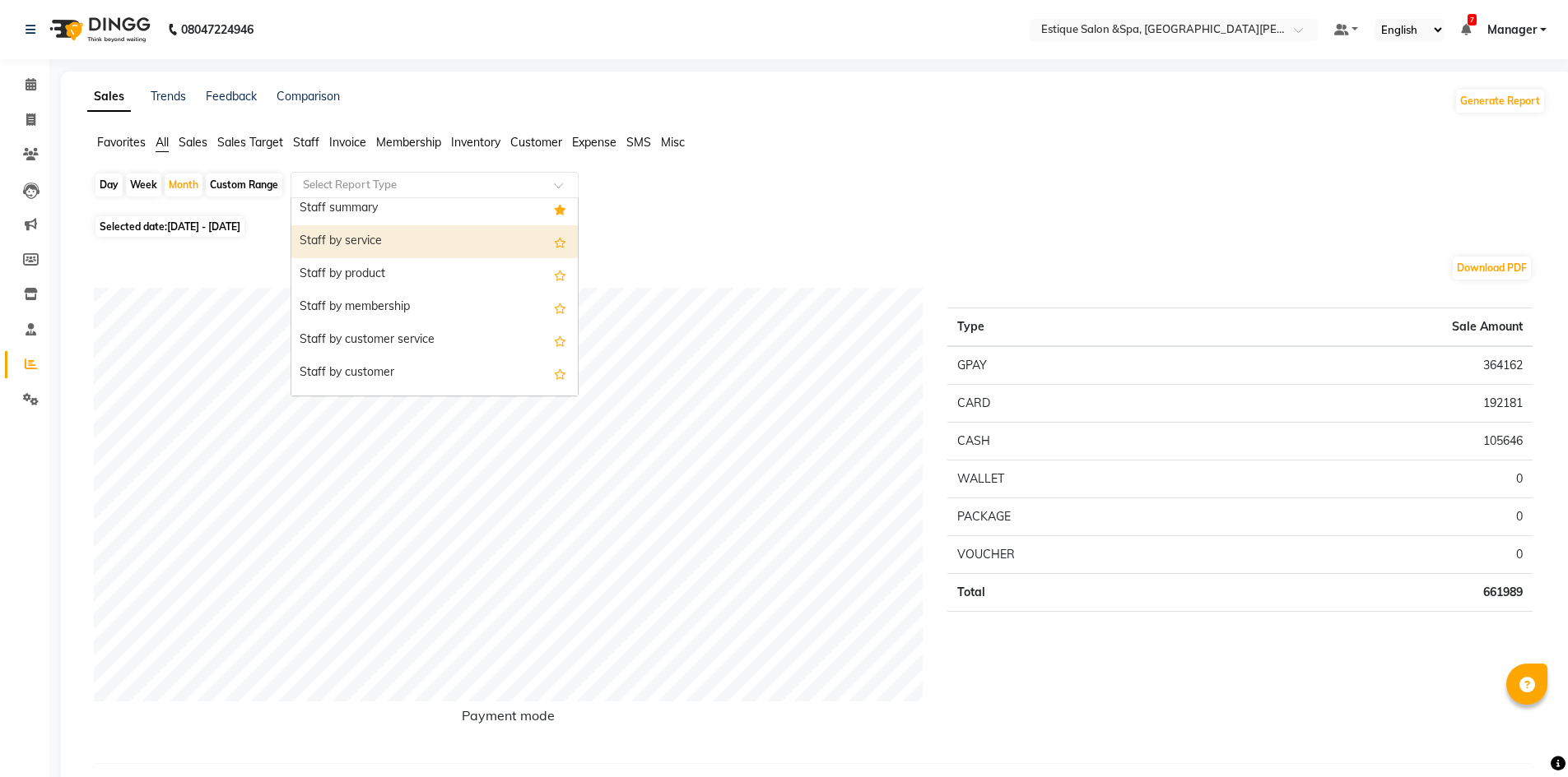
scroll to position [494, 0]
click at [382, 236] on div "Staff summary" at bounding box center [433, 247] width 286 height 33
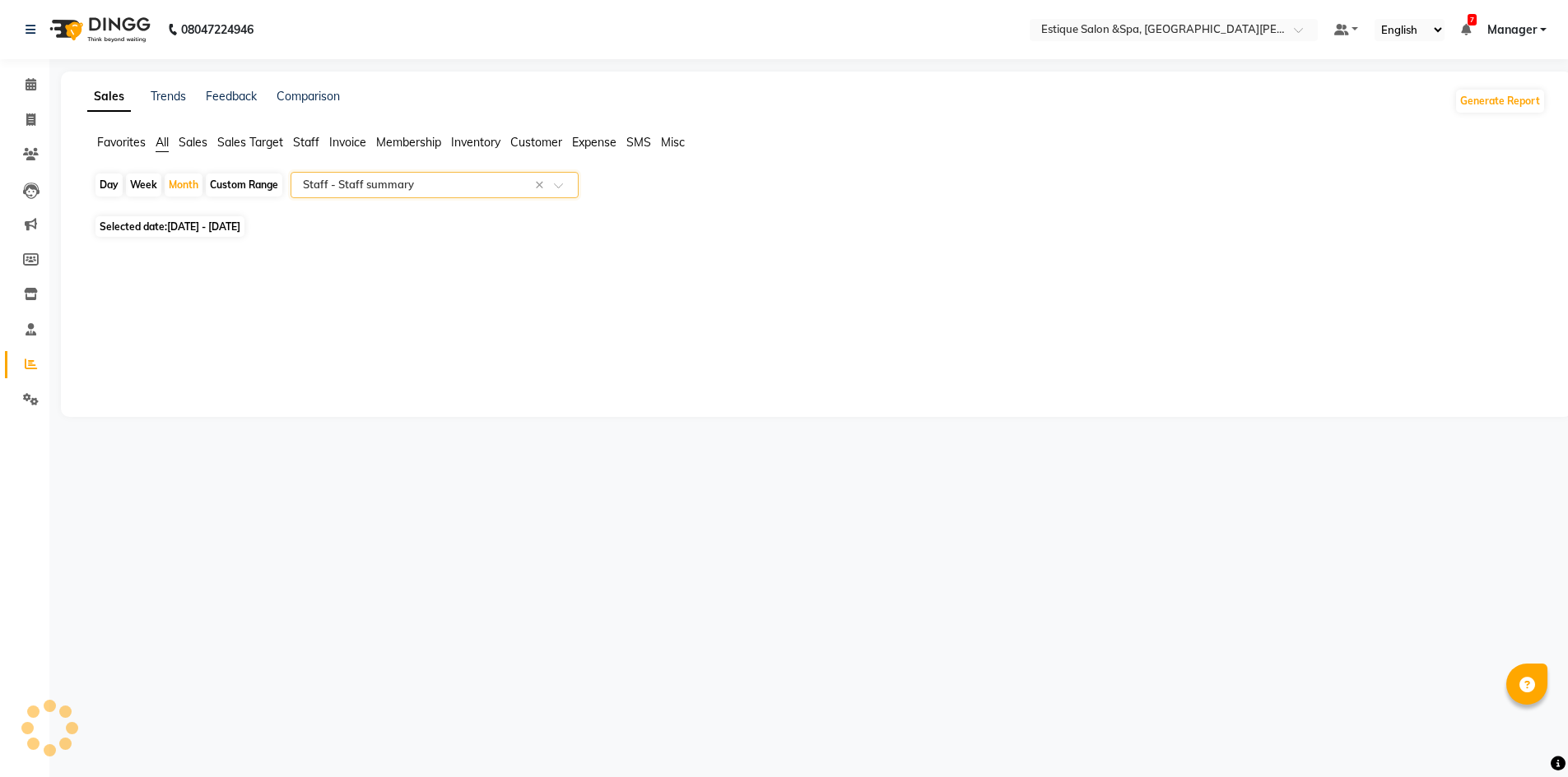
select select "full_report"
select select "csv"
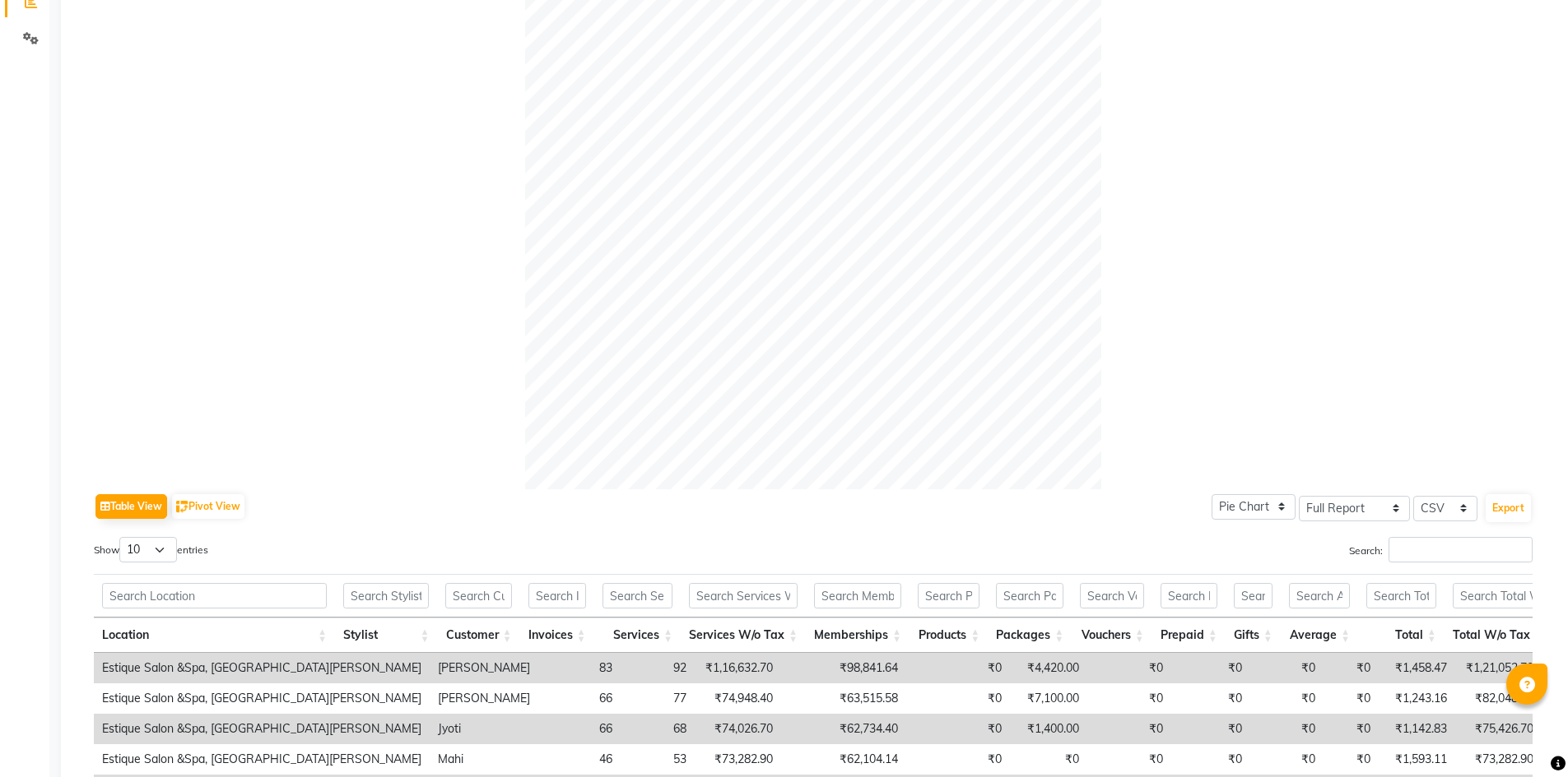
scroll to position [0, 0]
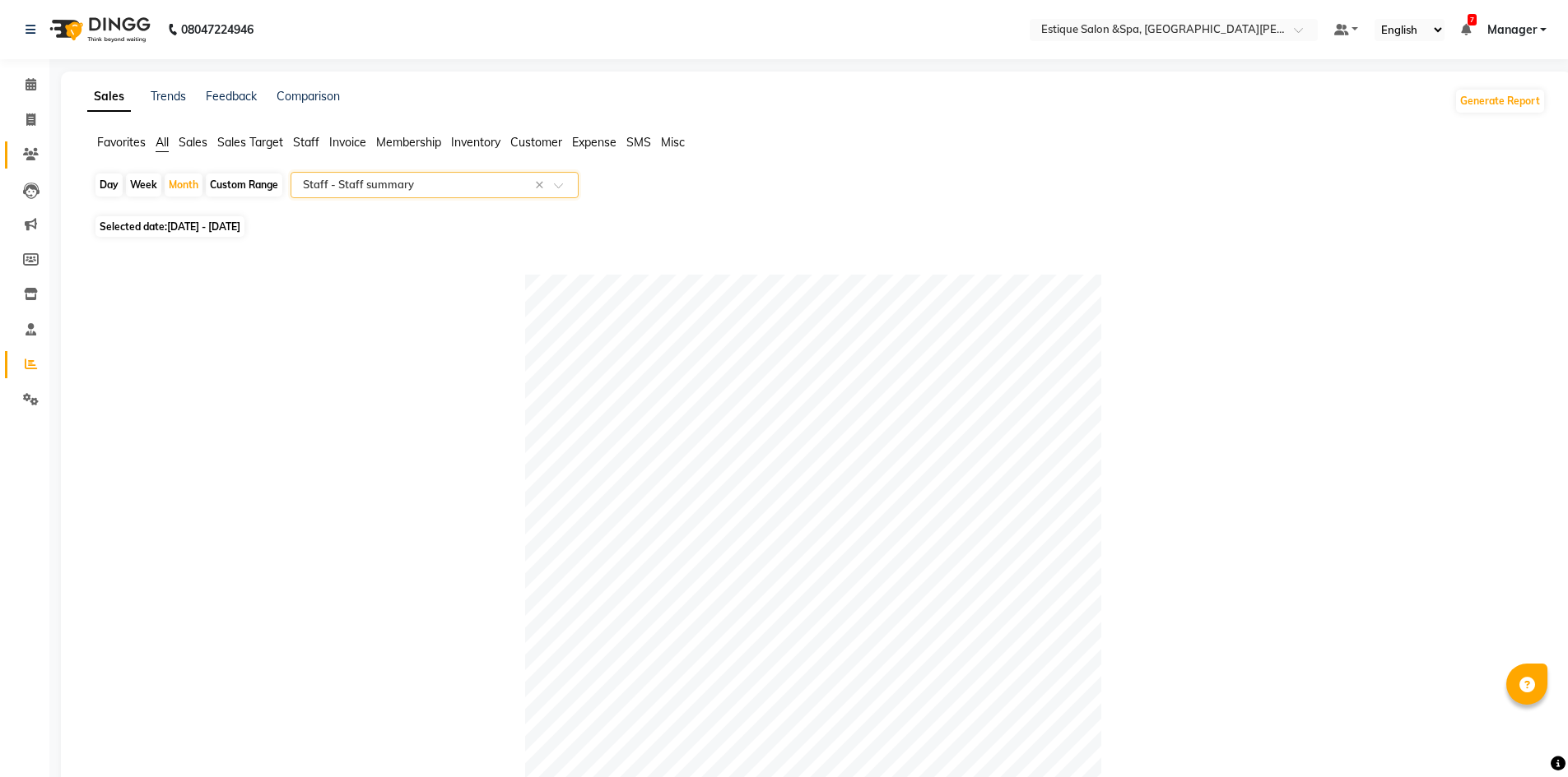
click at [28, 143] on link "Clients" at bounding box center [24, 155] width 39 height 27
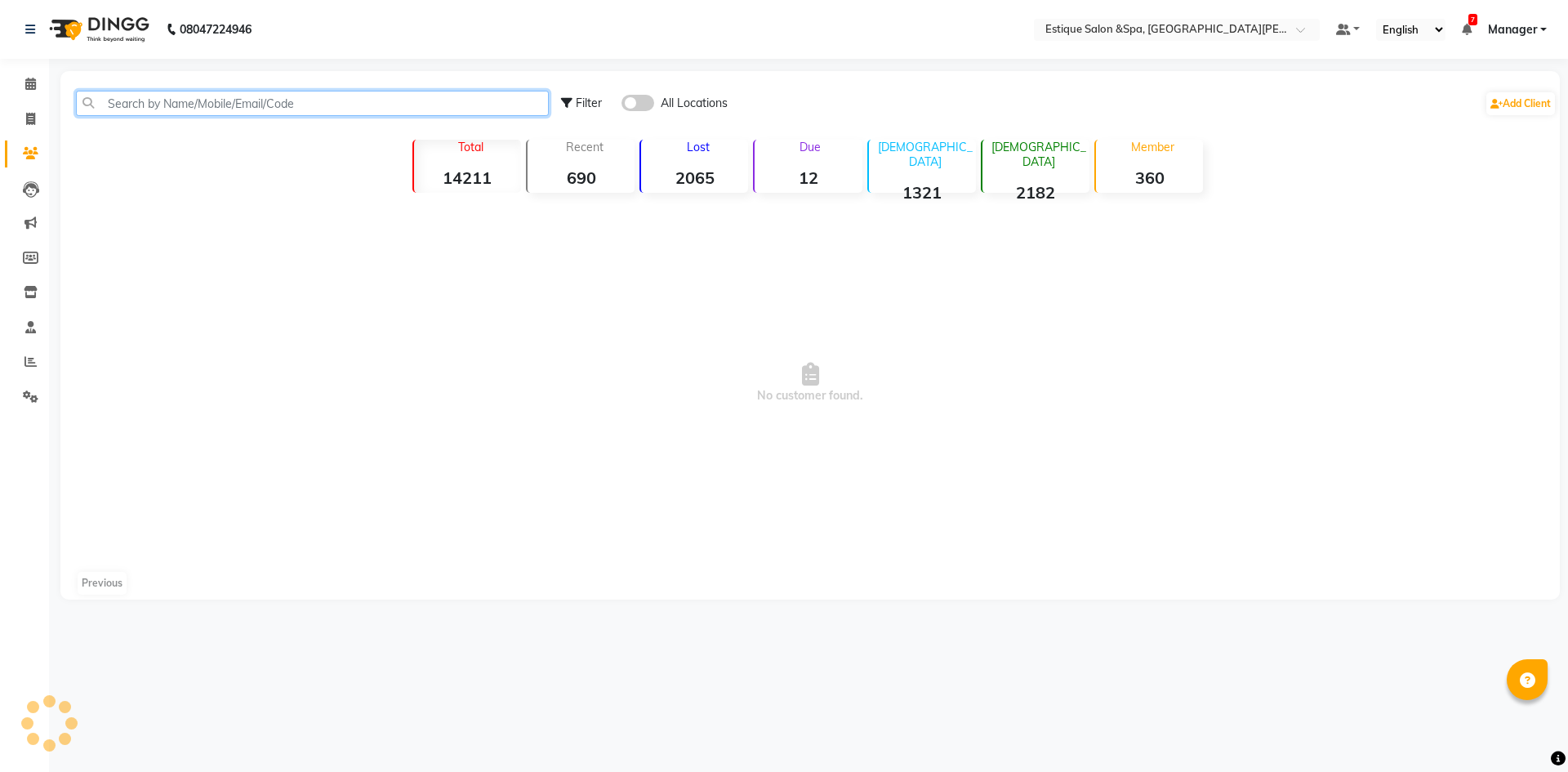
click at [137, 108] on input "text" at bounding box center [312, 103] width 473 height 25
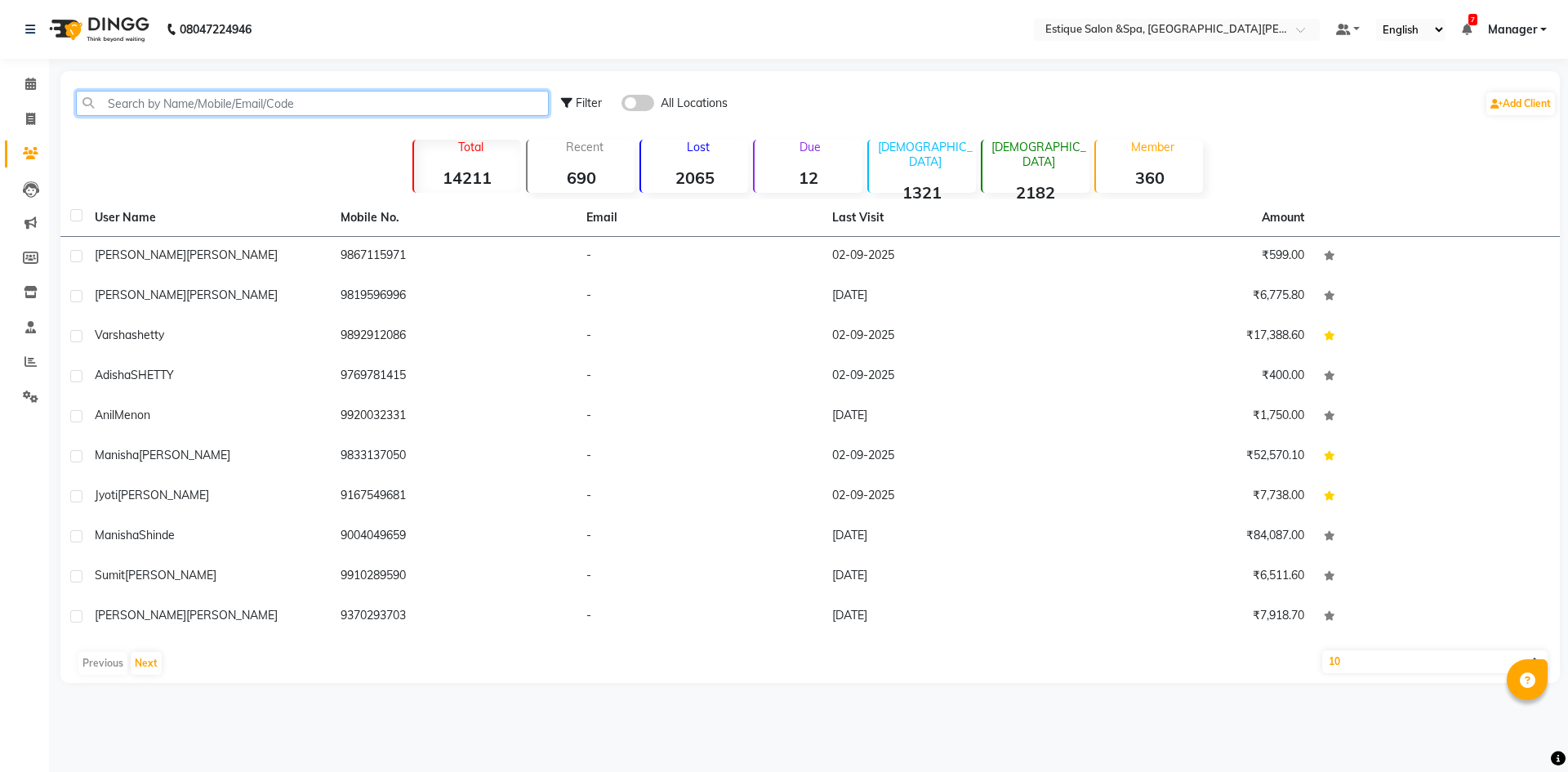
paste input "919769503526"
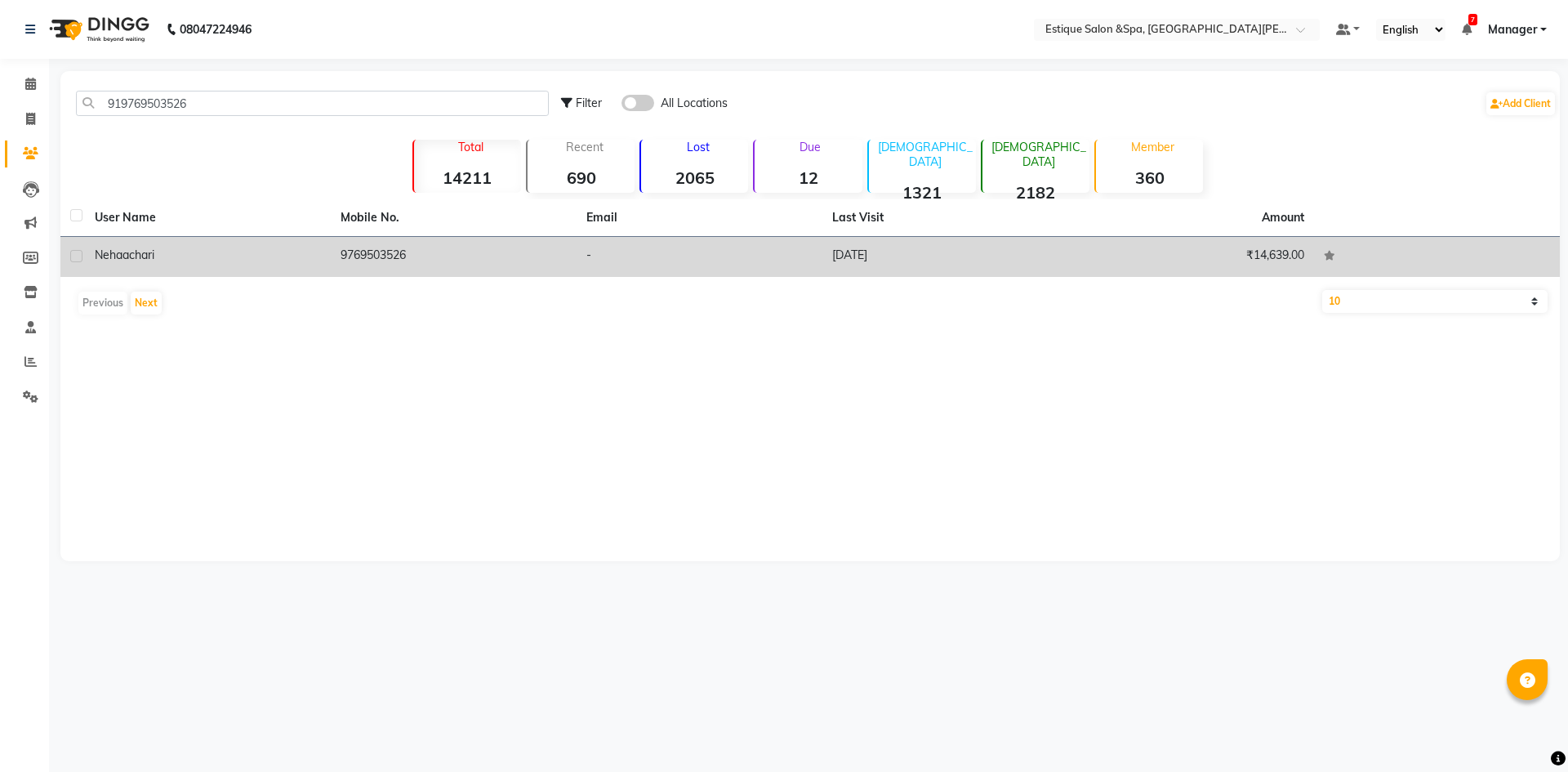
click at [414, 260] on td "9769503526" at bounding box center [454, 256] width 246 height 40
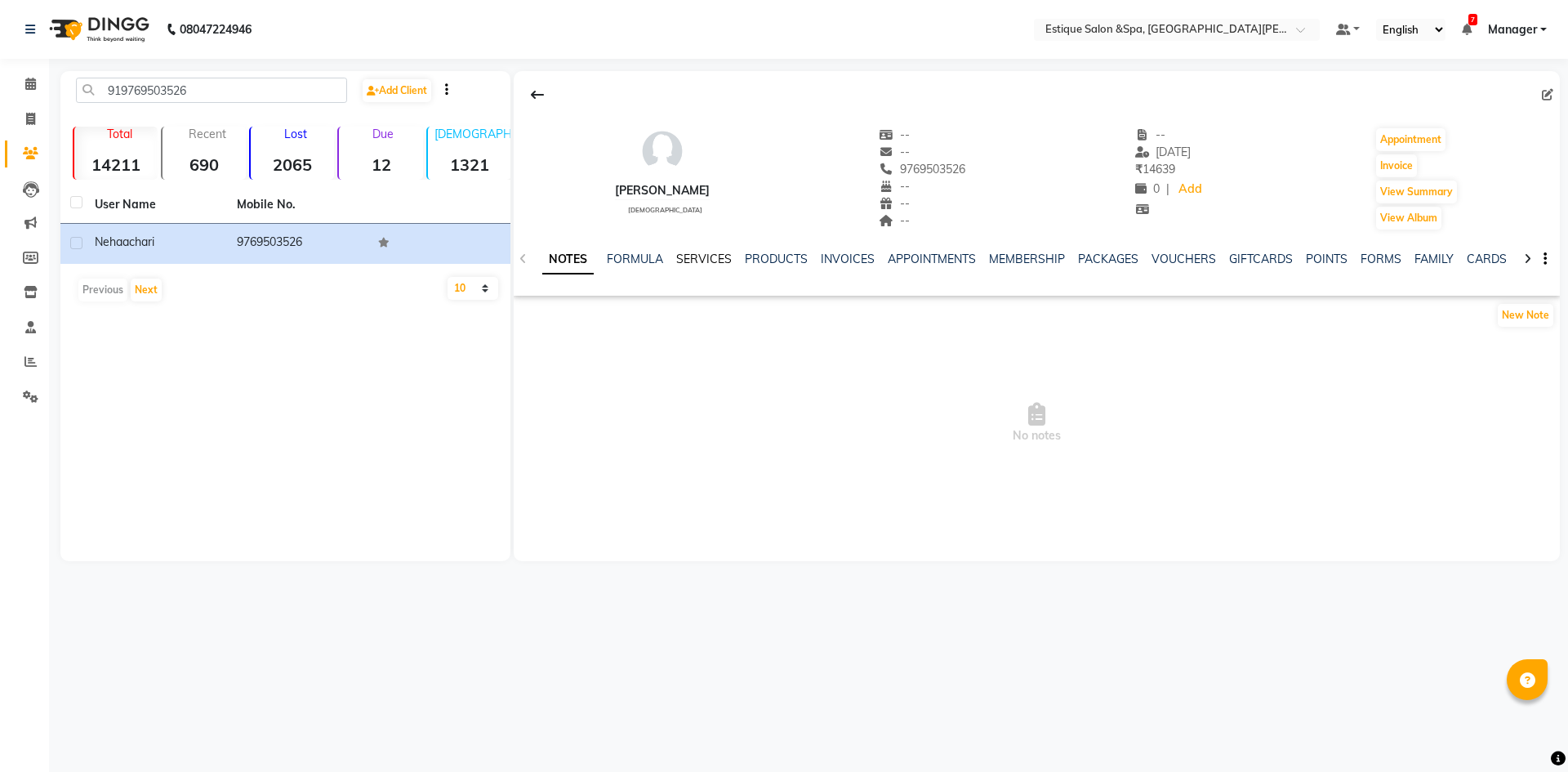
click at [717, 258] on link "SERVICES" at bounding box center [704, 259] width 56 height 15
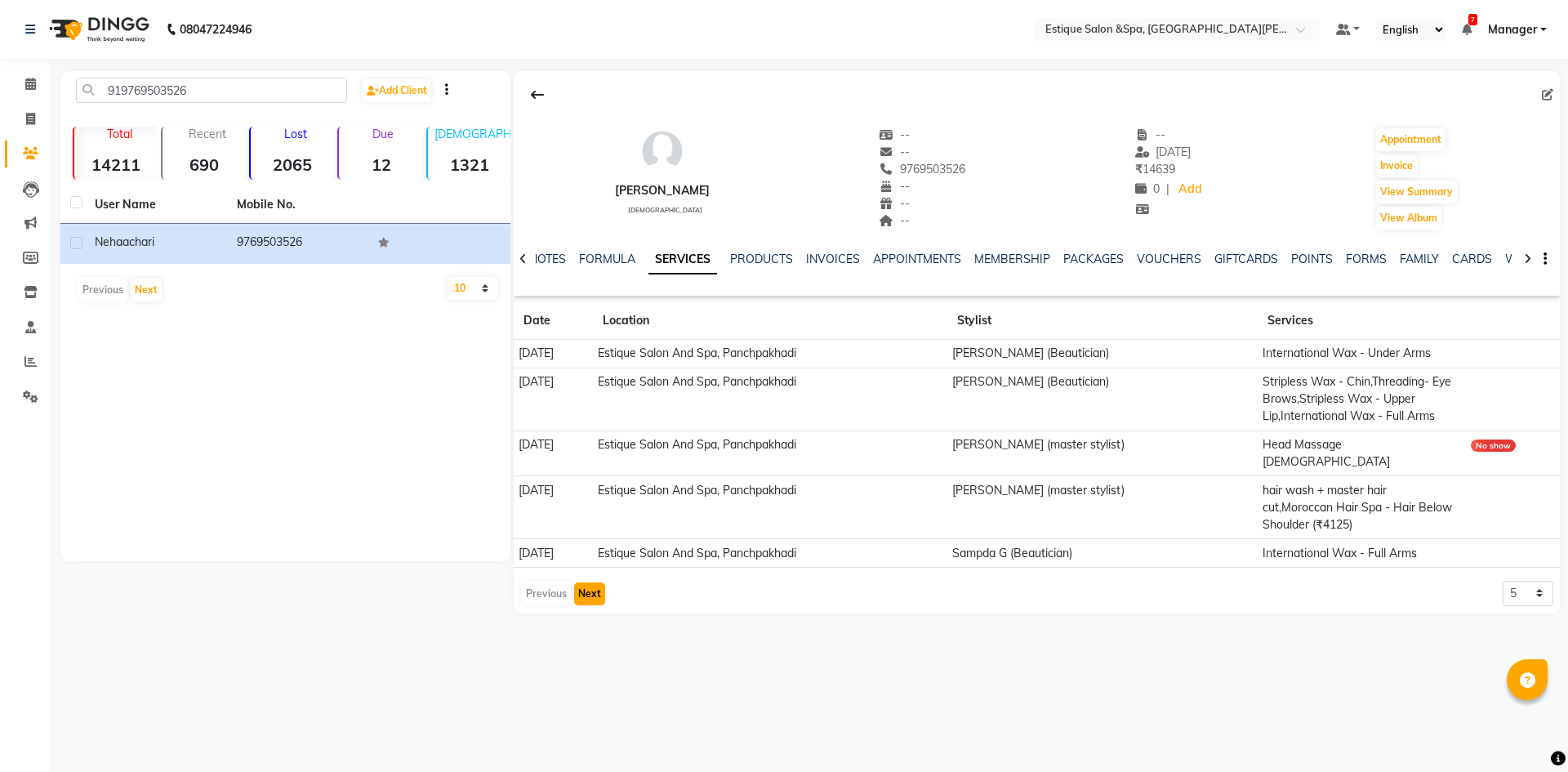
click at [600, 586] on button "Next" at bounding box center [590, 593] width 31 height 23
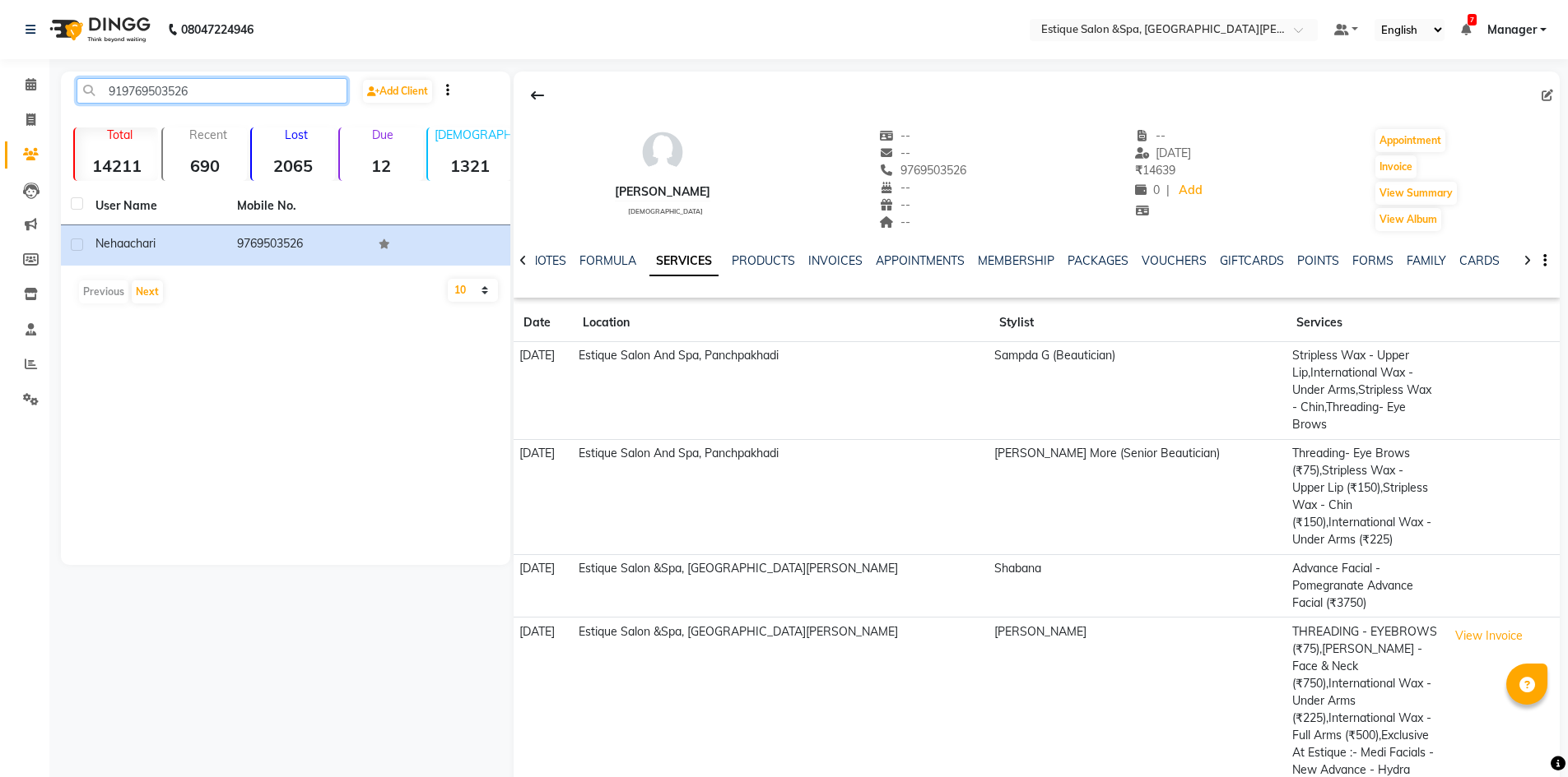
drag, startPoint x: 192, startPoint y: 90, endPoint x: 109, endPoint y: 95, distance: 83.2
click at [109, 95] on input "919769503526" at bounding box center [212, 90] width 270 height 25
paste input "506091875"
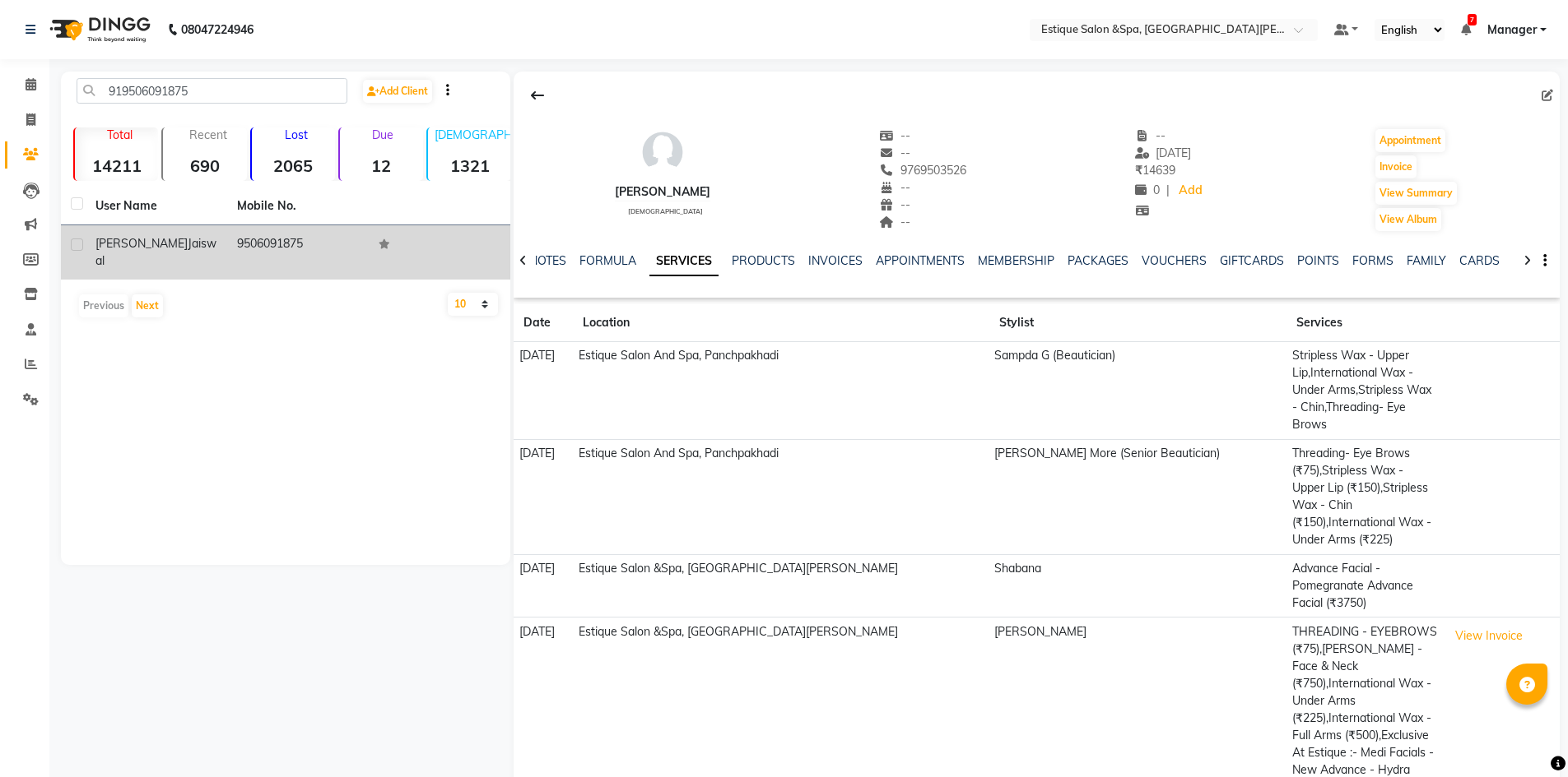
click at [295, 249] on td "9506091875" at bounding box center [298, 252] width 142 height 54
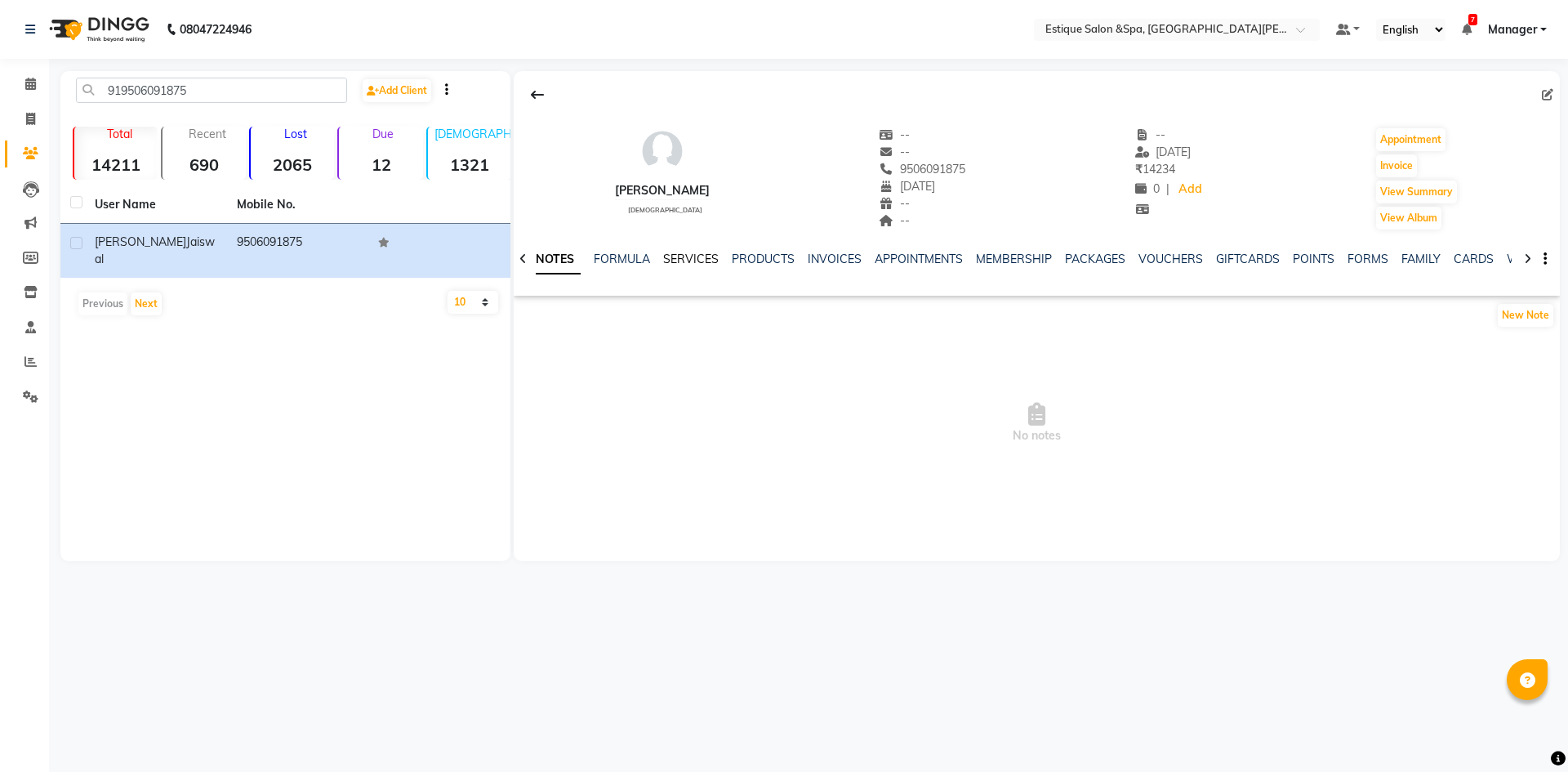
click at [698, 259] on link "SERVICES" at bounding box center [691, 259] width 56 height 15
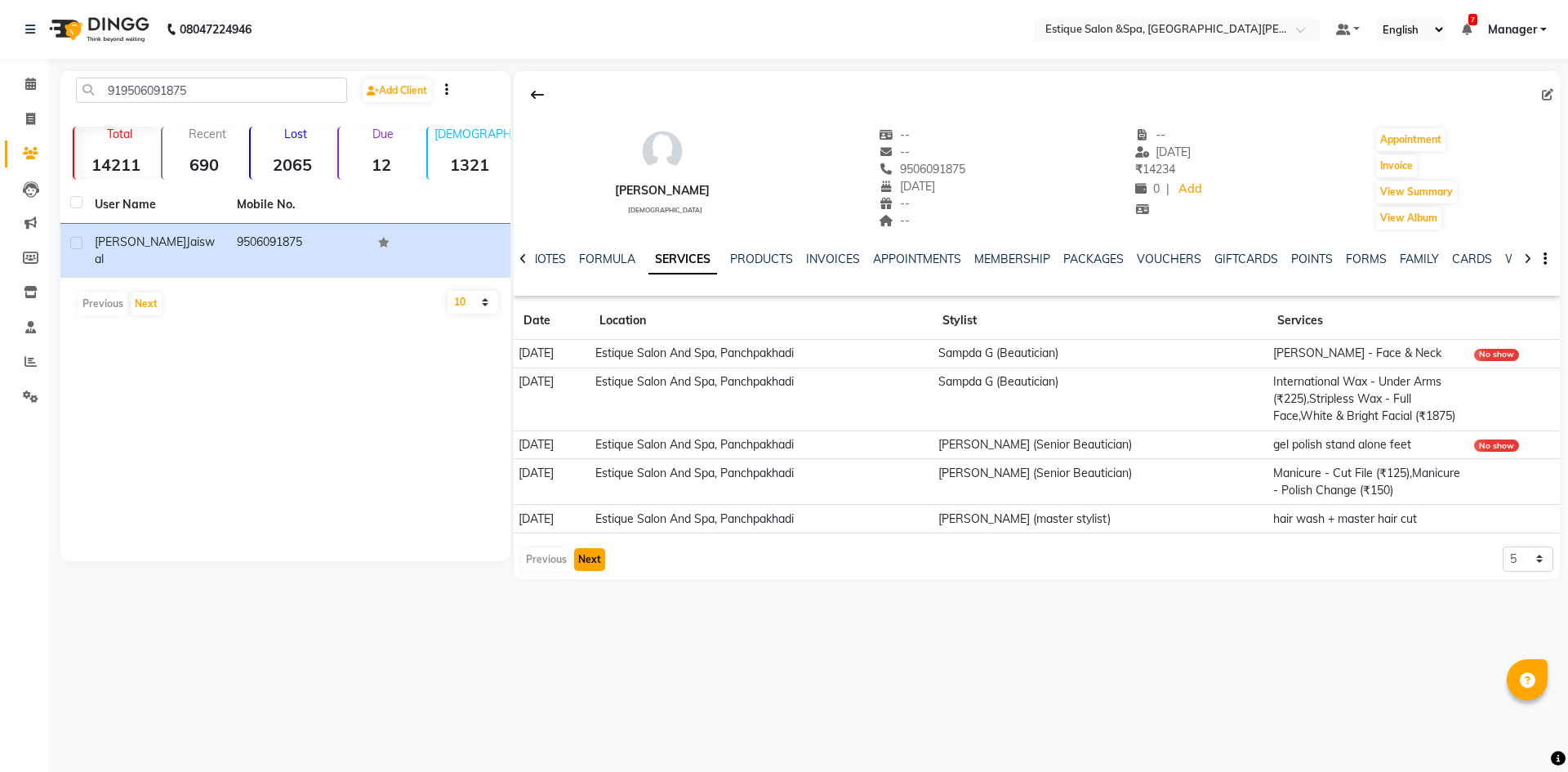
click at [580, 554] on button "Next" at bounding box center [590, 559] width 31 height 23
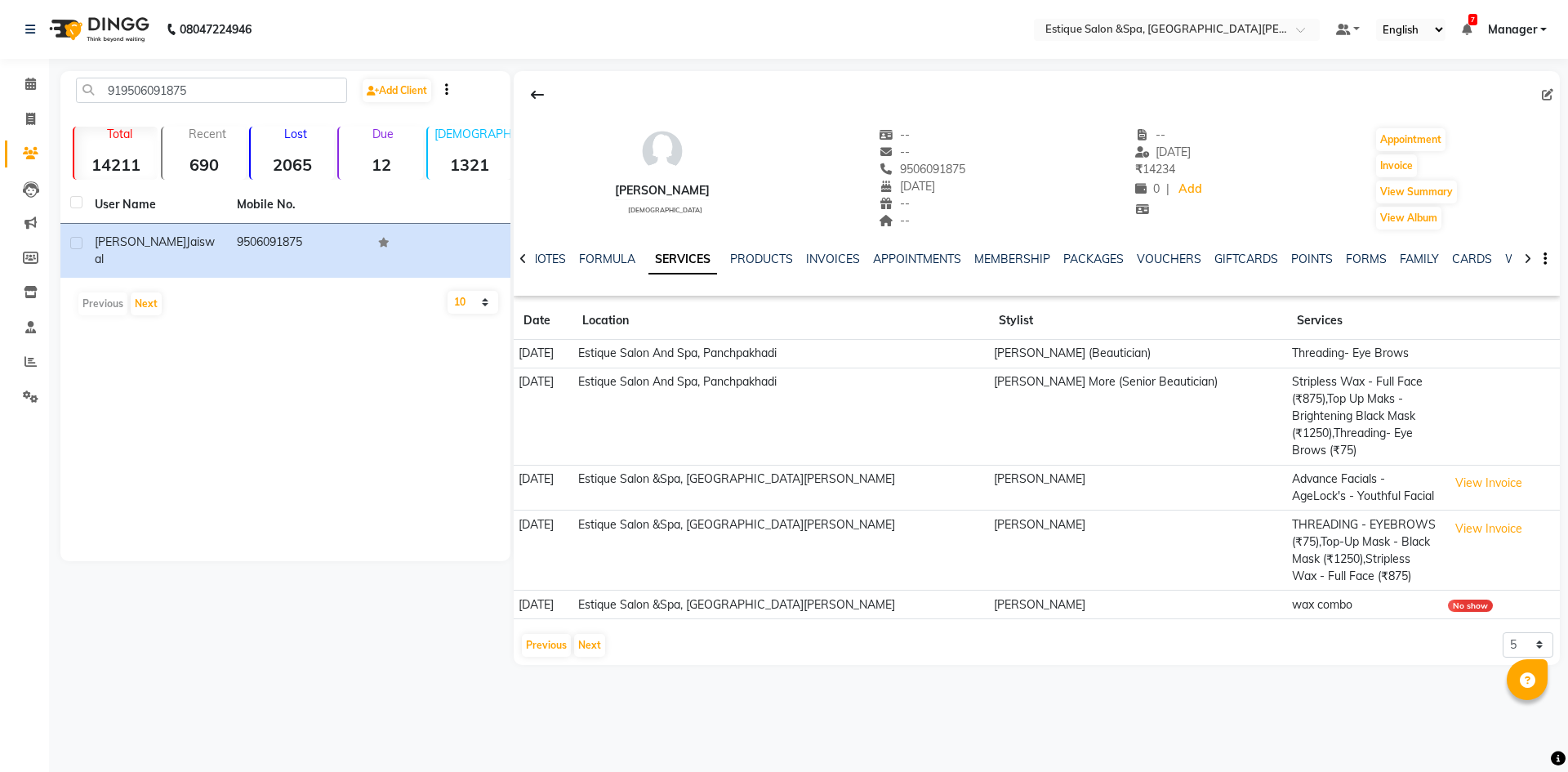
click at [572, 644] on div "Previous Next" at bounding box center [563, 645] width 87 height 26
click at [581, 641] on button "Next" at bounding box center [590, 645] width 31 height 23
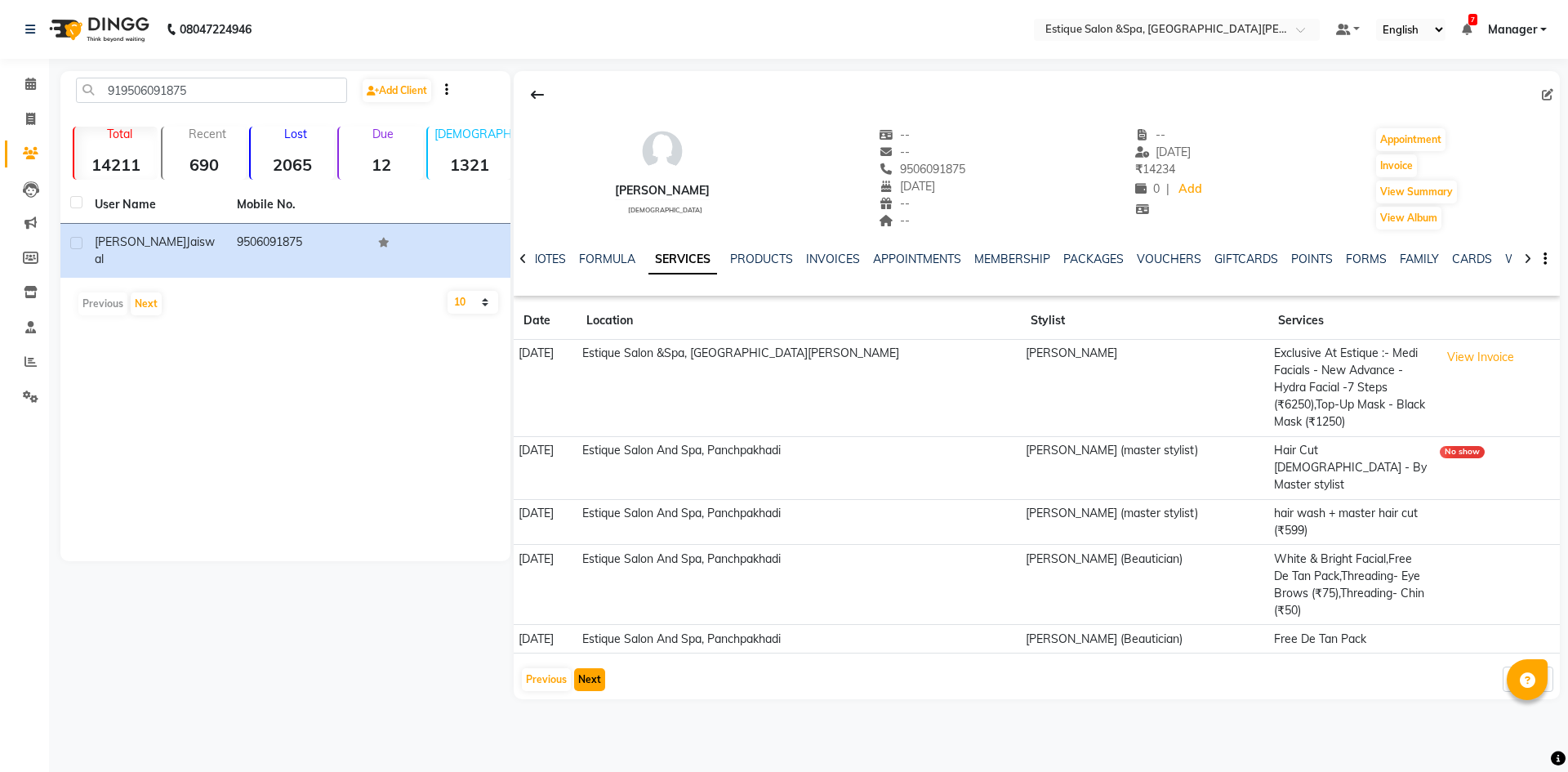
click at [591, 668] on button "Next" at bounding box center [590, 679] width 31 height 23
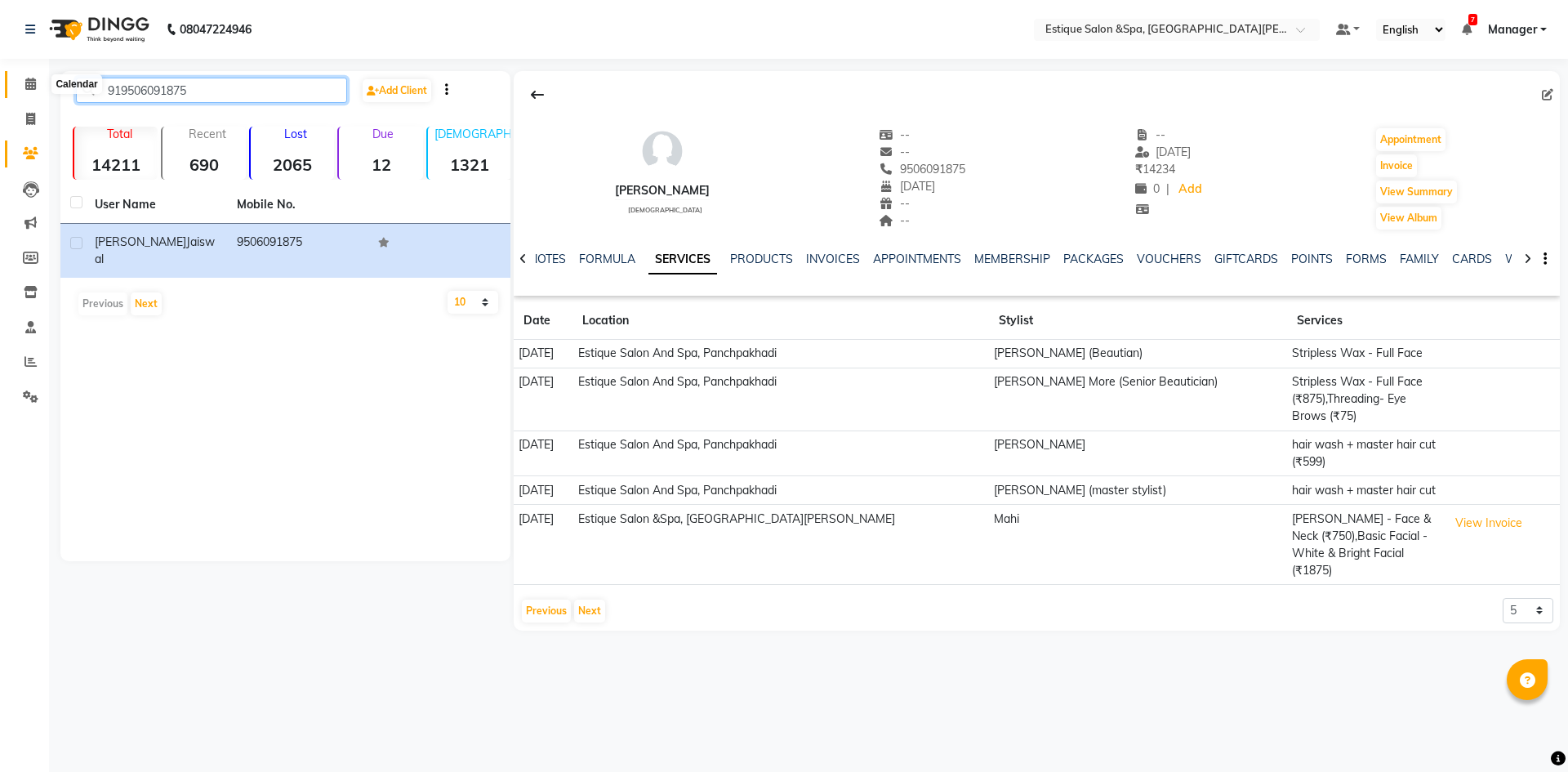
drag, startPoint x: 195, startPoint y: 86, endPoint x: 20, endPoint y: 83, distance: 175.0
click at [20, 83] on app-home "08047224946 Select Location × Estique Salon &Spa, Hiranandani [PERSON_NAME] Def…" at bounding box center [784, 328] width 1568 height 655
paste input "004630542"
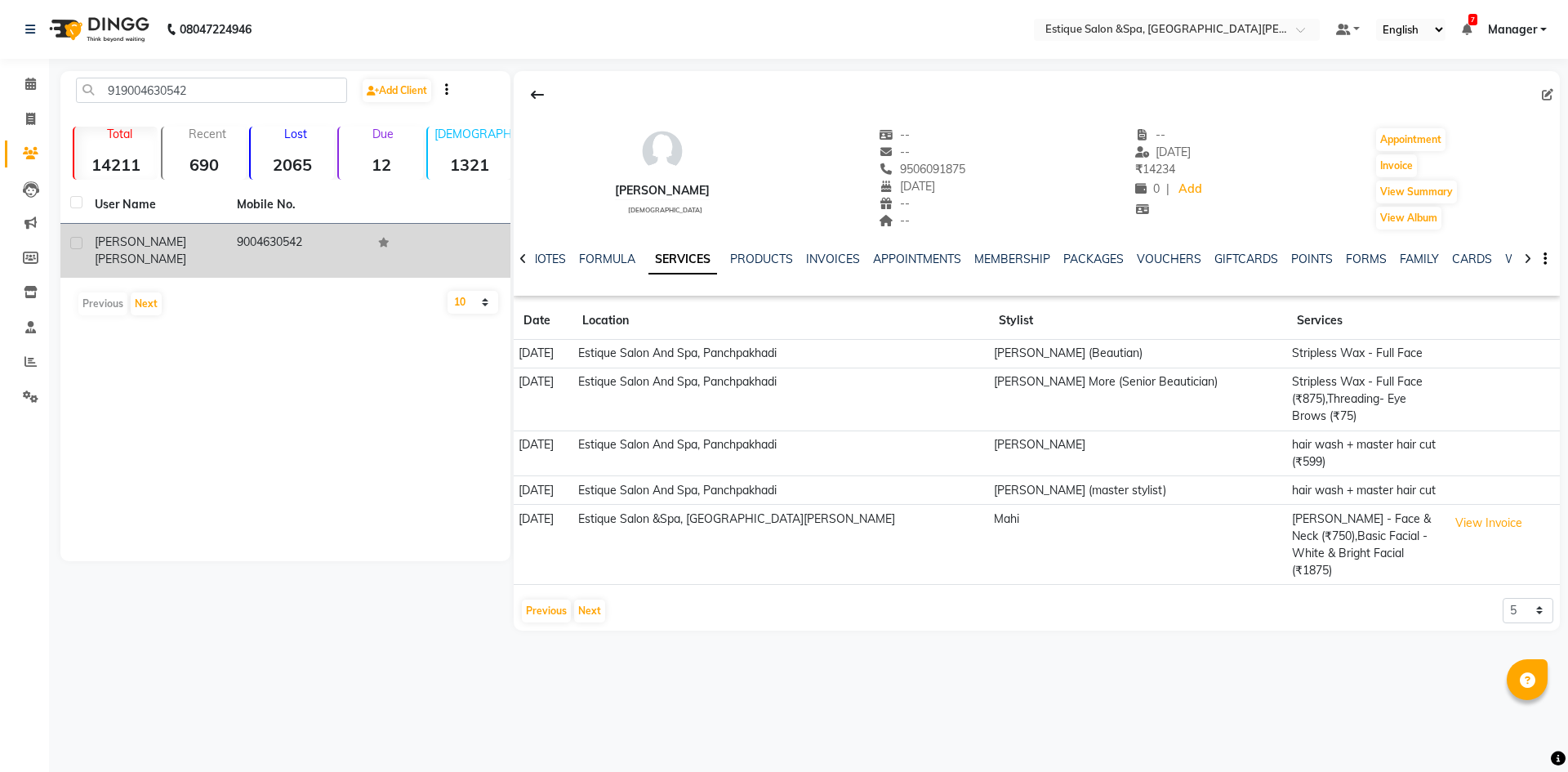
click at [264, 249] on td "9004630542" at bounding box center [298, 251] width 142 height 54
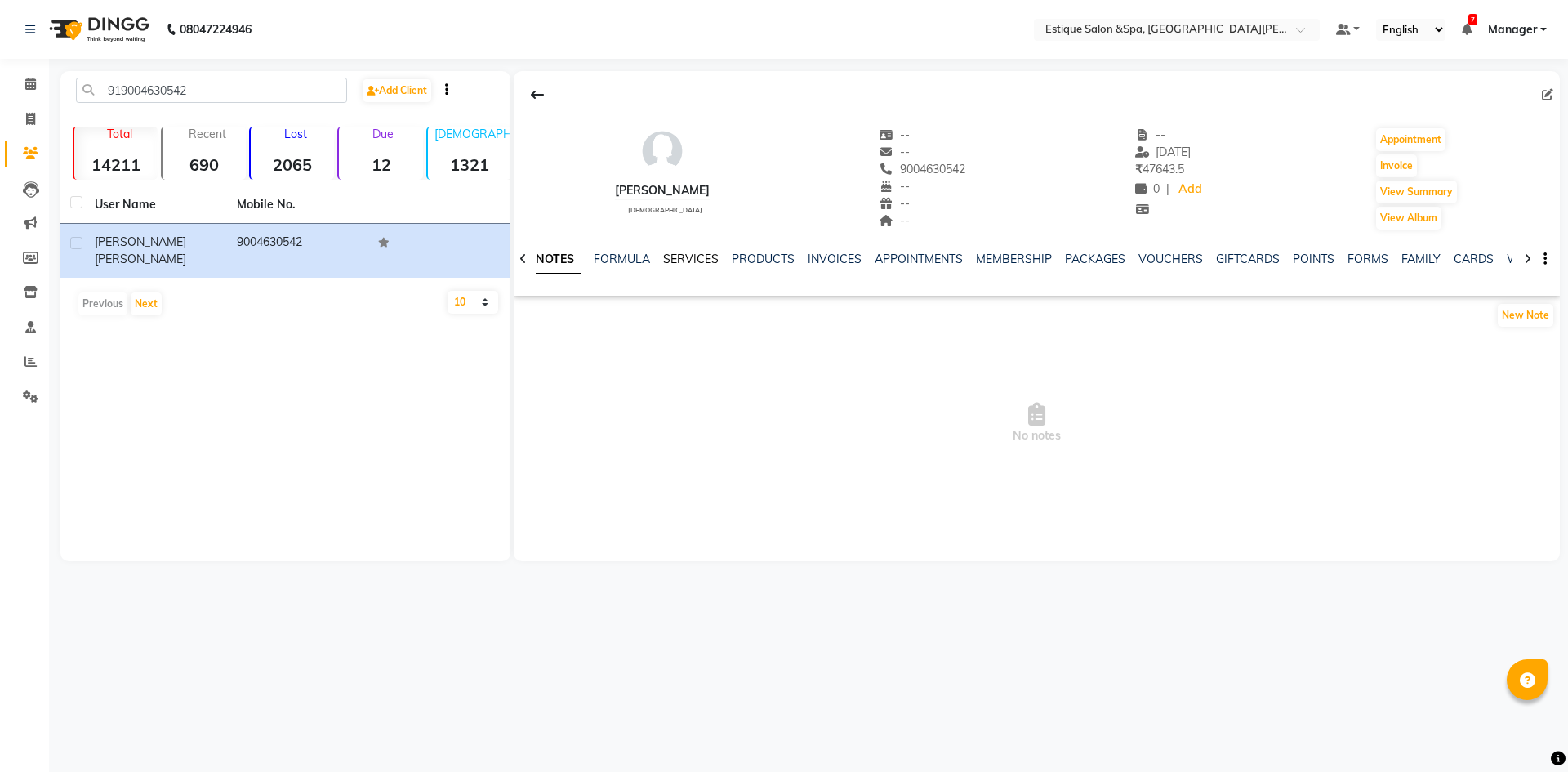
click at [711, 259] on link "SERVICES" at bounding box center [691, 259] width 56 height 15
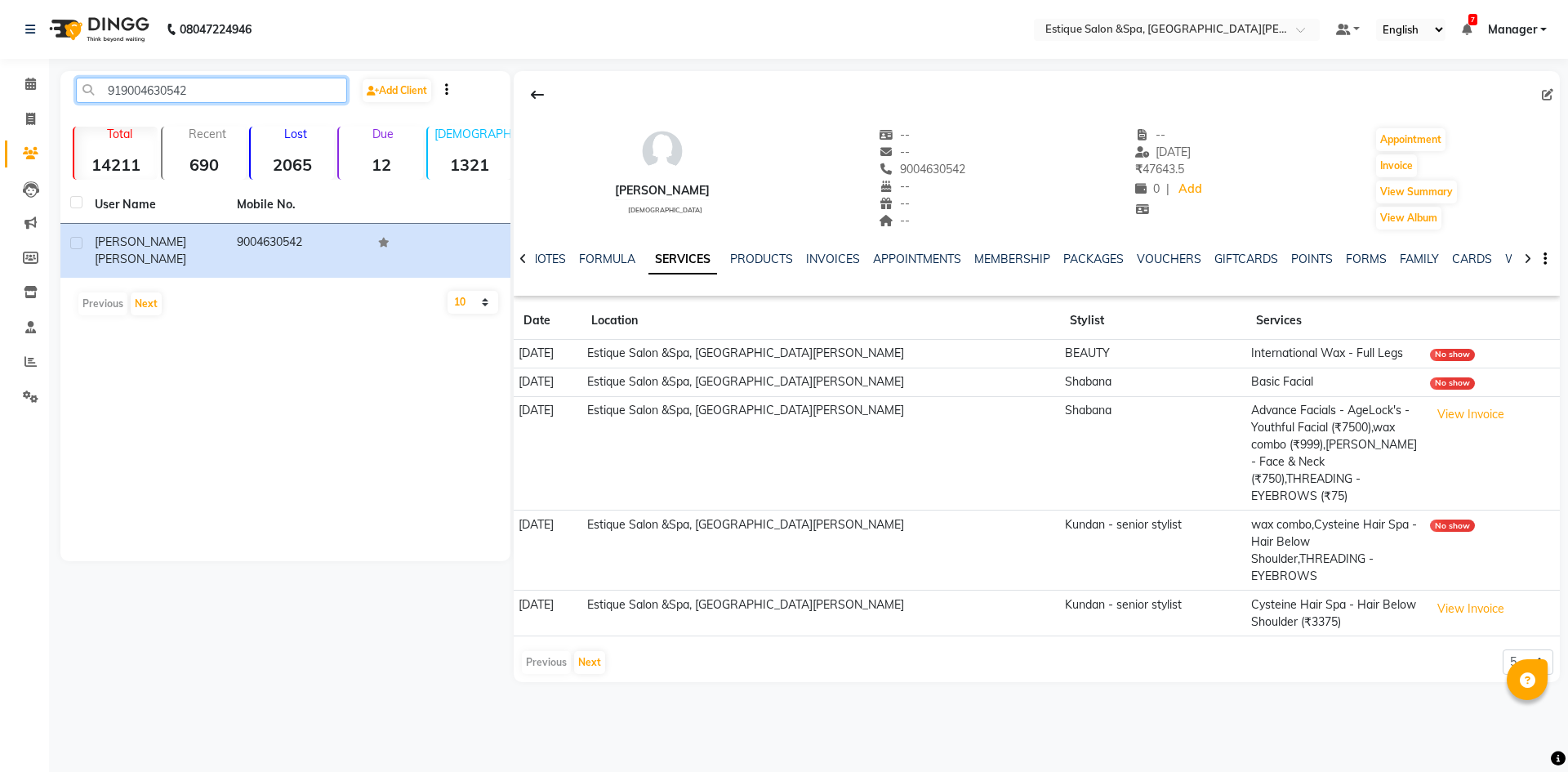
drag, startPoint x: 209, startPoint y: 94, endPoint x: 74, endPoint y: 88, distance: 135.1
click at [74, 88] on div "919004630542" at bounding box center [212, 90] width 296 height 25
paste input "8291093569"
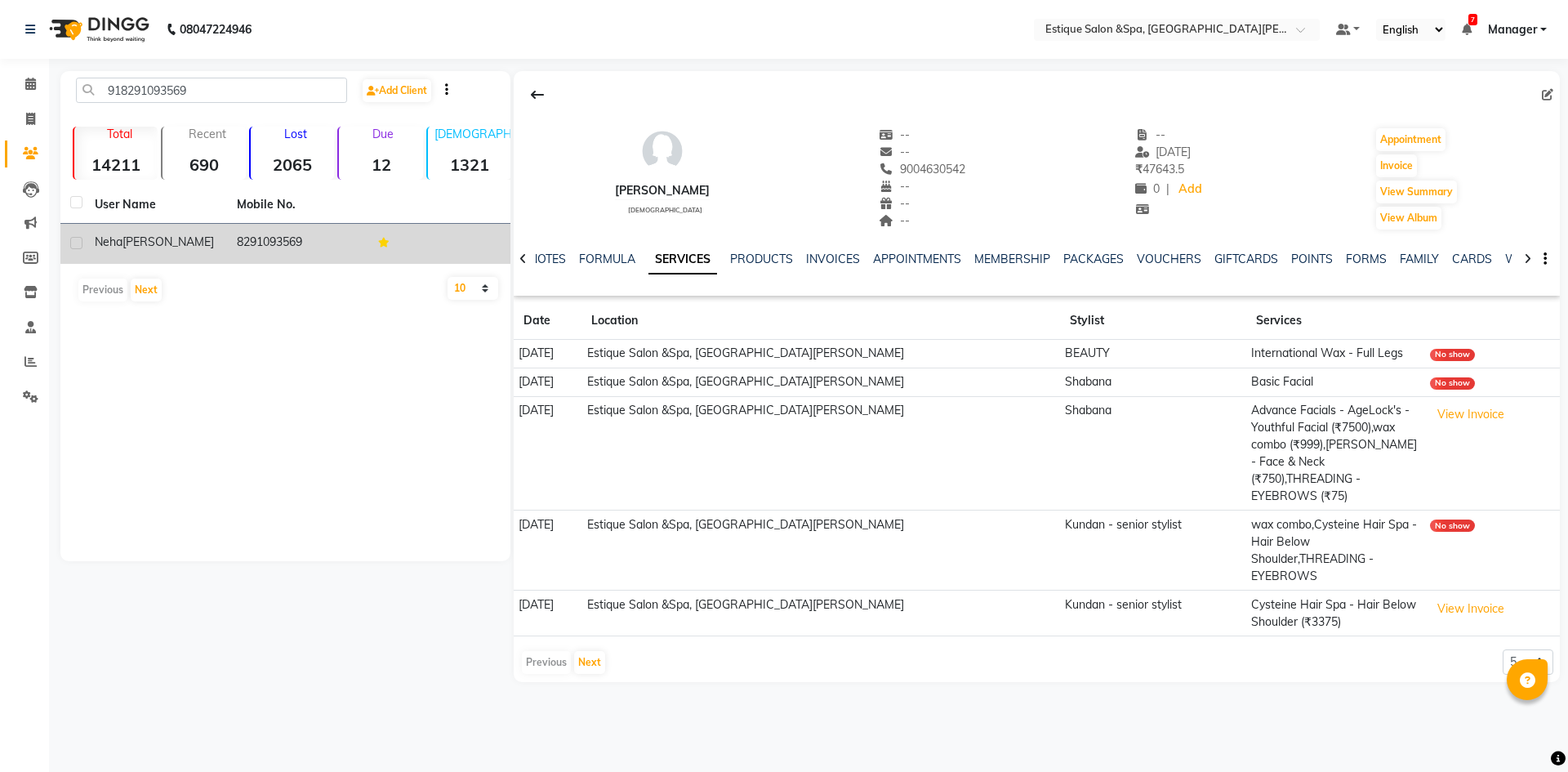
click at [262, 243] on td "8291093569" at bounding box center [298, 243] width 142 height 40
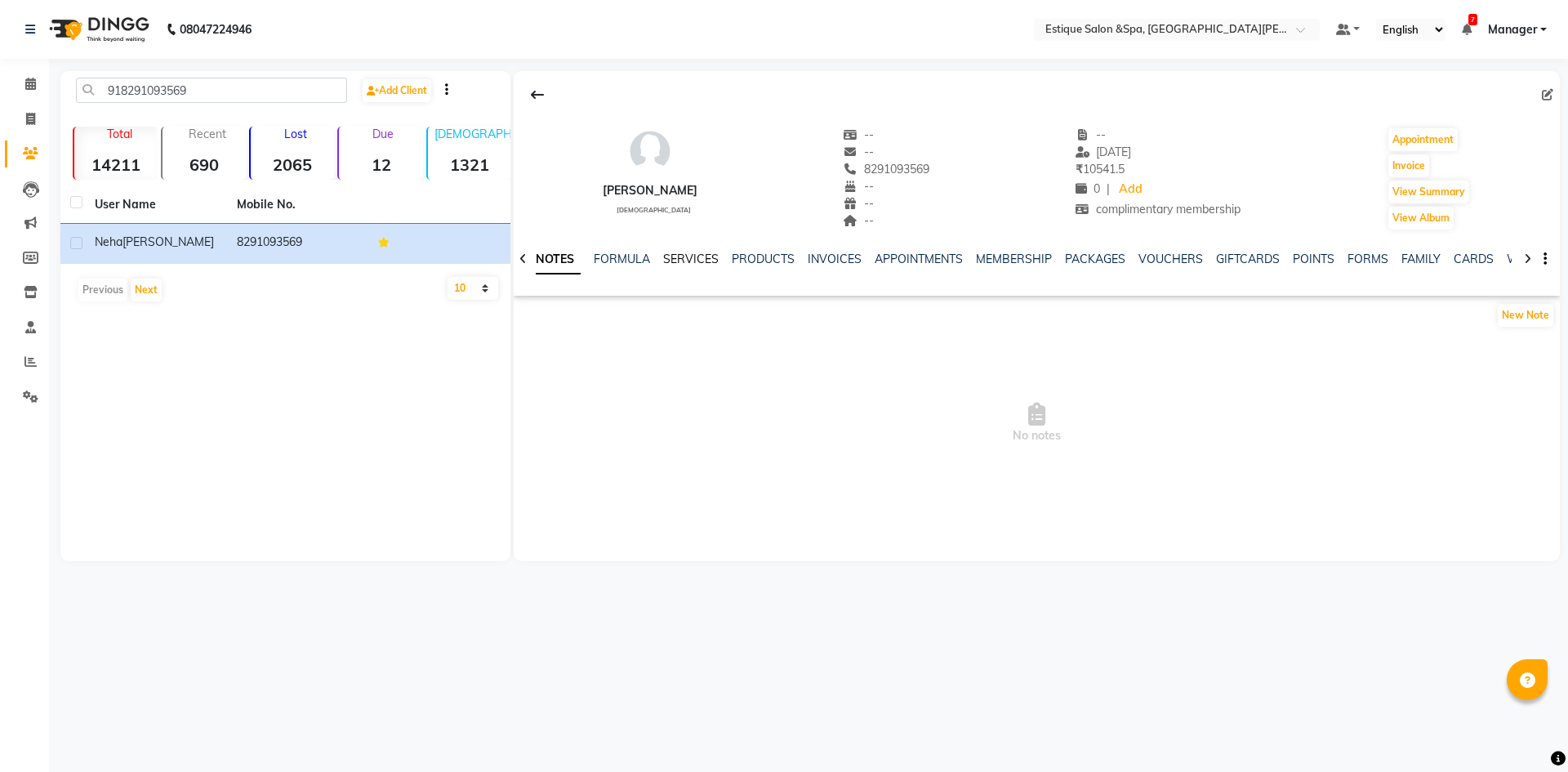
click at [688, 261] on link "SERVICES" at bounding box center [691, 259] width 56 height 15
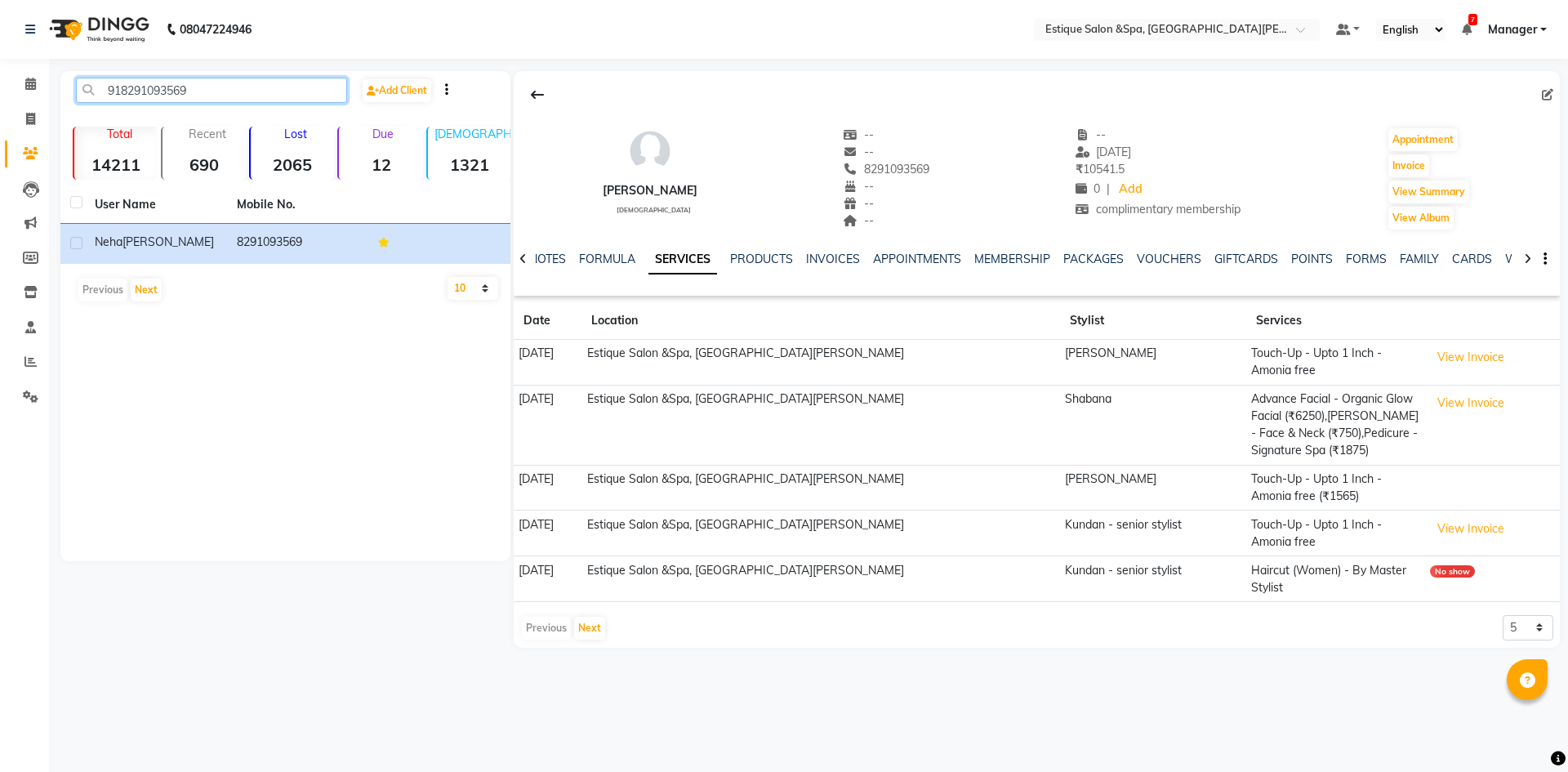
drag, startPoint x: 202, startPoint y: 94, endPoint x: 109, endPoint y: 88, distance: 93.2
click at [109, 88] on input "918291093569" at bounding box center [211, 90] width 271 height 25
paste input "9769503526"
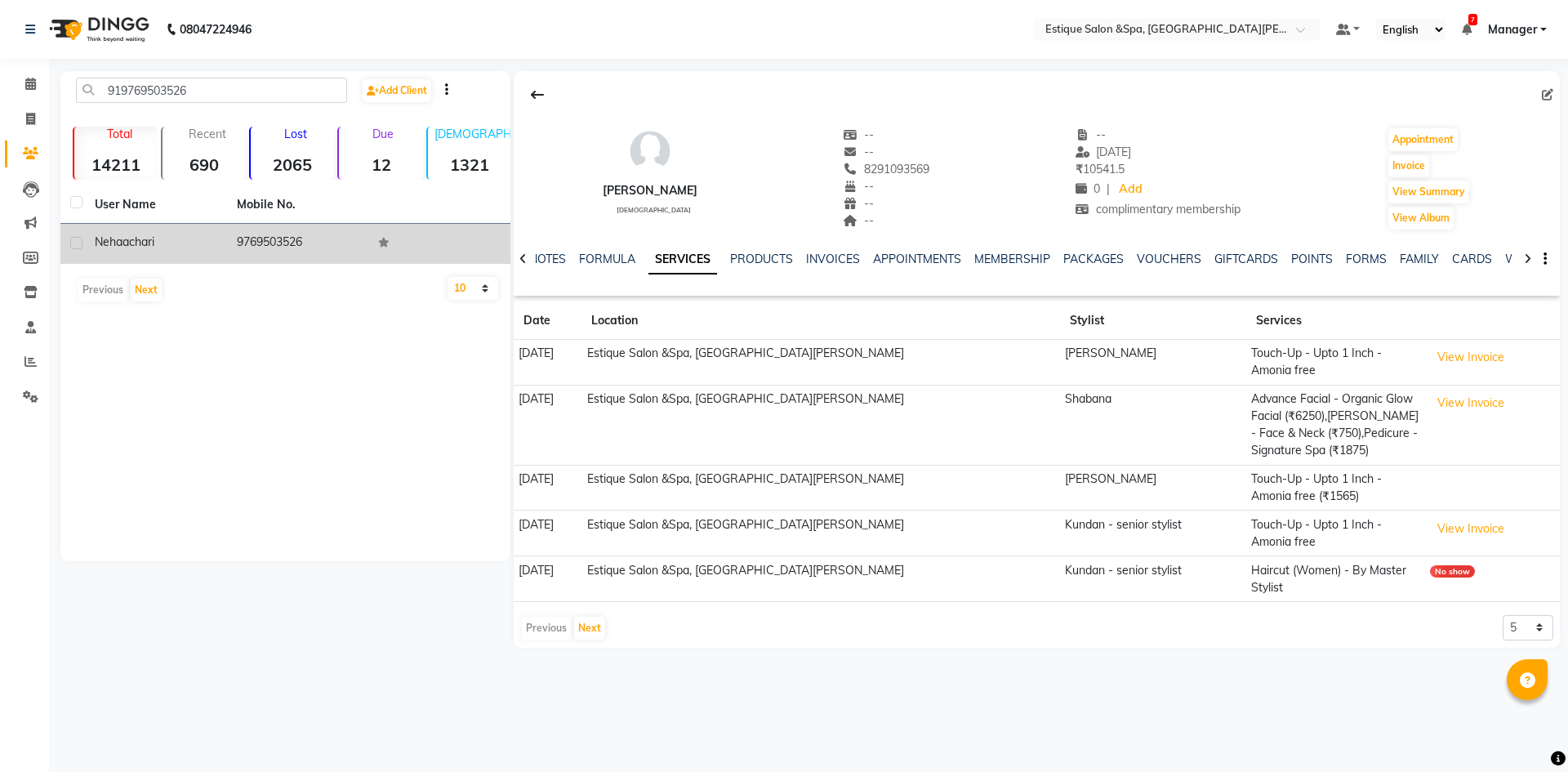
click at [275, 241] on td "9769503526" at bounding box center [298, 243] width 142 height 40
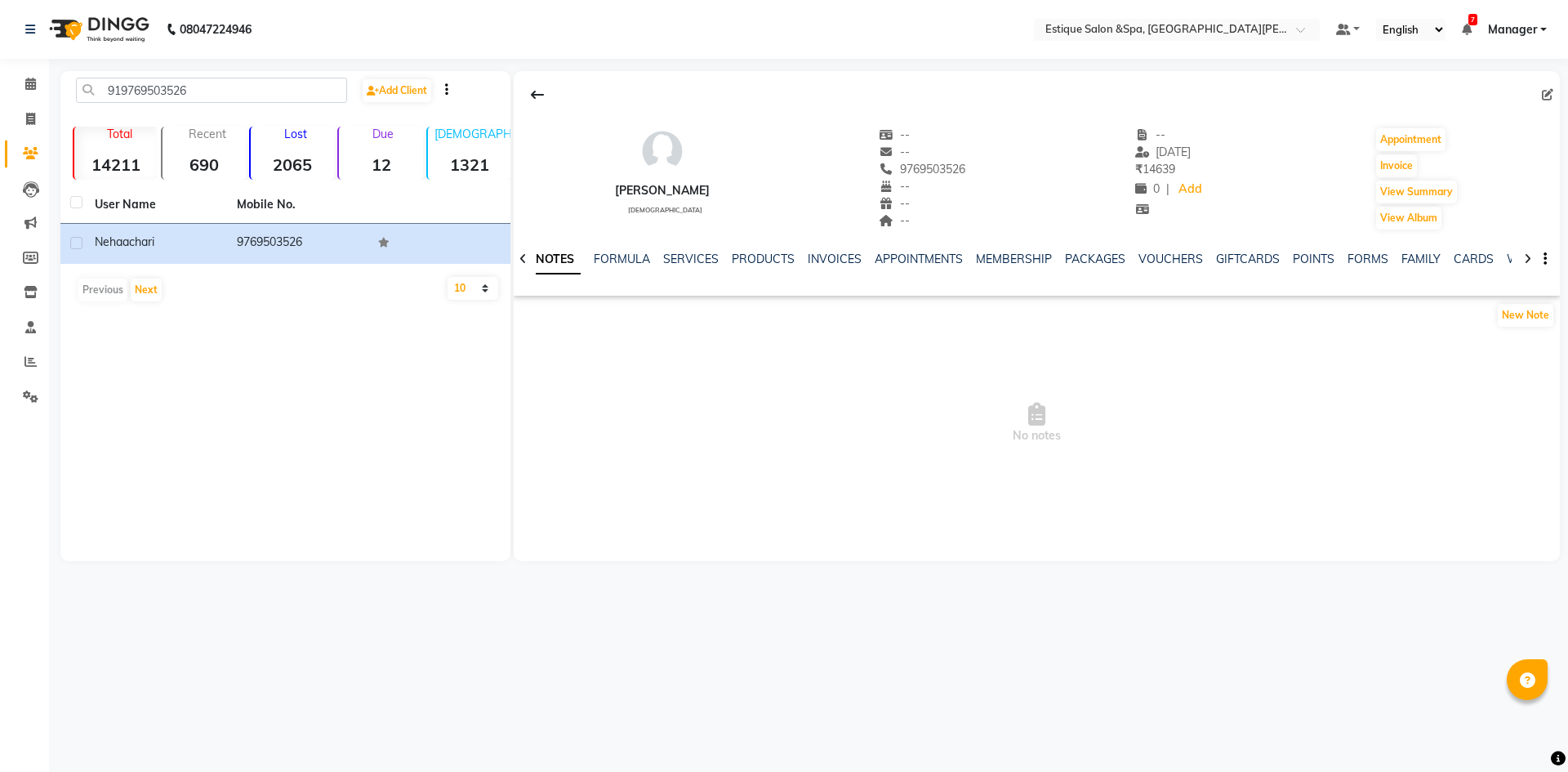
click at [656, 253] on ul "NOTES FORMULA SERVICES PRODUCTS INVOICES APPOINTMENTS MEMBERSHIP PACKAGES VOUCH…" at bounding box center [1047, 259] width 1037 height 18
click at [697, 260] on link "SERVICES" at bounding box center [691, 259] width 56 height 15
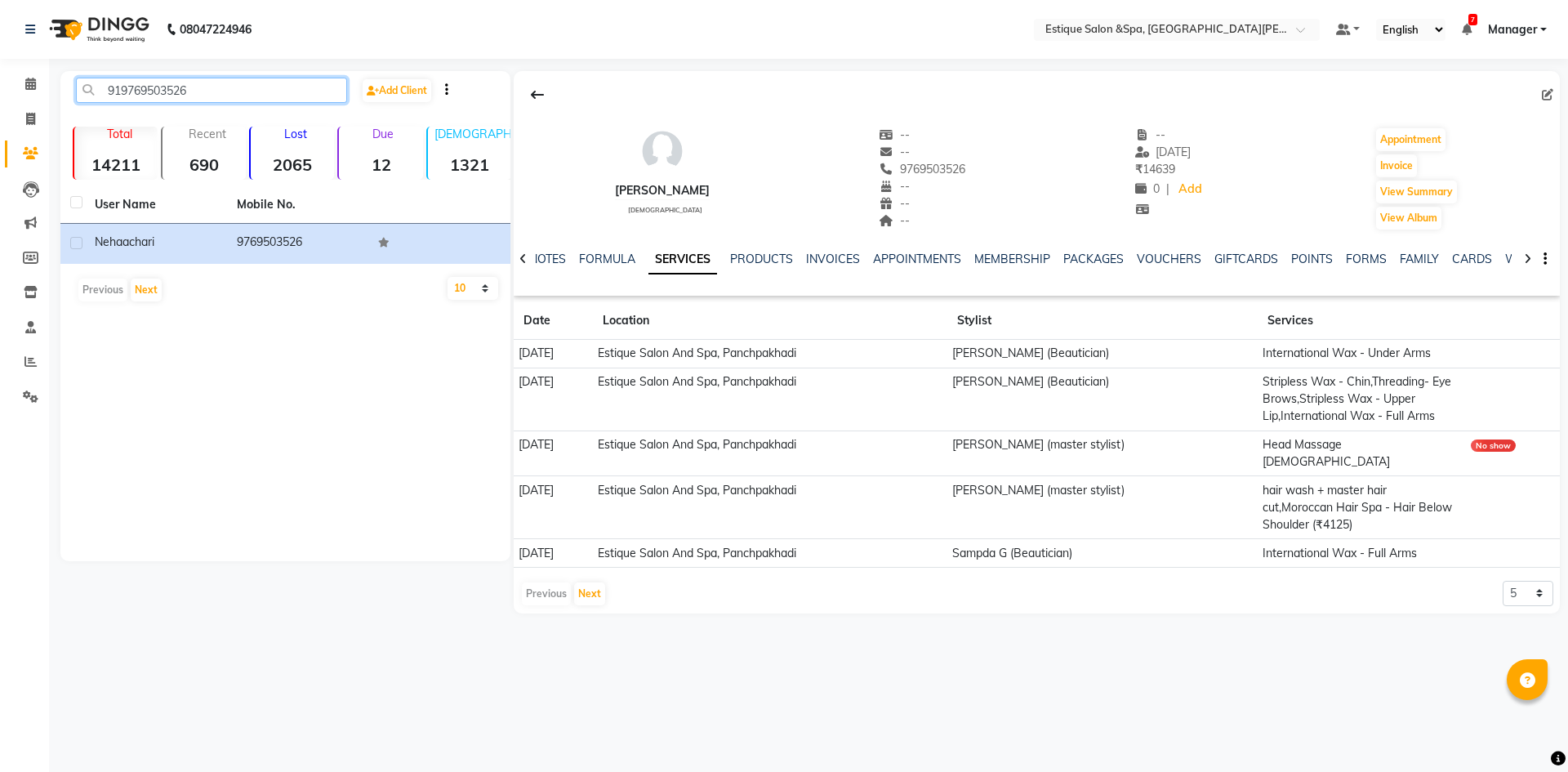
drag, startPoint x: 194, startPoint y: 89, endPoint x: 87, endPoint y: 96, distance: 107.2
click at [87, 96] on input "919769503526" at bounding box center [211, 90] width 271 height 25
paste input "819275317"
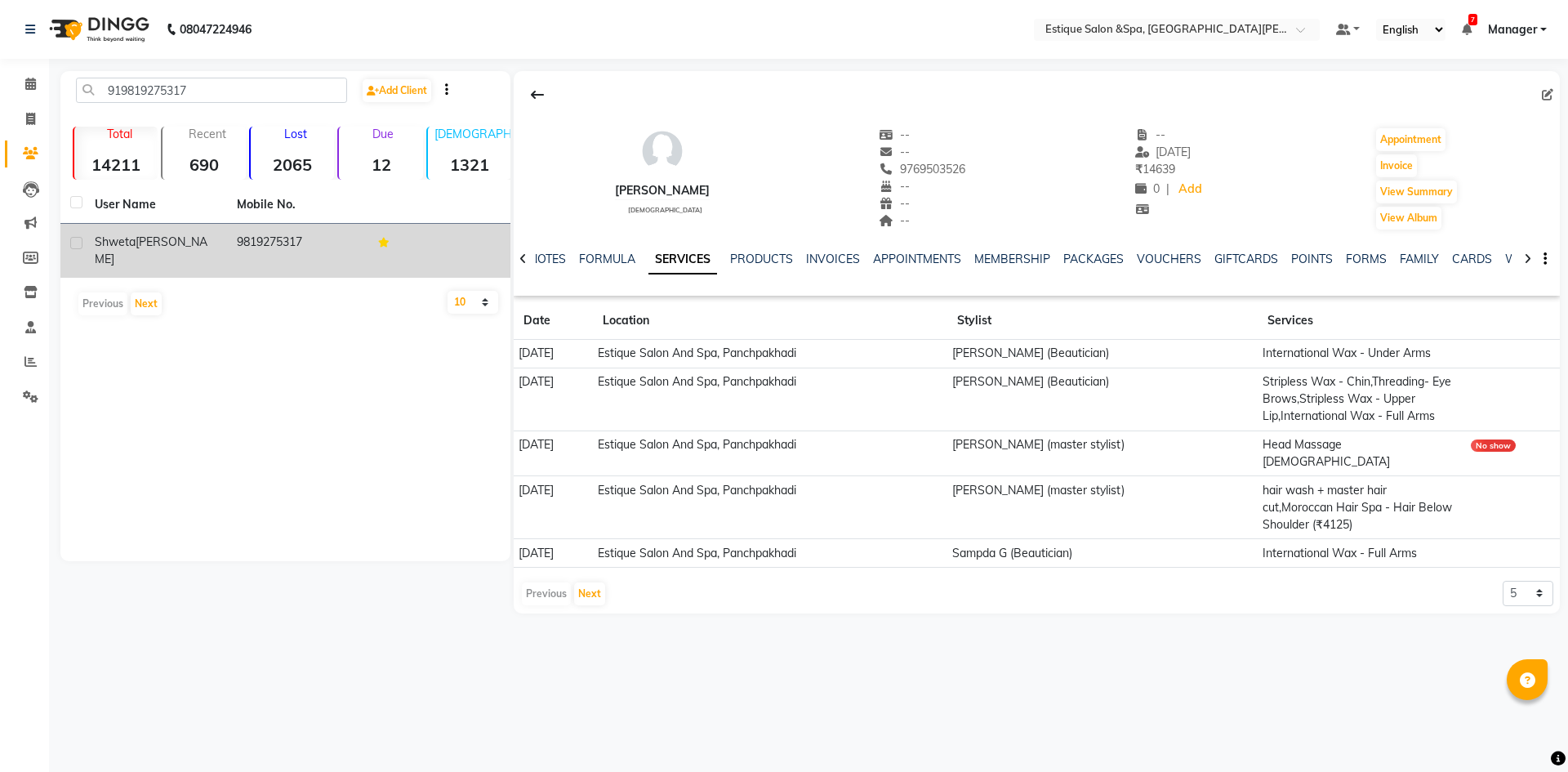
click at [261, 247] on td "9819275317" at bounding box center [298, 251] width 142 height 54
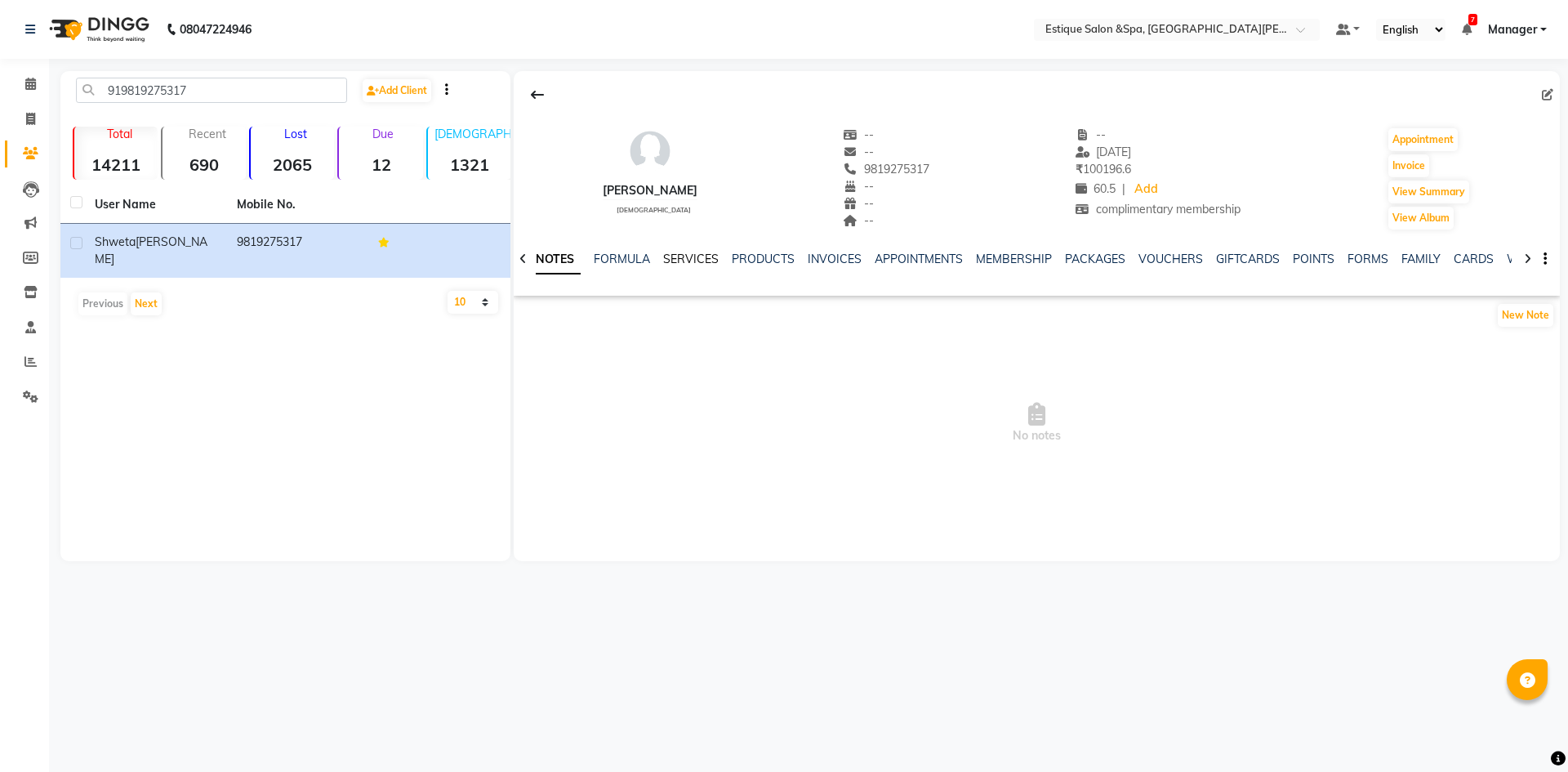
click at [696, 255] on link "SERVICES" at bounding box center [691, 259] width 56 height 15
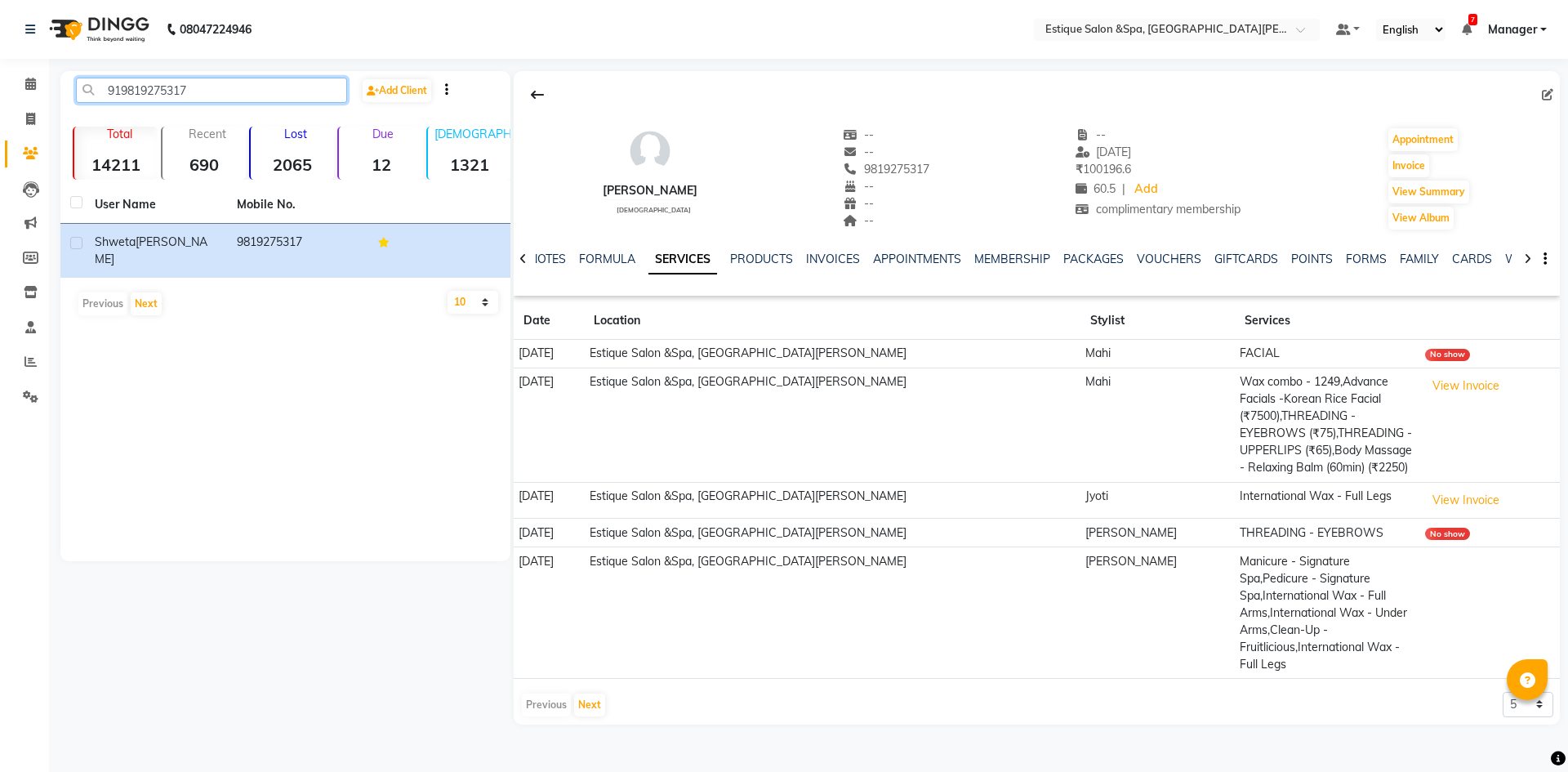
drag, startPoint x: 194, startPoint y: 93, endPoint x: 60, endPoint y: 88, distance: 134.1
click at [60, 88] on div "919819275317 Add Client Total 14211 Recent 690 Lost 2065 Due 12 [DEMOGRAPHIC_DA…" at bounding box center [285, 317] width 450 height 491
paste input "8452929287"
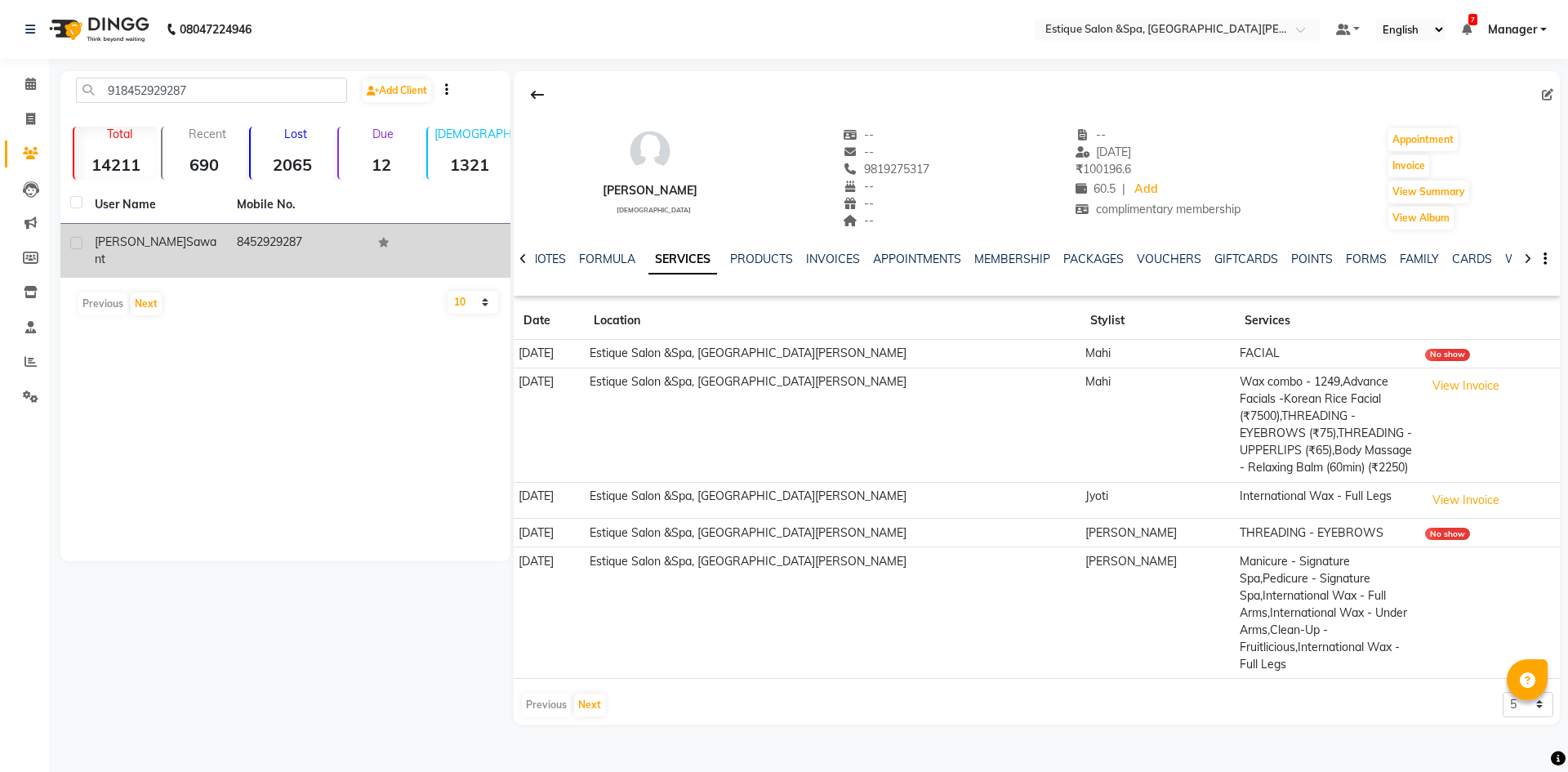
click at [253, 240] on td "8452929287" at bounding box center [298, 251] width 142 height 54
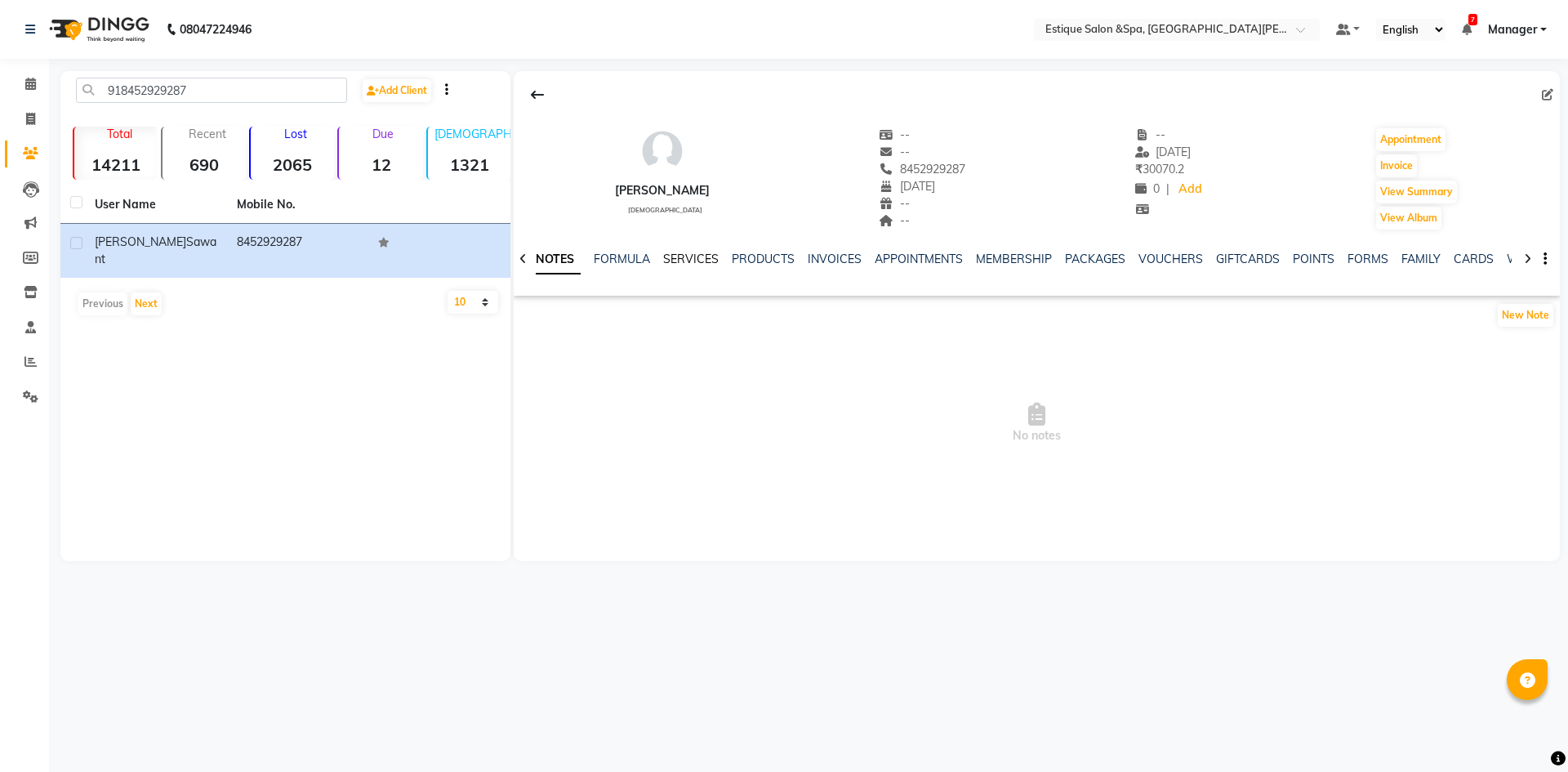
click at [672, 255] on link "SERVICES" at bounding box center [691, 259] width 56 height 15
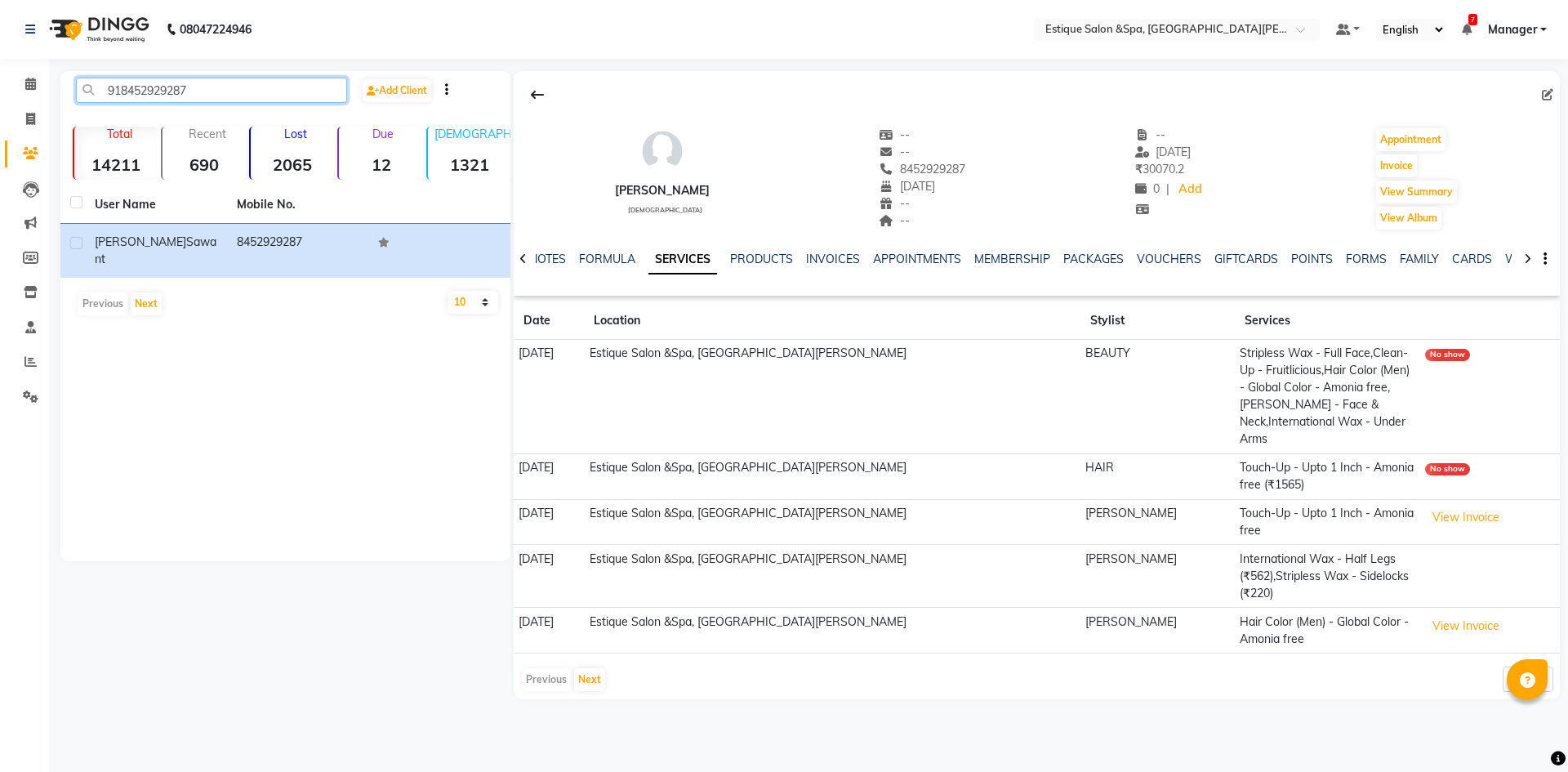
drag, startPoint x: 199, startPoint y: 91, endPoint x: 107, endPoint y: 90, distance: 92.0
click at [107, 90] on input "918452929287" at bounding box center [211, 90] width 271 height 25
paste input "9820426838"
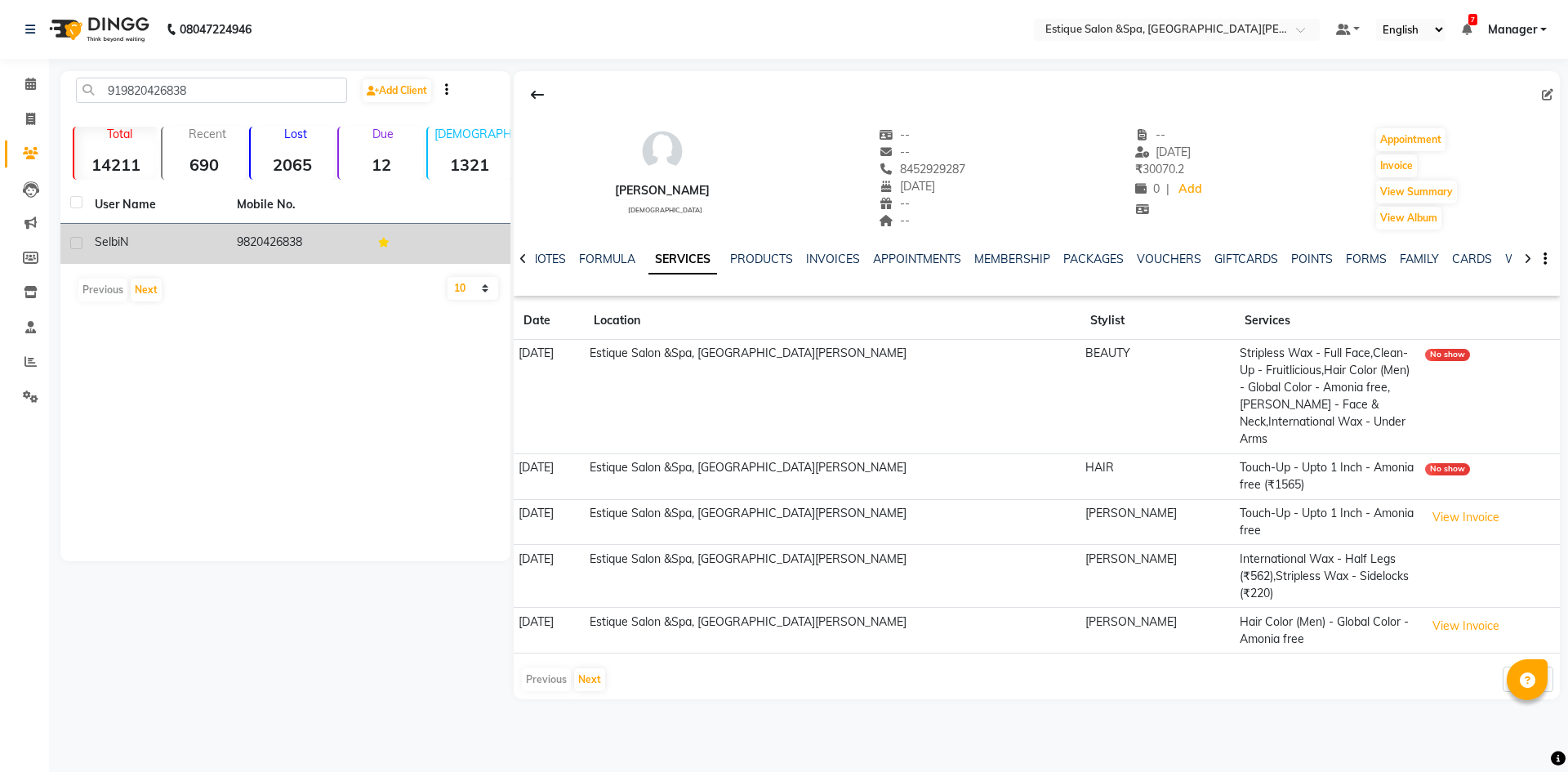
click at [265, 246] on td "9820426838" at bounding box center [298, 243] width 142 height 40
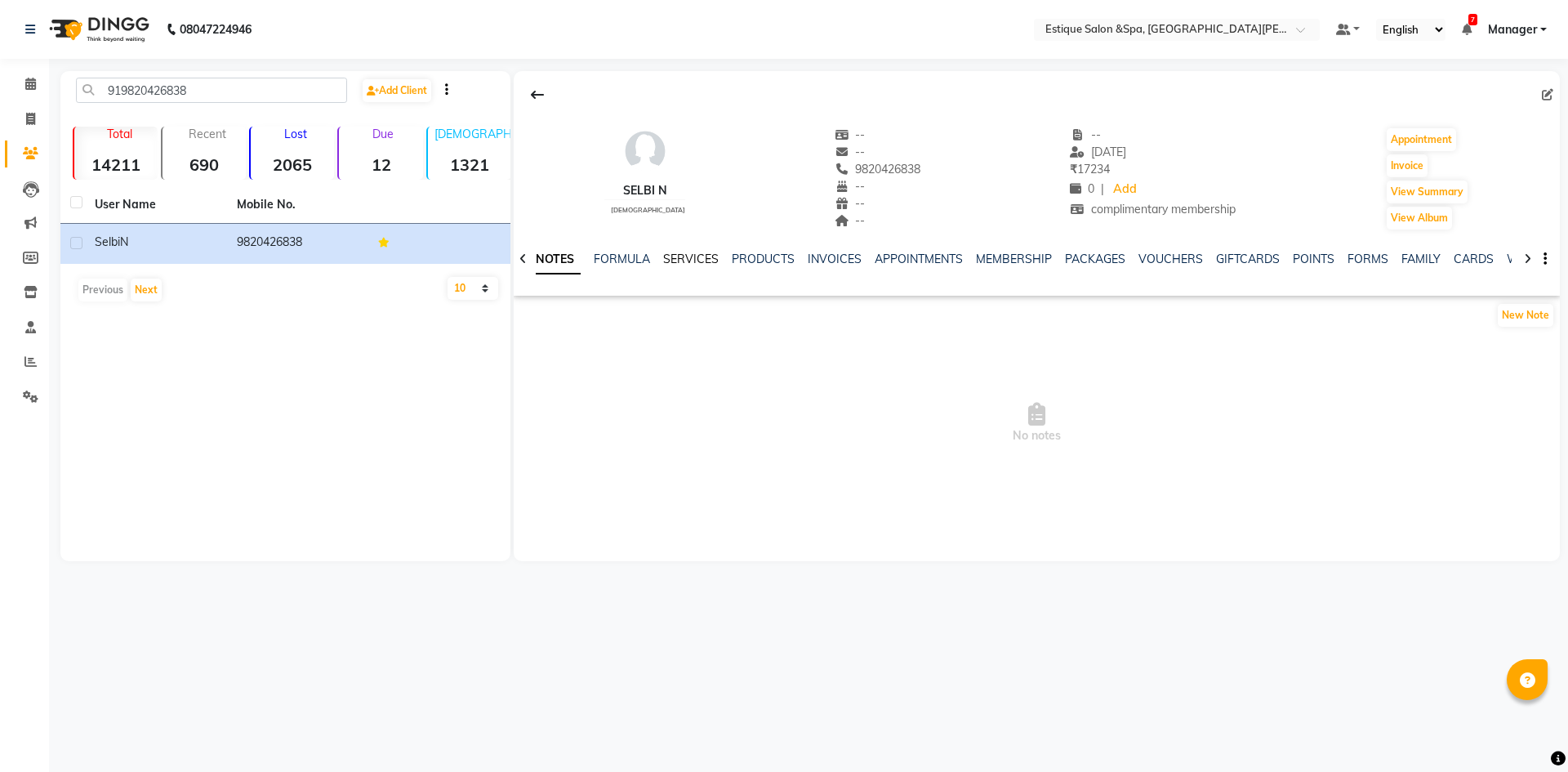
click at [699, 256] on link "SERVICES" at bounding box center [691, 259] width 56 height 15
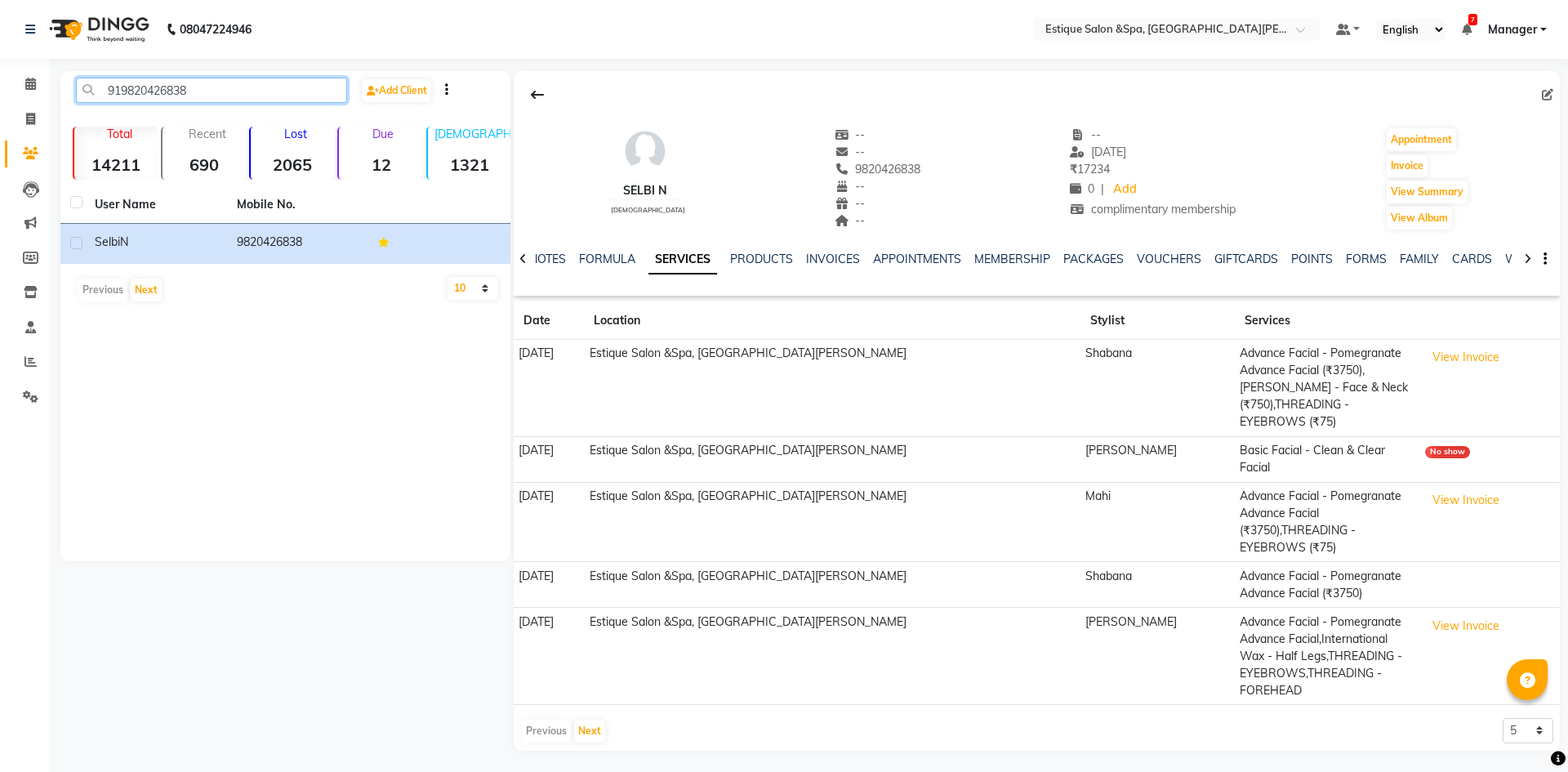
drag, startPoint x: 188, startPoint y: 93, endPoint x: 52, endPoint y: 100, distance: 136.2
click at [52, 100] on main "919820426838 Add Client Total 14211 Recent 690 Lost 2065 Due 12 [DEMOGRAPHIC_DA…" at bounding box center [809, 423] width 1519 height 704
paste input "769513050"
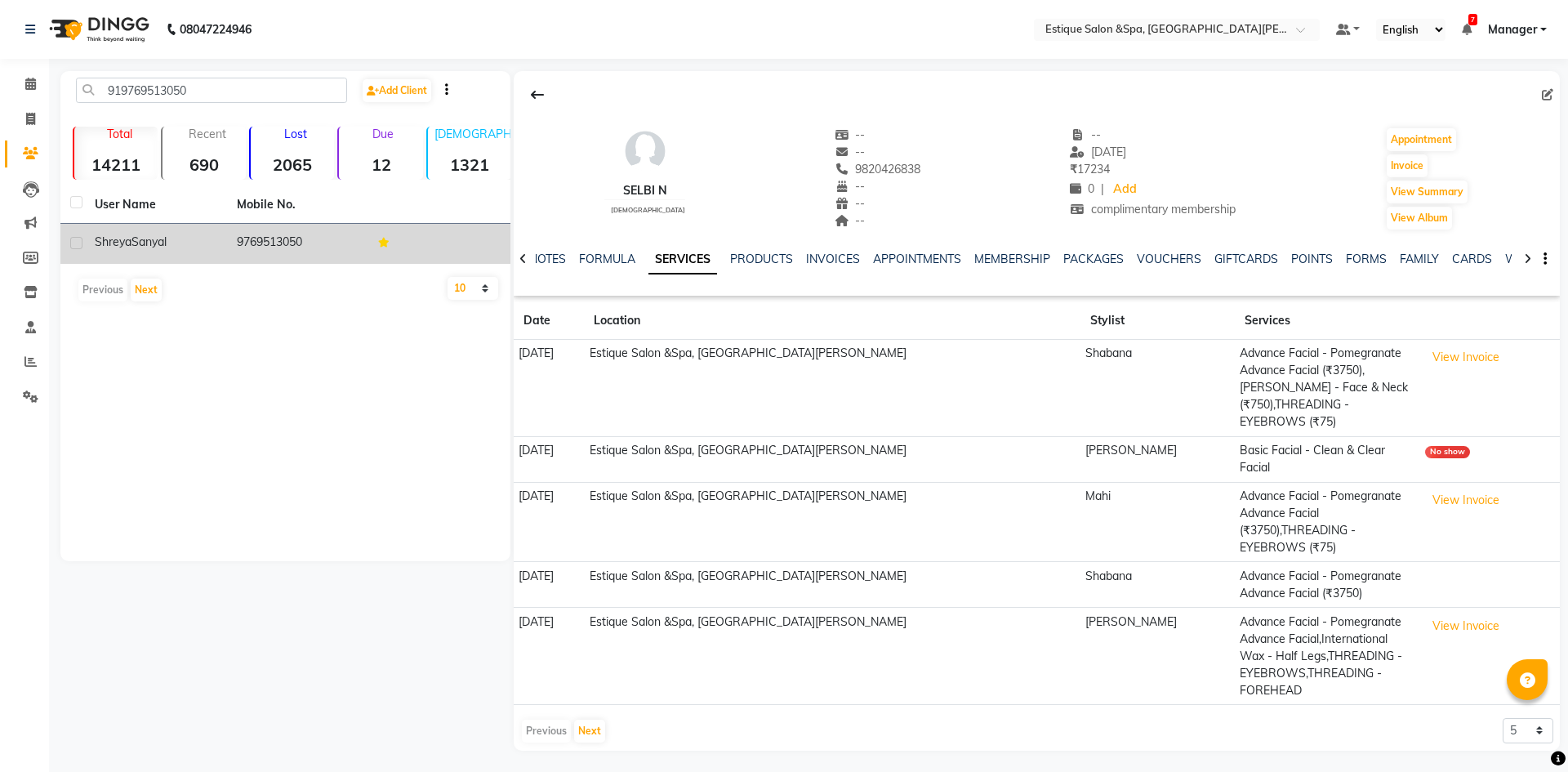
click at [268, 240] on td "9769513050" at bounding box center [298, 243] width 142 height 40
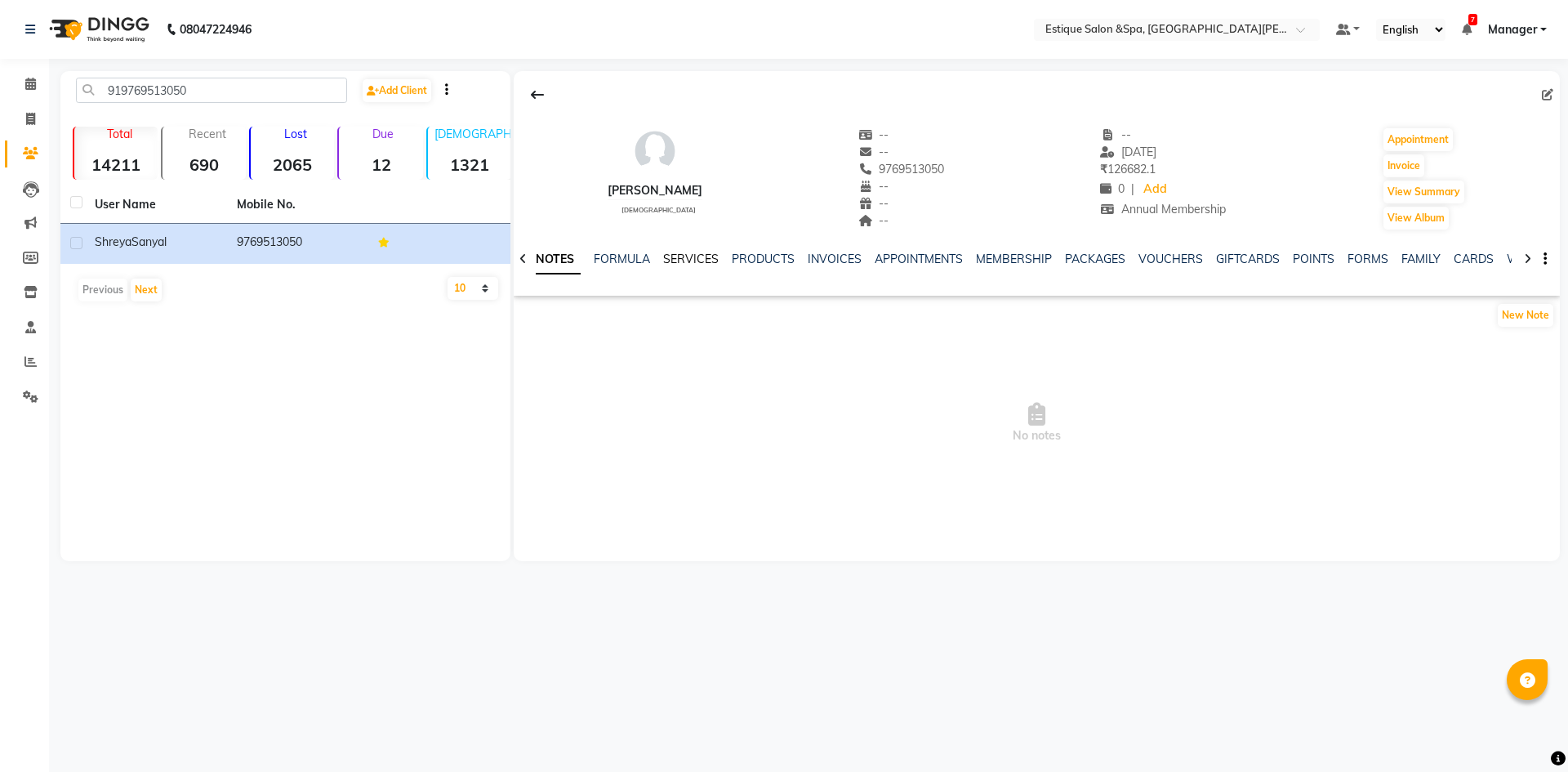
click at [683, 255] on link "SERVICES" at bounding box center [691, 259] width 56 height 15
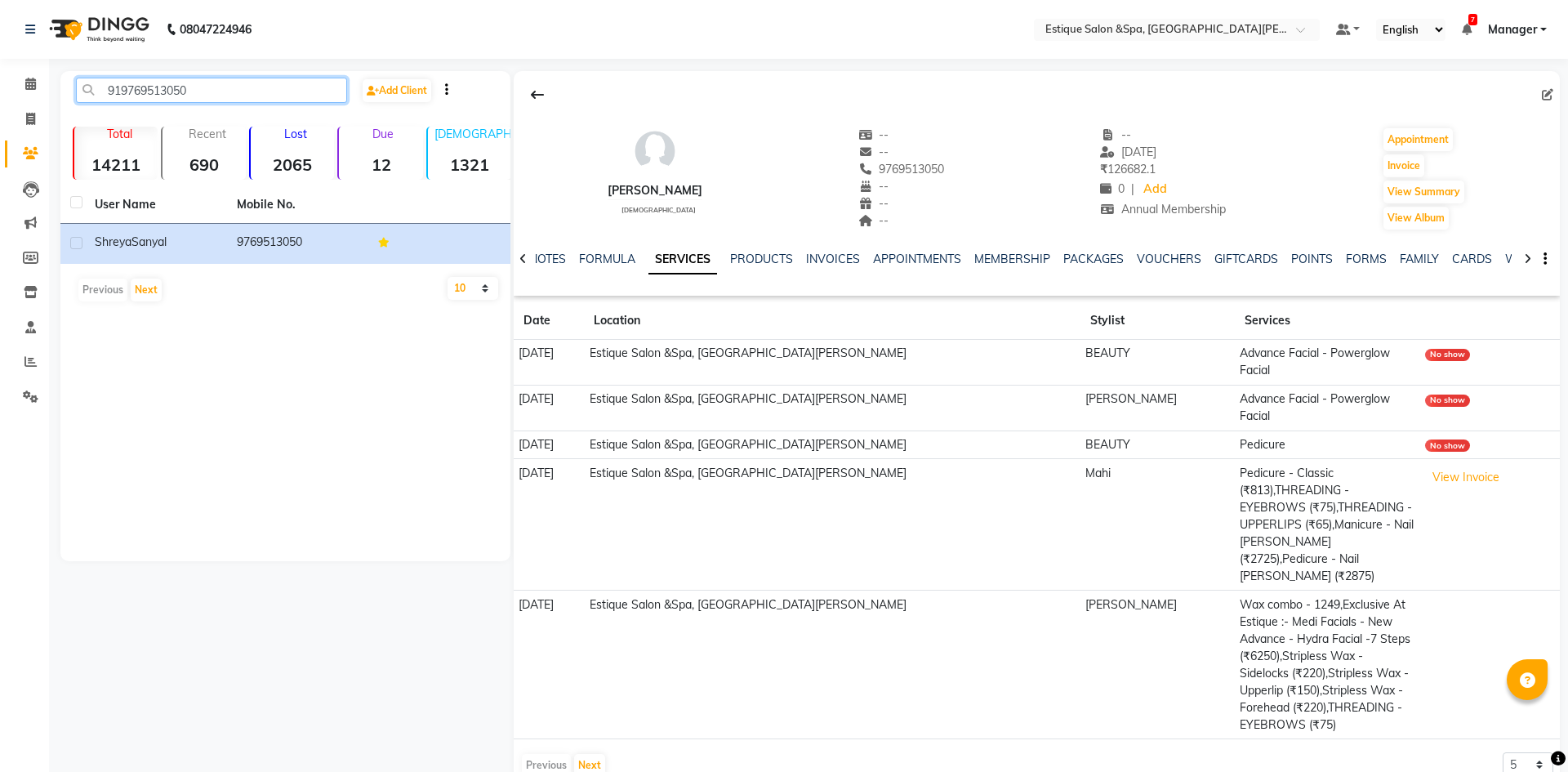
drag, startPoint x: 194, startPoint y: 98, endPoint x: 93, endPoint y: 93, distance: 101.1
click at [96, 94] on input "919769513050" at bounding box center [211, 90] width 271 height 25
paste input "8087210563"
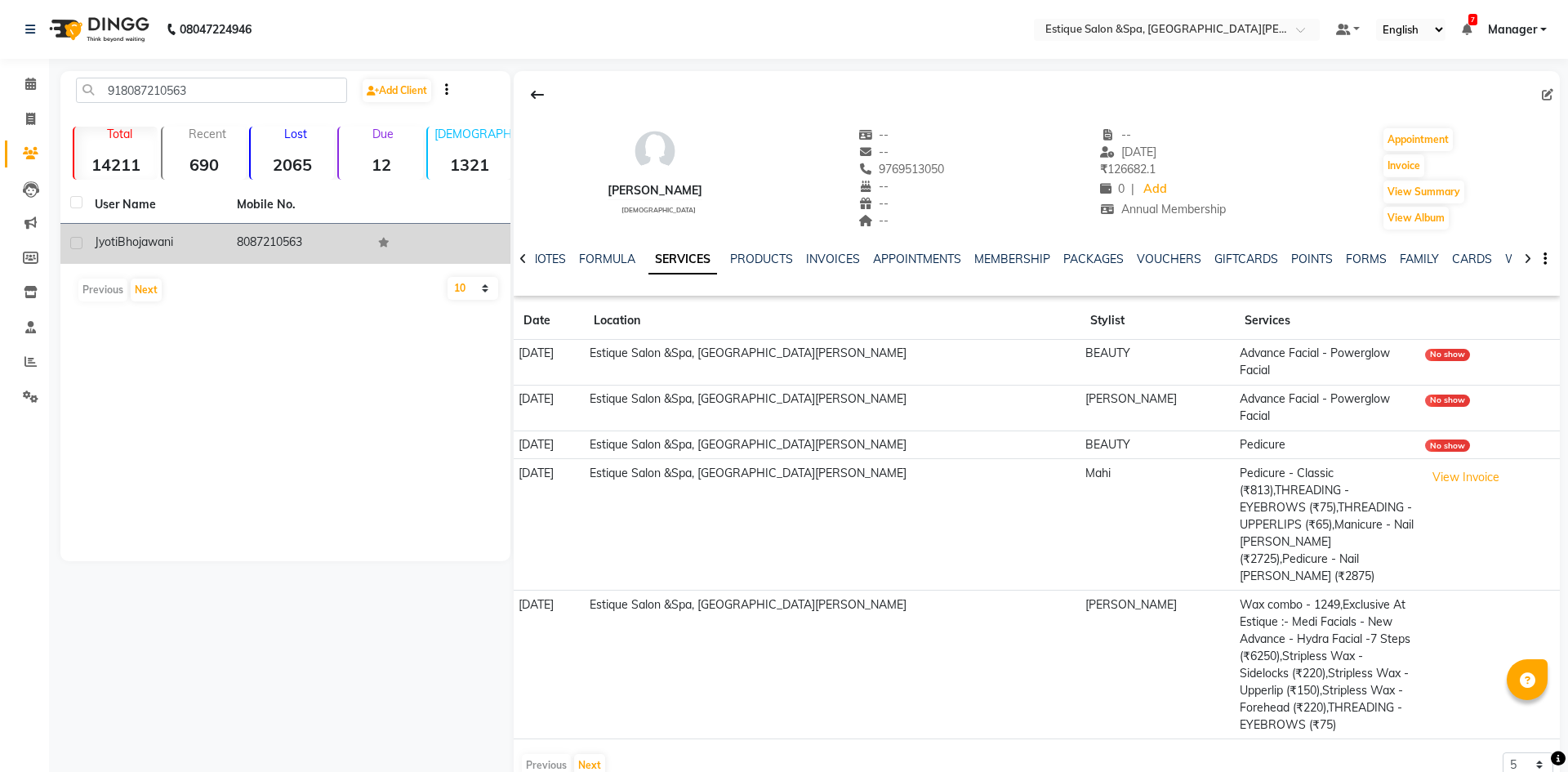
click at [266, 247] on td "8087210563" at bounding box center [298, 243] width 142 height 40
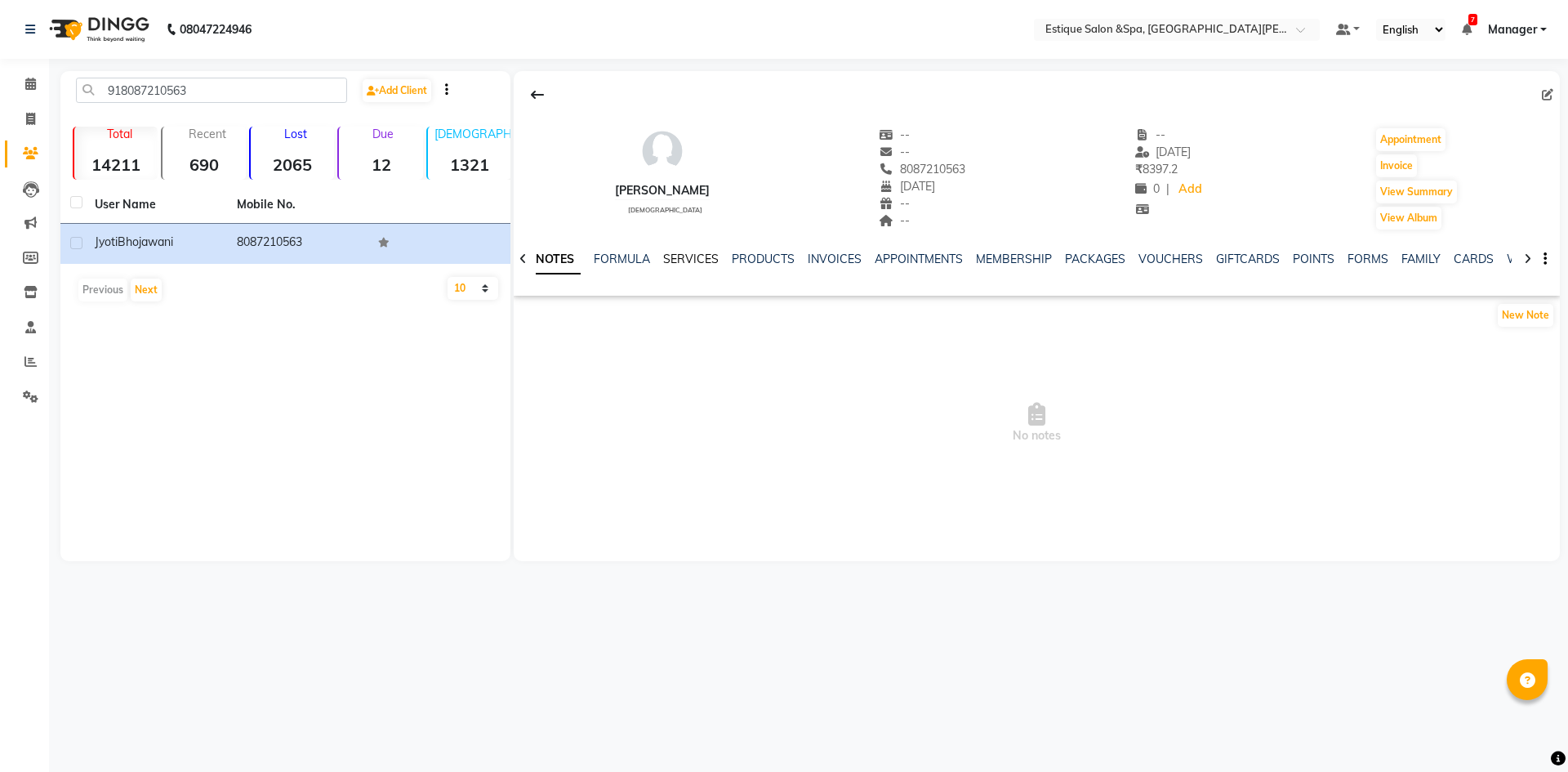
click at [706, 261] on link "SERVICES" at bounding box center [691, 259] width 56 height 15
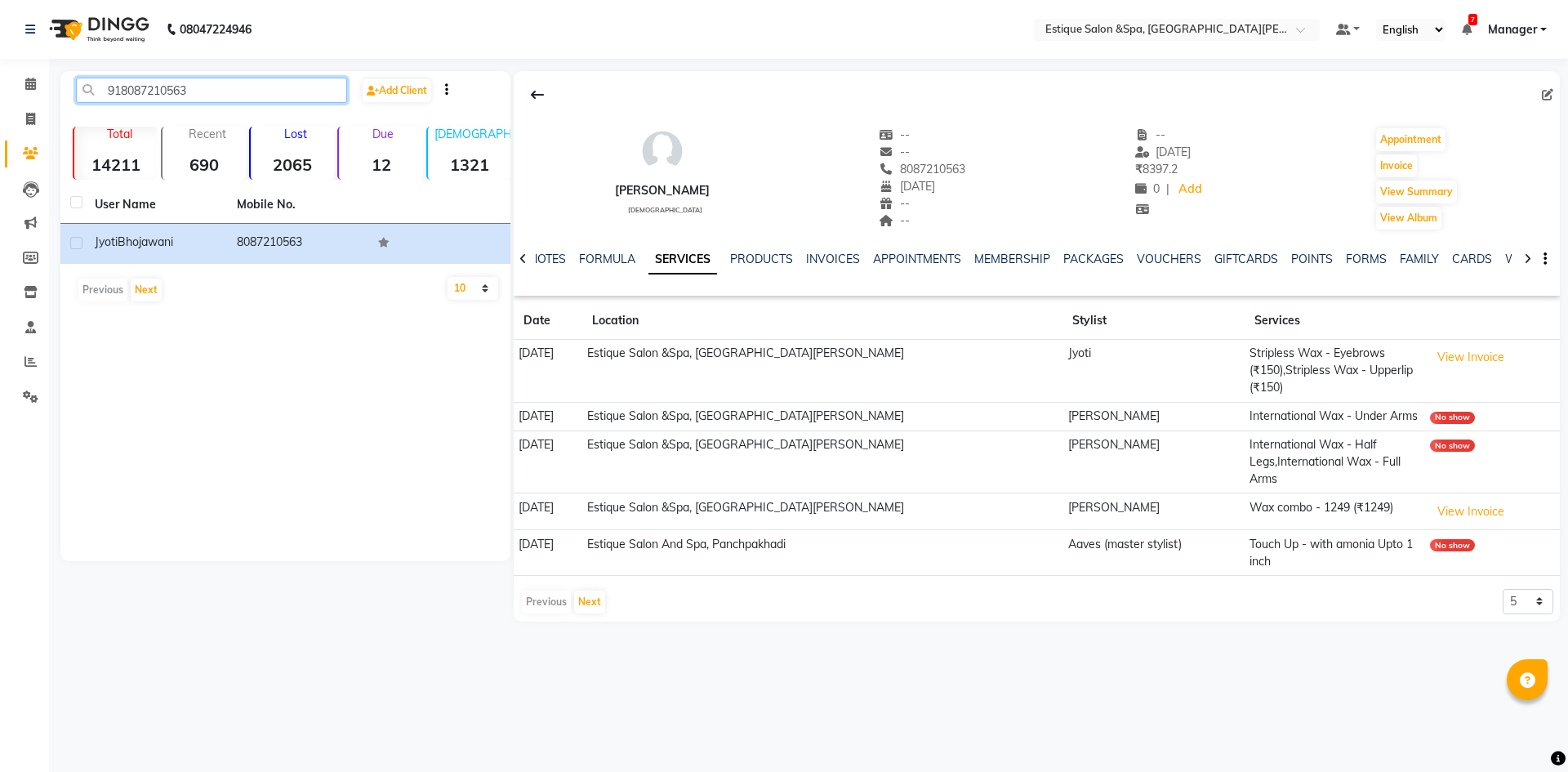
drag, startPoint x: 191, startPoint y: 88, endPoint x: 130, endPoint y: 98, distance: 61.8
click at [126, 96] on input "918087210563" at bounding box center [211, 90] width 271 height 25
click at [317, 407] on div "918087210563 Add Client Total 14211 Recent 690 Lost 2065 Due 12 [DEMOGRAPHIC_DA…" at bounding box center [285, 317] width 450 height 491
drag, startPoint x: 201, startPoint y: 89, endPoint x: 87, endPoint y: 82, distance: 114.2
click at [87, 82] on input "918087210563" at bounding box center [211, 90] width 271 height 25
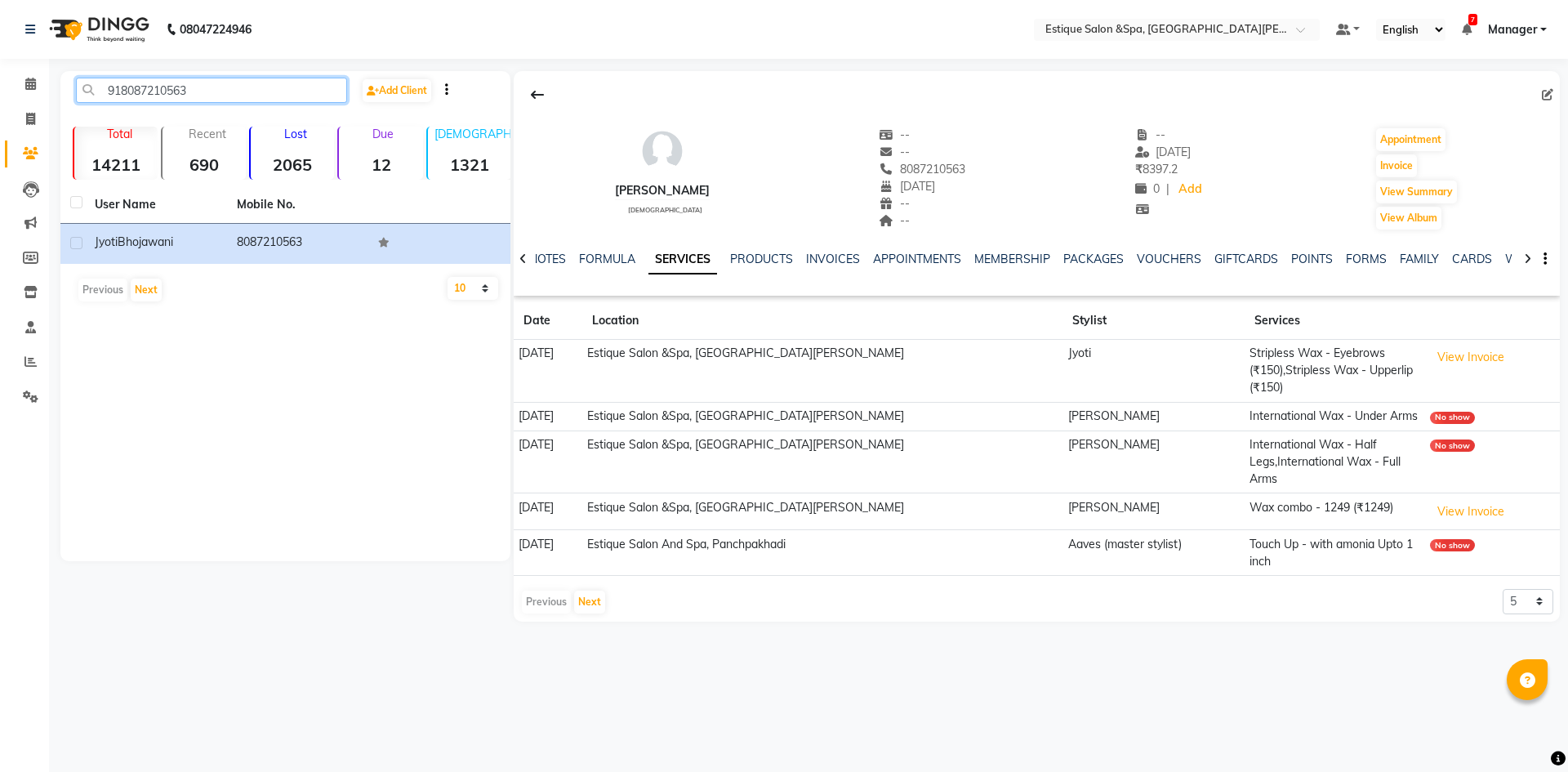
paste input "9820652348"
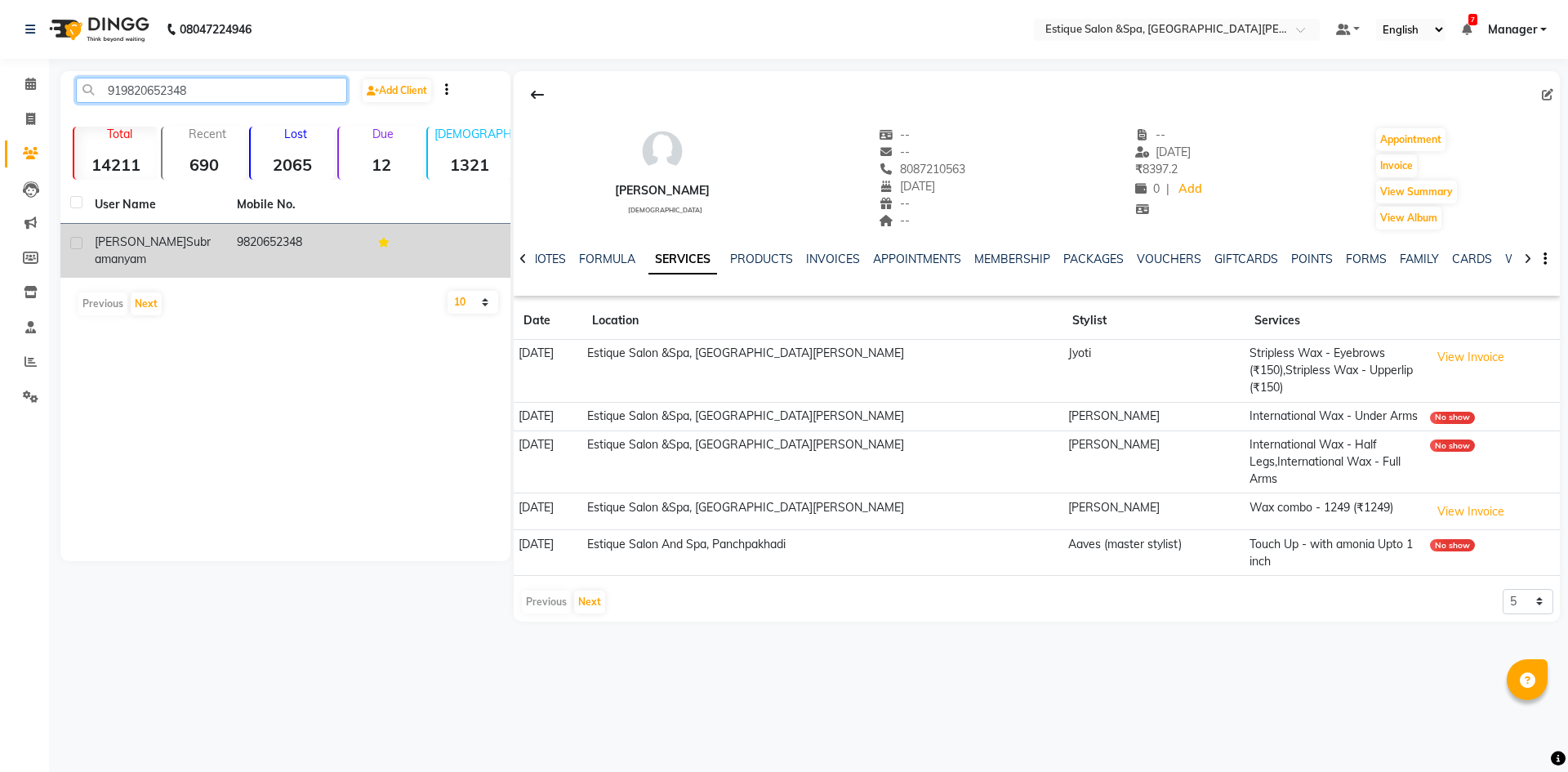
type input "919820652348"
click at [238, 246] on td "9820652348" at bounding box center [298, 251] width 142 height 54
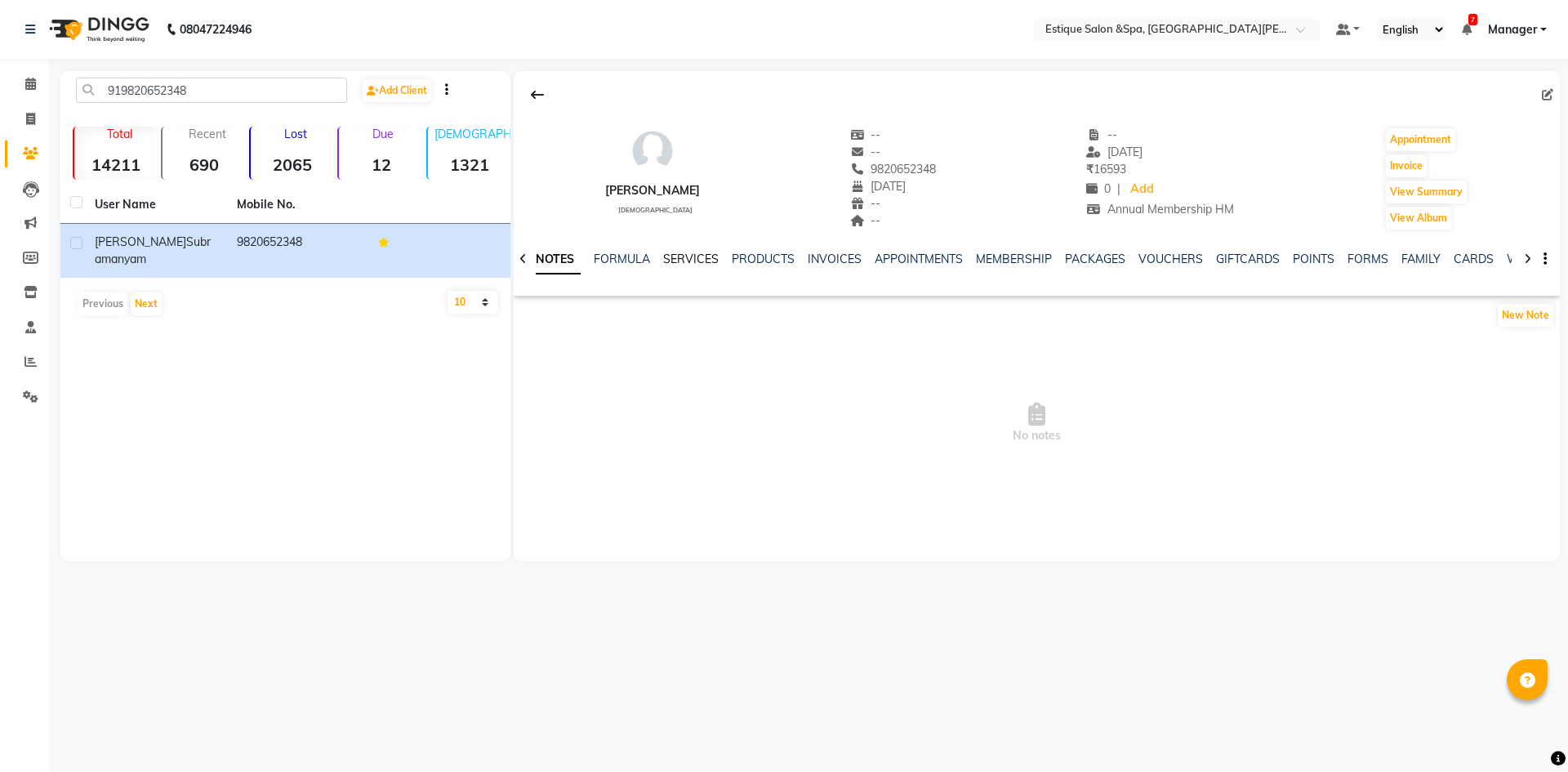
click at [698, 259] on link "SERVICES" at bounding box center [691, 259] width 56 height 15
